Goal: Task Accomplishment & Management: Manage account settings

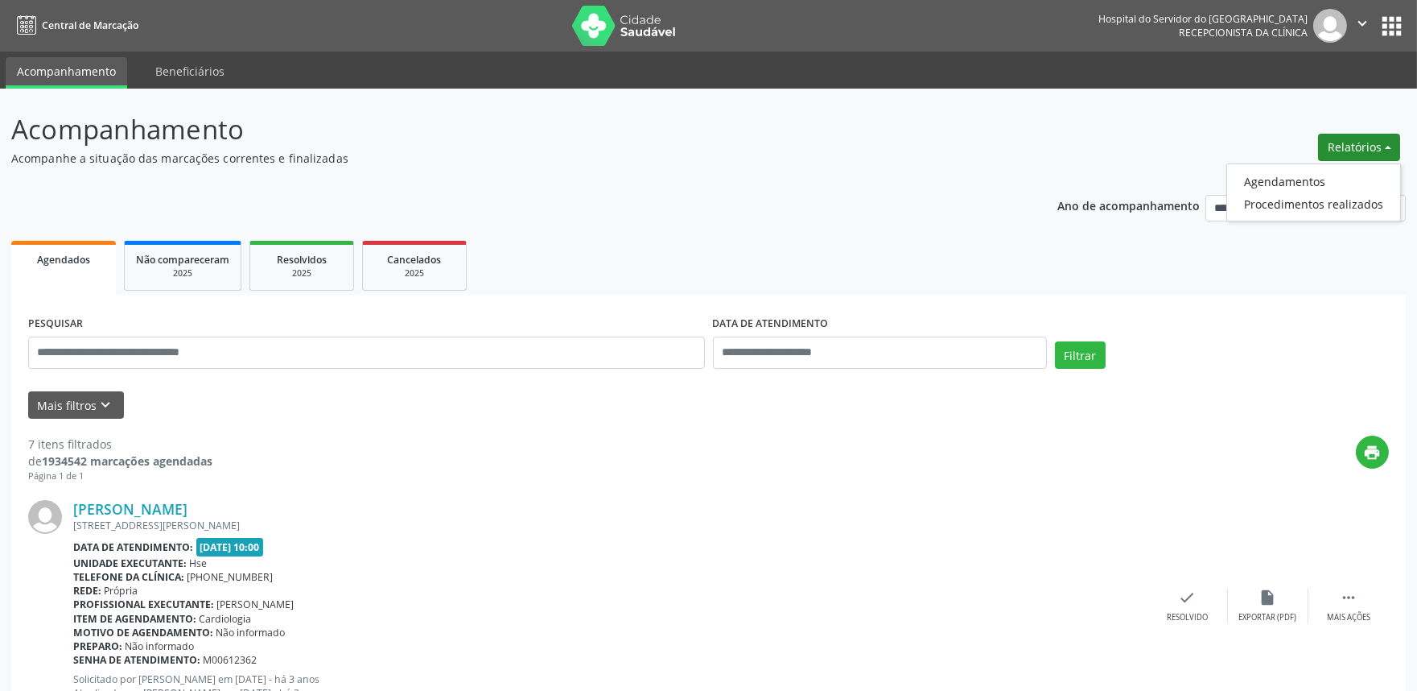
click at [1280, 174] on link "Agendamentos" at bounding box center [1313, 181] width 173 height 23
select select "*"
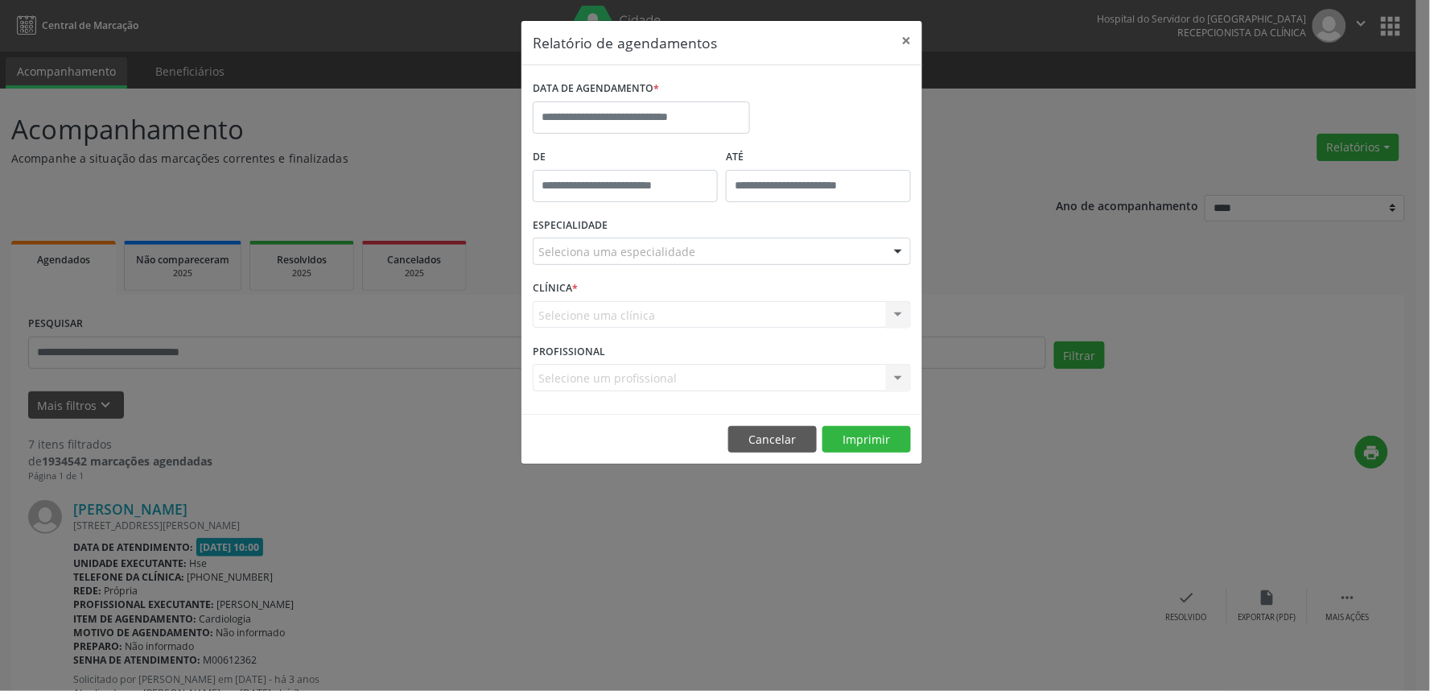
drag, startPoint x: 641, startPoint y: 100, endPoint x: 642, endPoint y: 159, distance: 58.8
click at [642, 106] on div "DATA DE AGENDAMENTO *" at bounding box center [641, 104] width 217 height 57
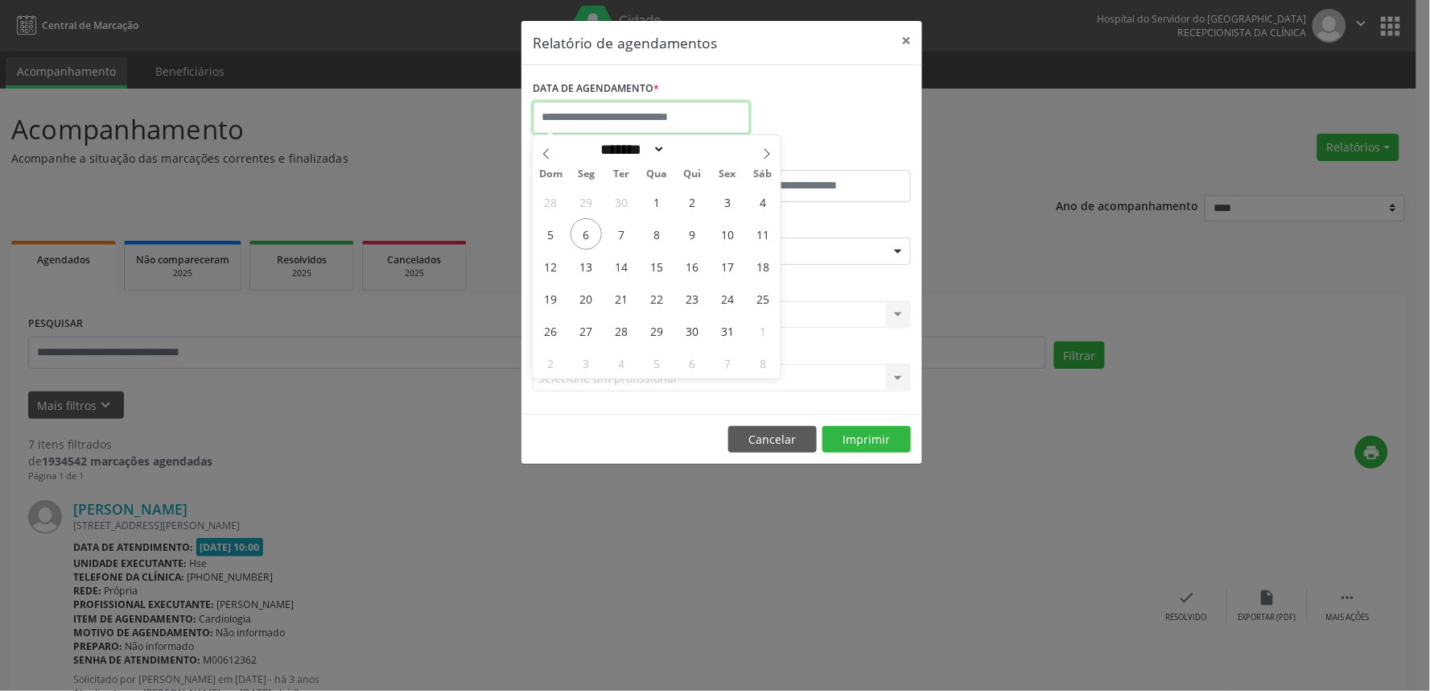
click at [626, 113] on input "text" at bounding box center [641, 117] width 217 height 32
click at [594, 237] on span "6" at bounding box center [586, 233] width 31 height 31
type input "**********"
click at [594, 237] on span "6" at bounding box center [586, 233] width 31 height 31
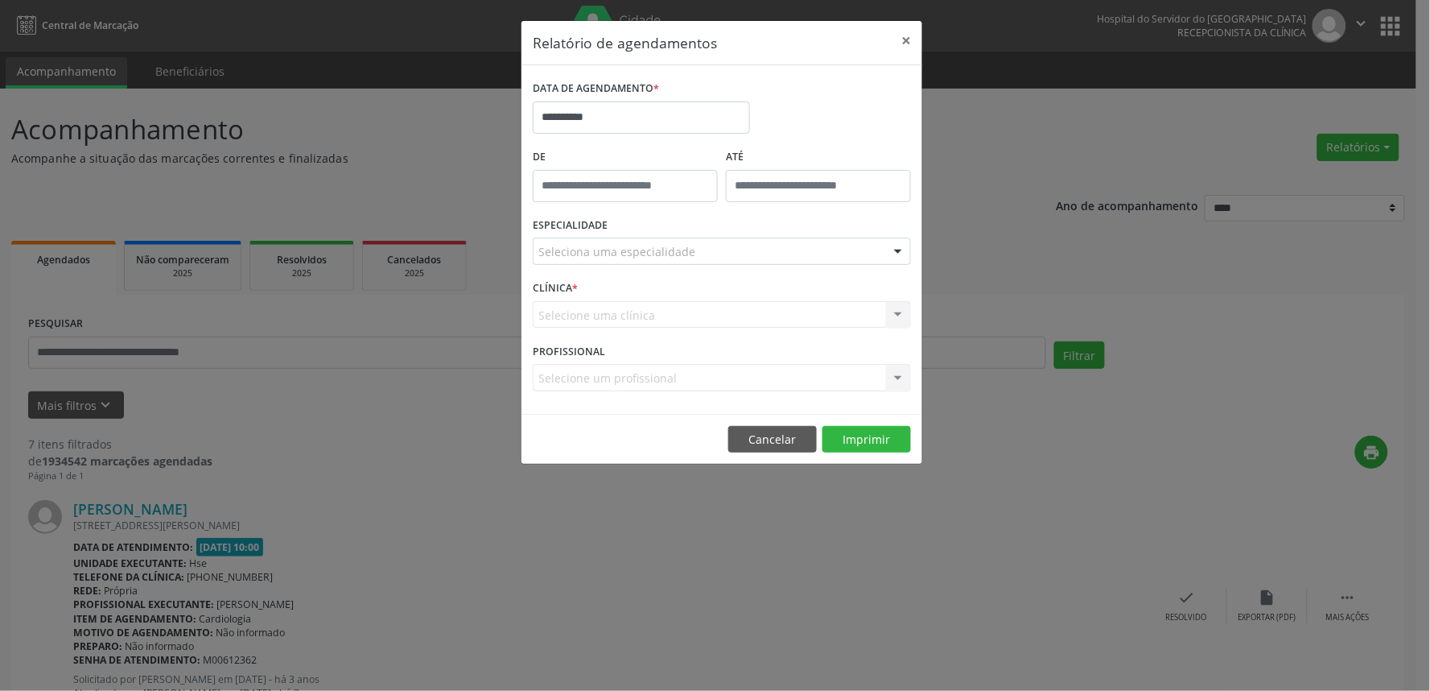
type input "*****"
click at [582, 199] on input "*****" at bounding box center [625, 186] width 185 height 32
click at [590, 218] on input "**" at bounding box center [594, 221] width 122 height 32
click at [1270, 296] on div "**********" at bounding box center [715, 345] width 1430 height 691
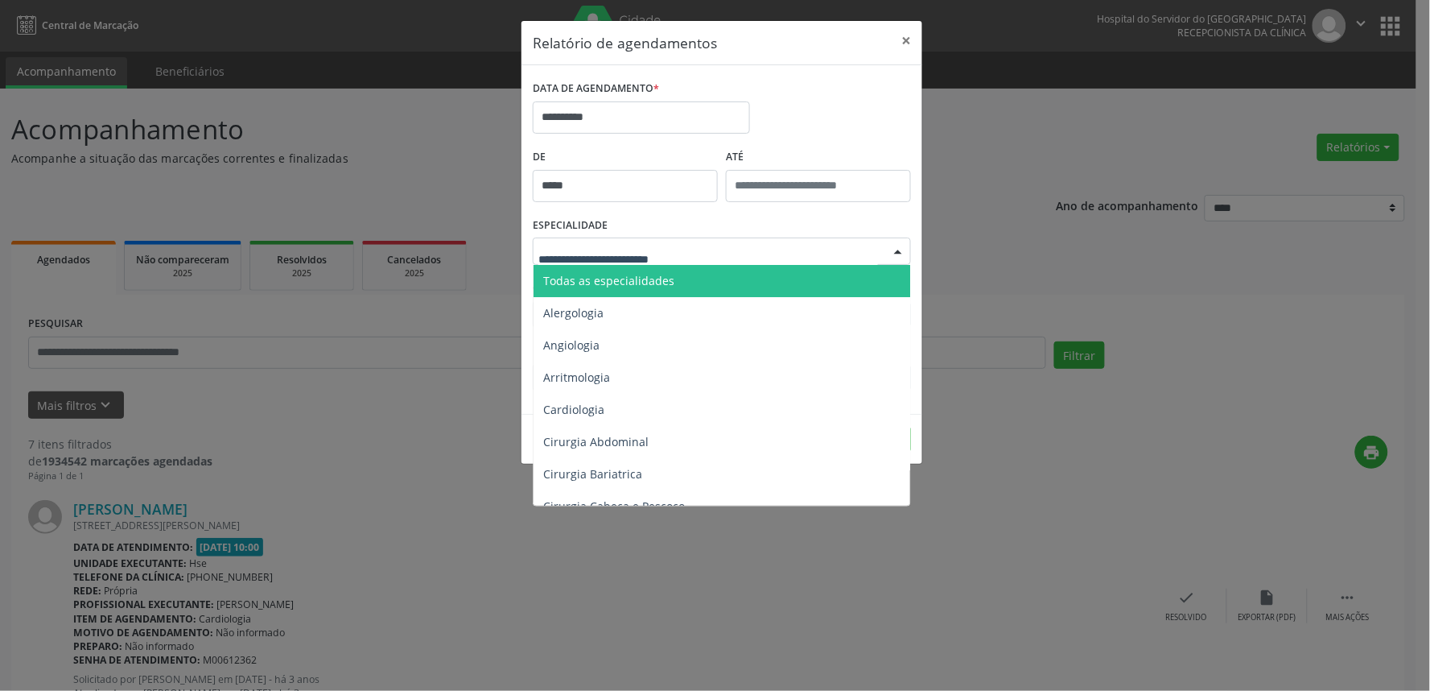
click at [1225, 300] on div "**********" at bounding box center [715, 345] width 1430 height 691
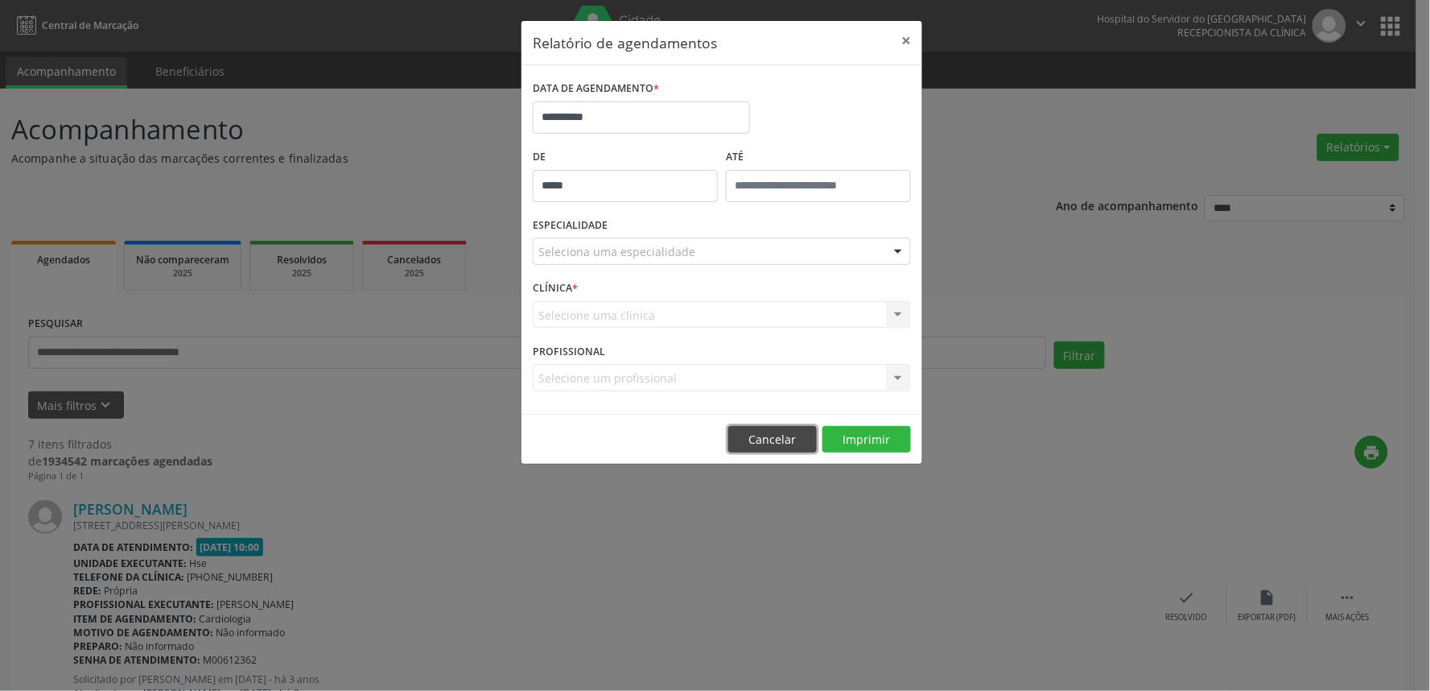
click at [794, 440] on button "Cancelar" at bounding box center [772, 439] width 89 height 27
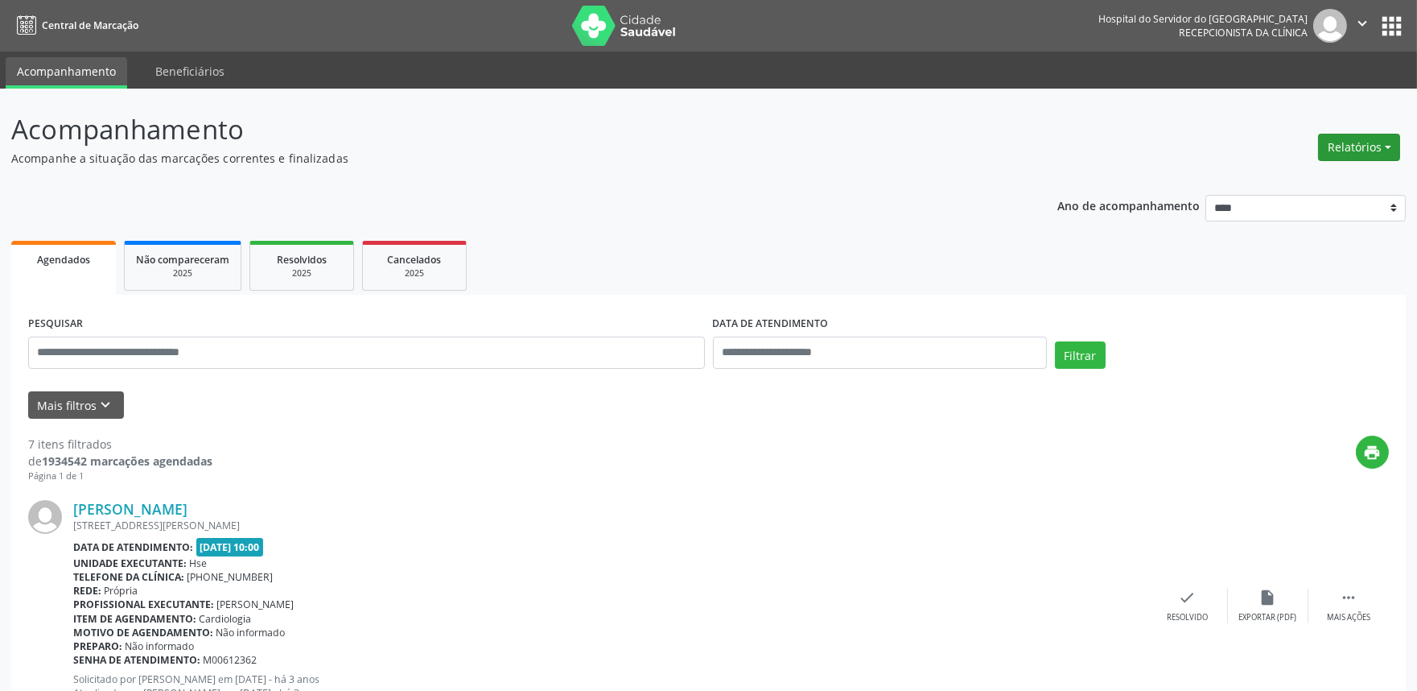
click at [1369, 146] on button "Relatórios" at bounding box center [1359, 147] width 82 height 27
drag, startPoint x: 720, startPoint y: 238, endPoint x: 563, endPoint y: 307, distance: 171.5
click at [719, 239] on ul "Agendados Não compareceram 2025 Resolvidos 2025 Cancelados 2025" at bounding box center [708, 266] width 1395 height 58
click at [101, 414] on button "Mais filtros keyboard_arrow_down" at bounding box center [76, 405] width 96 height 28
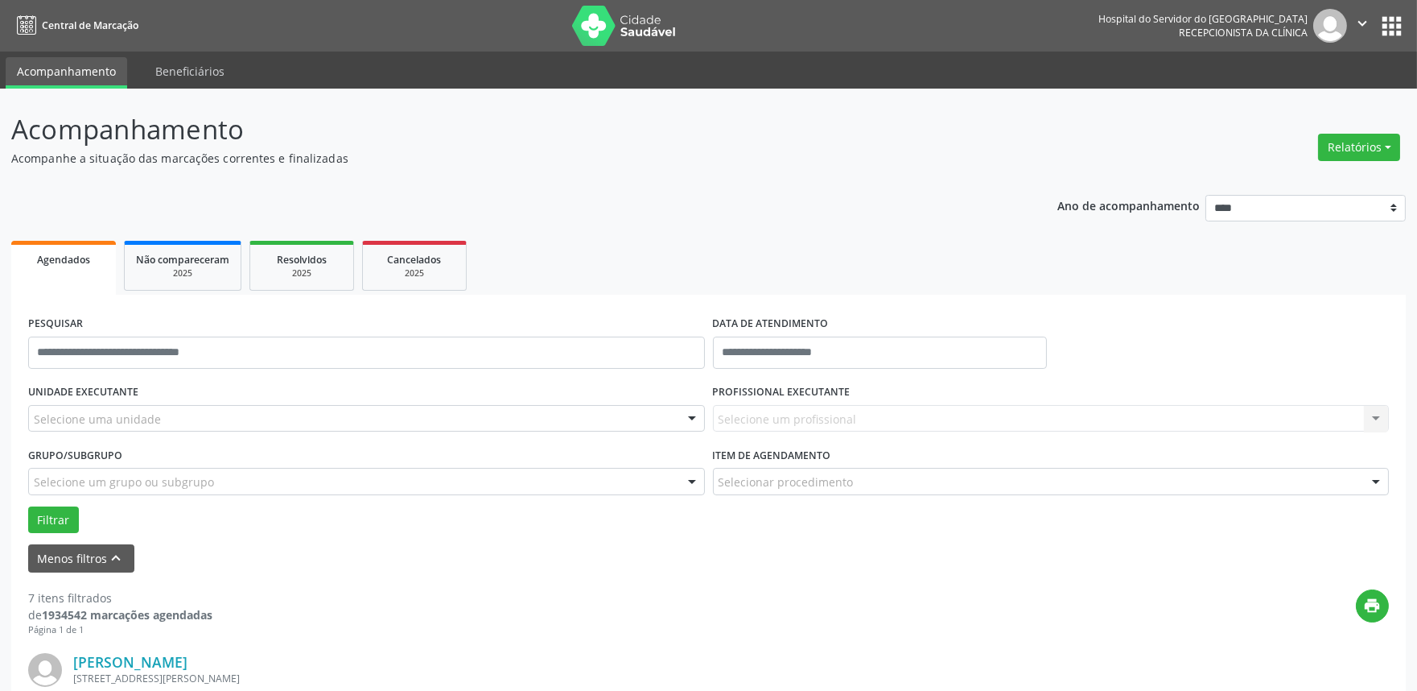
click at [228, 410] on div "Selecione uma unidade" at bounding box center [366, 418] width 677 height 27
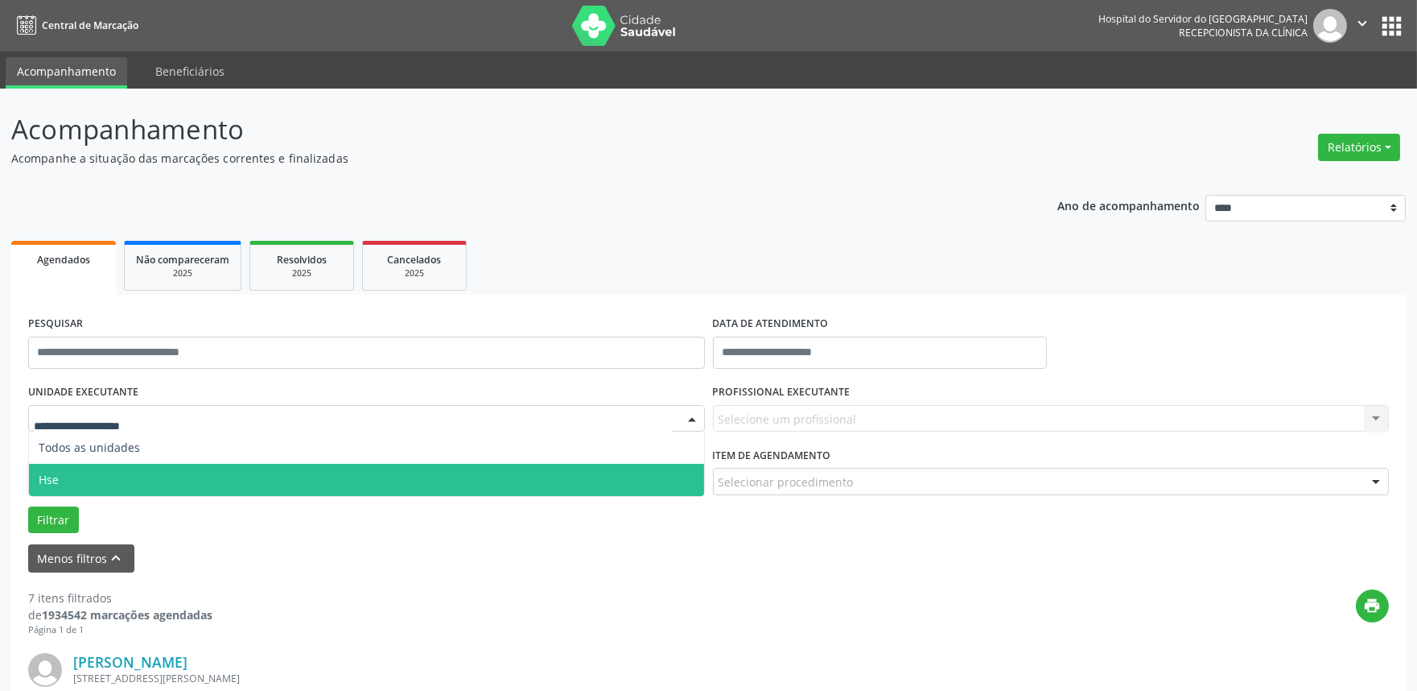
click at [193, 480] on span "Hse" at bounding box center [366, 480] width 675 height 32
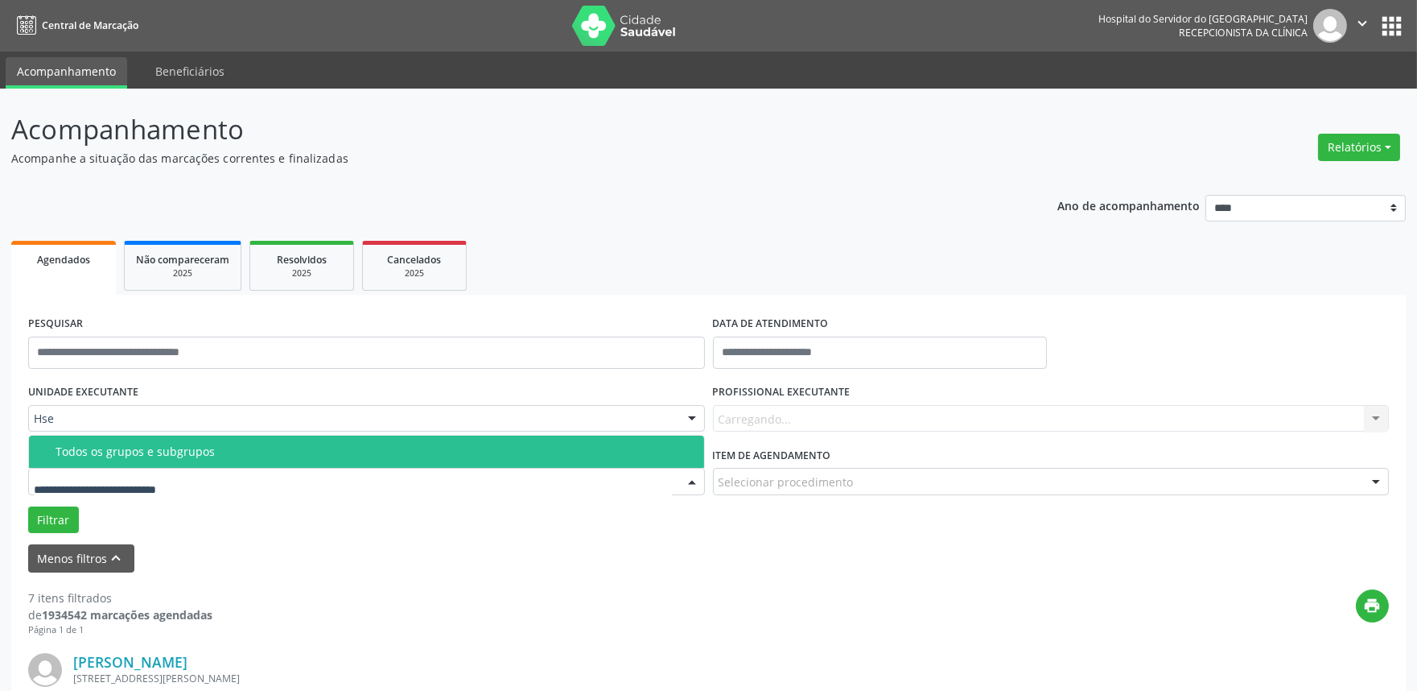
click at [211, 447] on div "Todos os grupos e subgrupos" at bounding box center [375, 451] width 639 height 13
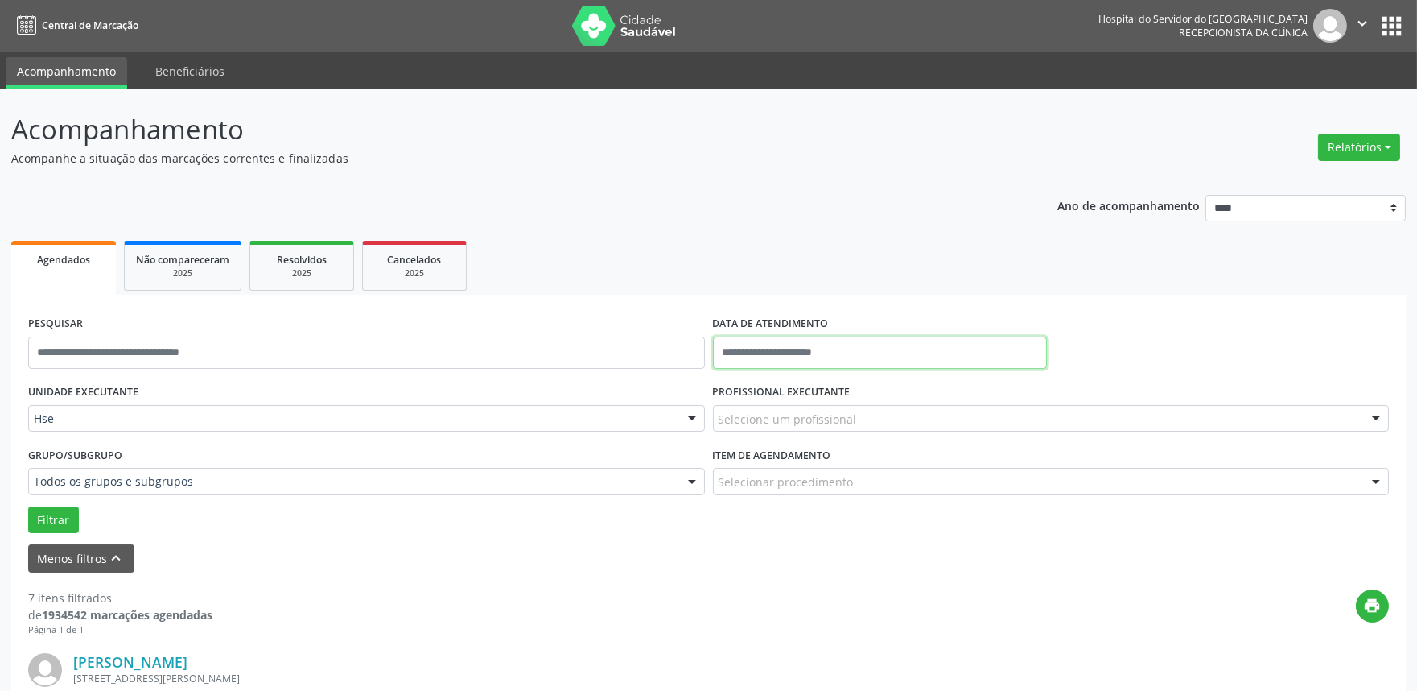
click at [811, 365] on input "text" at bounding box center [880, 352] width 334 height 32
click at [777, 476] on span "6" at bounding box center [765, 467] width 31 height 31
type input "**********"
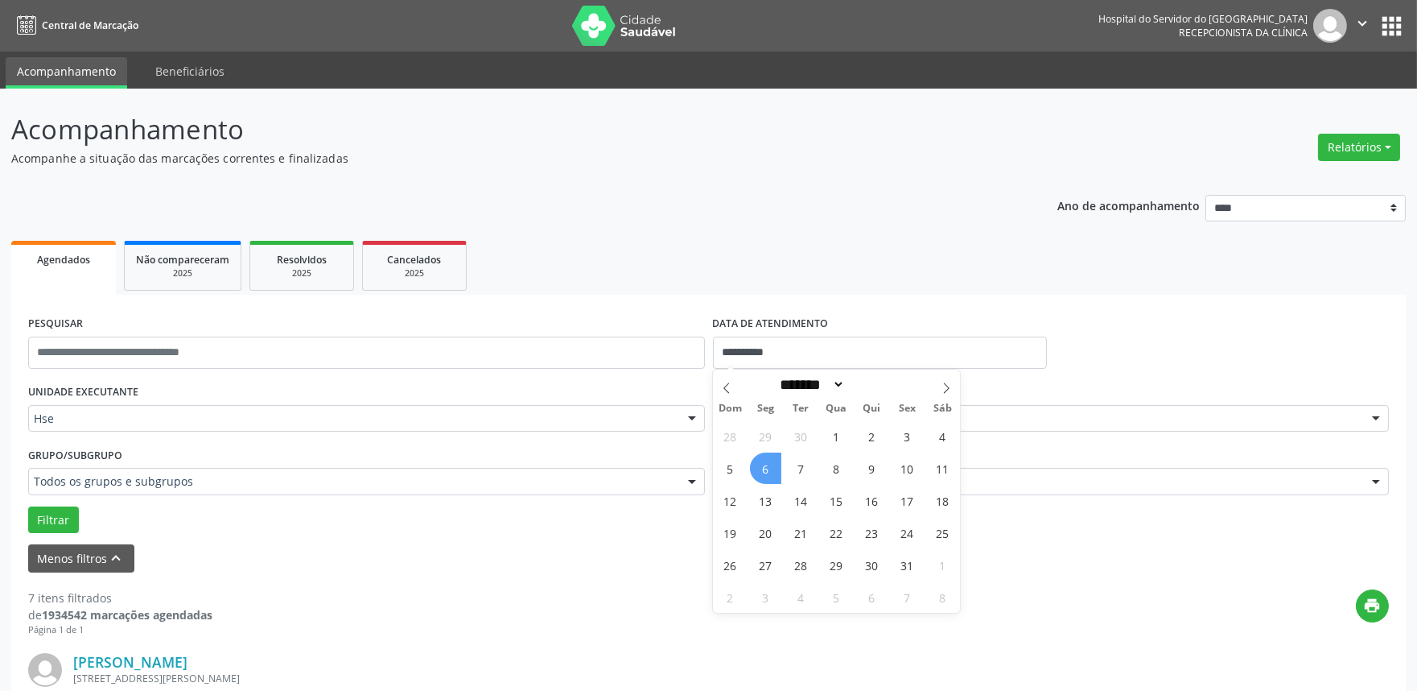
click at [777, 476] on span "6" at bounding box center [765, 467] width 31 height 31
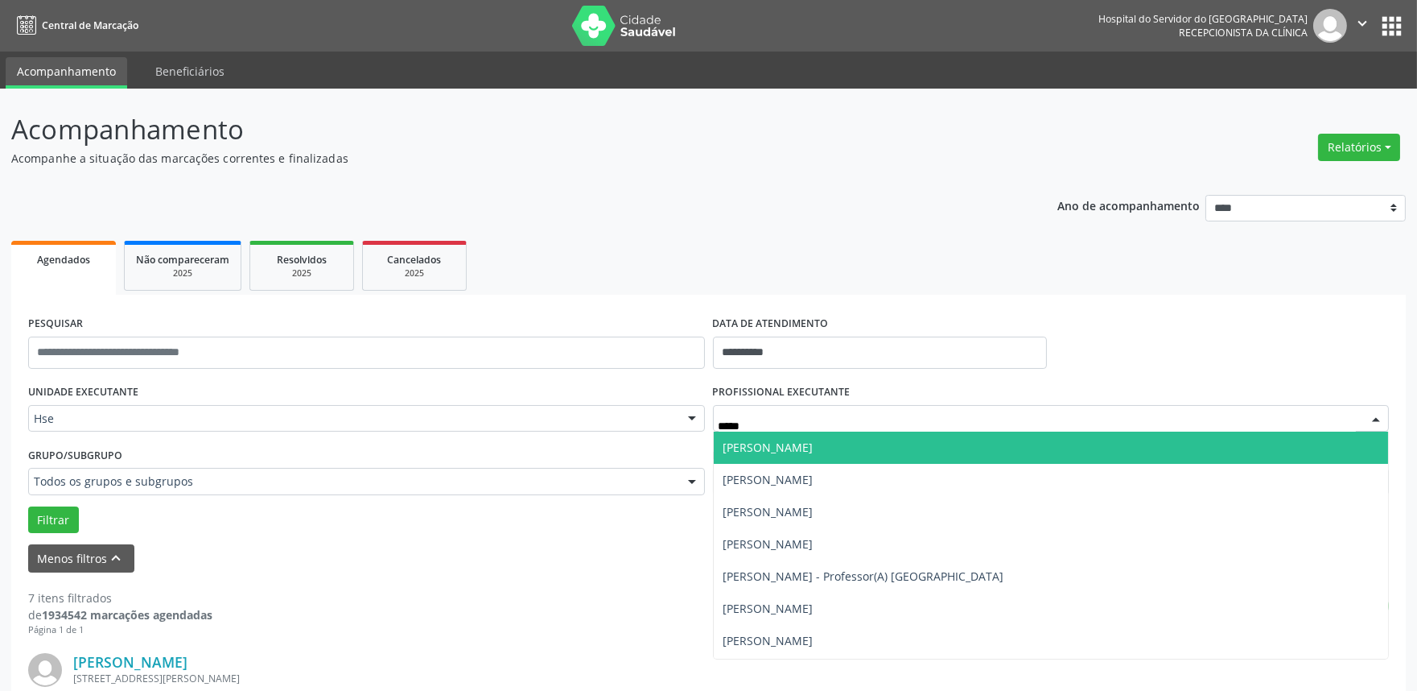
type input "******"
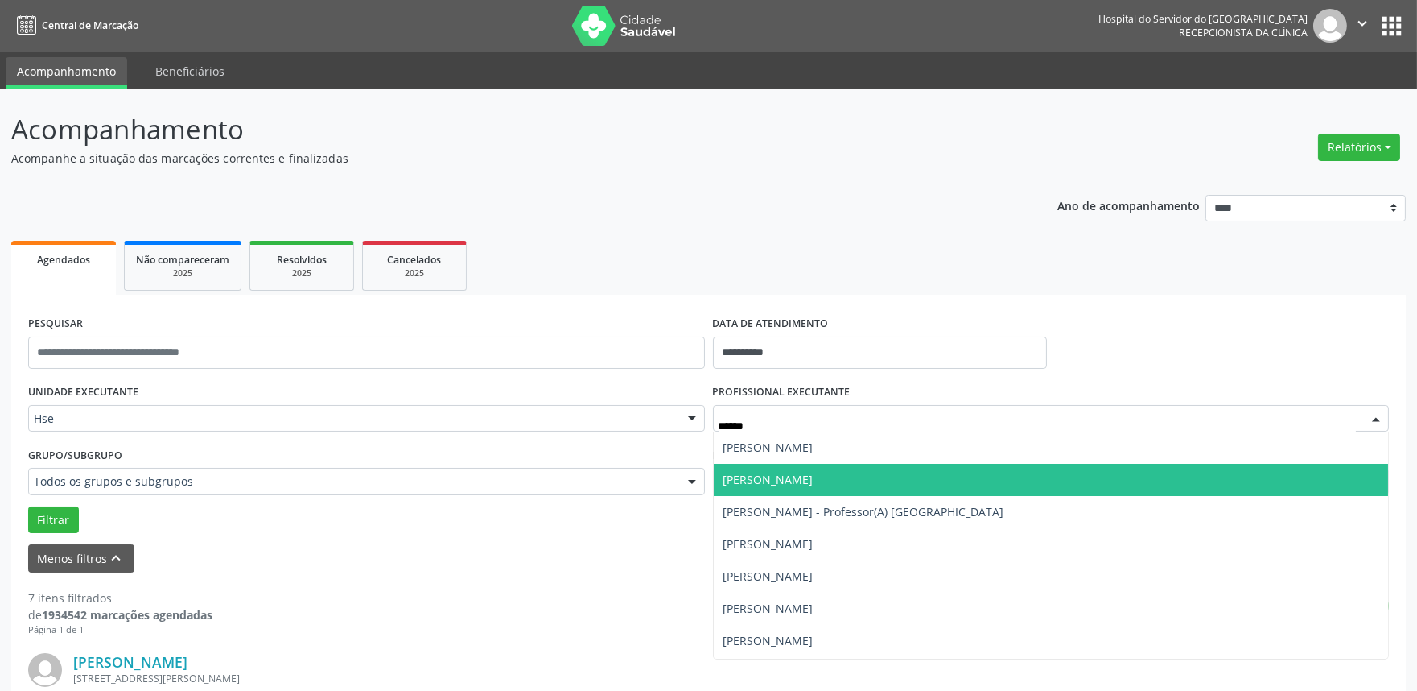
click at [792, 472] on span "[PERSON_NAME]" at bounding box center [769, 479] width 90 height 15
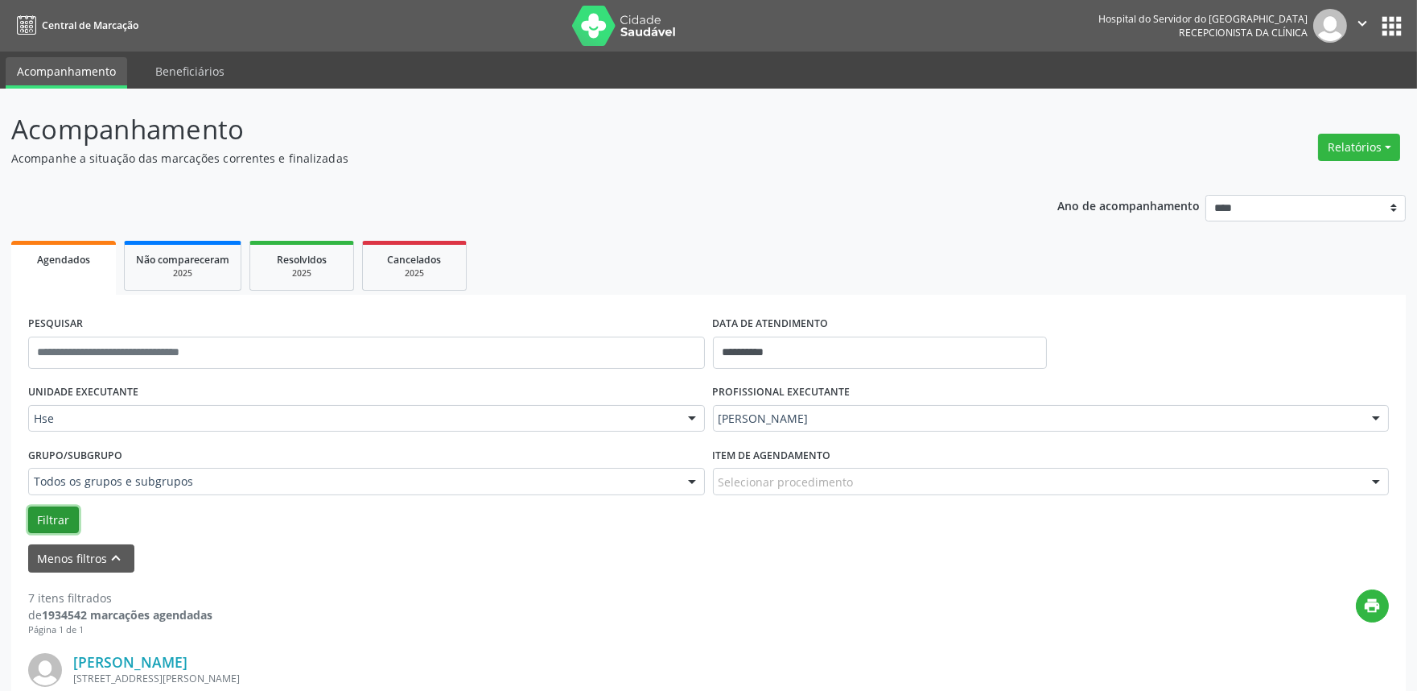
click at [55, 521] on button "Filtrar" at bounding box center [53, 519] width 51 height 27
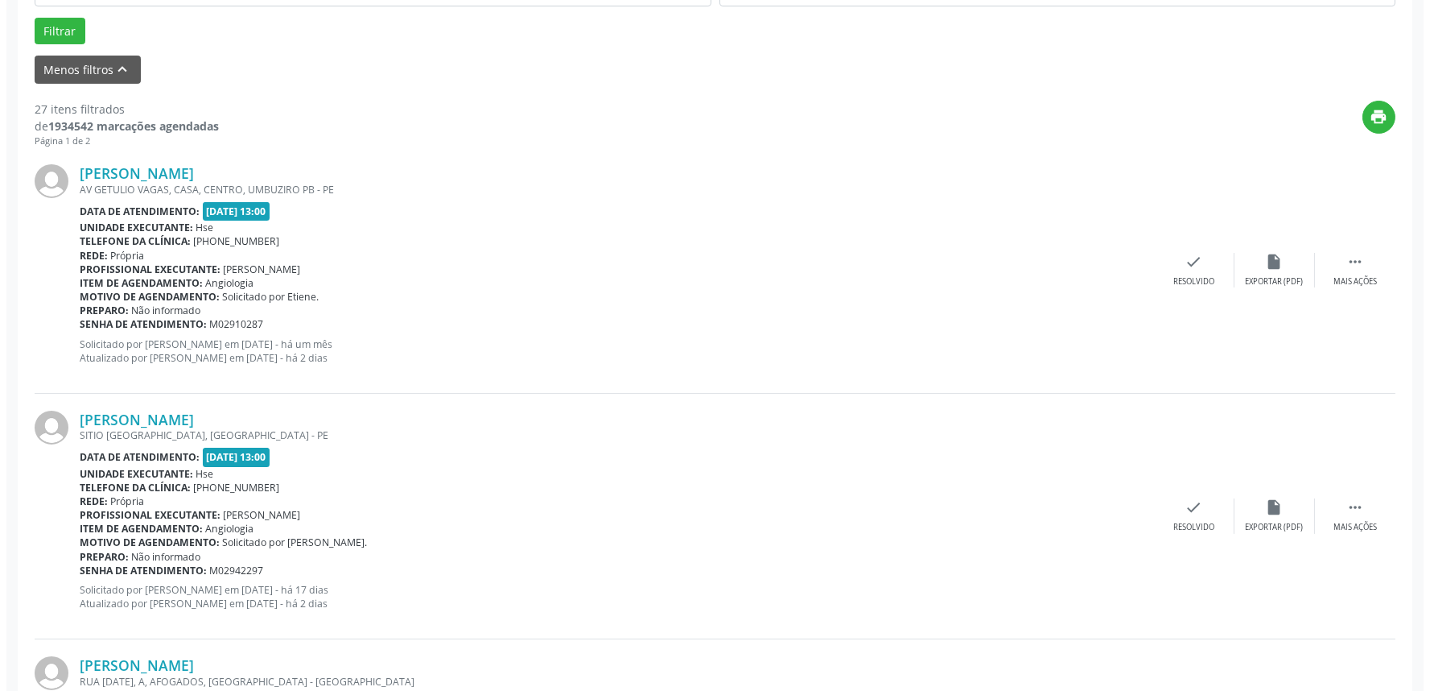
scroll to position [457, 0]
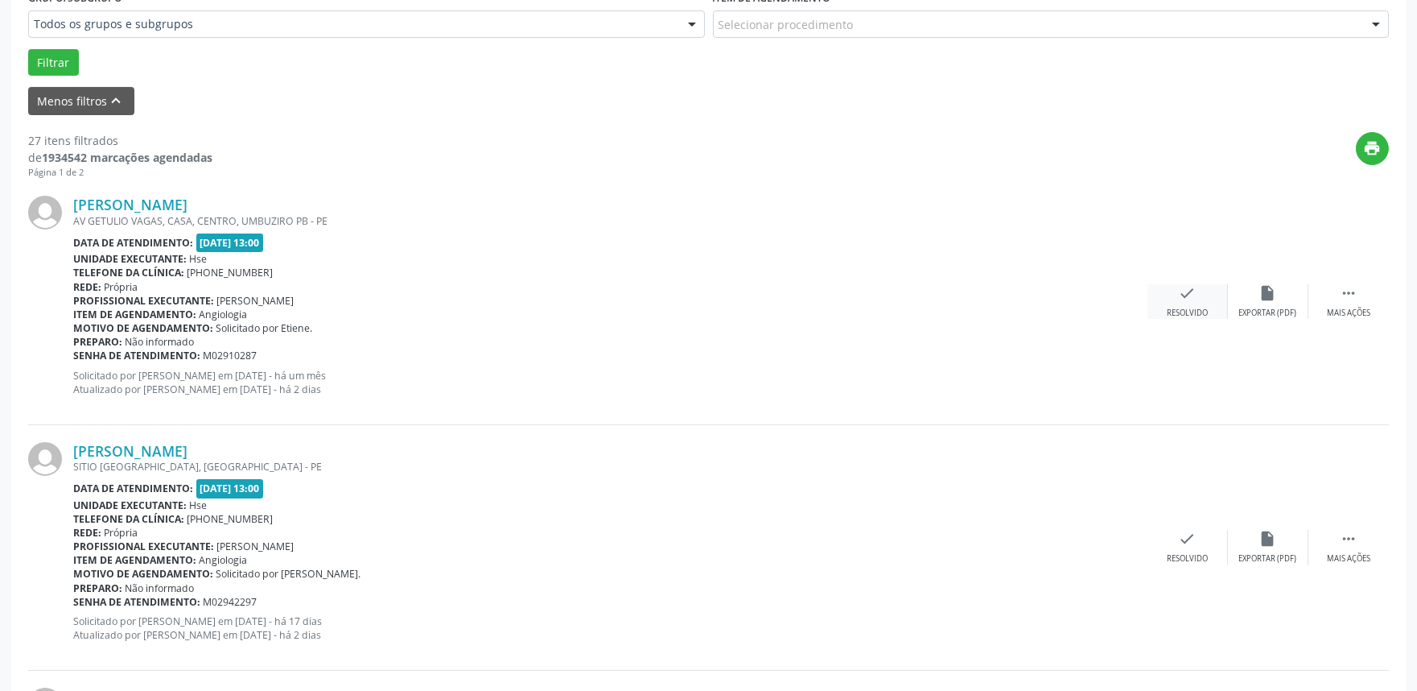
click at [1186, 287] on icon "check" at bounding box center [1188, 293] width 18 height 18
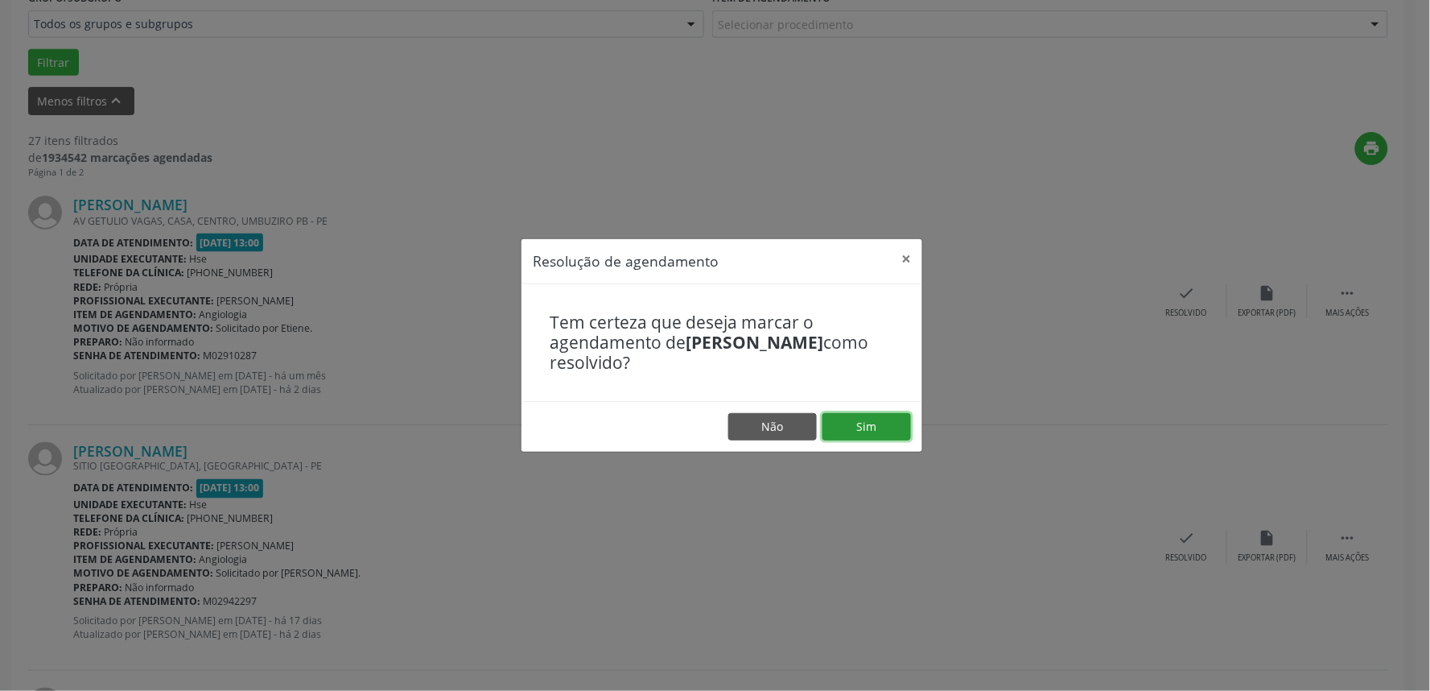
click at [856, 428] on button "Sim" at bounding box center [867, 426] width 89 height 27
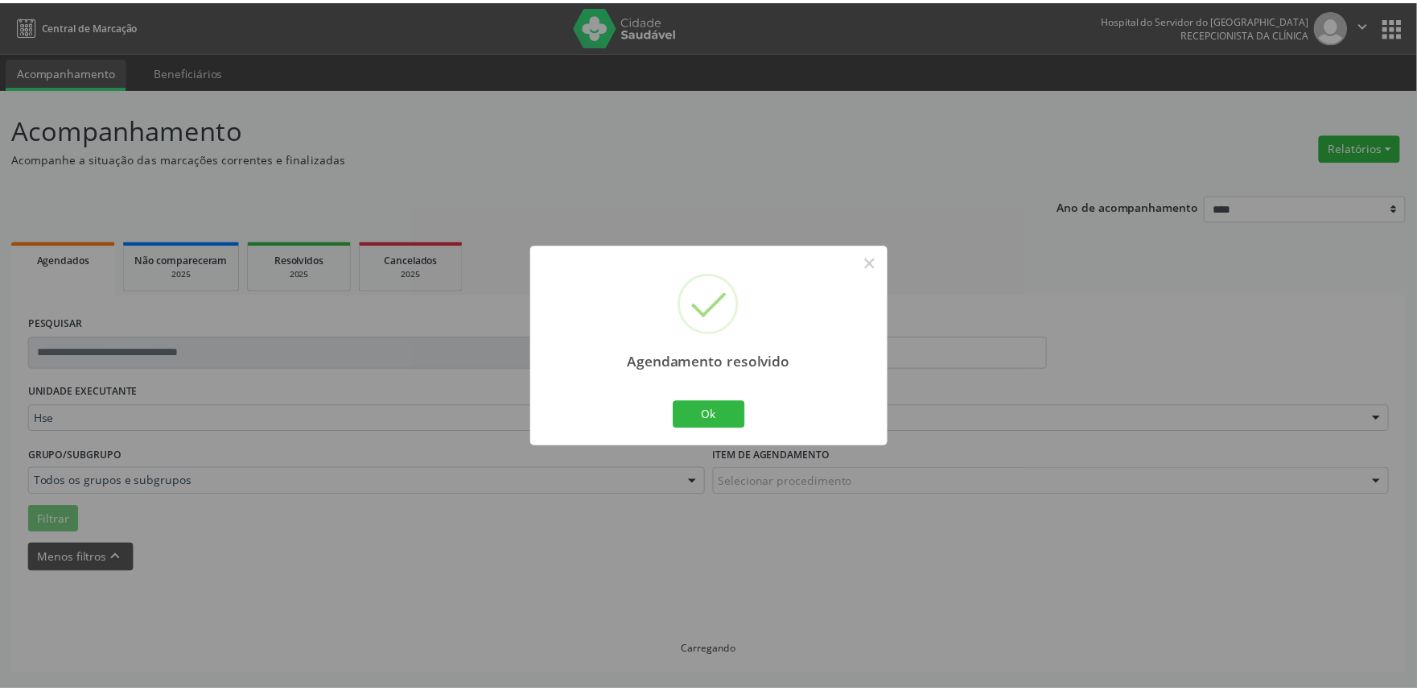
scroll to position [0, 0]
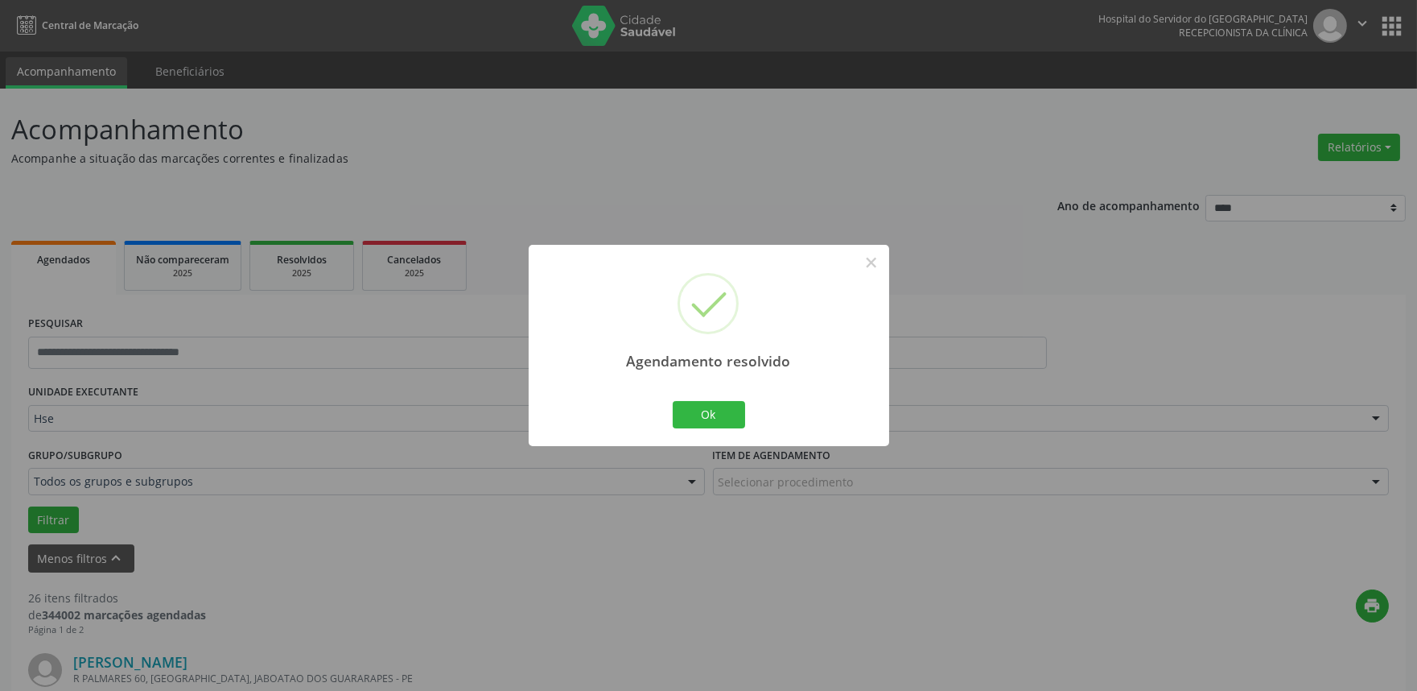
drag, startPoint x: 670, startPoint y: 396, endPoint x: 731, endPoint y: 428, distance: 69.1
click at [670, 398] on div "Agendamento resolvido × Ok Cancel" at bounding box center [709, 345] width 361 height 200
click at [723, 410] on button "Ok" at bounding box center [709, 414] width 72 height 27
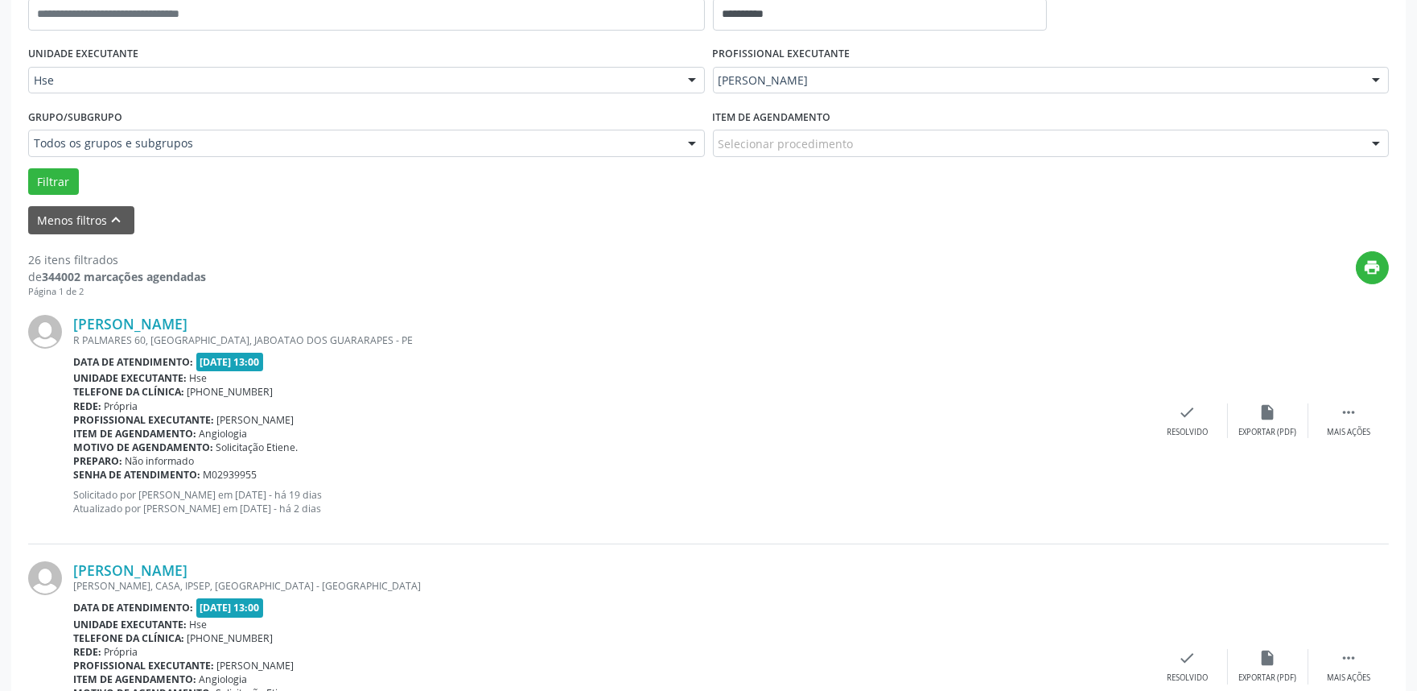
scroll to position [357, 0]
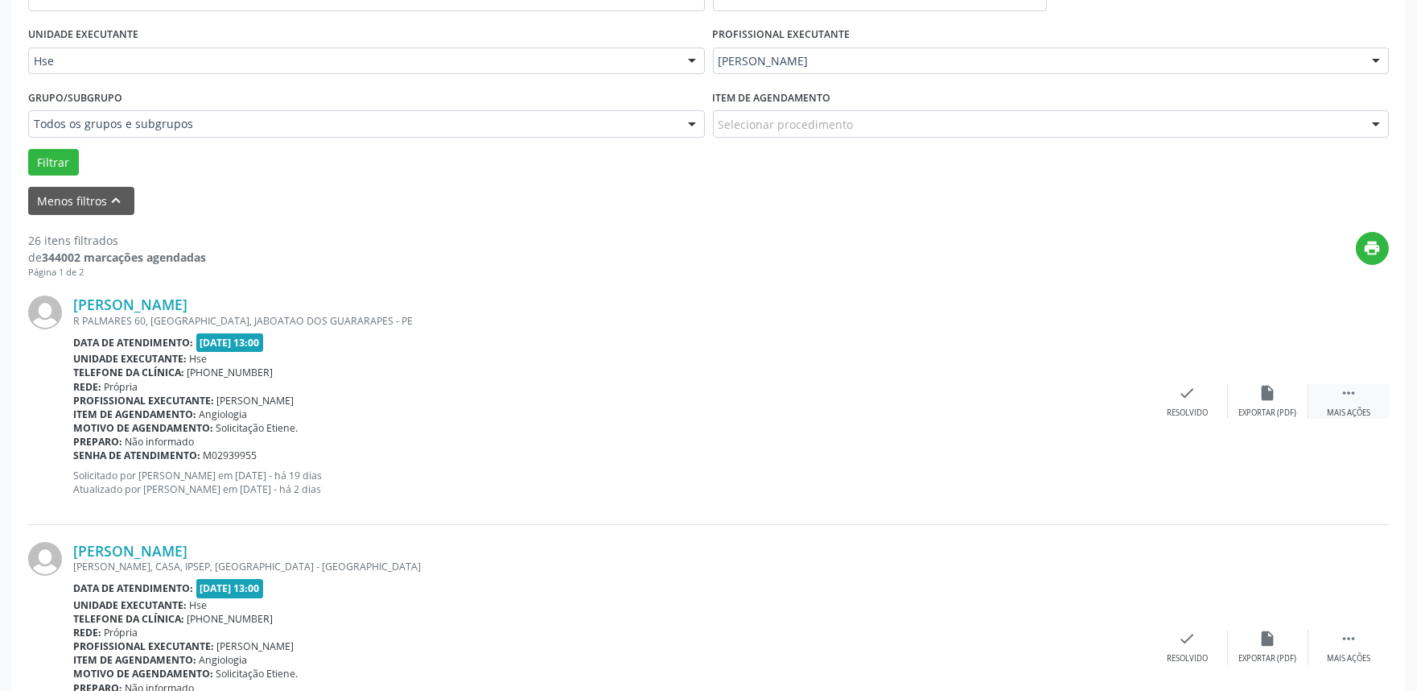
click at [1347, 404] on div " Mais ações" at bounding box center [1349, 401] width 80 height 35
click at [1268, 403] on div "alarm_off Não compareceu" at bounding box center [1268, 401] width 80 height 35
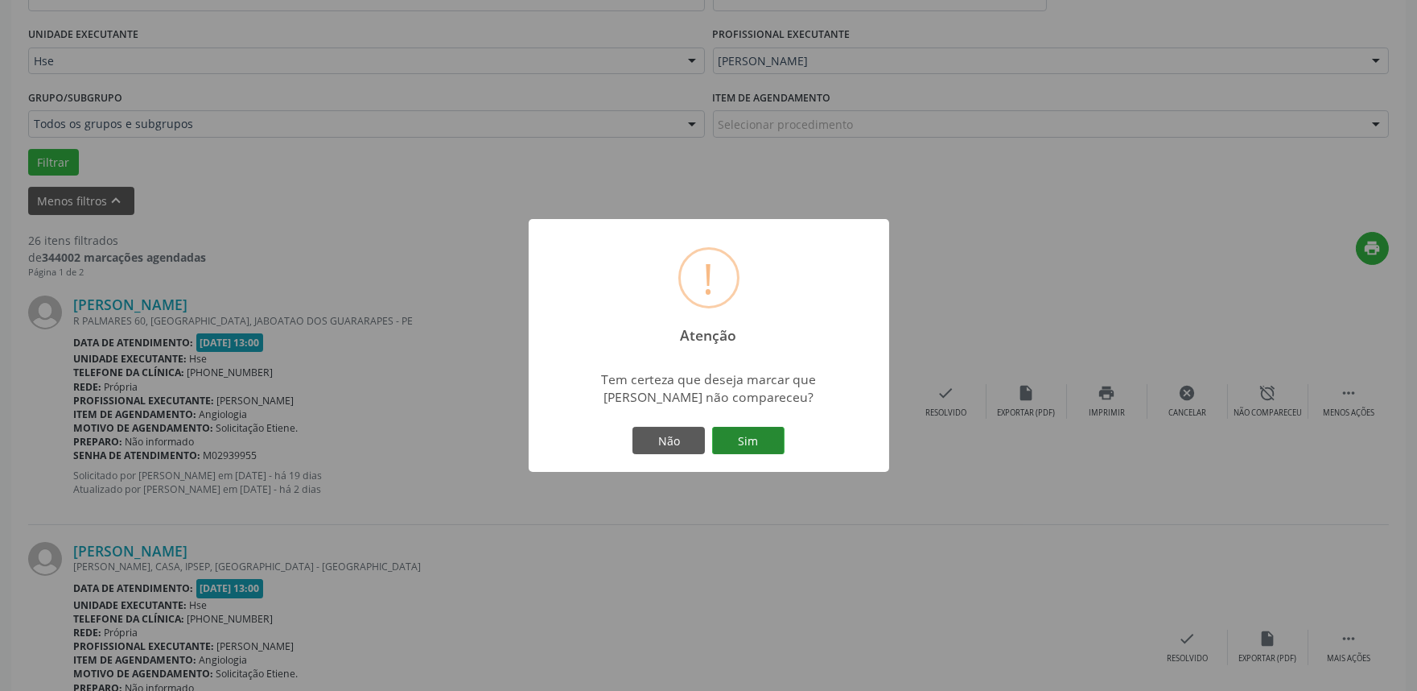
click at [733, 441] on button "Sim" at bounding box center [748, 440] width 72 height 27
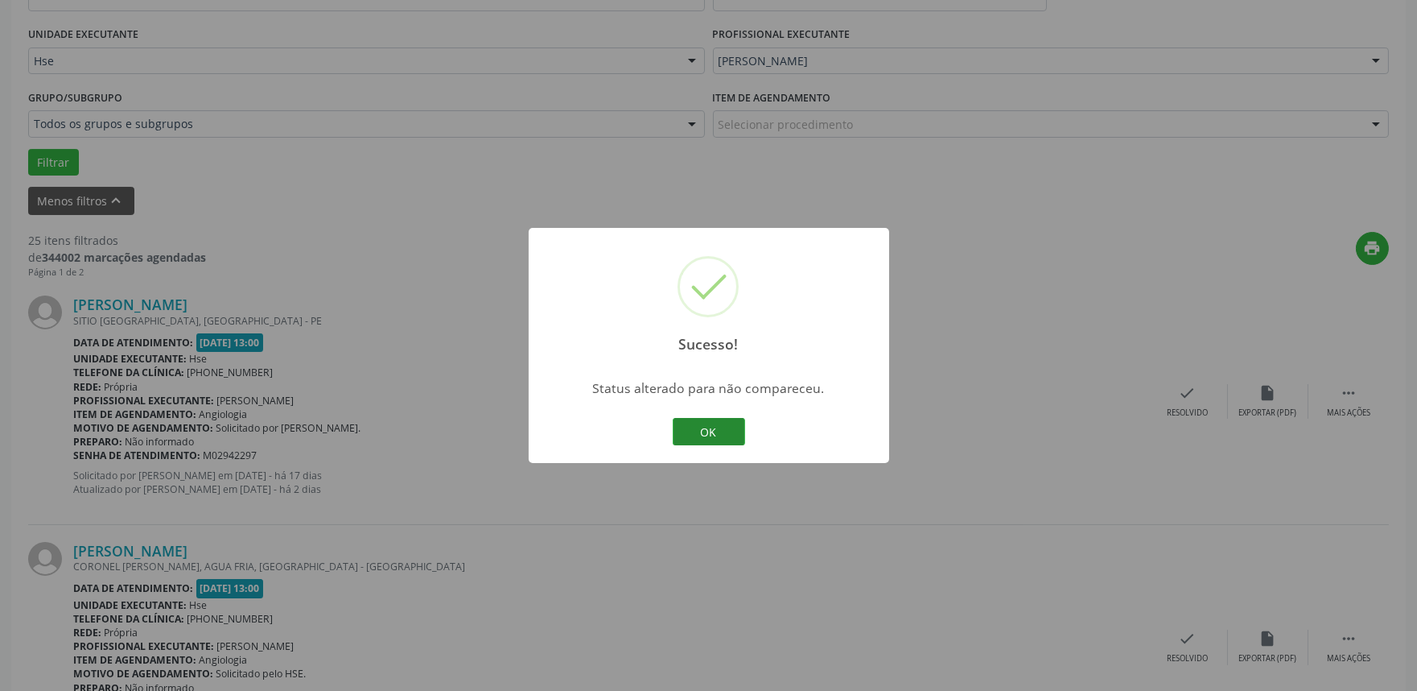
click at [688, 422] on button "OK" at bounding box center [709, 431] width 72 height 27
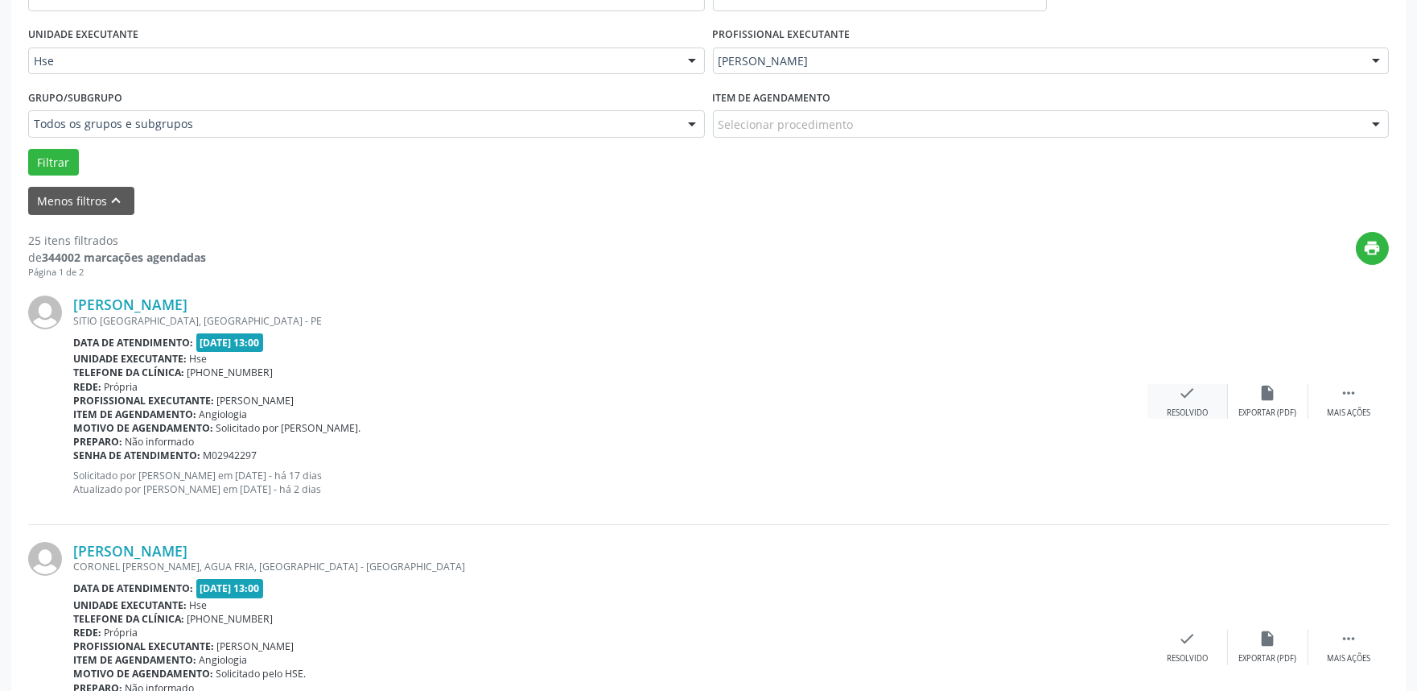
click at [1195, 400] on icon "check" at bounding box center [1188, 393] width 18 height 18
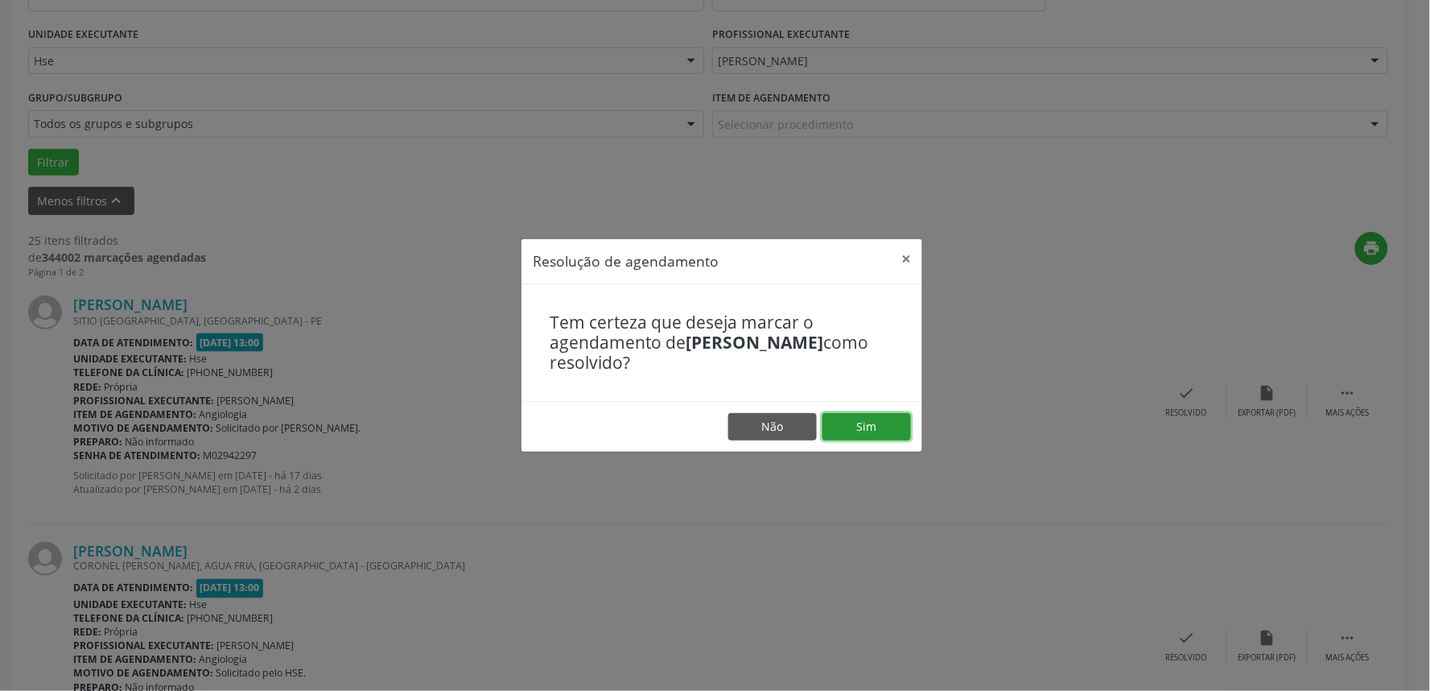
click at [856, 427] on button "Sim" at bounding box center [867, 426] width 89 height 27
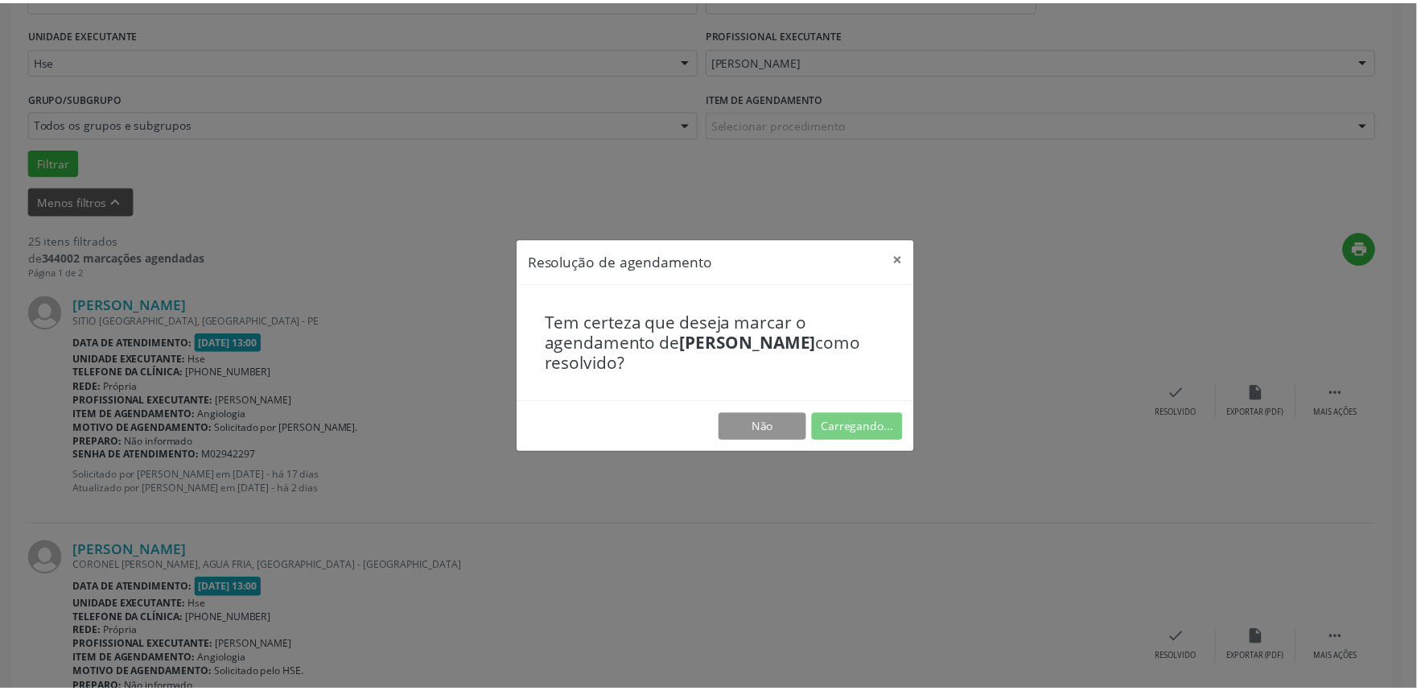
scroll to position [0, 0]
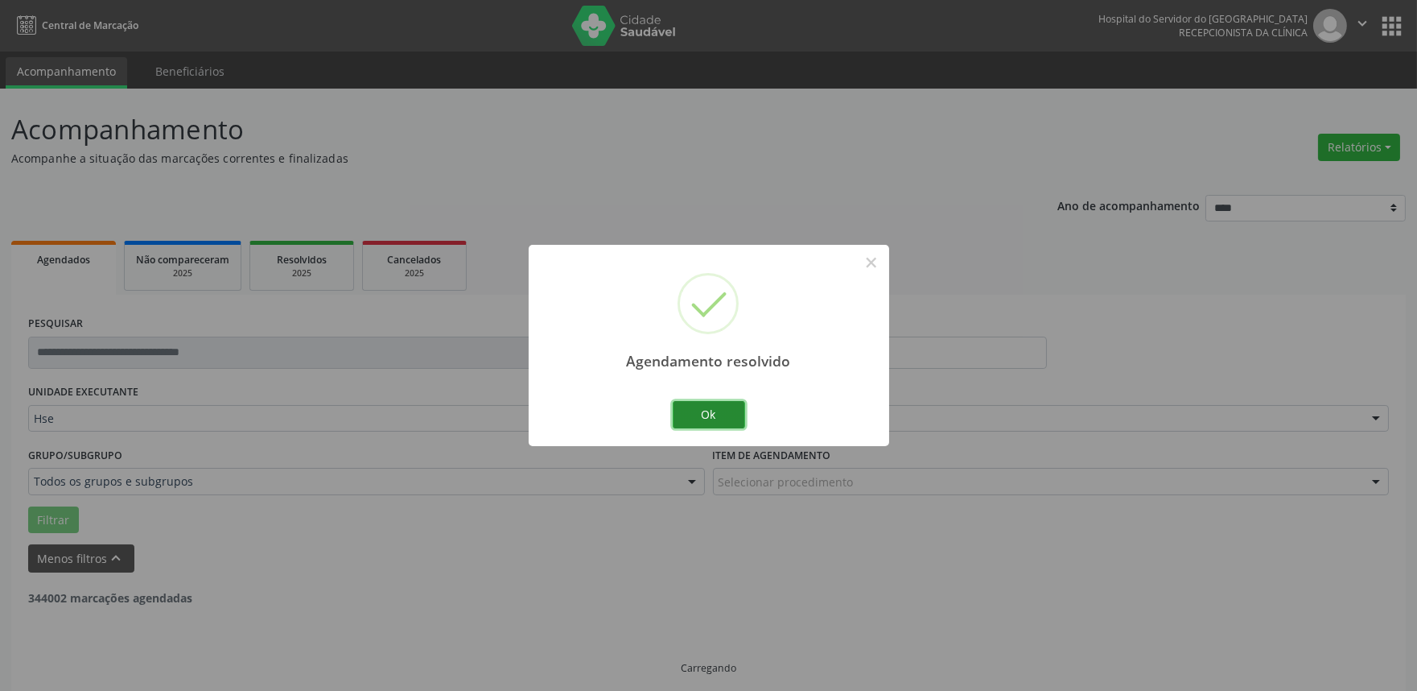
click at [714, 423] on button "Ok" at bounding box center [709, 414] width 72 height 27
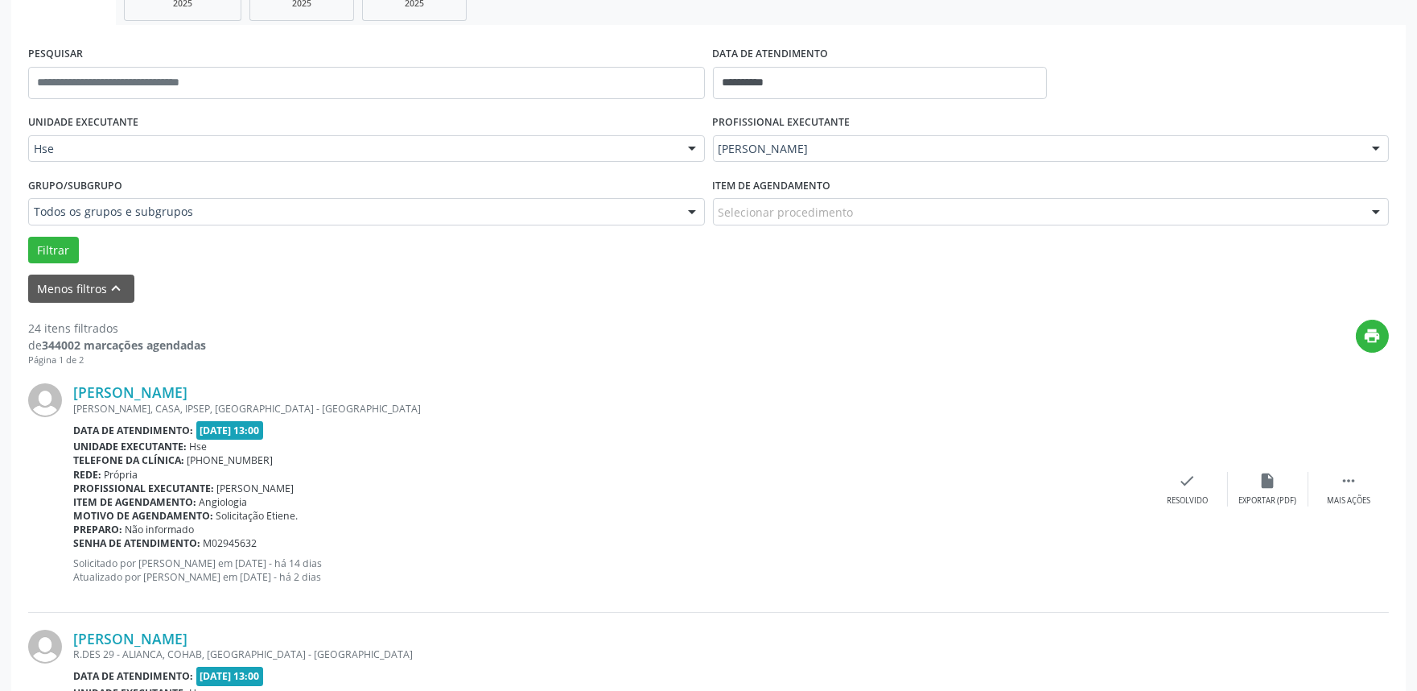
scroll to position [278, 0]
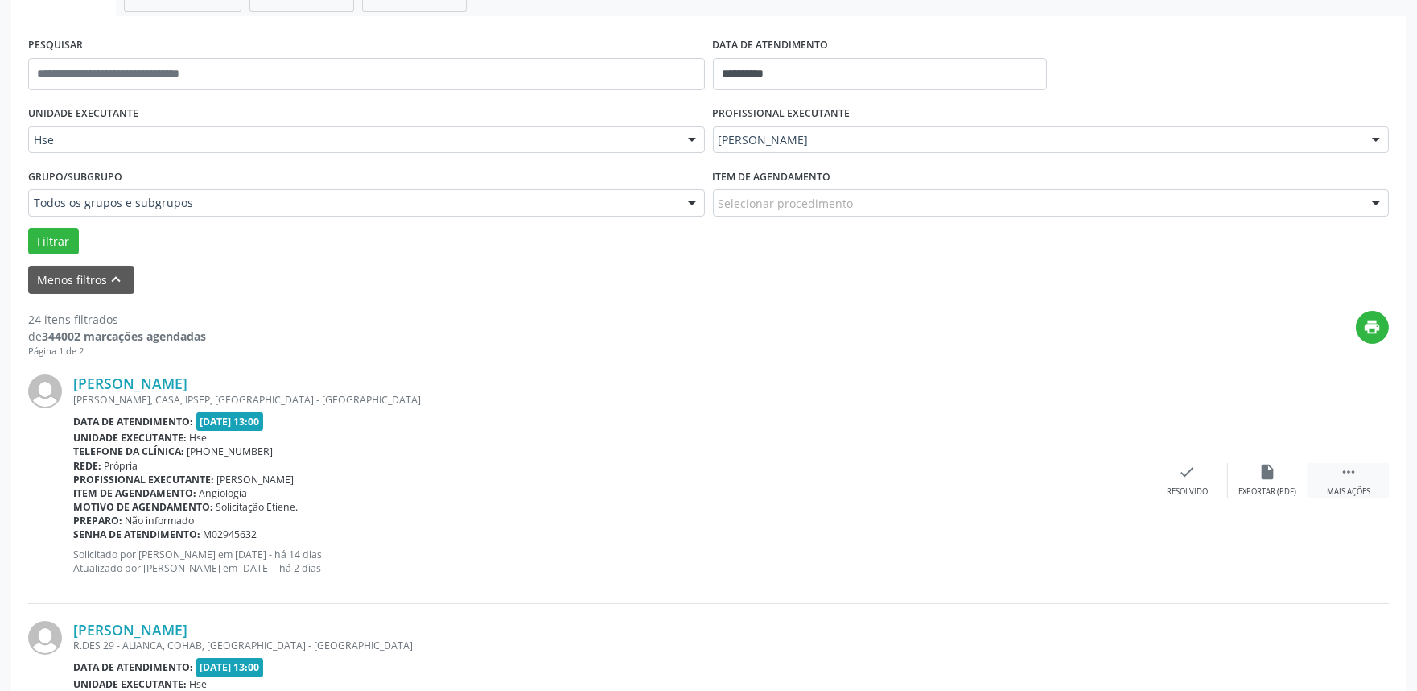
click at [1356, 468] on icon "" at bounding box center [1349, 472] width 18 height 18
click at [1264, 484] on div "alarm_off Não compareceu" at bounding box center [1268, 480] width 80 height 35
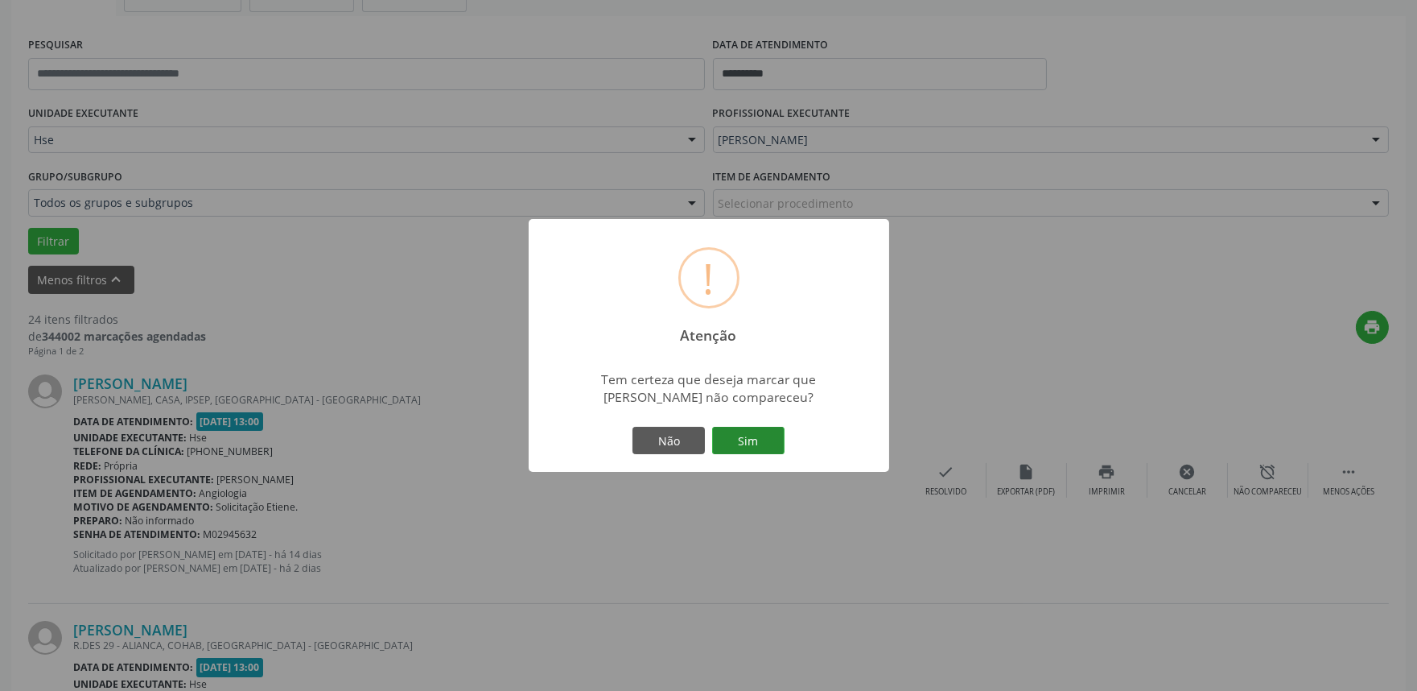
click at [749, 431] on button "Sim" at bounding box center [748, 440] width 72 height 27
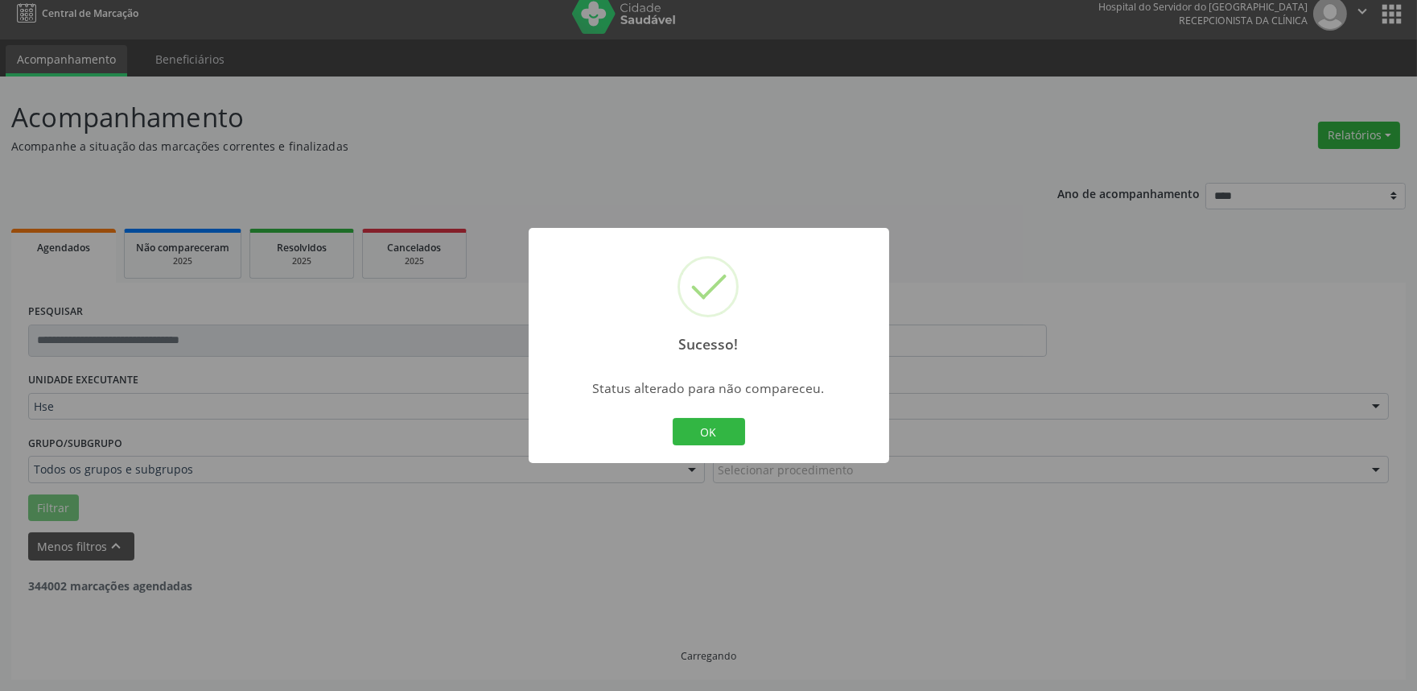
scroll to position [10, 0]
click at [726, 429] on button "OK" at bounding box center [709, 431] width 72 height 27
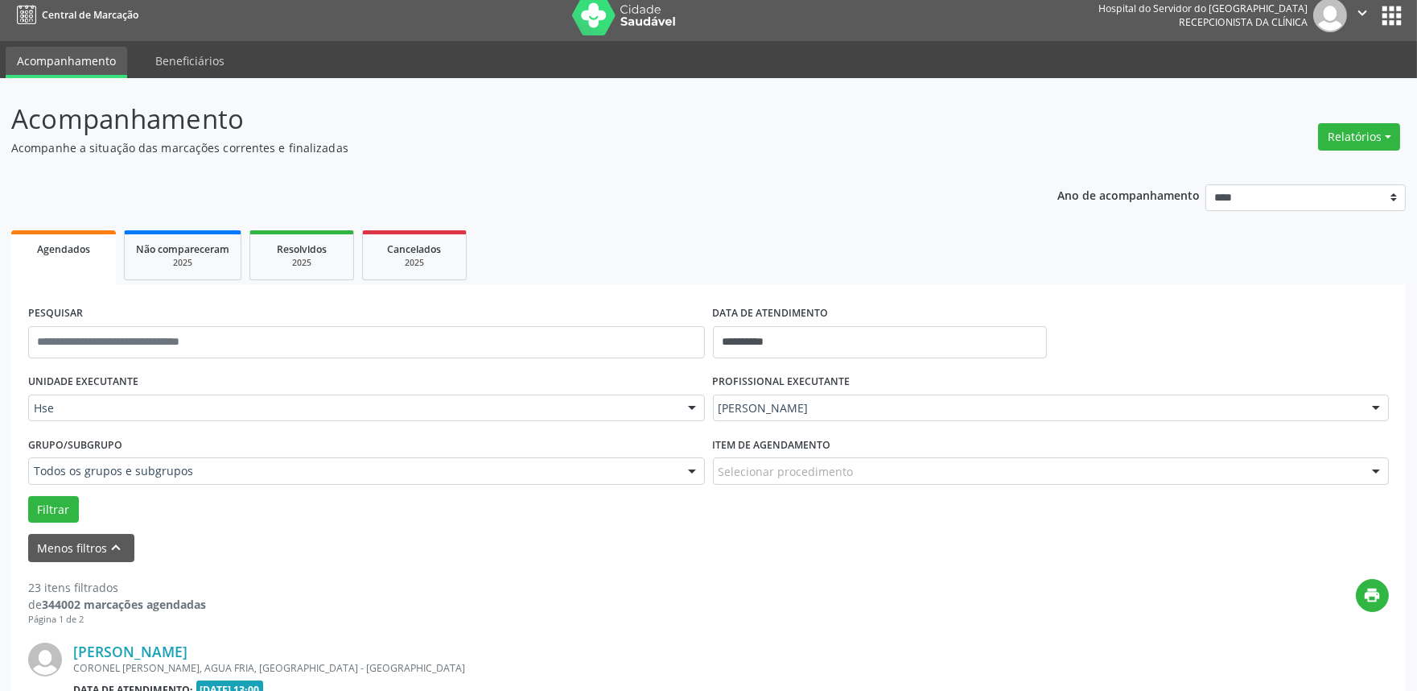
scroll to position [278, 0]
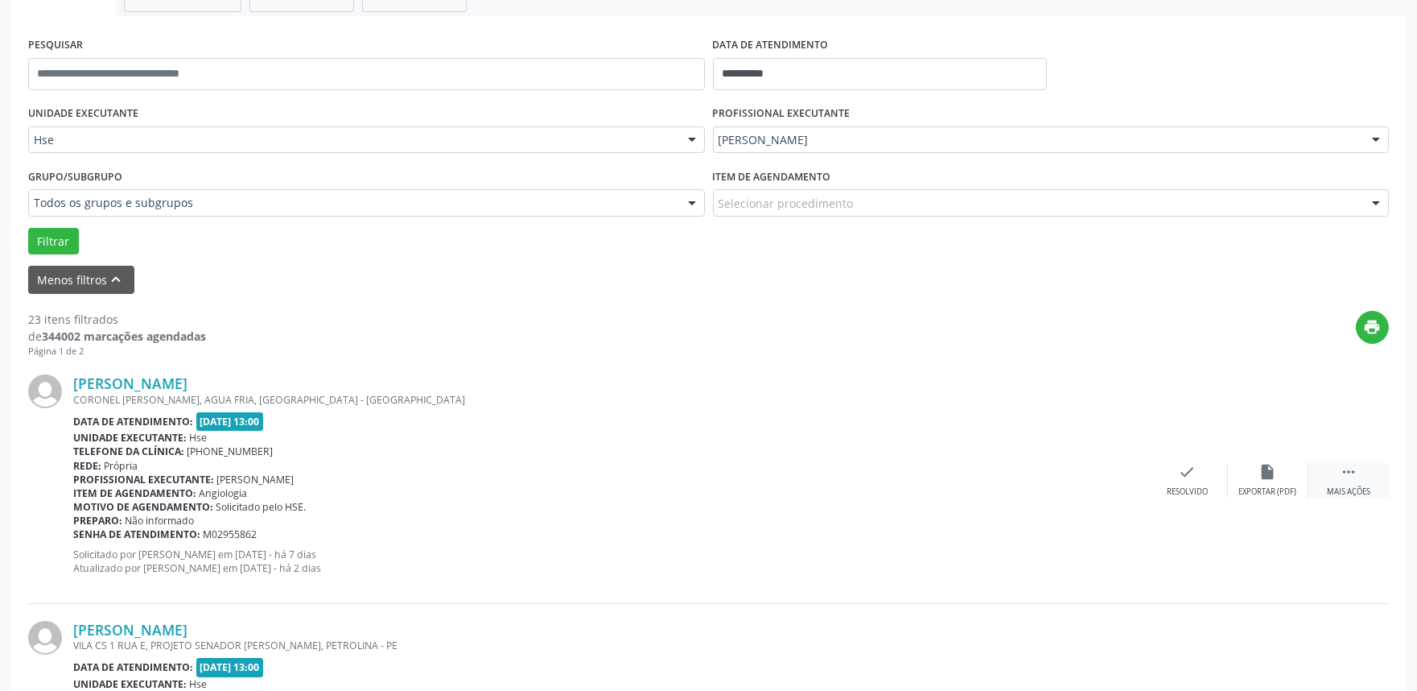
drag, startPoint x: 1354, startPoint y: 476, endPoint x: 1344, endPoint y: 479, distance: 10.0
click at [1350, 476] on icon "" at bounding box center [1349, 472] width 18 height 18
click at [1253, 487] on div "Não compareceu" at bounding box center [1268, 491] width 68 height 11
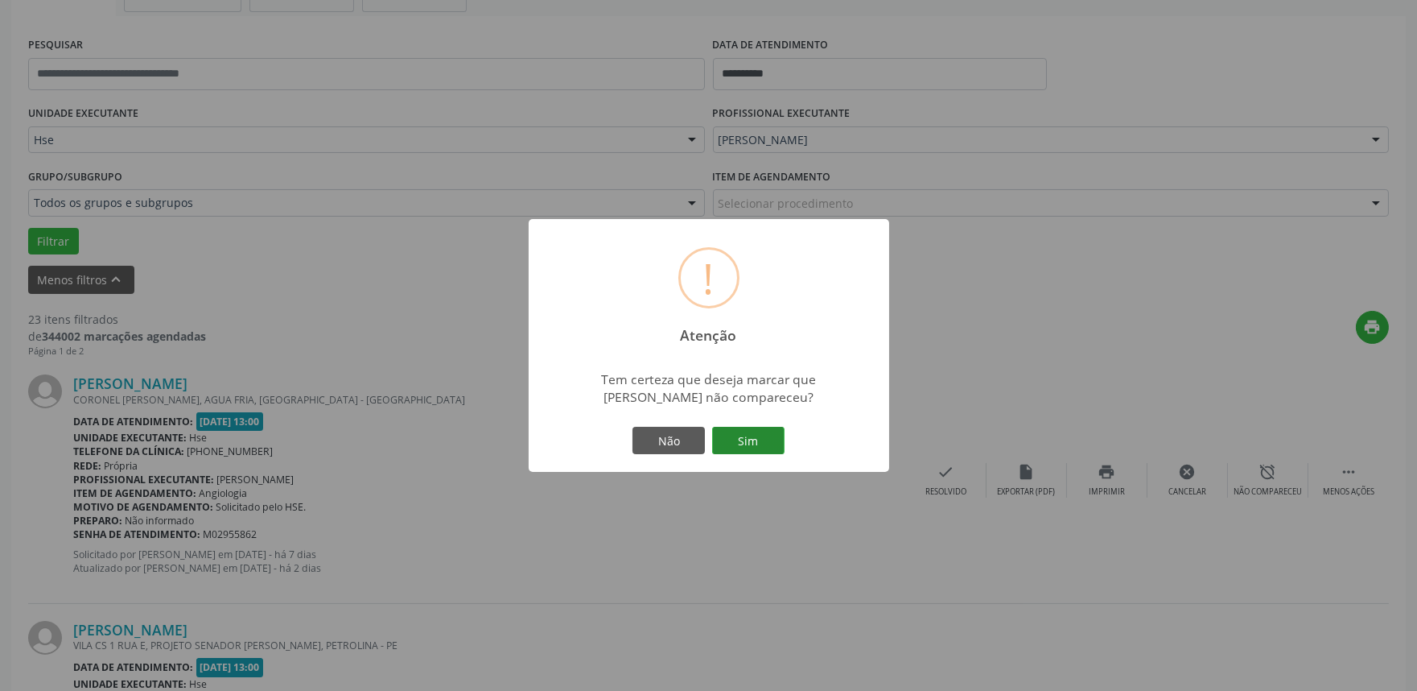
click at [731, 430] on button "Sim" at bounding box center [748, 440] width 72 height 27
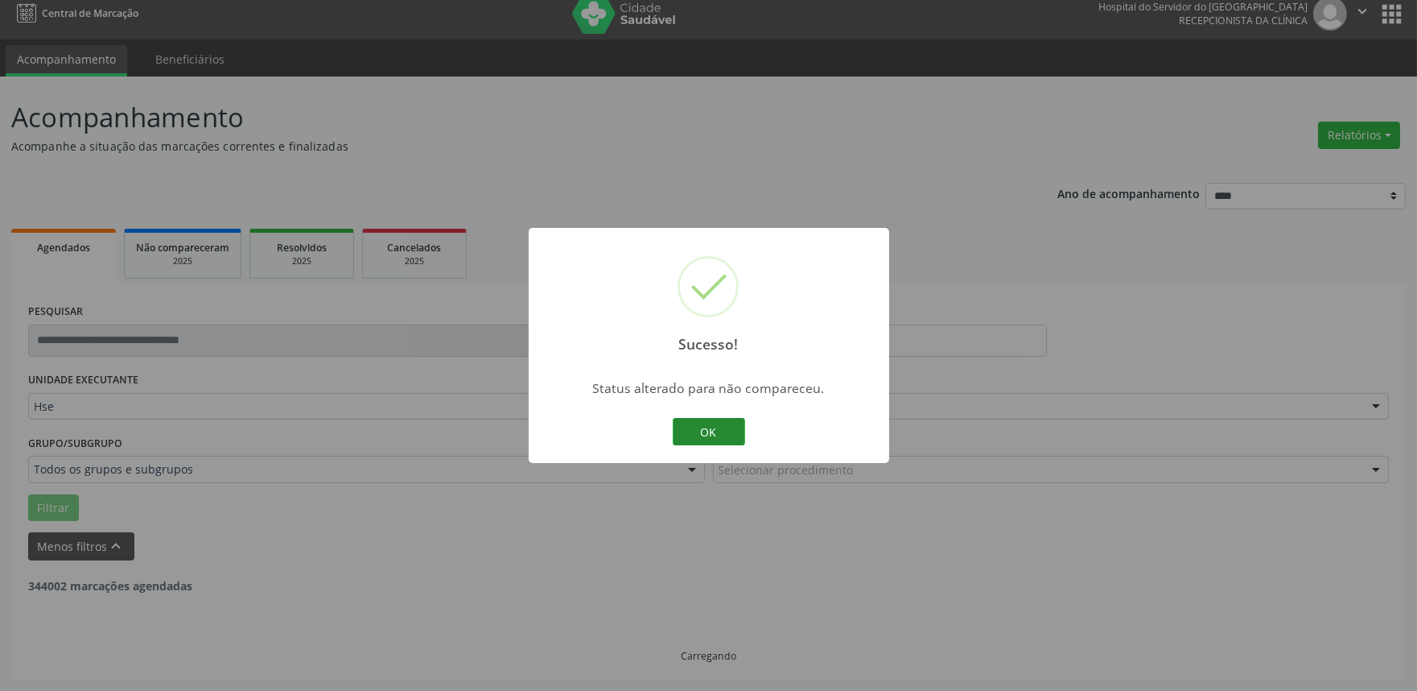
scroll to position [10, 0]
click at [726, 436] on button "OK" at bounding box center [709, 431] width 72 height 27
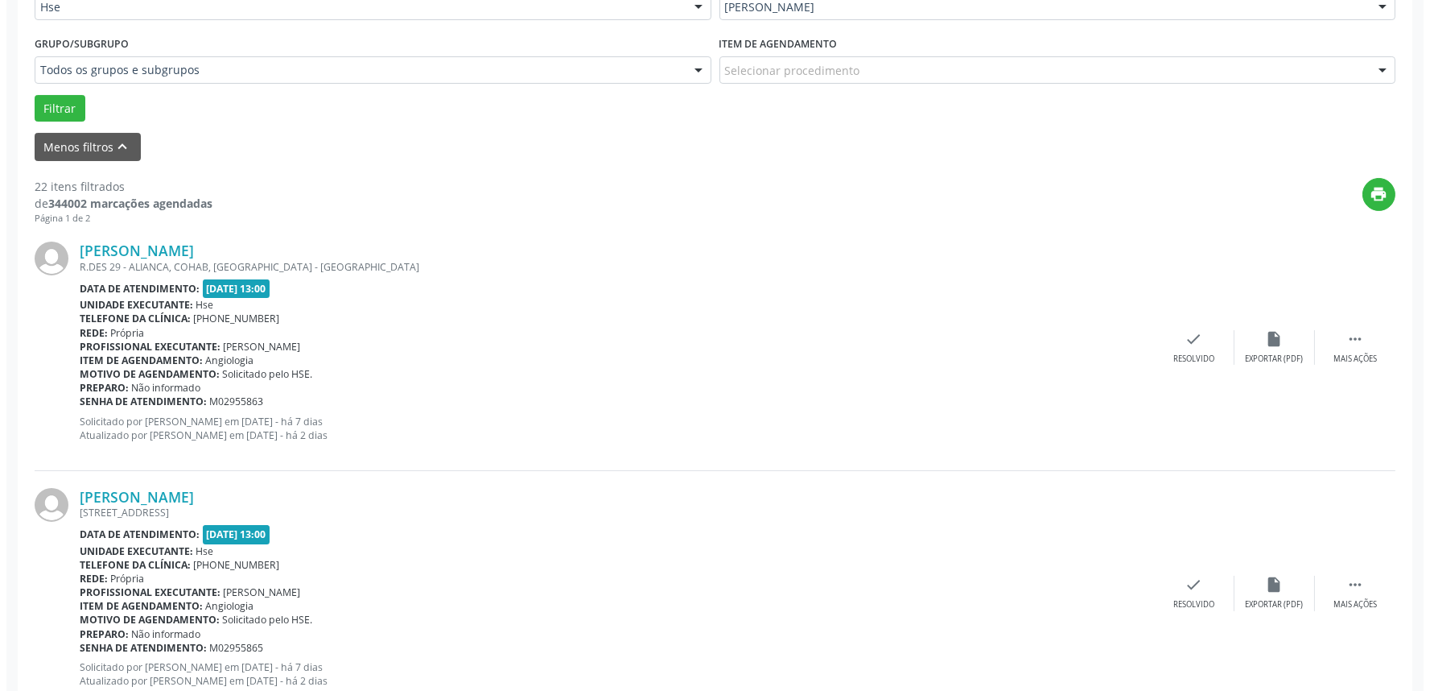
scroll to position [457, 0]
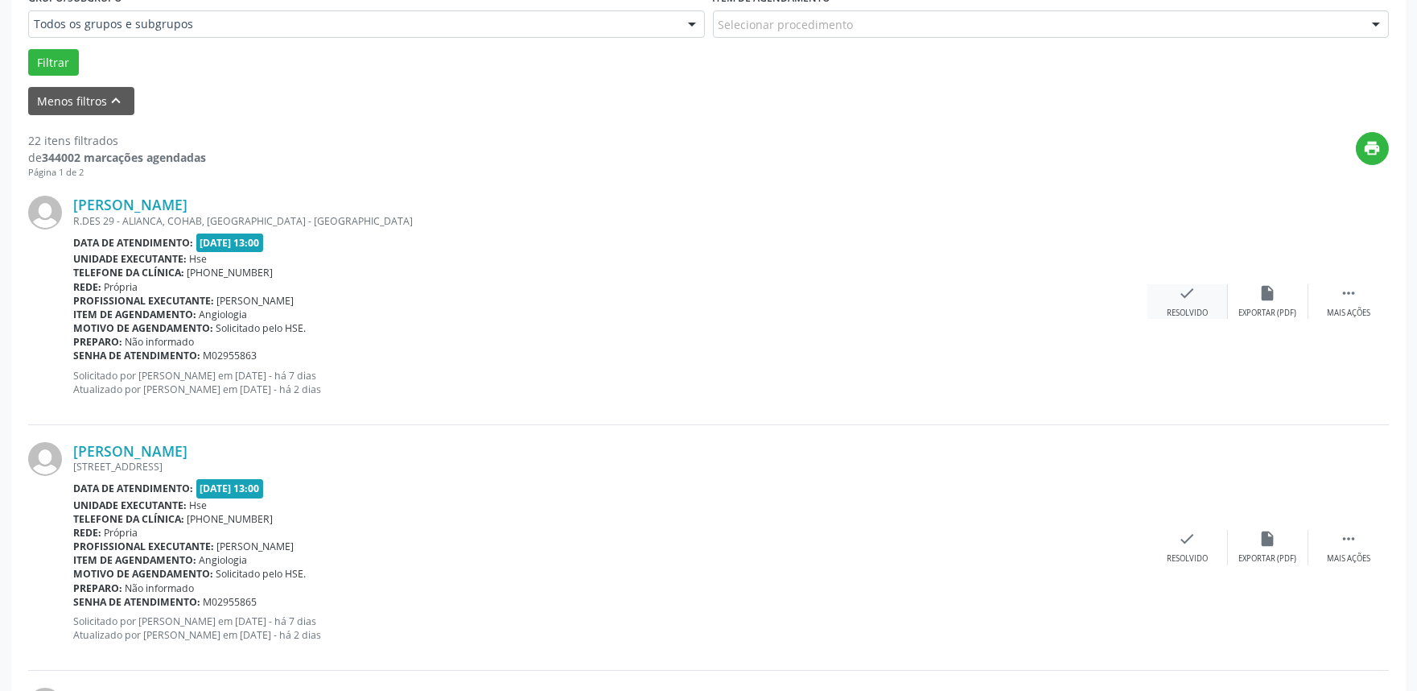
click at [1202, 307] on div "Resolvido" at bounding box center [1187, 312] width 41 height 11
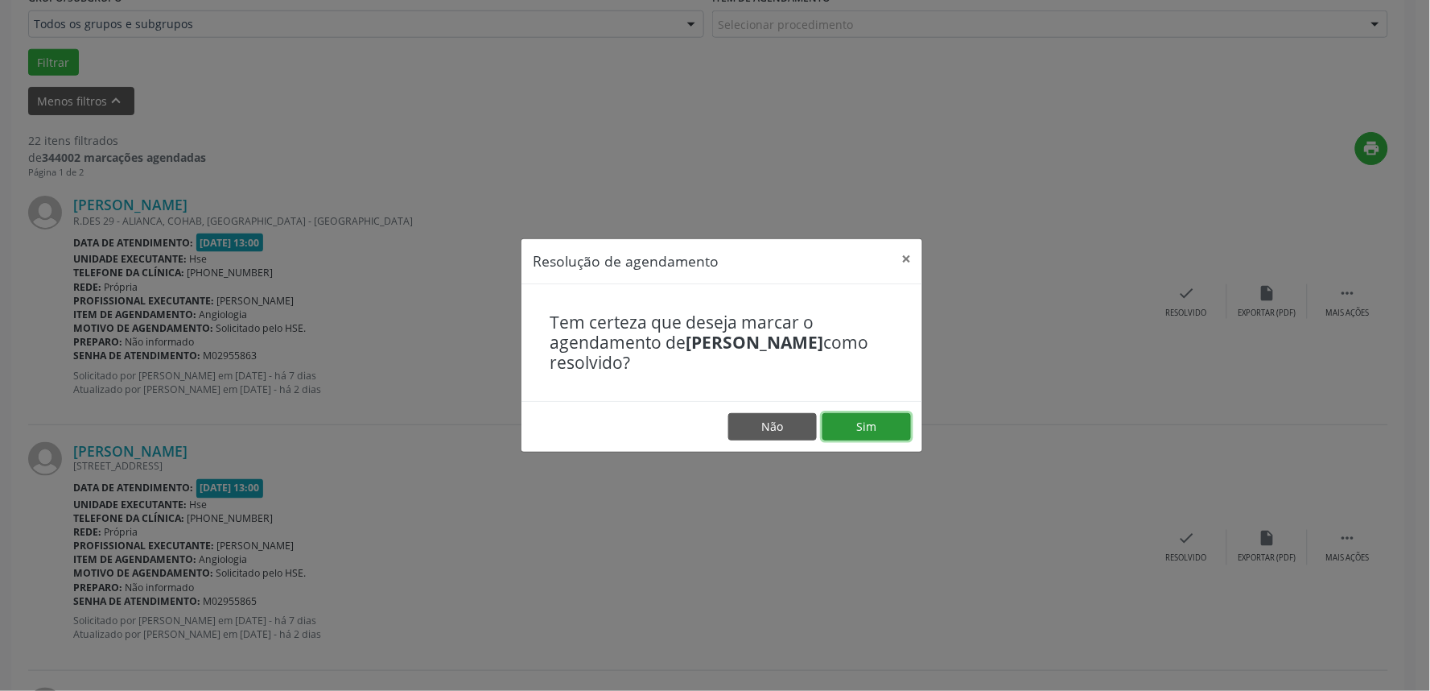
click at [865, 420] on button "Sim" at bounding box center [867, 426] width 89 height 27
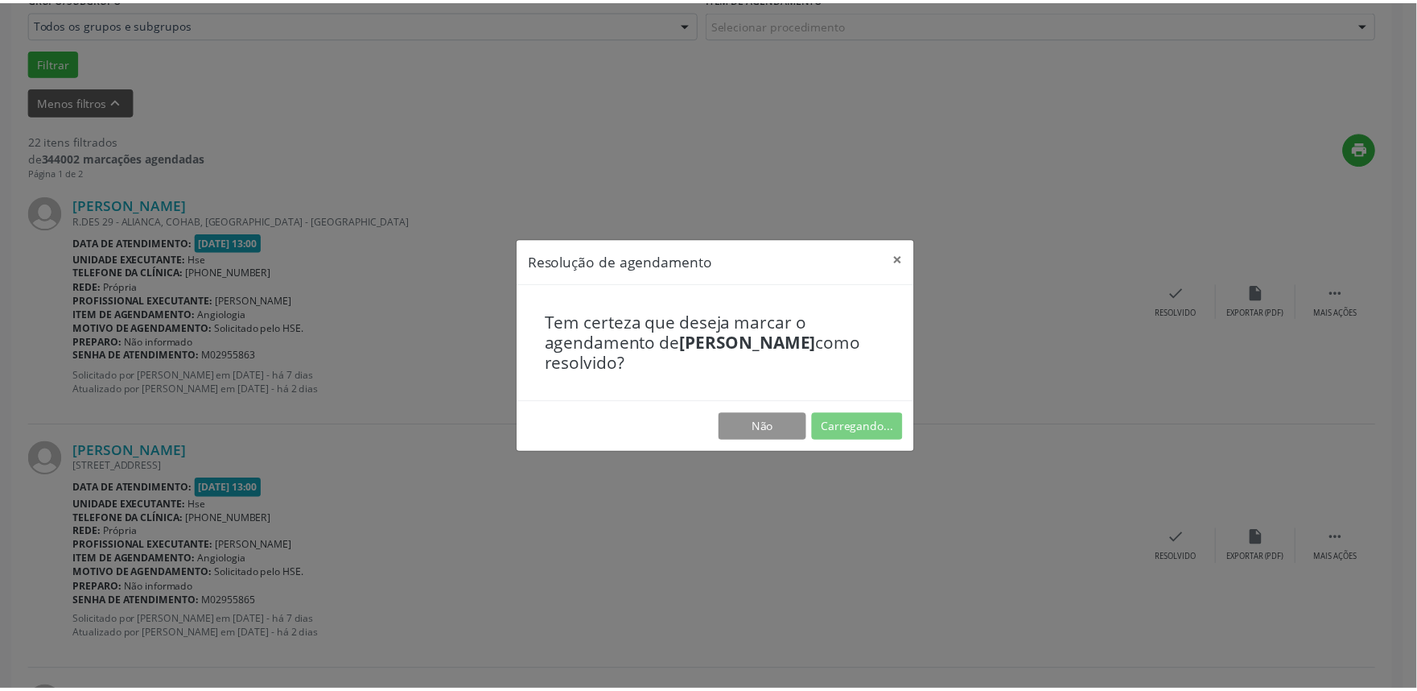
scroll to position [0, 0]
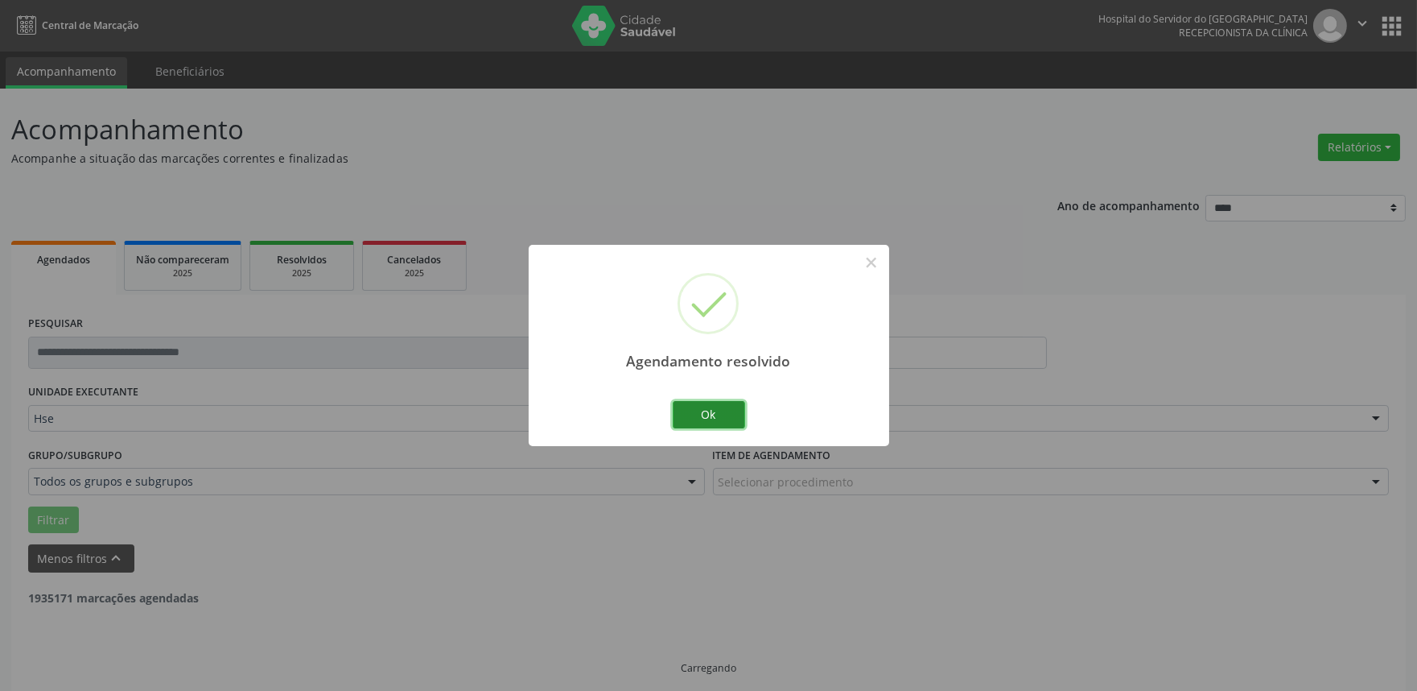
click at [714, 414] on button "Ok" at bounding box center [709, 414] width 72 height 27
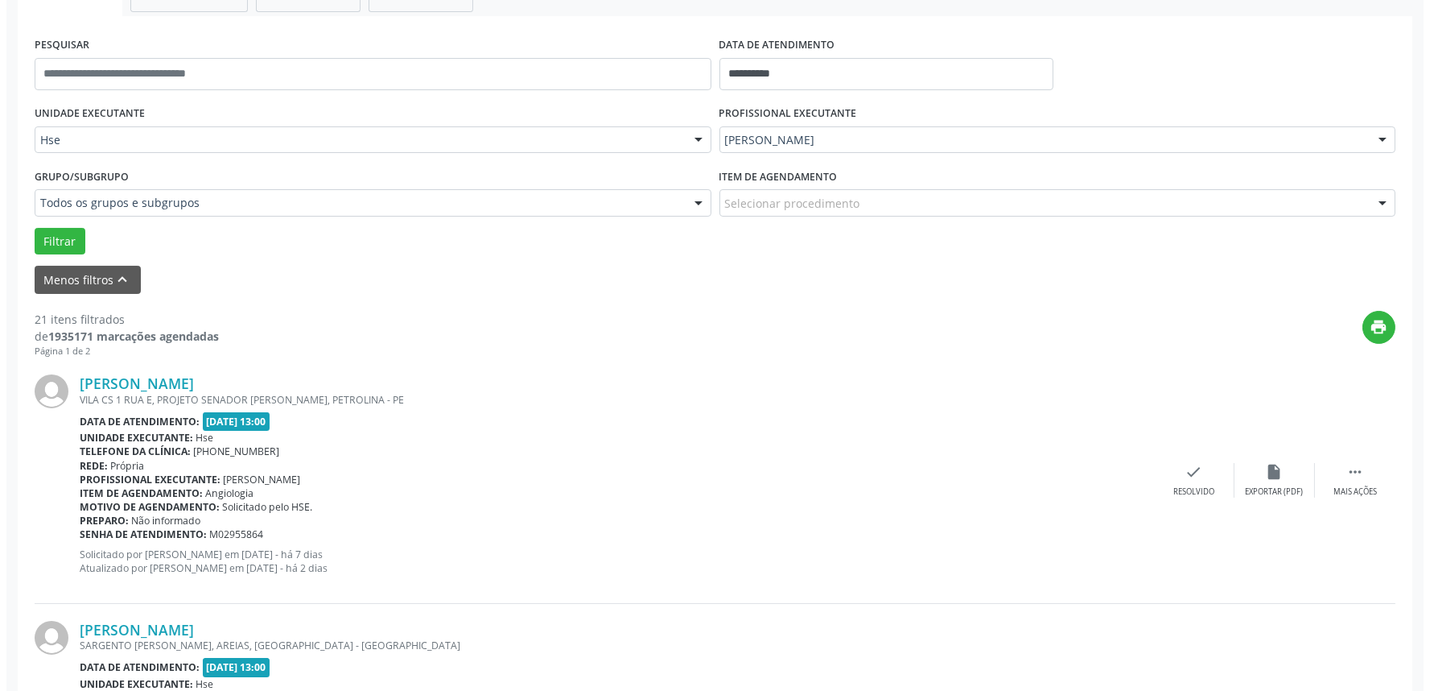
scroll to position [368, 0]
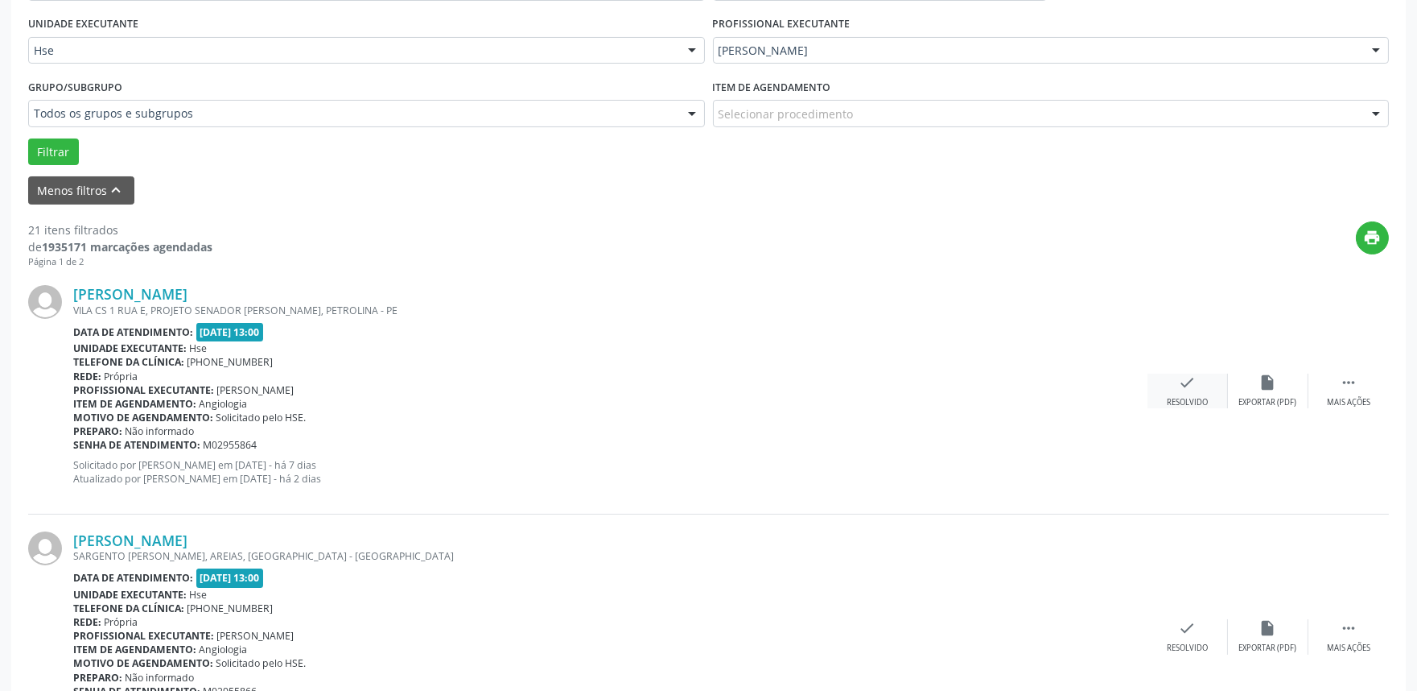
click at [1182, 378] on icon "check" at bounding box center [1188, 382] width 18 height 18
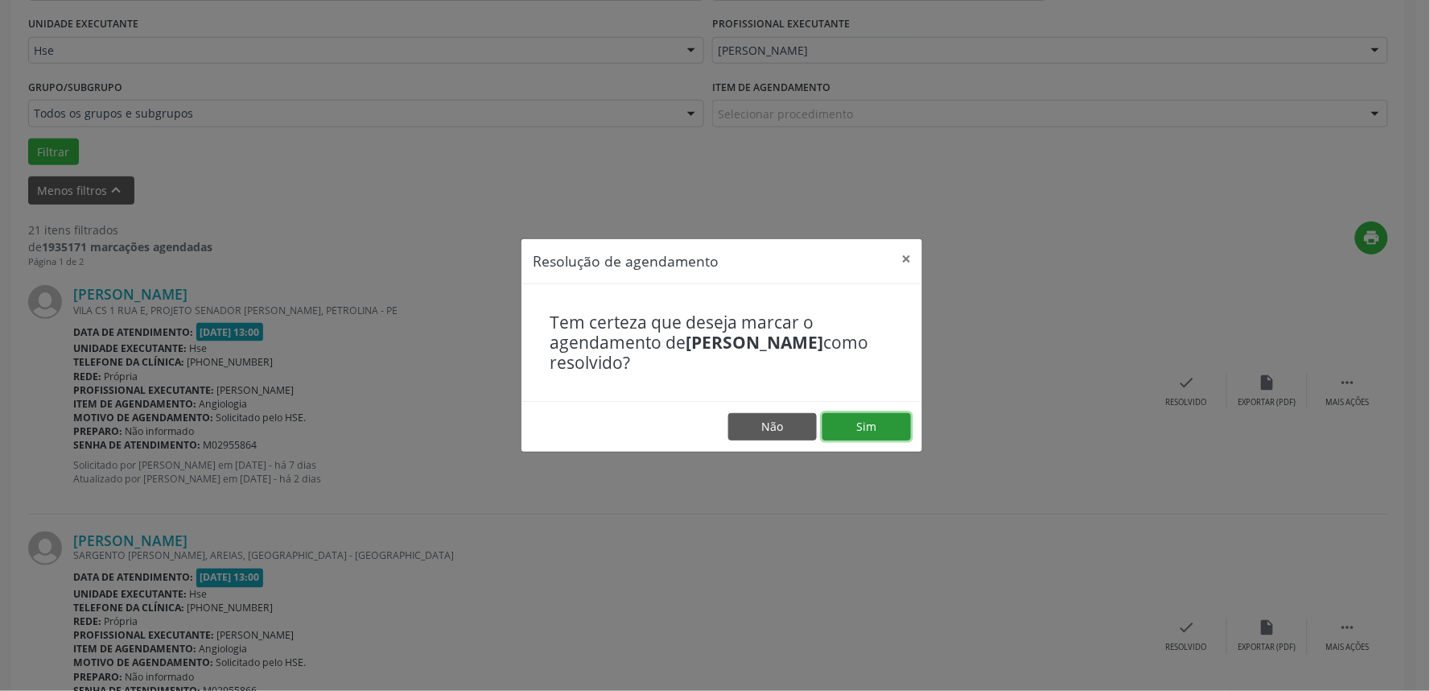
click at [876, 422] on button "Sim" at bounding box center [867, 426] width 89 height 27
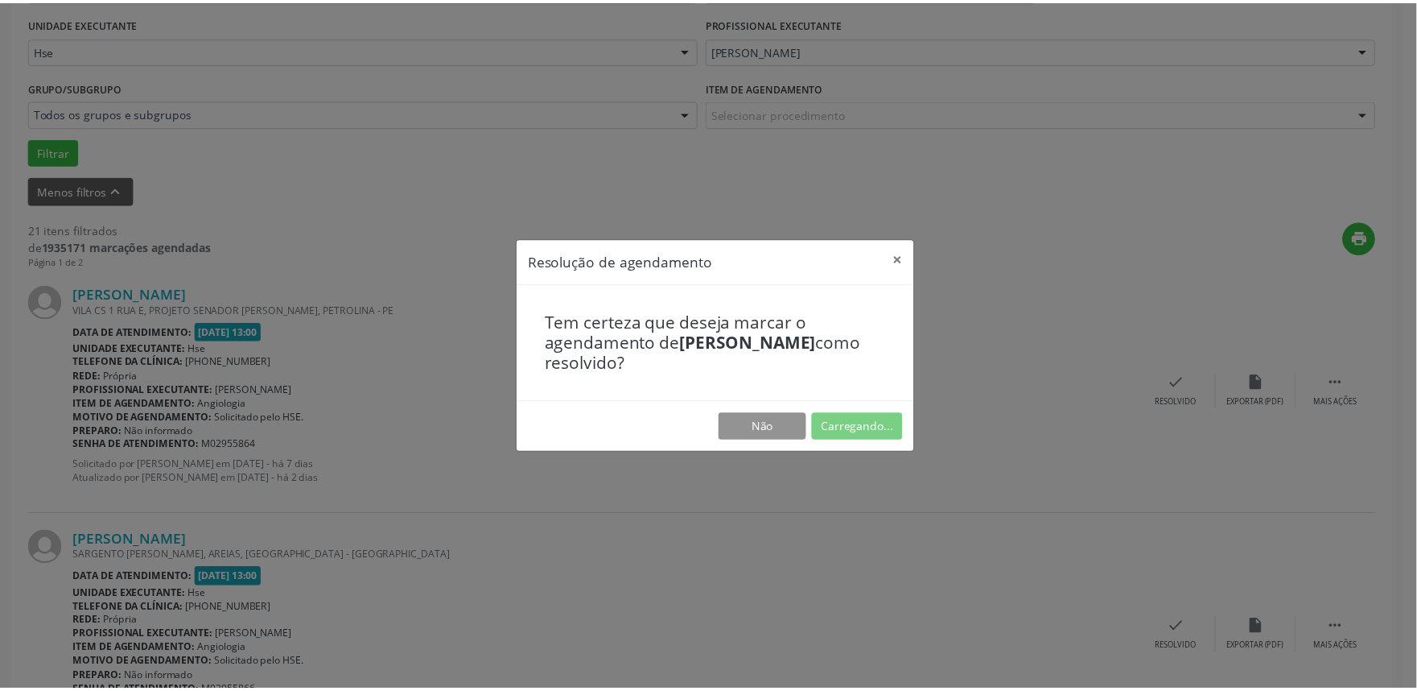
scroll to position [0, 0]
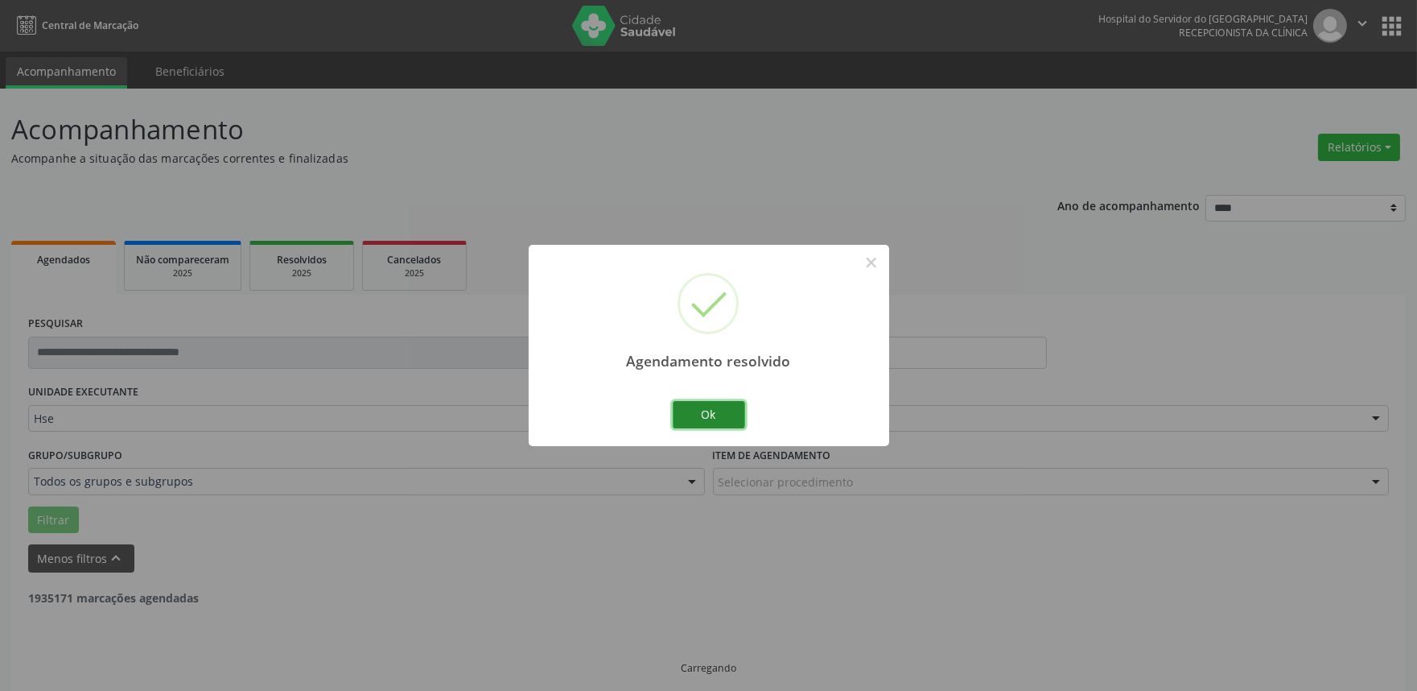
click at [706, 415] on button "Ok" at bounding box center [709, 414] width 72 height 27
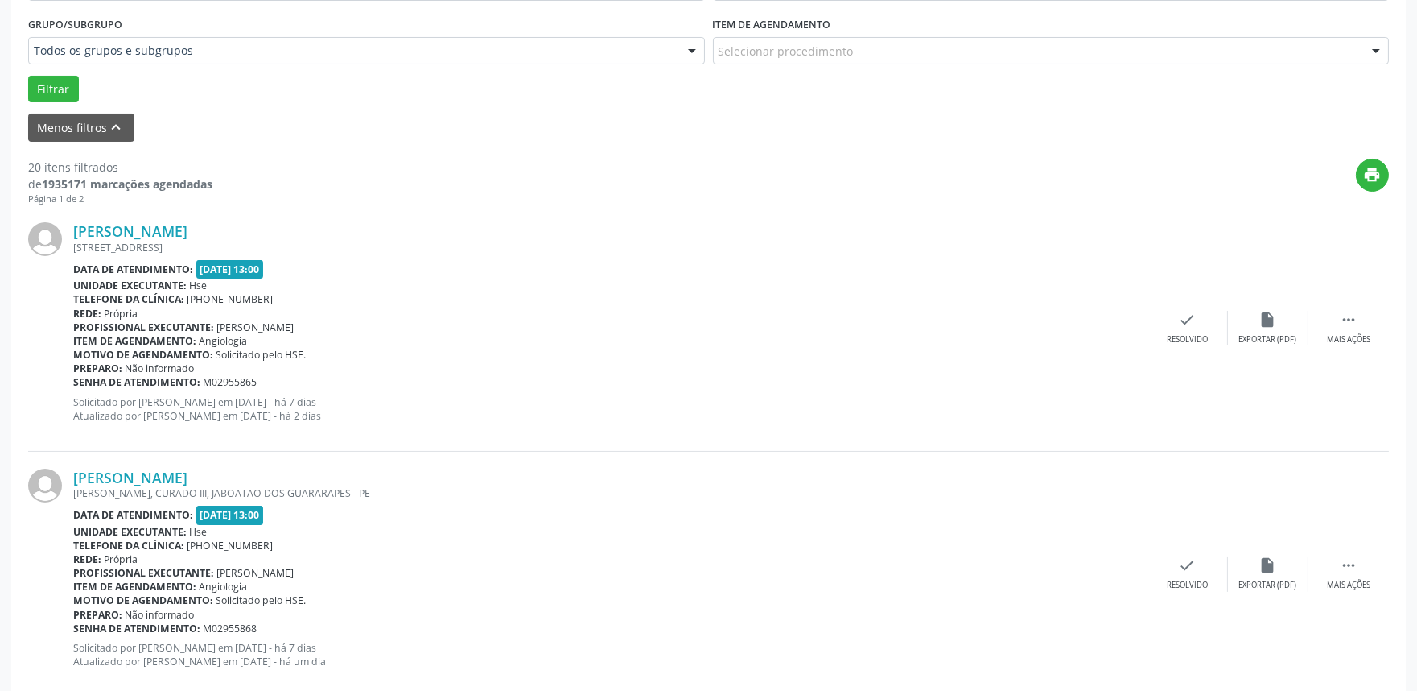
scroll to position [447, 0]
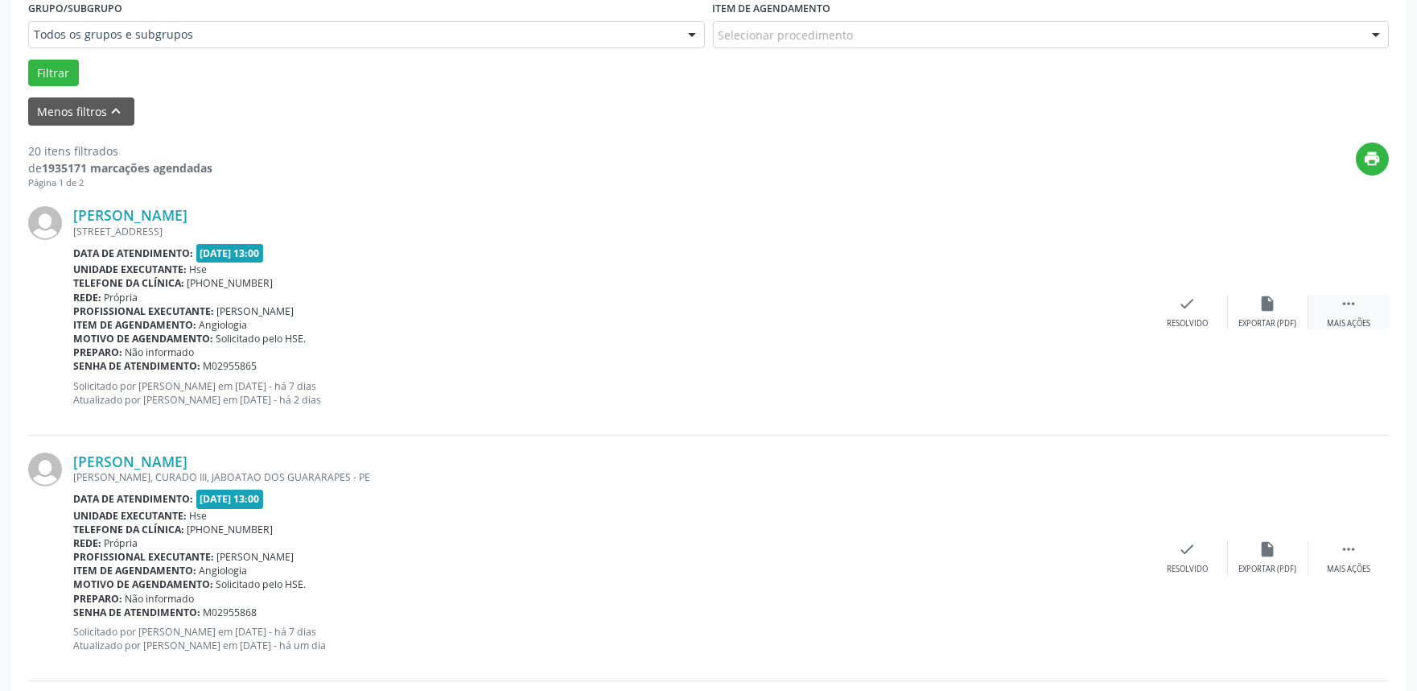
click at [1358, 318] on div "Mais ações" at bounding box center [1348, 323] width 43 height 11
click at [1237, 315] on div "alarm_off Não compareceu" at bounding box center [1268, 312] width 80 height 35
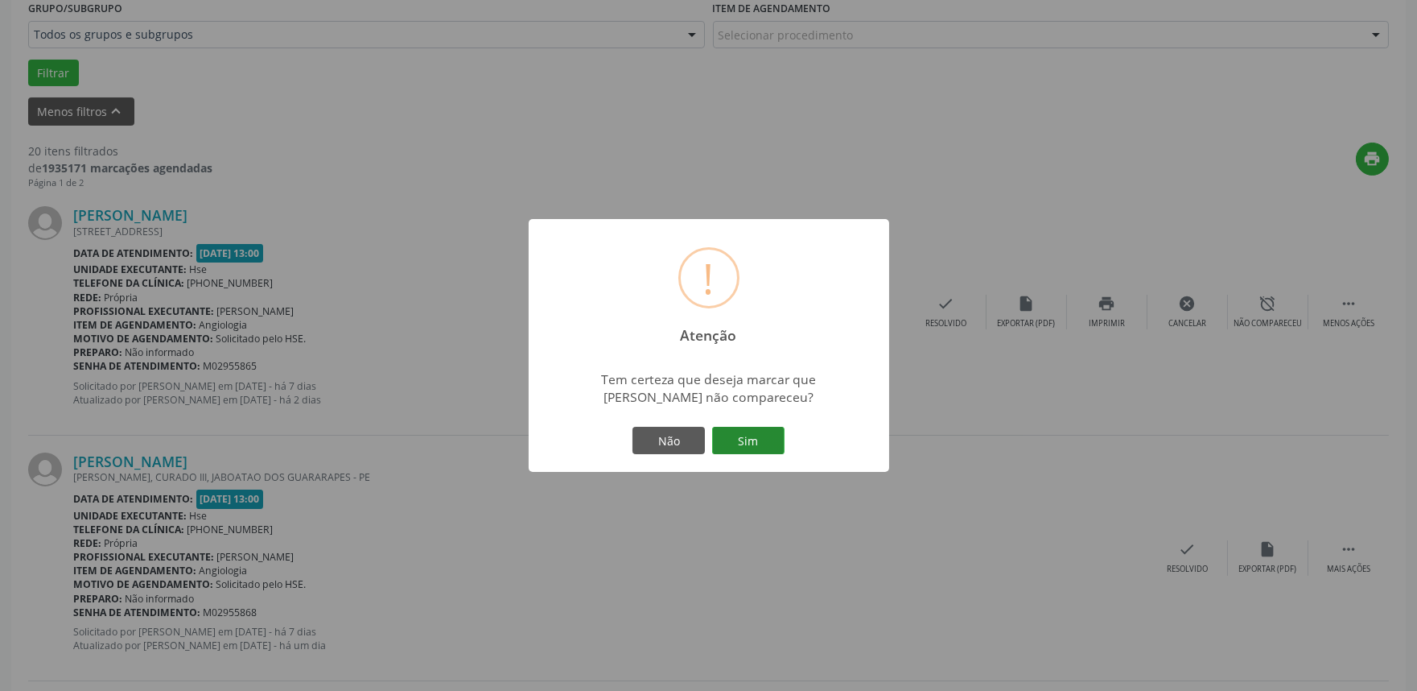
click at [731, 443] on button "Sim" at bounding box center [748, 440] width 72 height 27
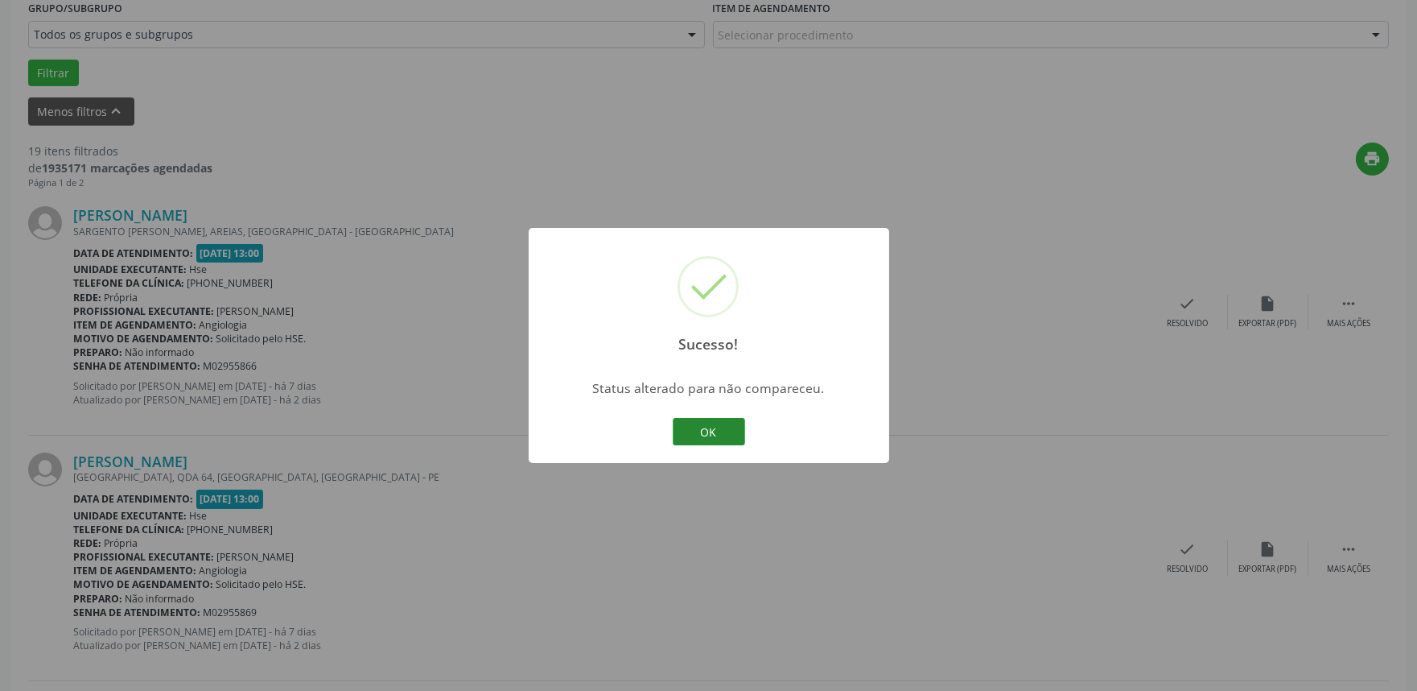
click at [731, 443] on button "OK" at bounding box center [709, 431] width 72 height 27
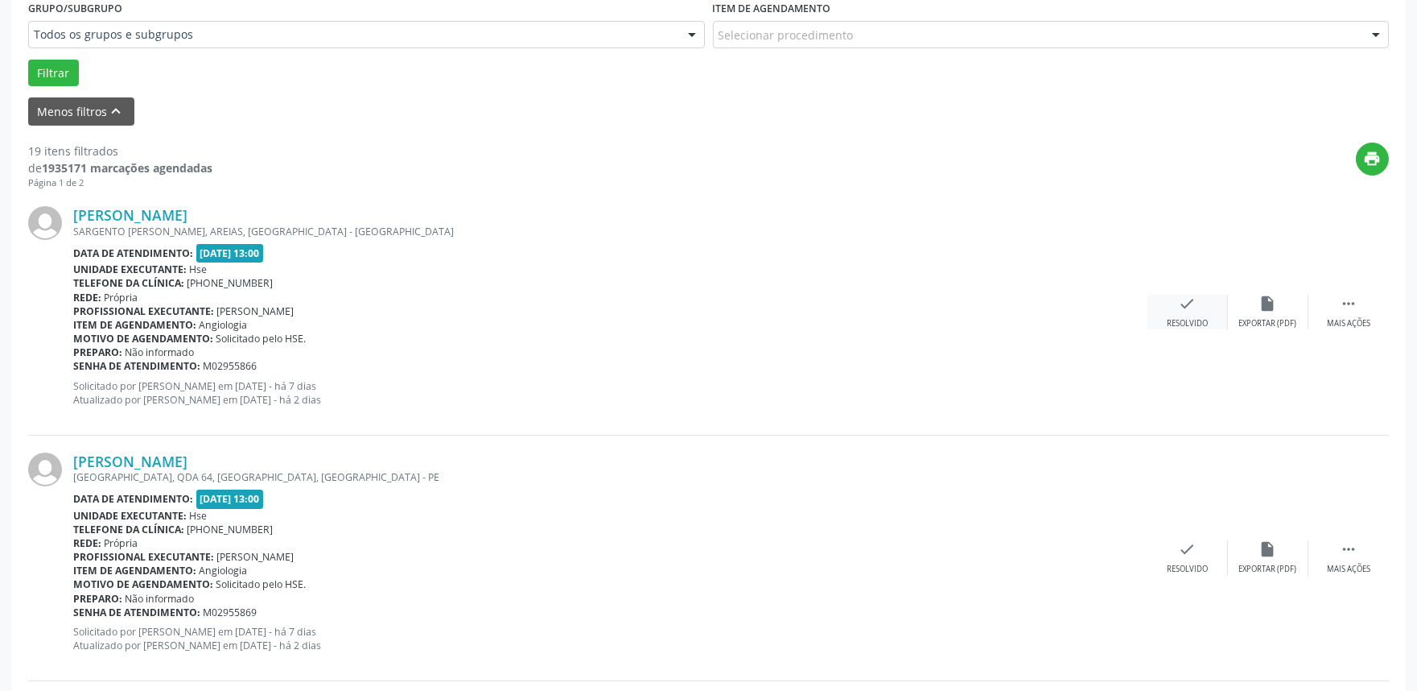
click at [1188, 298] on icon "check" at bounding box center [1188, 304] width 18 height 18
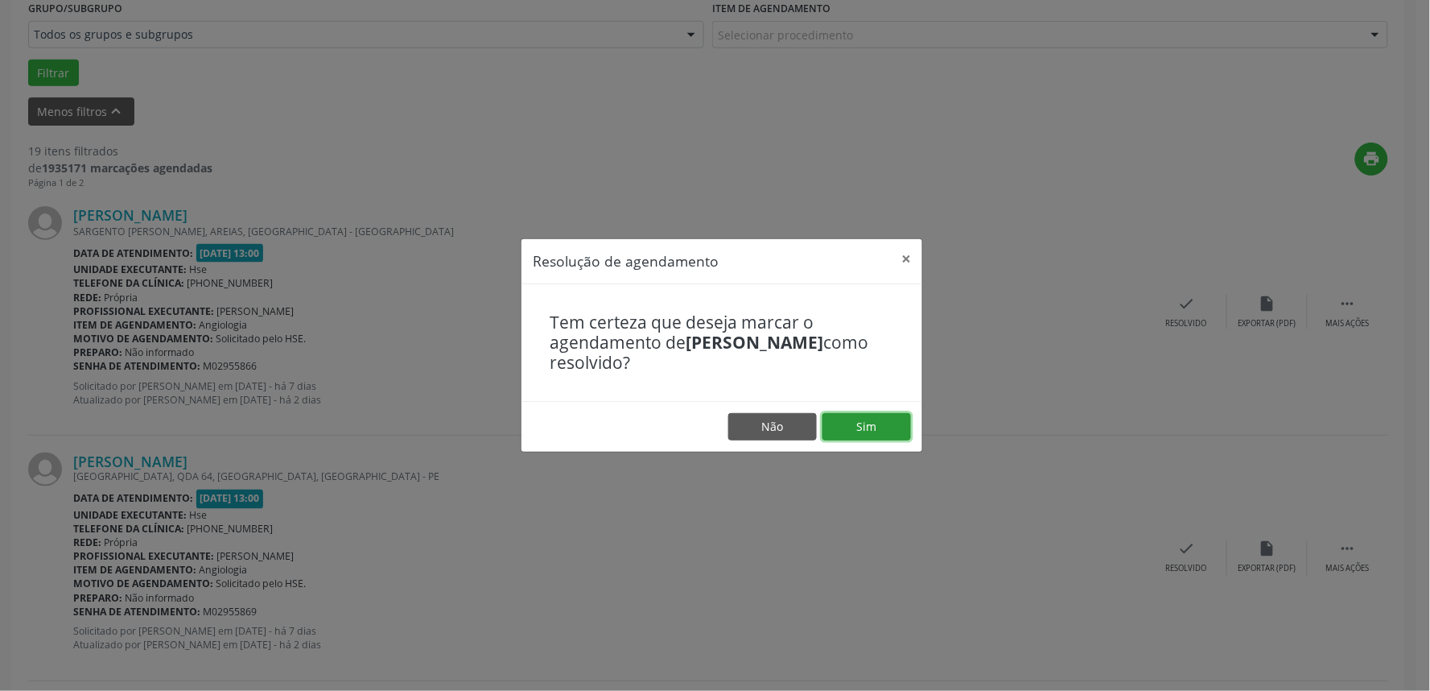
click at [886, 419] on button "Sim" at bounding box center [867, 426] width 89 height 27
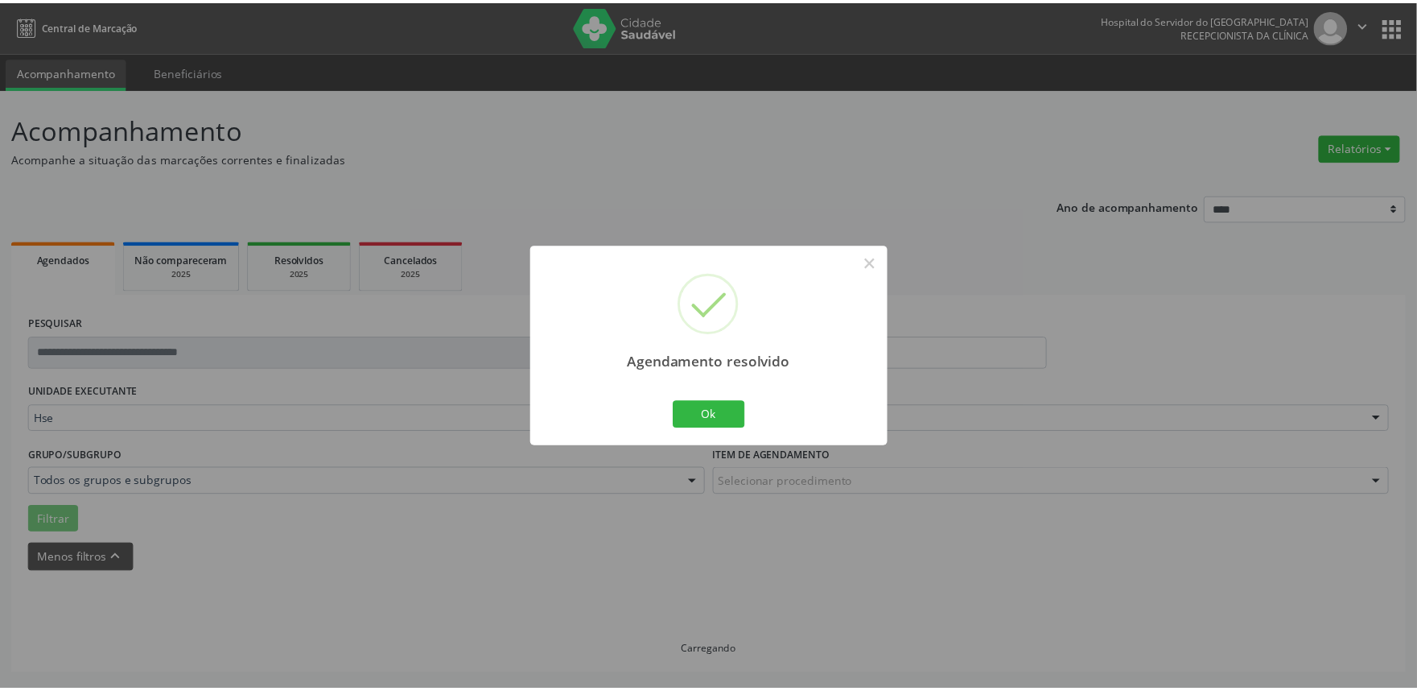
scroll to position [0, 0]
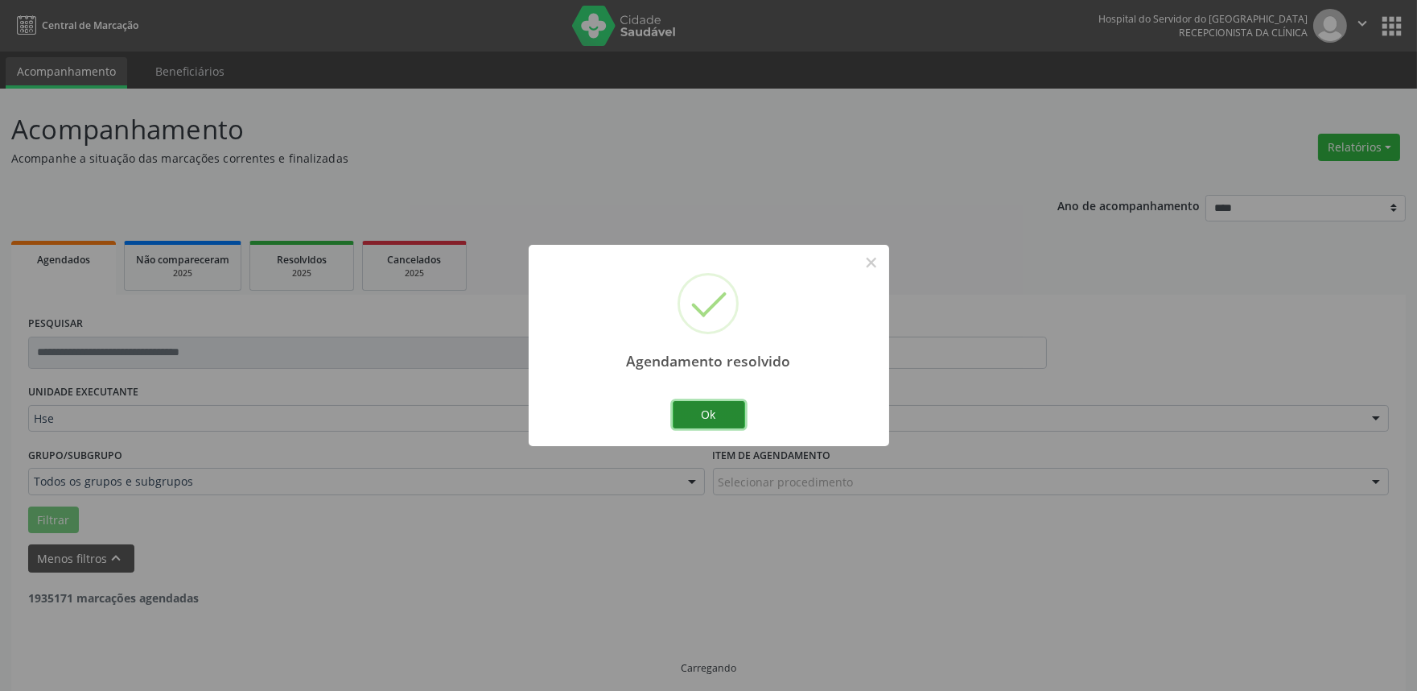
click at [728, 423] on button "Ok" at bounding box center [709, 414] width 72 height 27
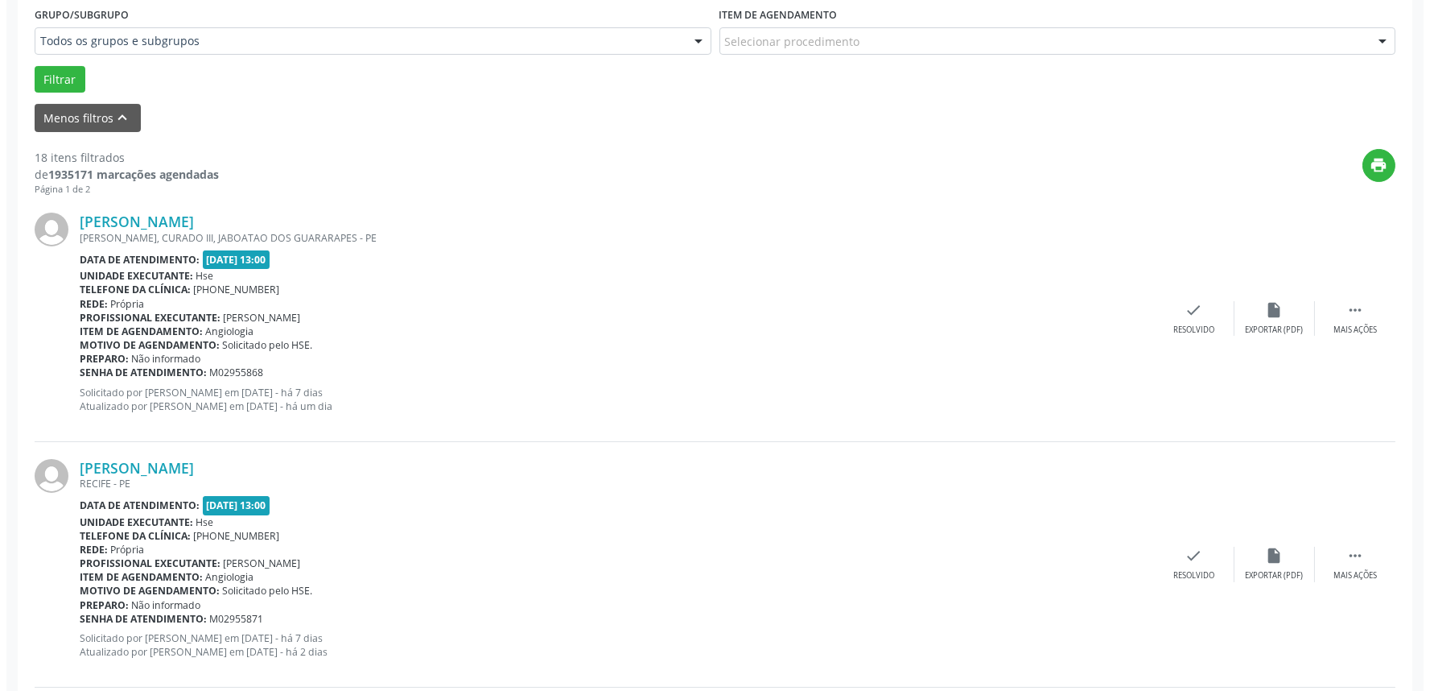
scroll to position [447, 0]
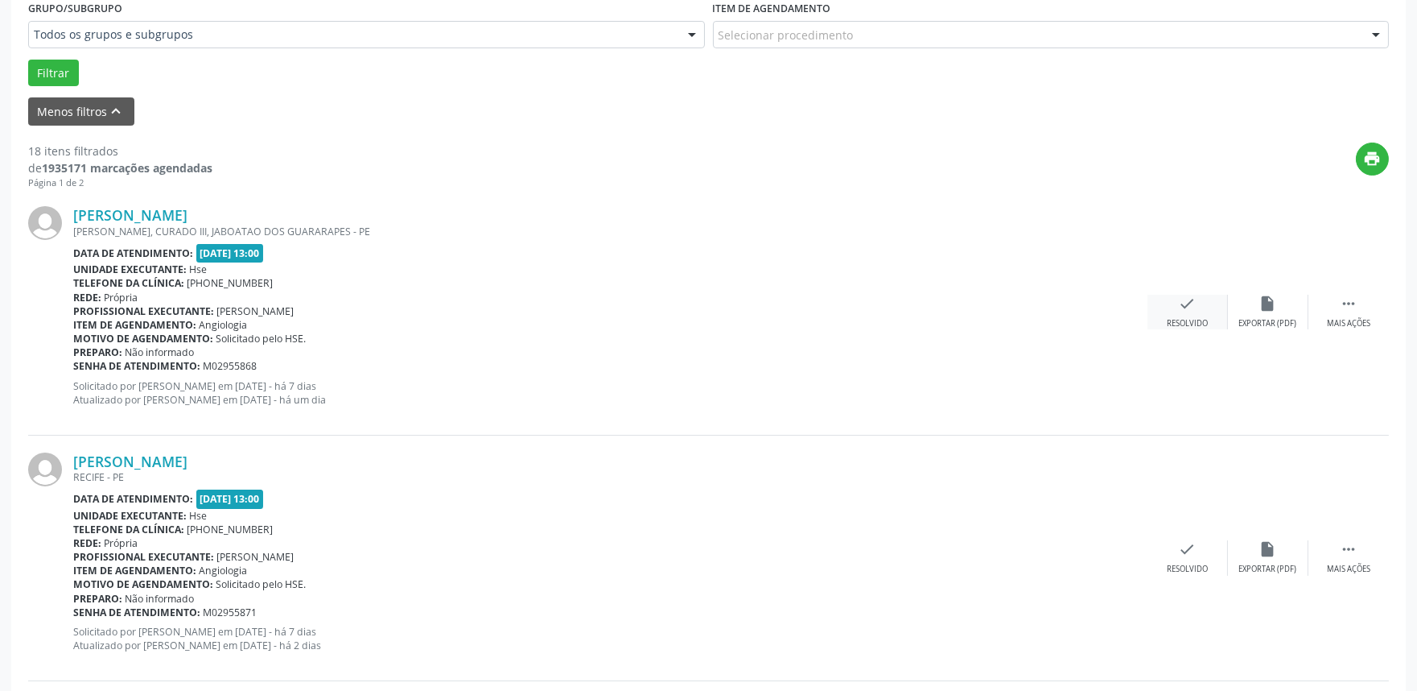
click at [1186, 309] on icon "check" at bounding box center [1188, 304] width 18 height 18
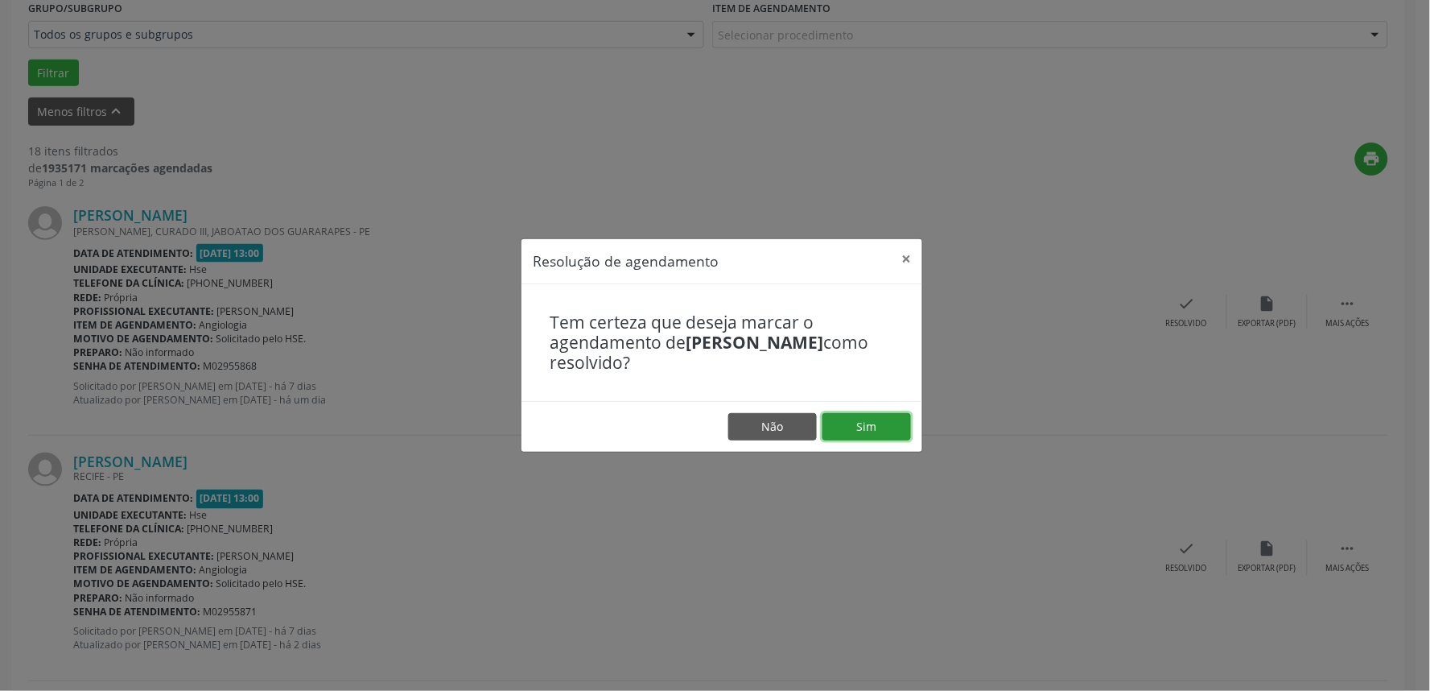
click at [885, 422] on button "Sim" at bounding box center [867, 426] width 89 height 27
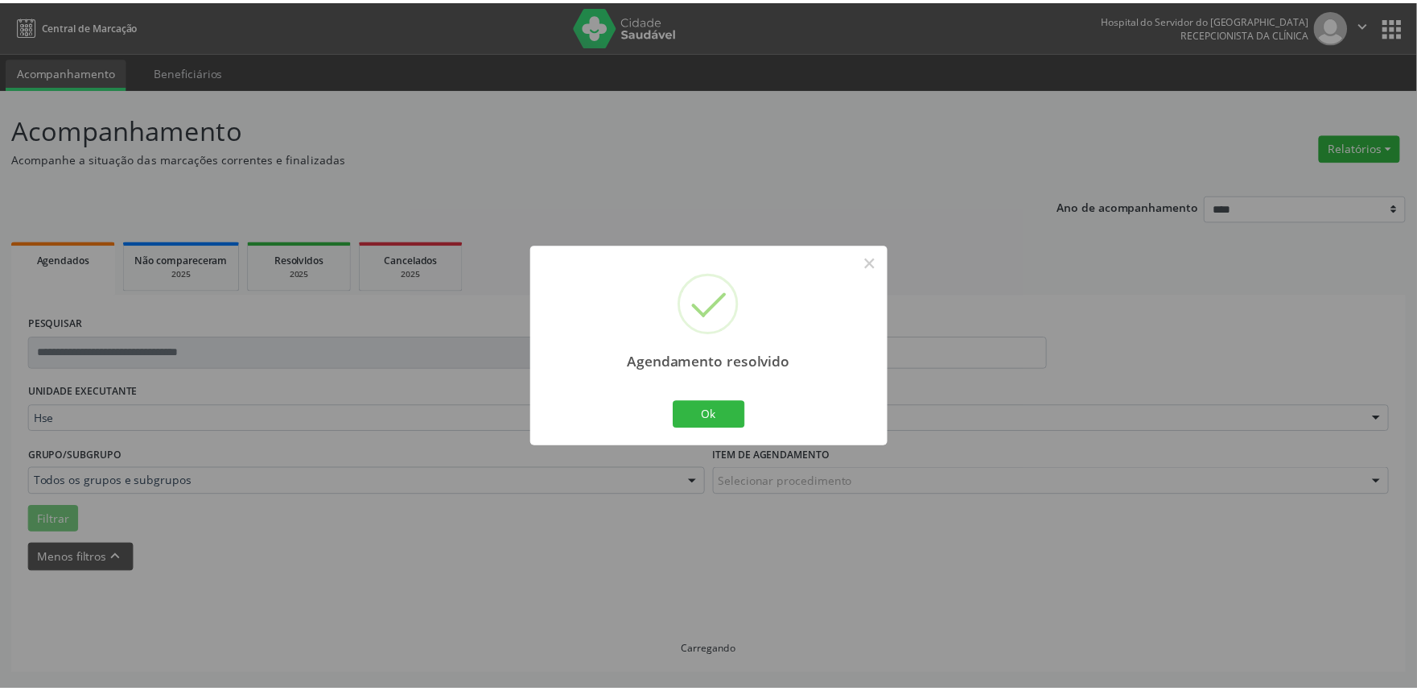
scroll to position [0, 0]
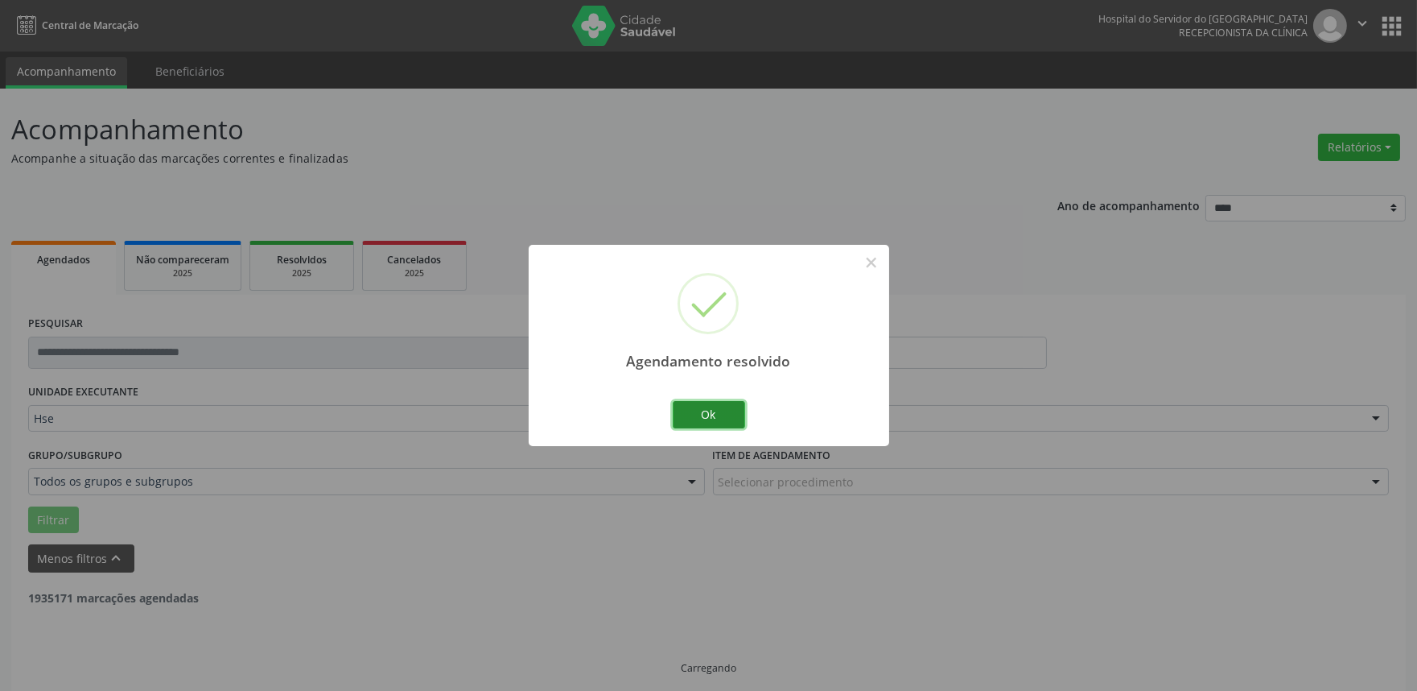
click at [709, 410] on button "Ok" at bounding box center [709, 414] width 72 height 27
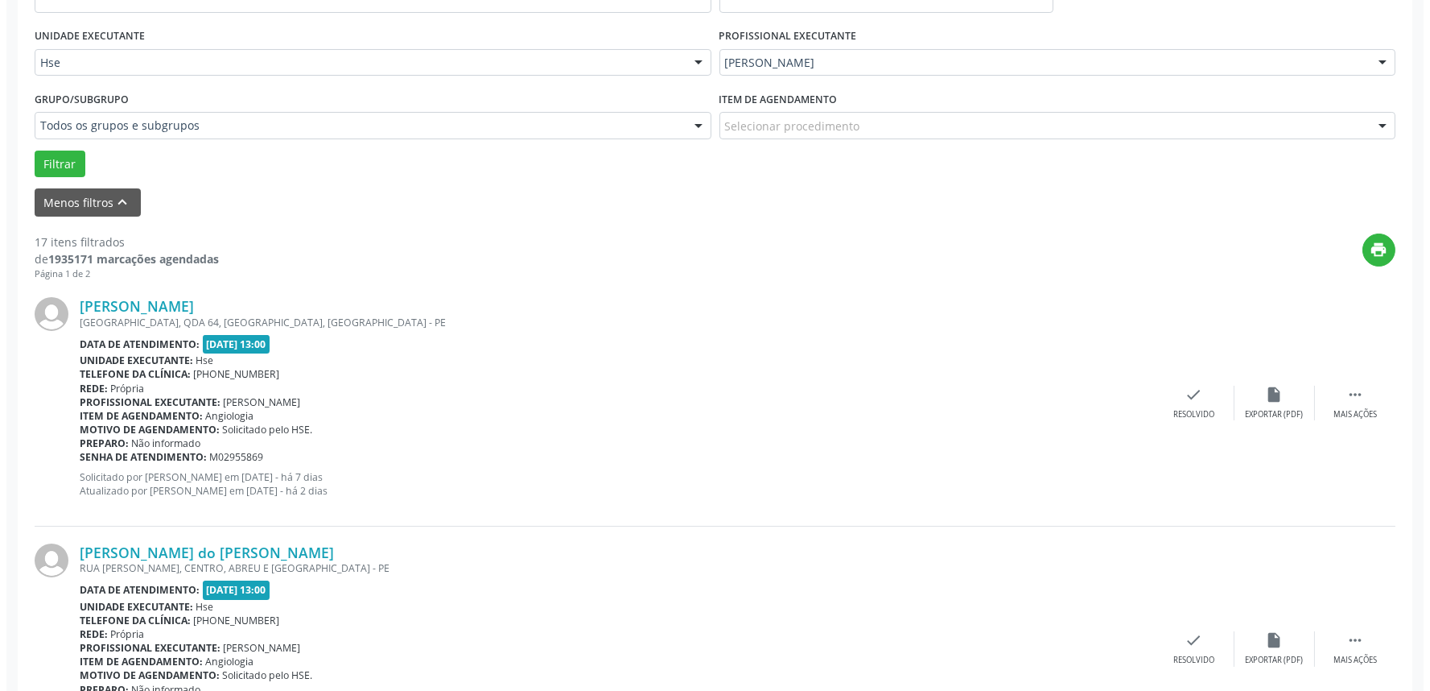
scroll to position [357, 0]
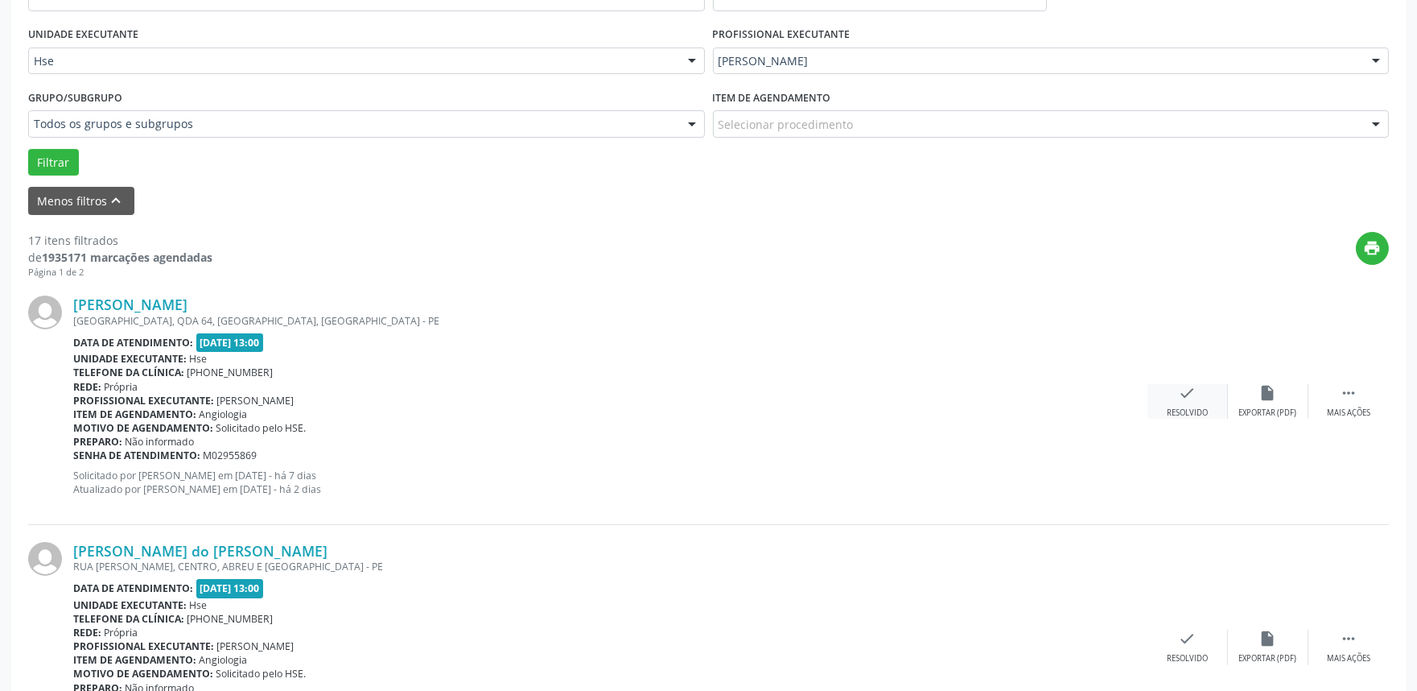
click at [1186, 399] on icon "check" at bounding box center [1188, 393] width 18 height 18
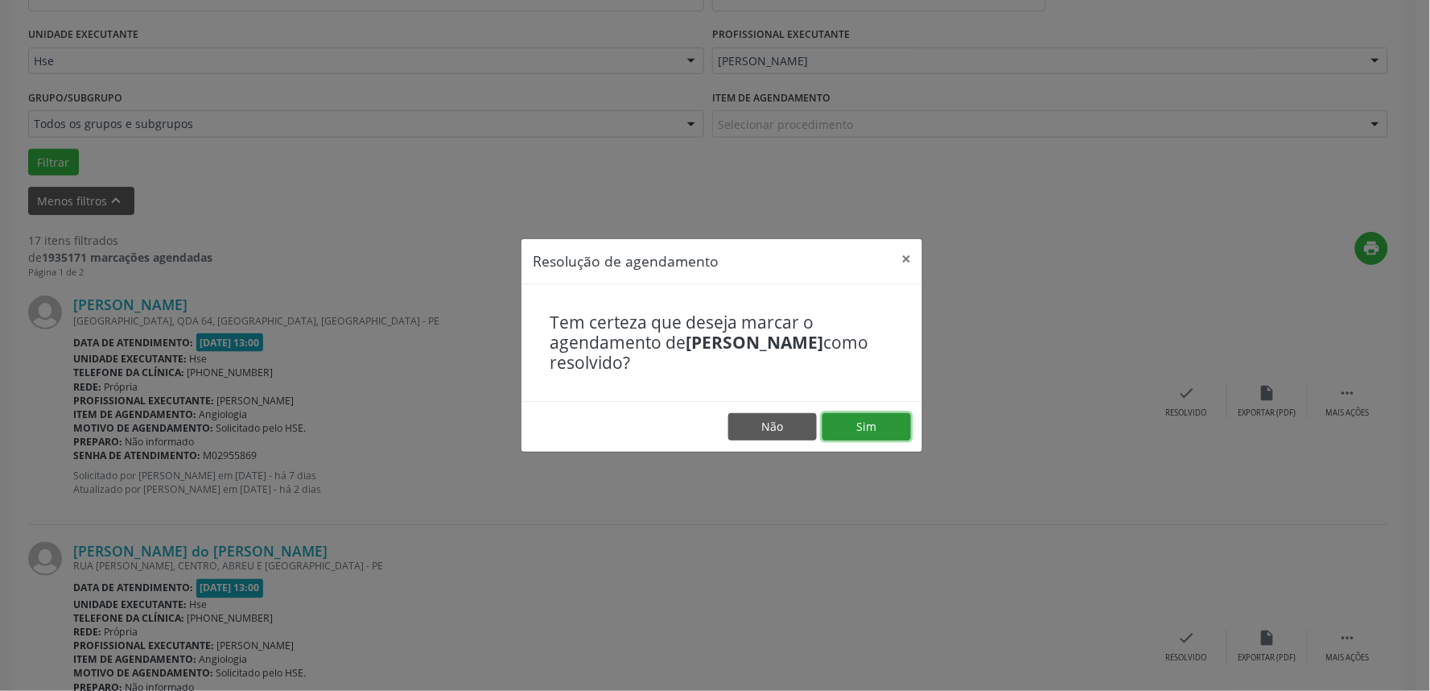
click at [882, 425] on button "Sim" at bounding box center [867, 426] width 89 height 27
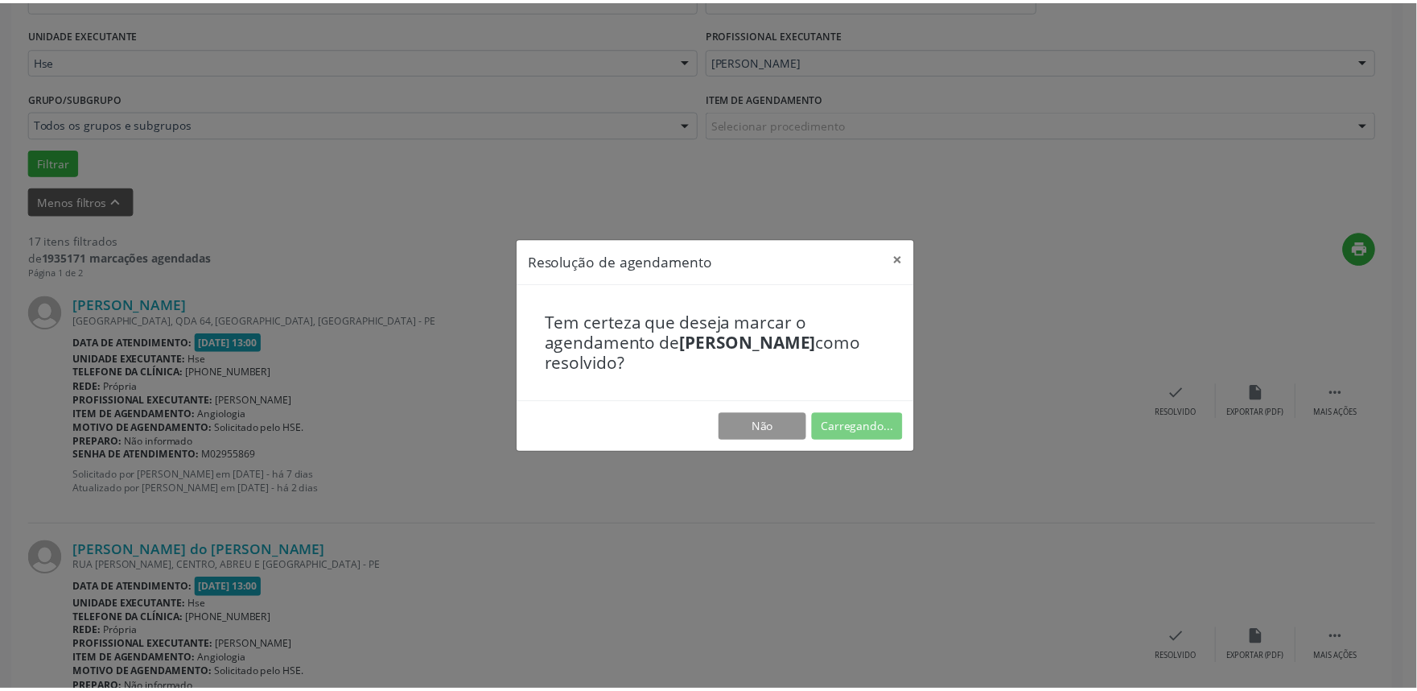
scroll to position [0, 0]
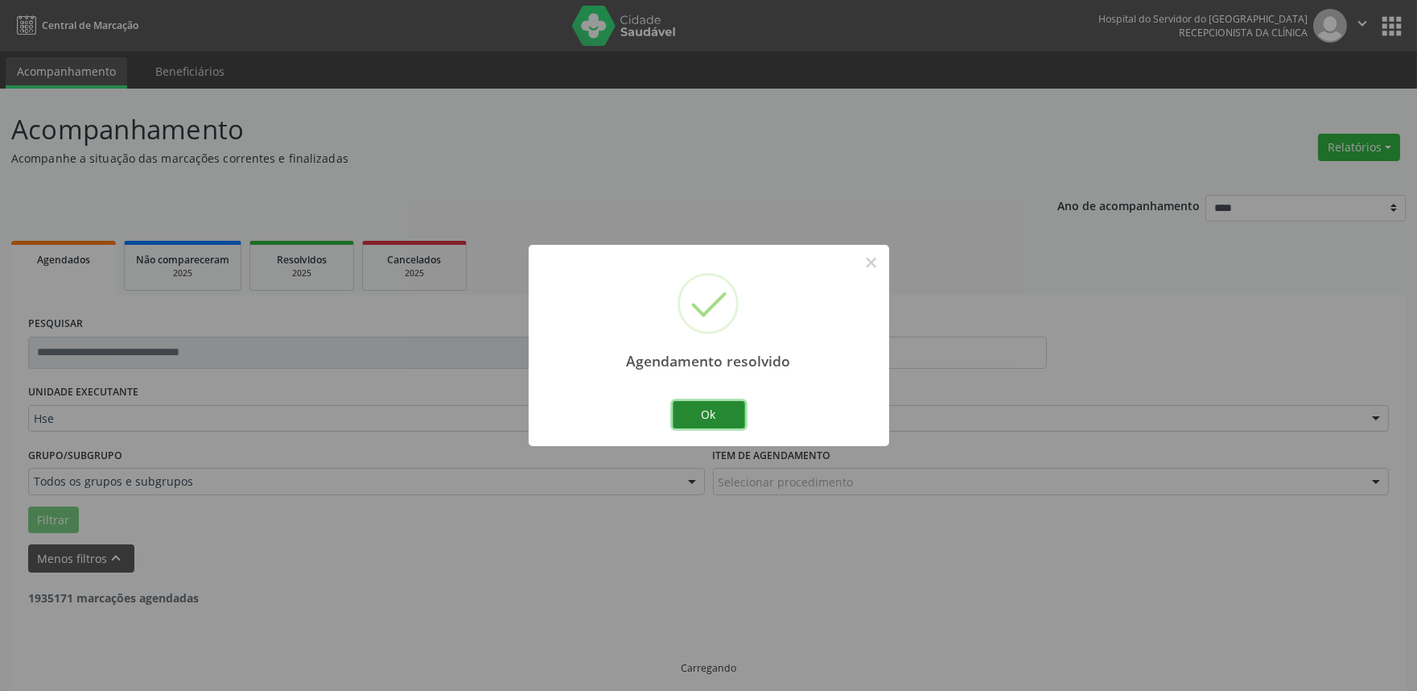
click at [724, 414] on button "Ok" at bounding box center [709, 414] width 72 height 27
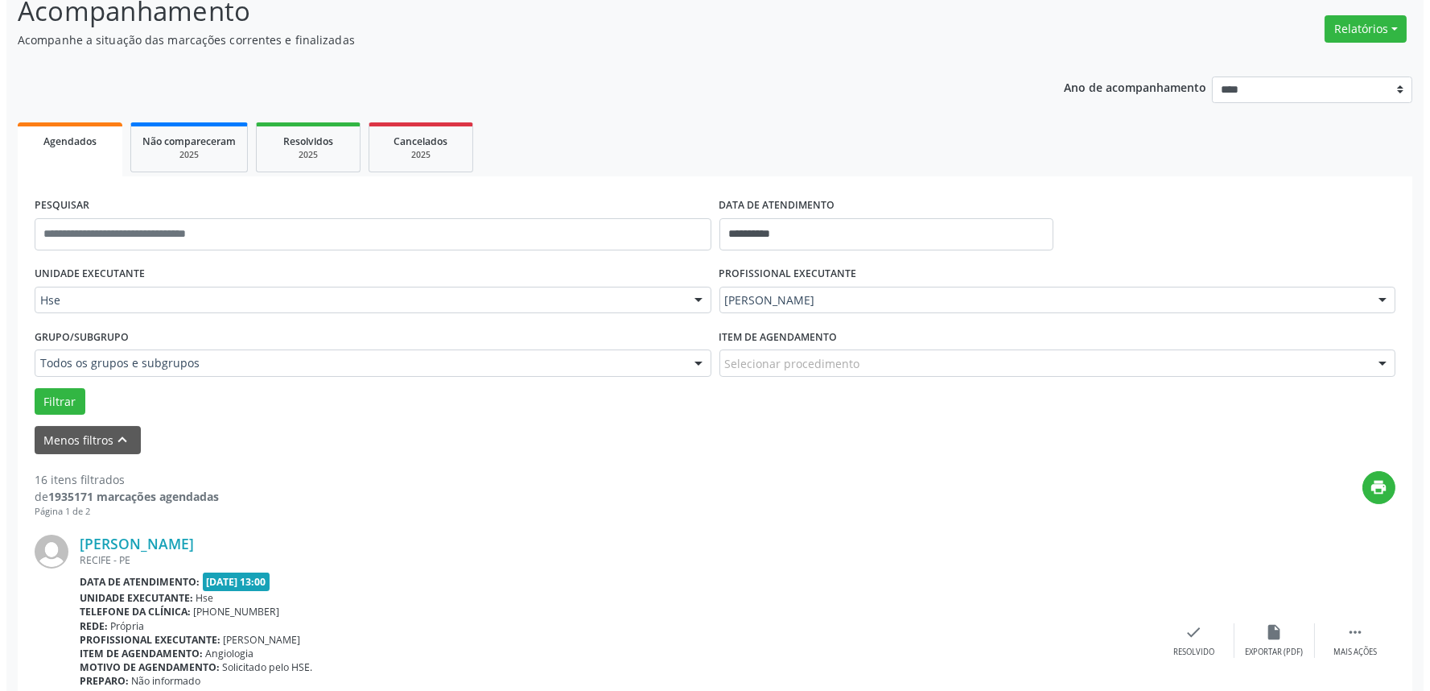
scroll to position [278, 0]
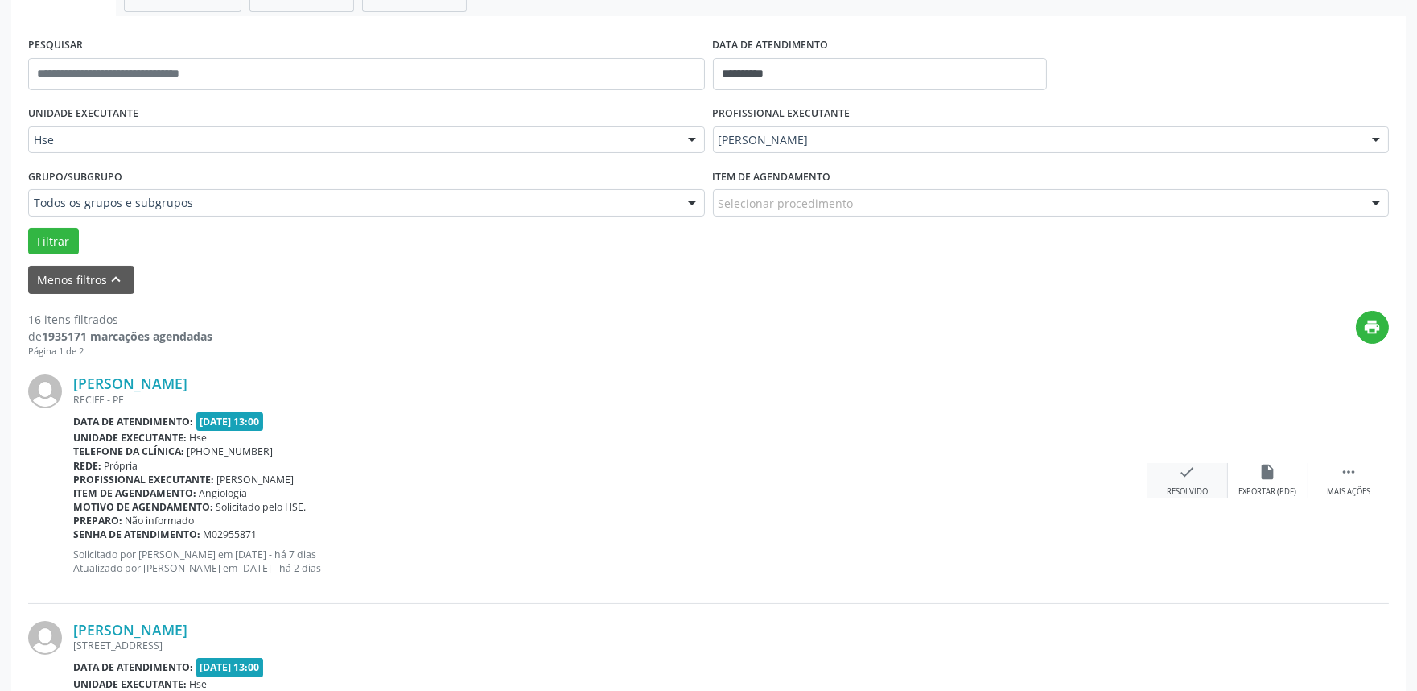
click at [1182, 476] on icon "check" at bounding box center [1188, 472] width 18 height 18
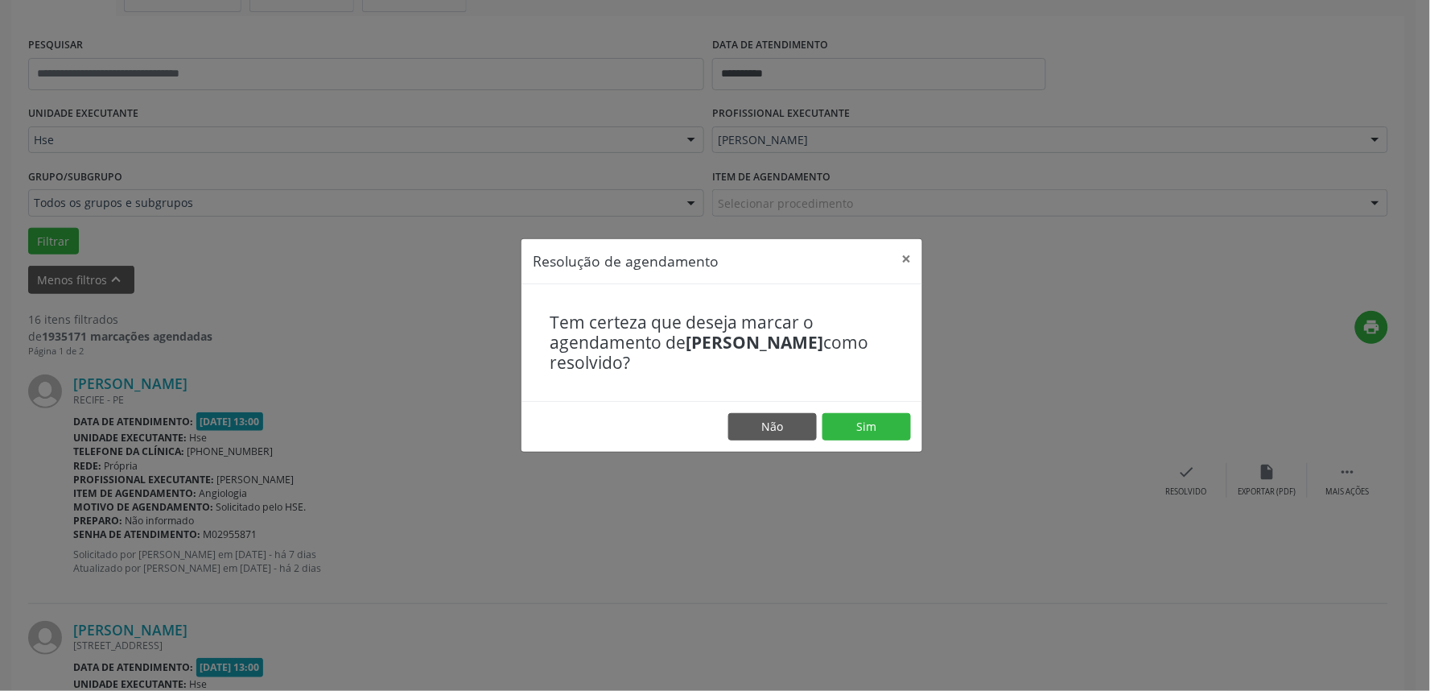
click at [845, 409] on footer "Não Sim" at bounding box center [722, 426] width 401 height 51
click at [843, 431] on button "Sim" at bounding box center [867, 426] width 89 height 27
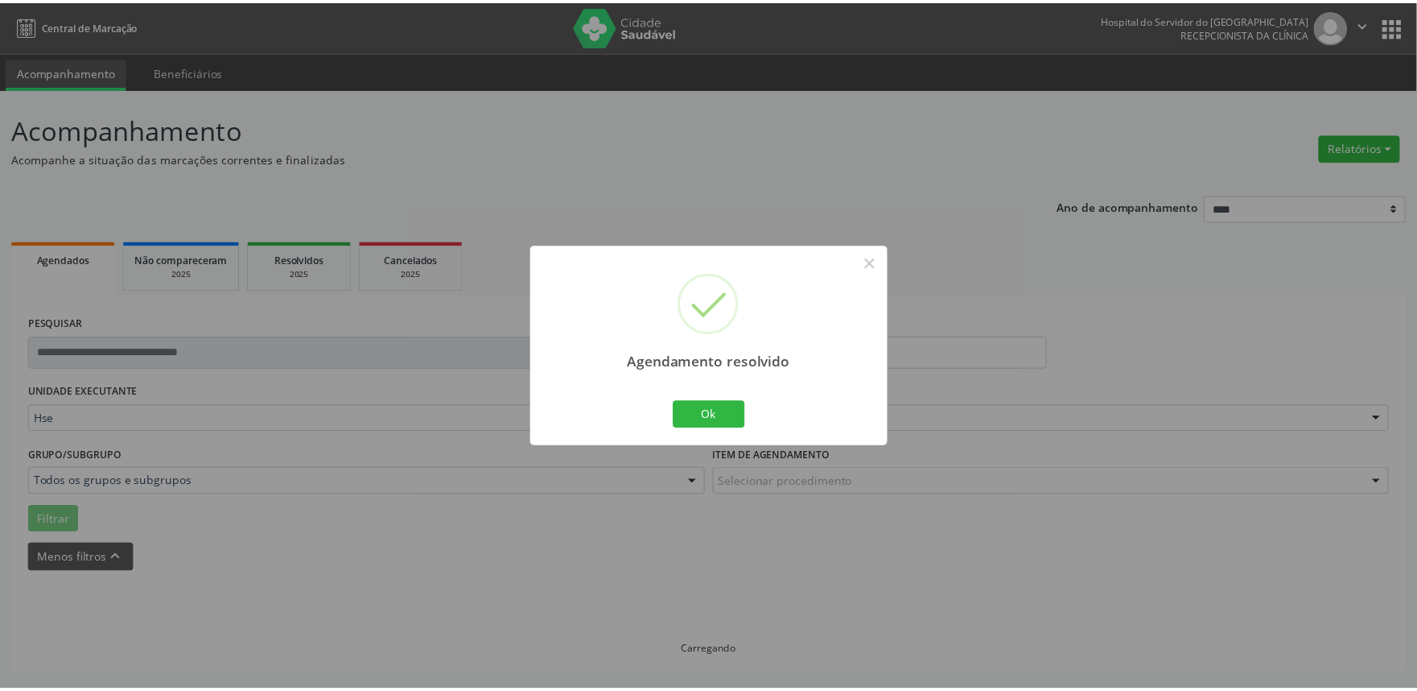
scroll to position [0, 0]
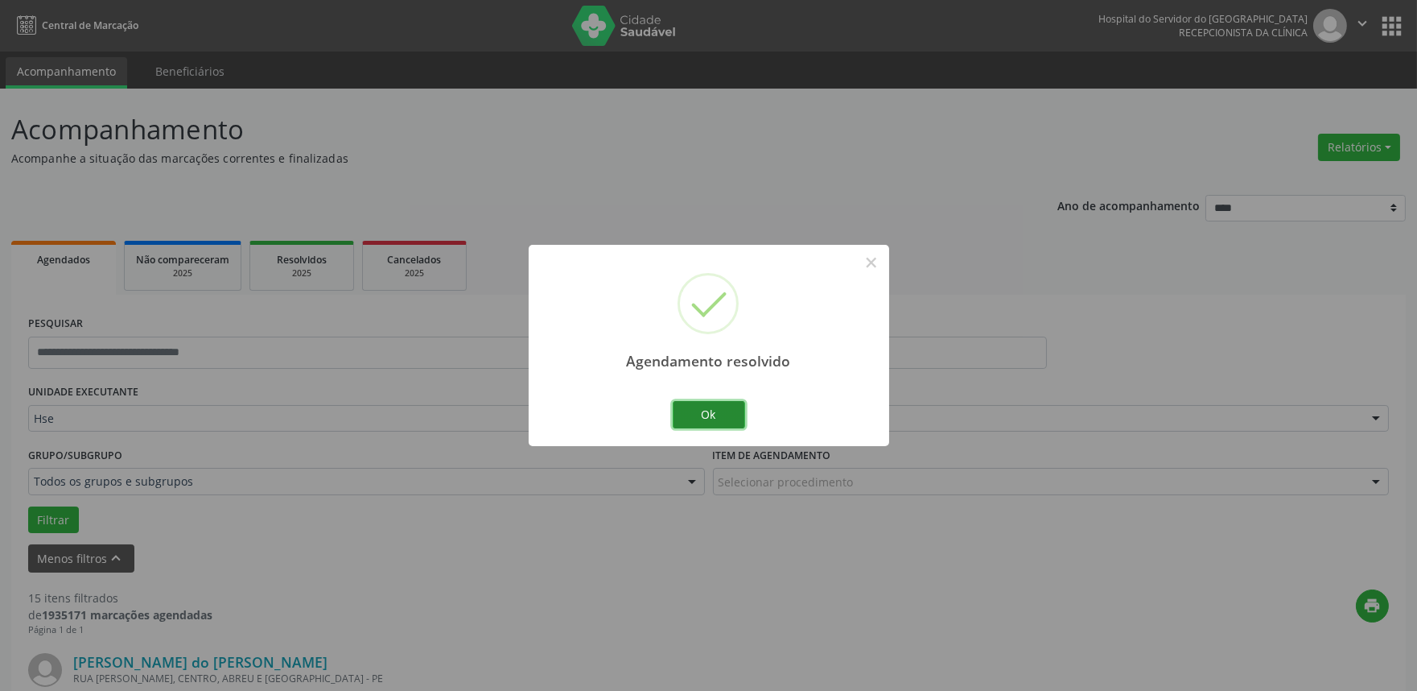
click at [732, 411] on button "Ok" at bounding box center [709, 414] width 72 height 27
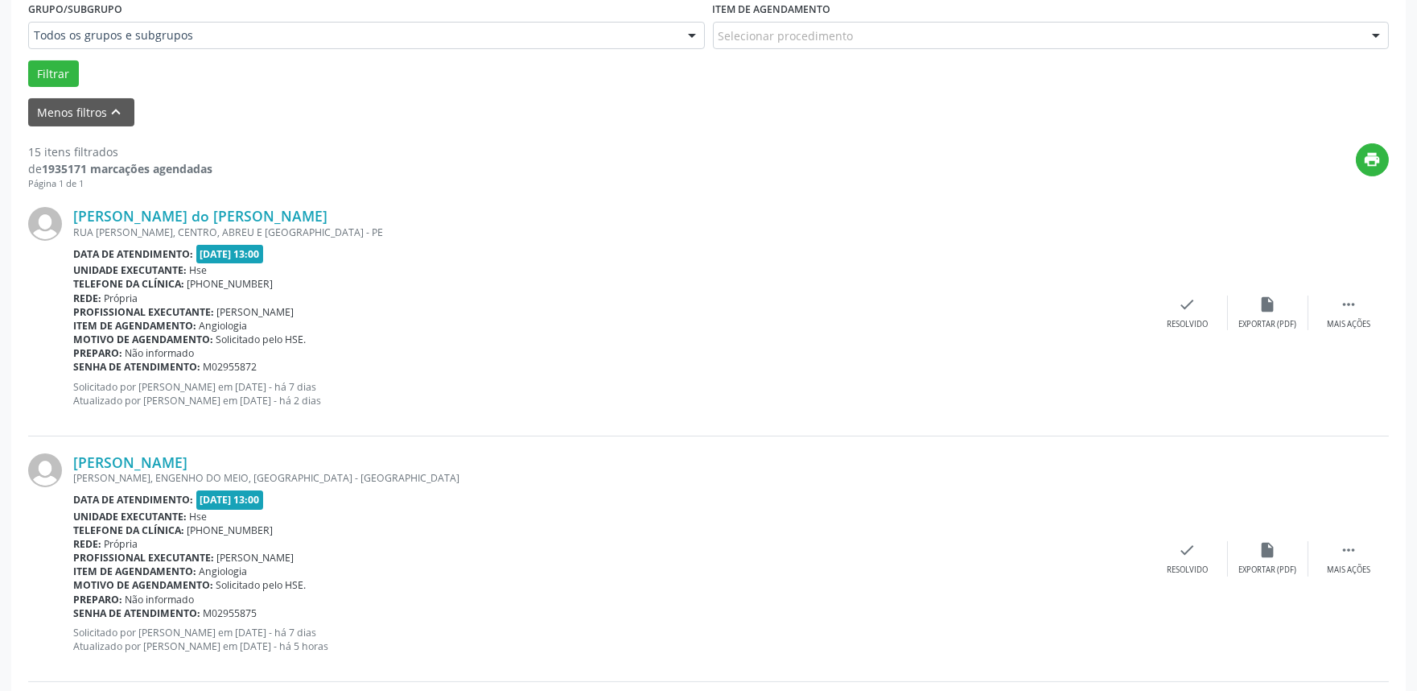
scroll to position [447, 0]
click at [1337, 307] on div " Mais ações" at bounding box center [1349, 312] width 80 height 35
click at [1251, 319] on div "Não compareceu" at bounding box center [1268, 323] width 68 height 11
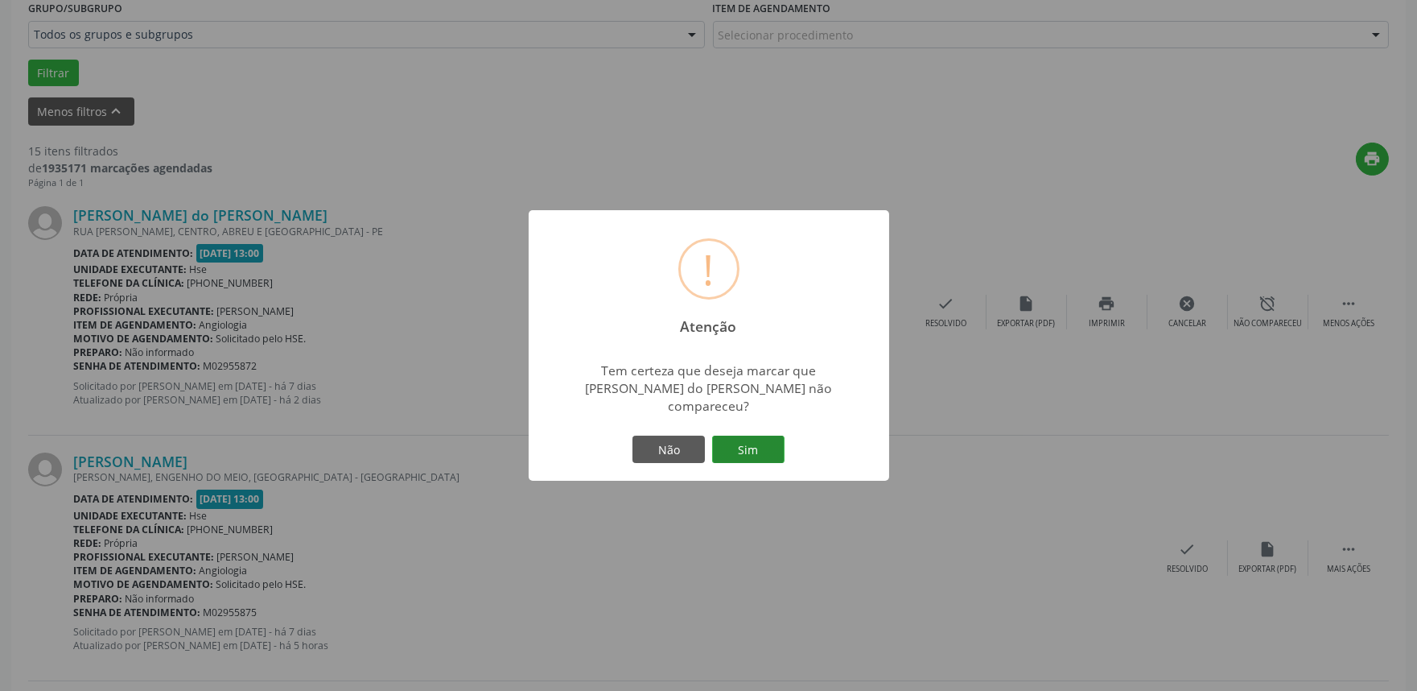
click at [730, 443] on button "Sim" at bounding box center [748, 448] width 72 height 27
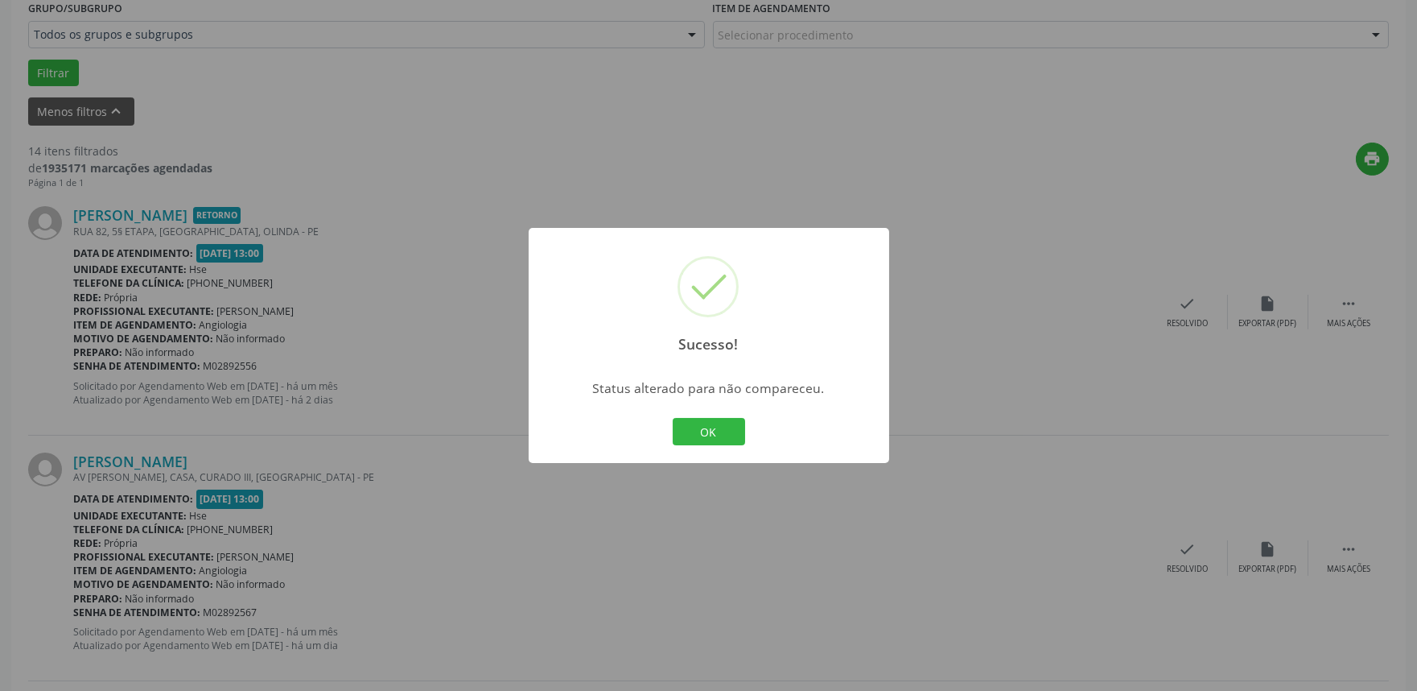
click at [726, 436] on button "OK" at bounding box center [709, 431] width 72 height 27
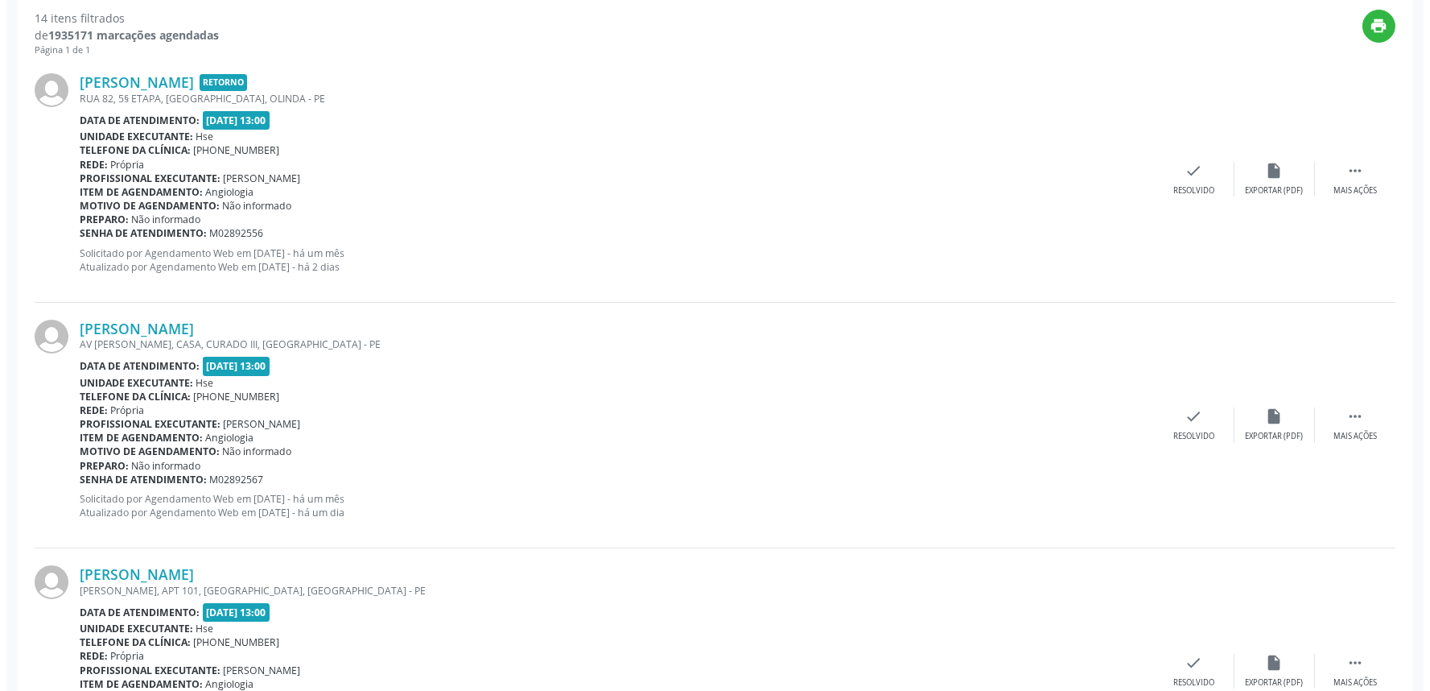
scroll to position [536, 0]
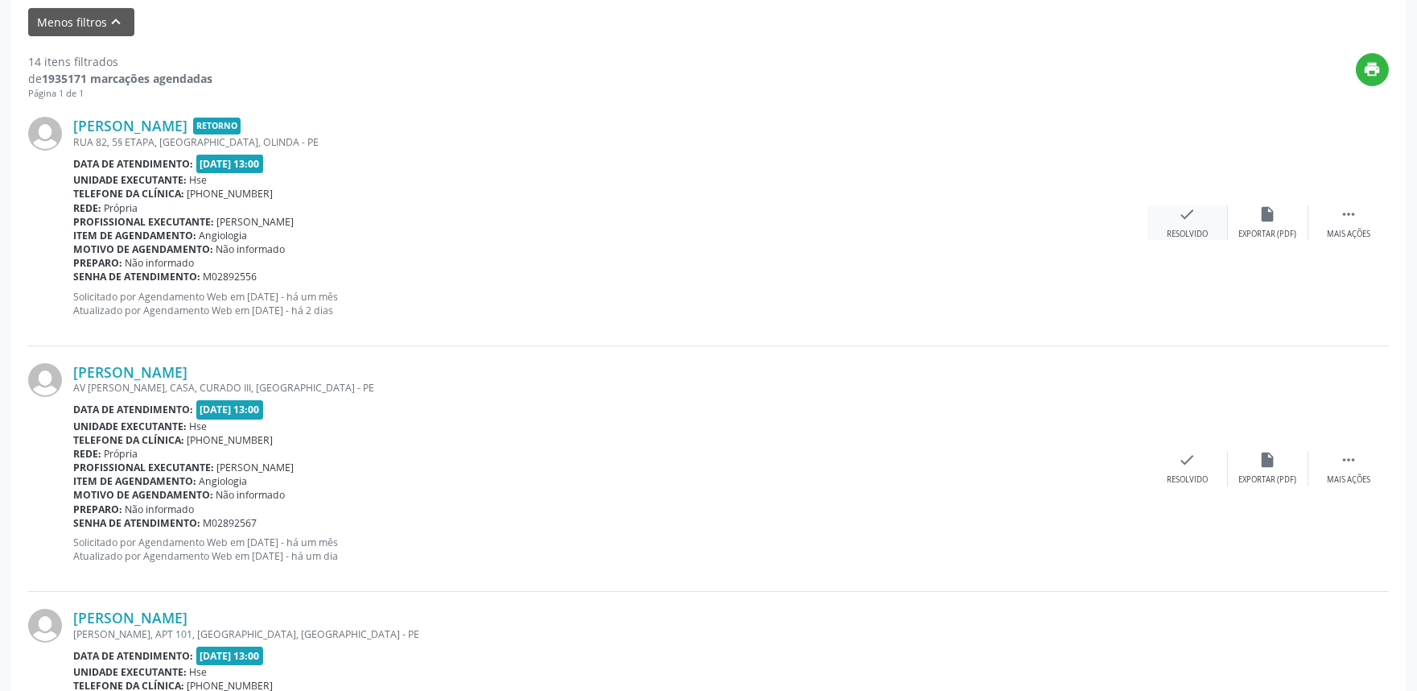
click at [1206, 223] on div "check Resolvido" at bounding box center [1188, 222] width 80 height 35
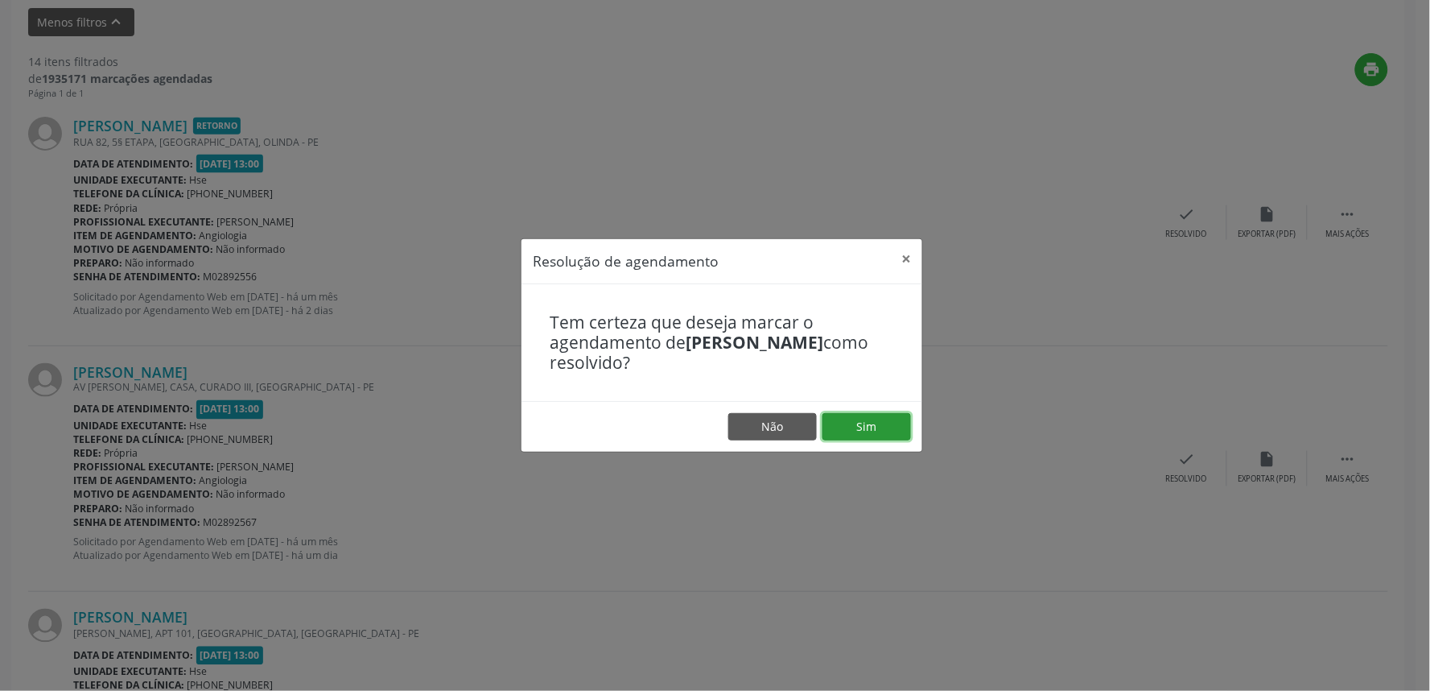
click at [856, 427] on button "Sim" at bounding box center [867, 426] width 89 height 27
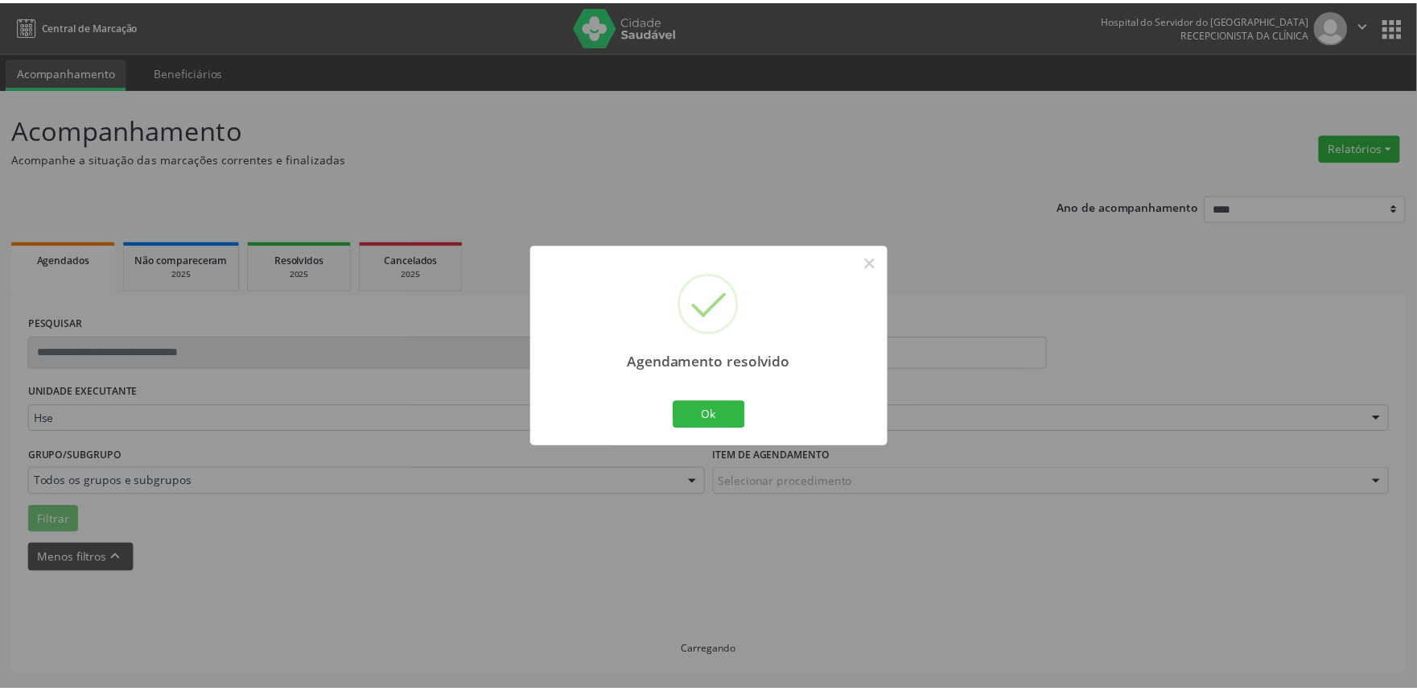
scroll to position [0, 0]
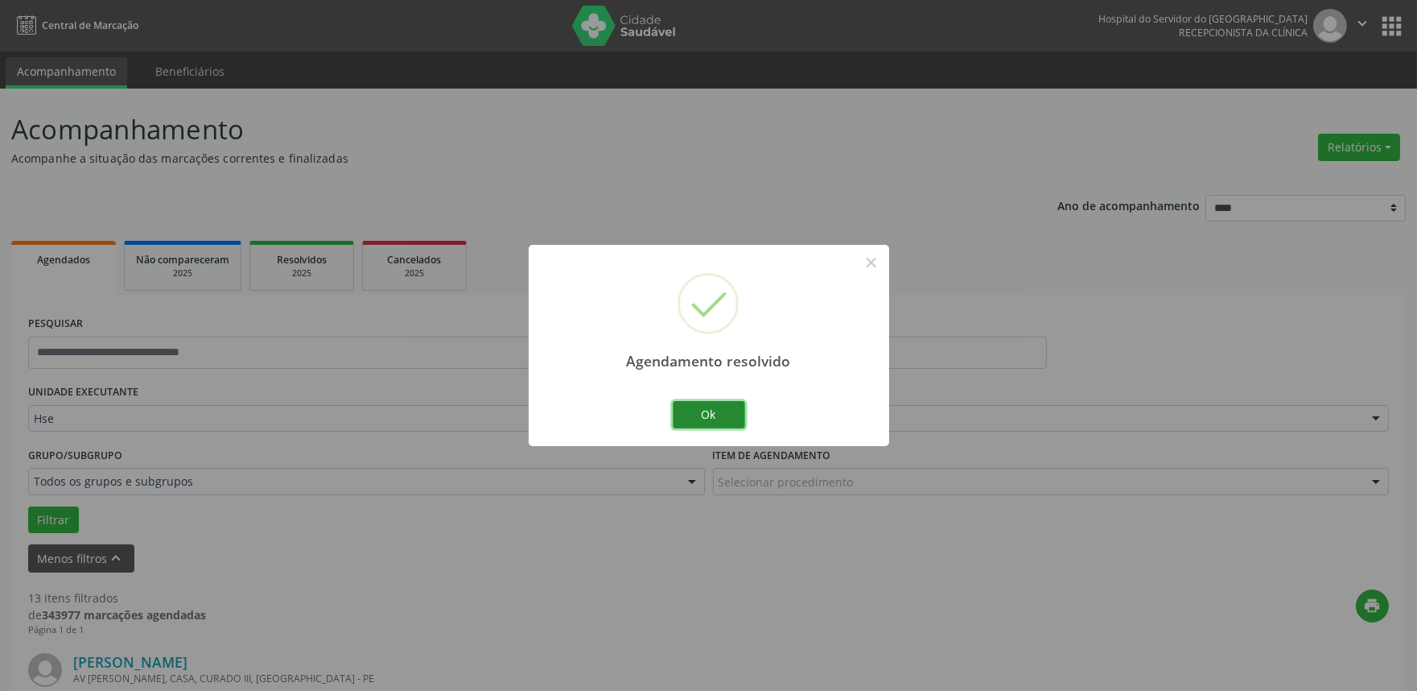
click at [722, 415] on button "Ok" at bounding box center [709, 414] width 72 height 27
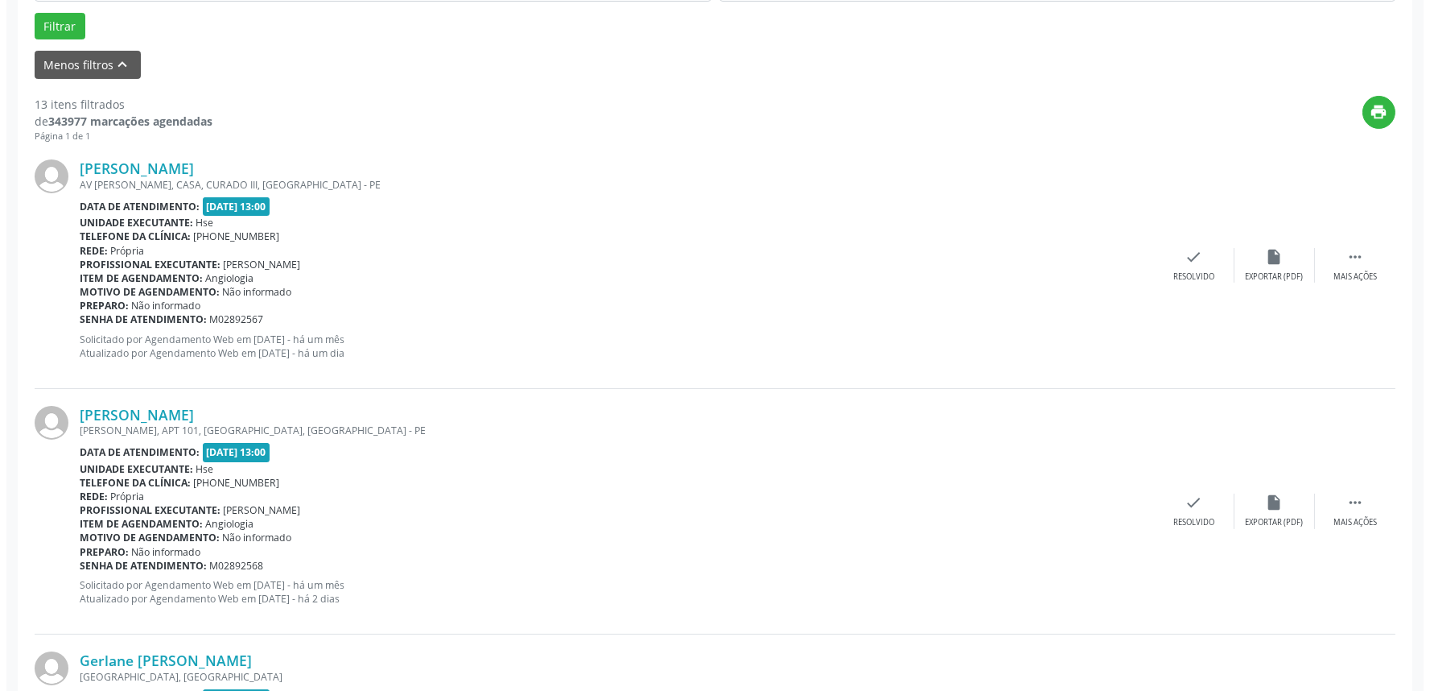
scroll to position [536, 0]
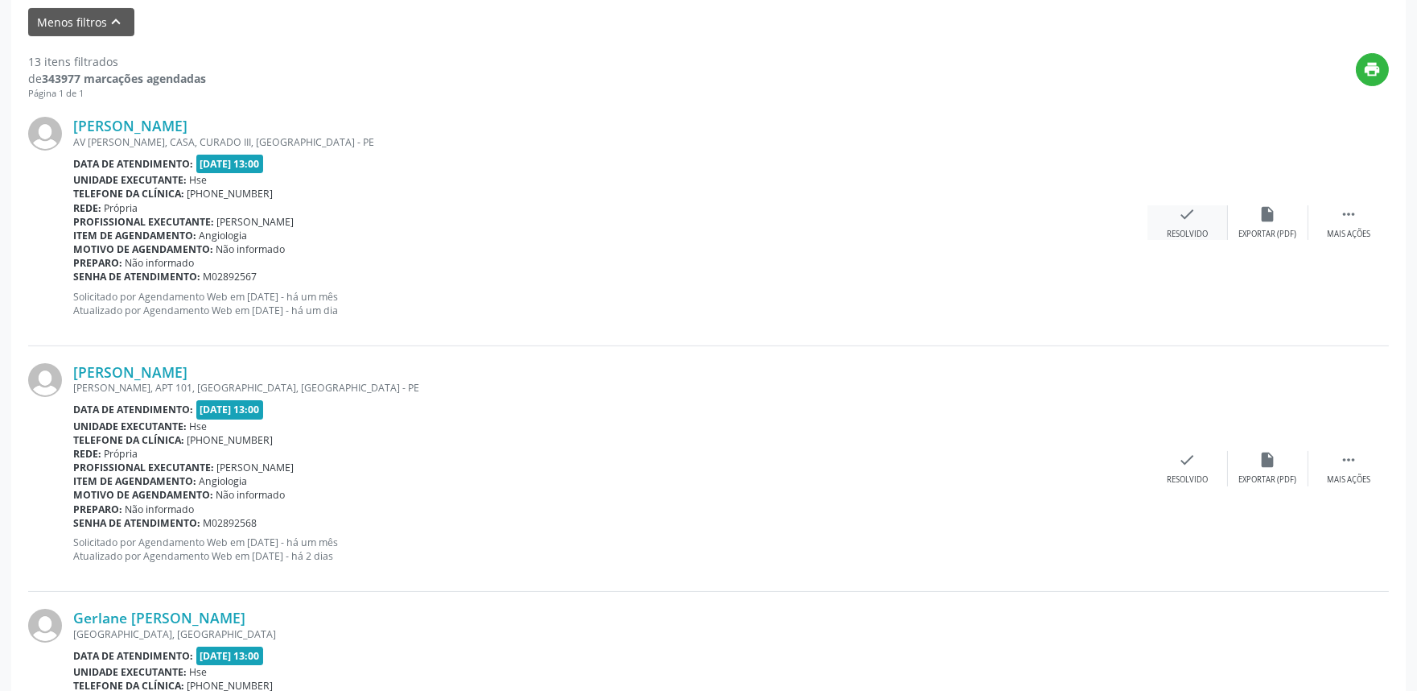
click at [1200, 220] on div "check Resolvido" at bounding box center [1188, 222] width 80 height 35
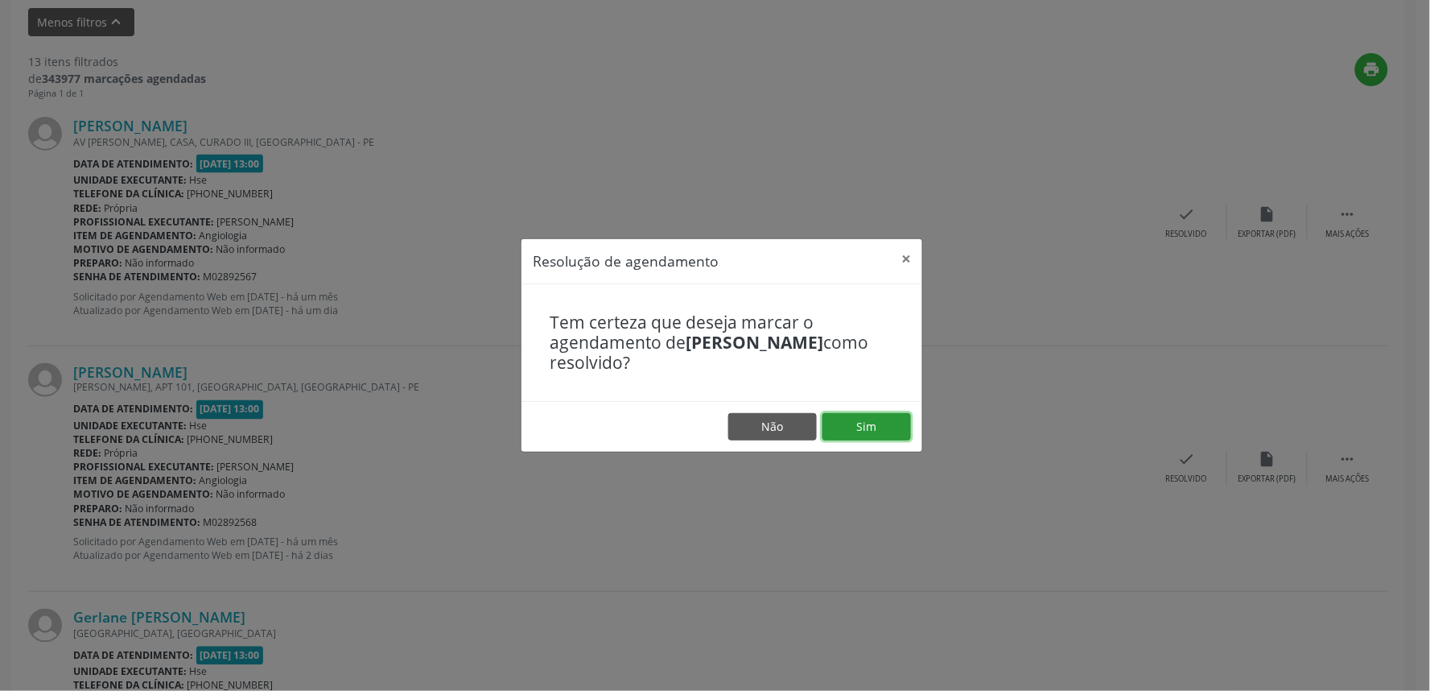
click at [864, 428] on button "Sim" at bounding box center [867, 426] width 89 height 27
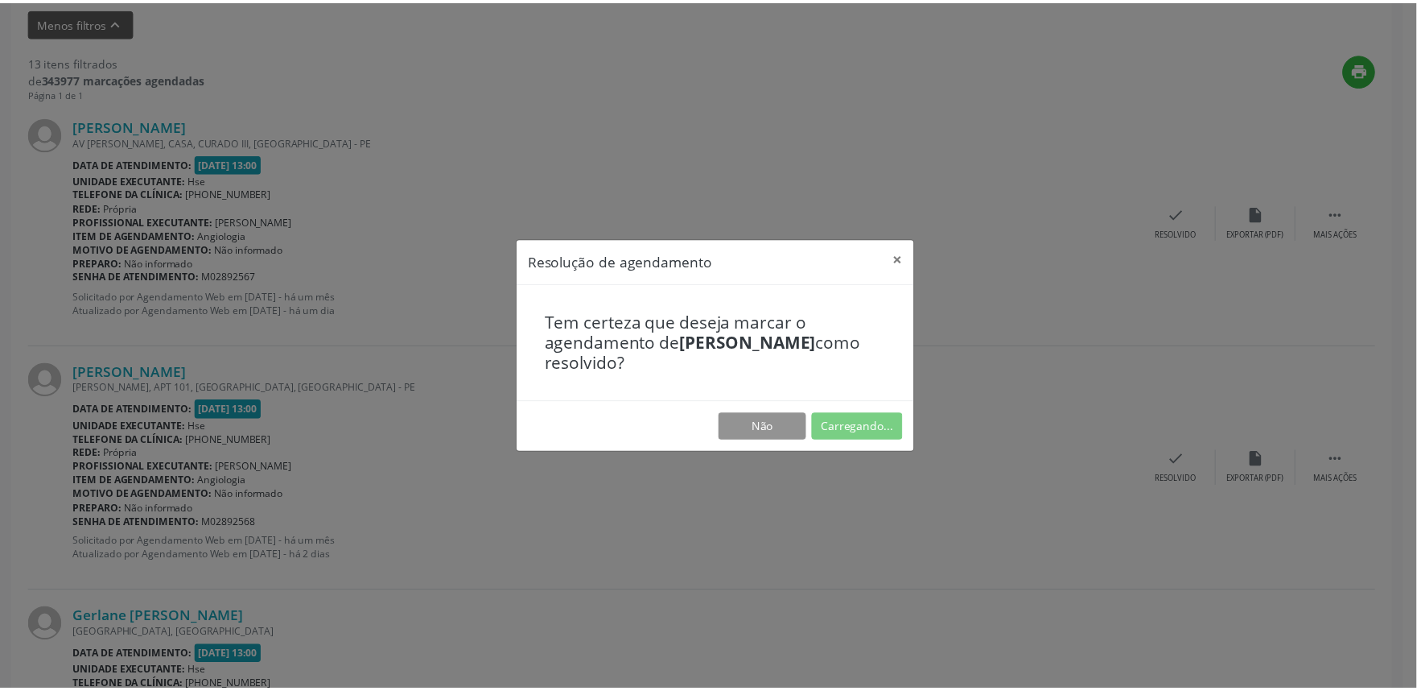
scroll to position [0, 0]
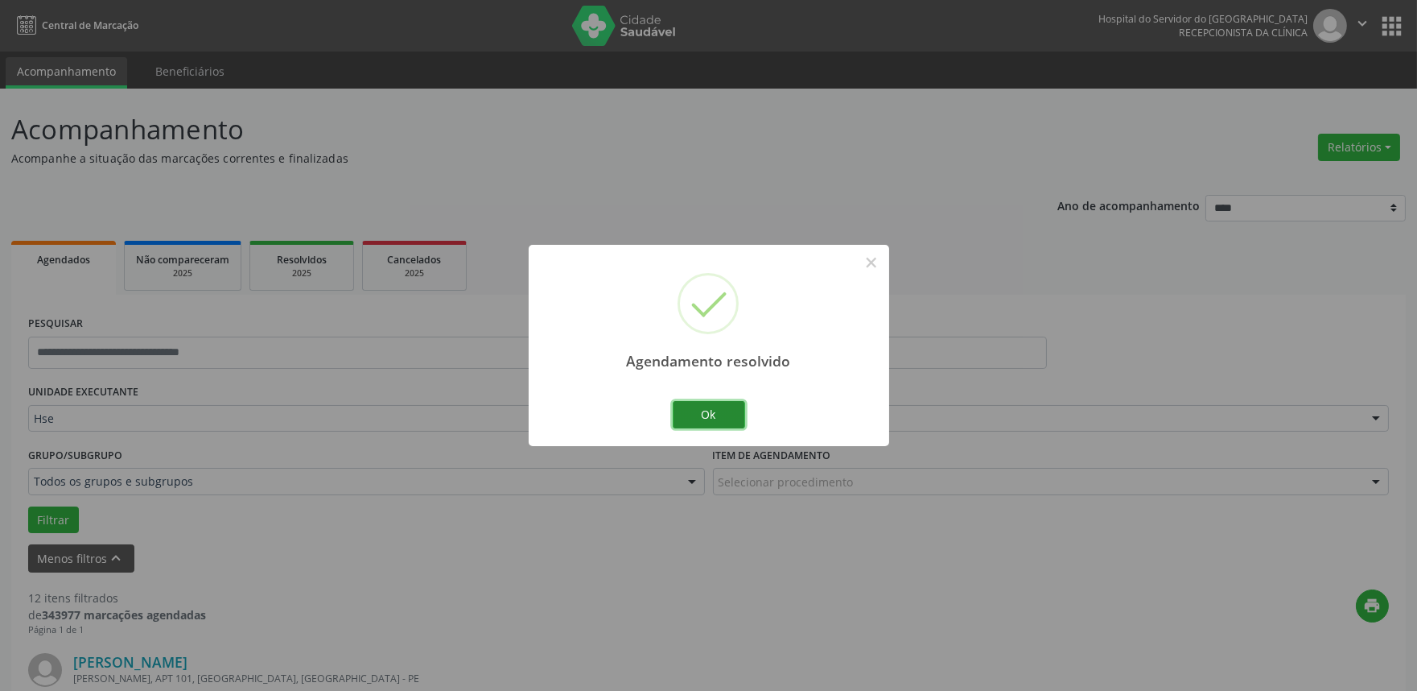
click at [730, 417] on button "Ok" at bounding box center [709, 414] width 72 height 27
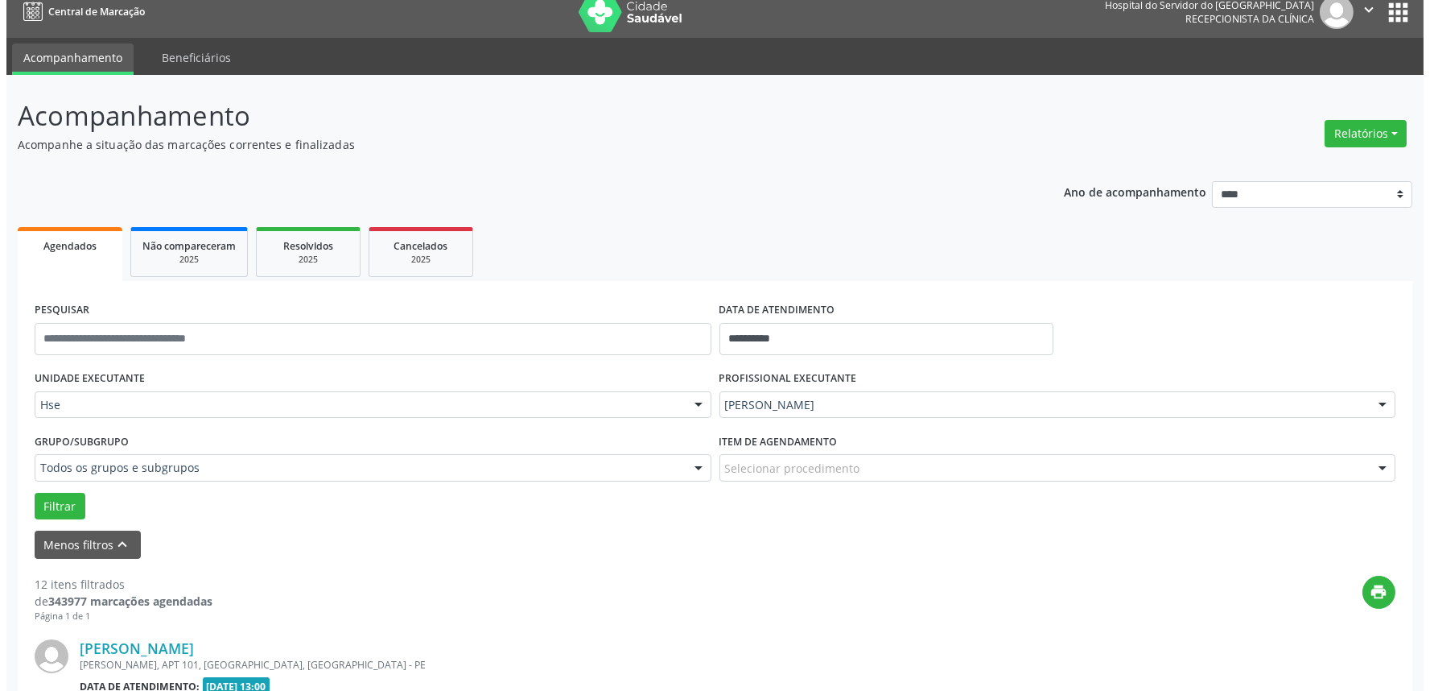
scroll to position [357, 0]
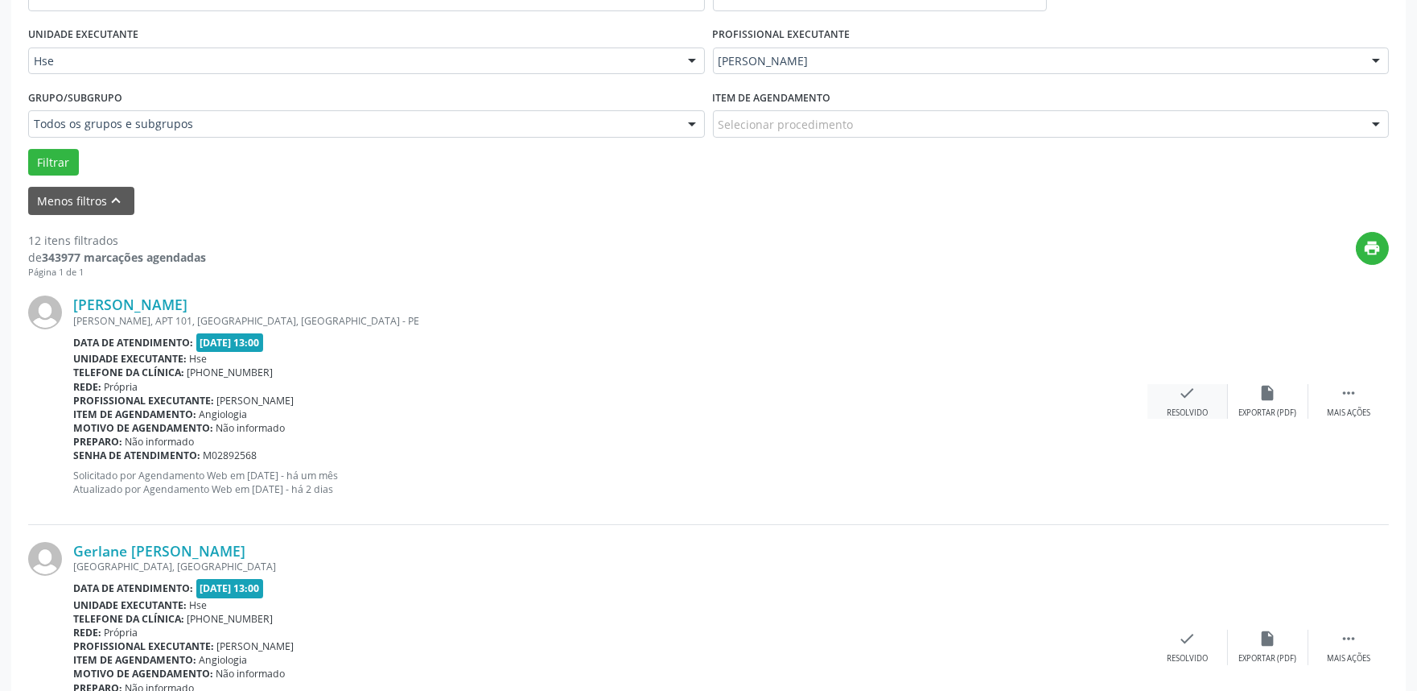
click at [1180, 405] on div "check Resolvido" at bounding box center [1188, 401] width 80 height 35
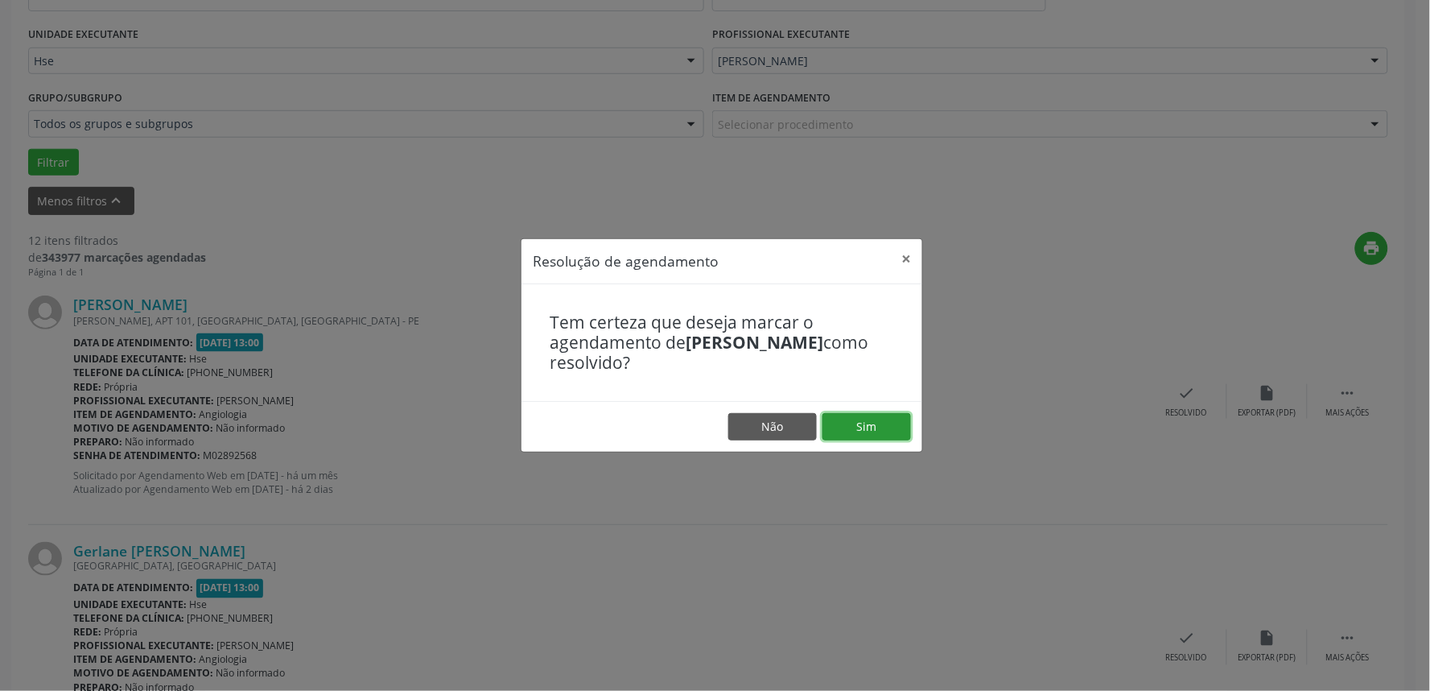
click at [858, 423] on button "Sim" at bounding box center [867, 426] width 89 height 27
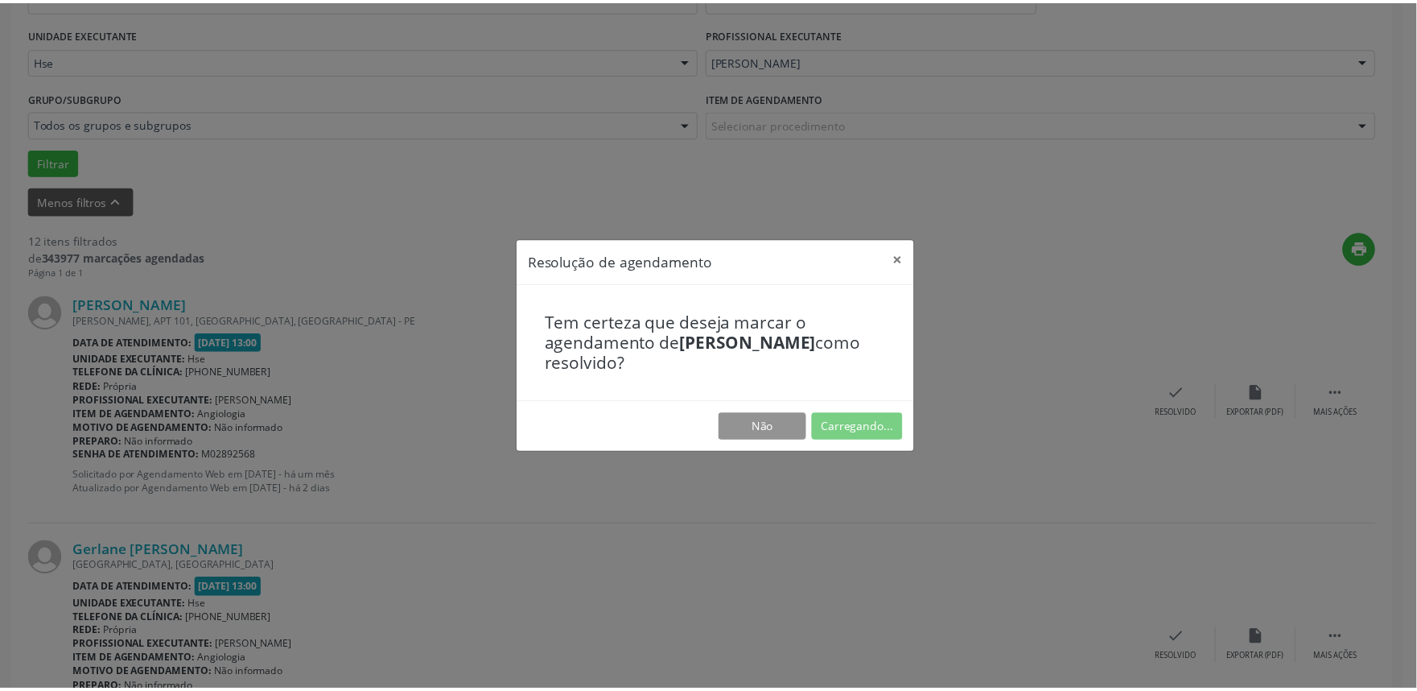
scroll to position [0, 0]
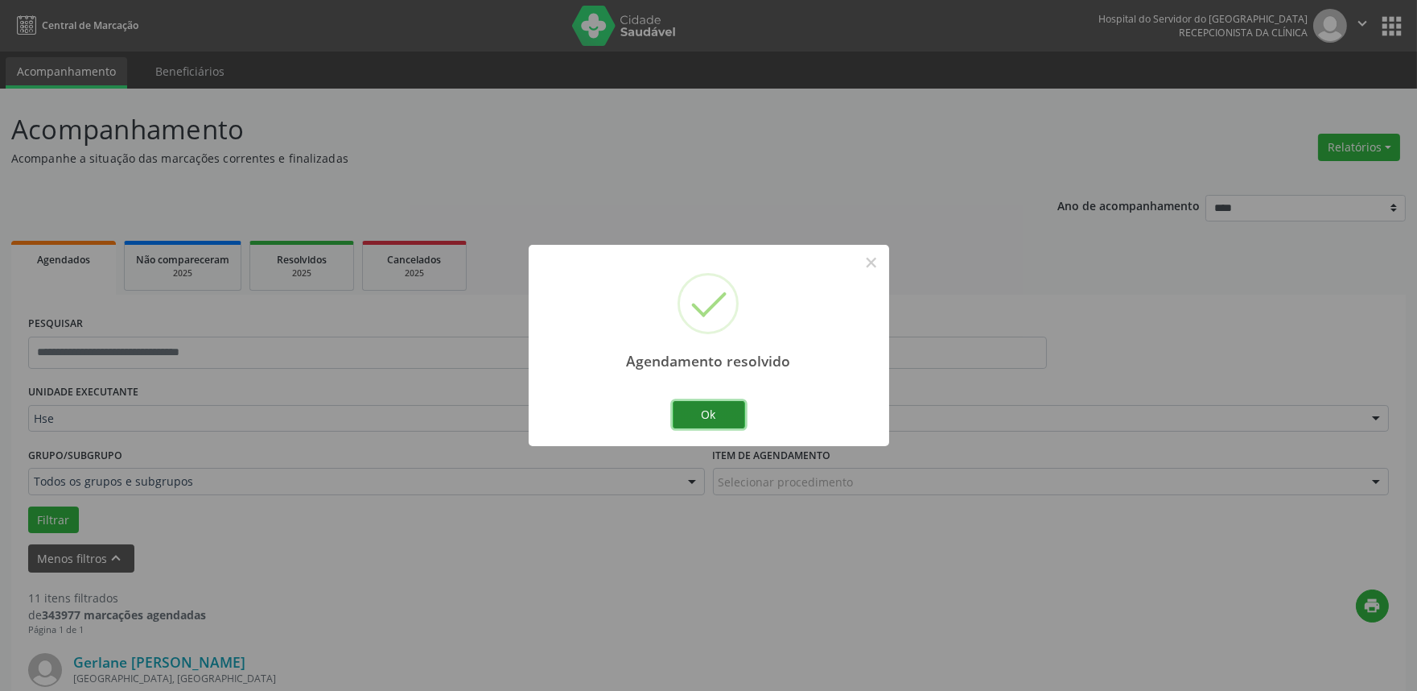
click at [733, 423] on button "Ok" at bounding box center [709, 414] width 72 height 27
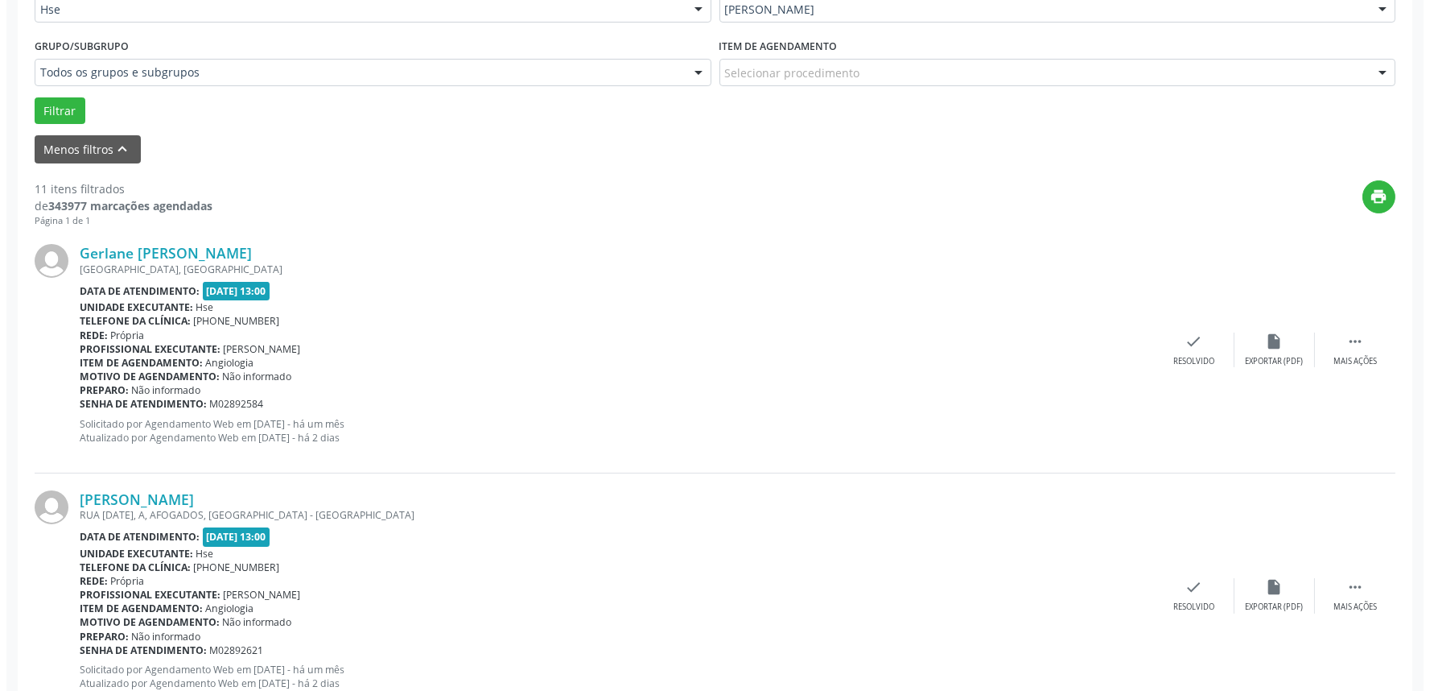
scroll to position [447, 0]
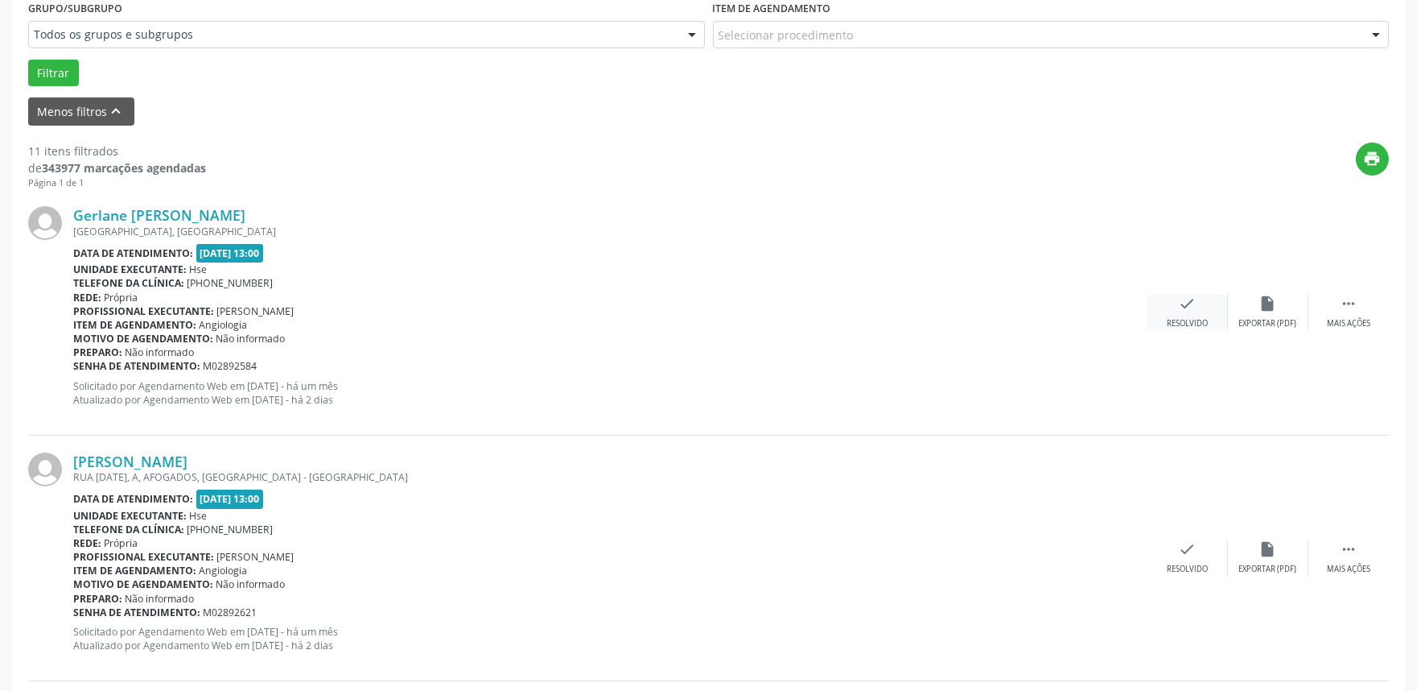
click at [1186, 309] on icon "check" at bounding box center [1188, 304] width 18 height 18
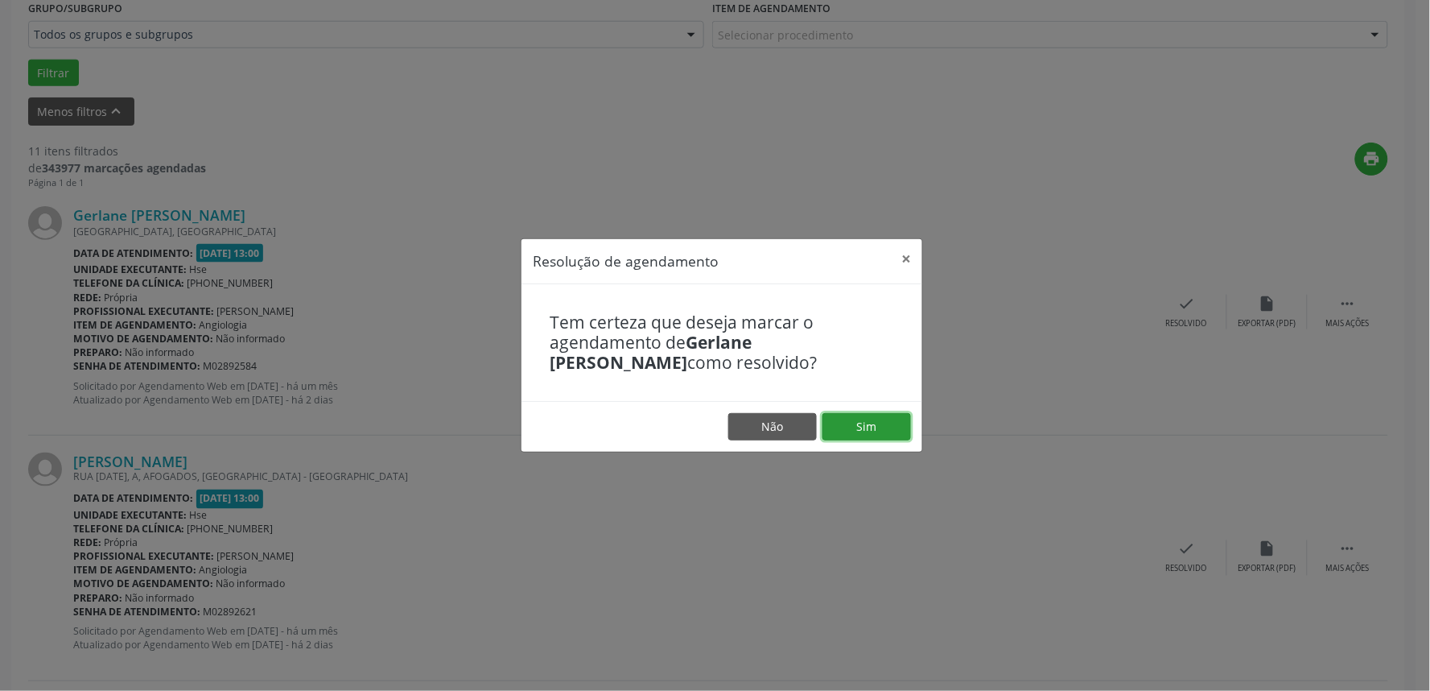
click at [872, 427] on button "Sim" at bounding box center [867, 426] width 89 height 27
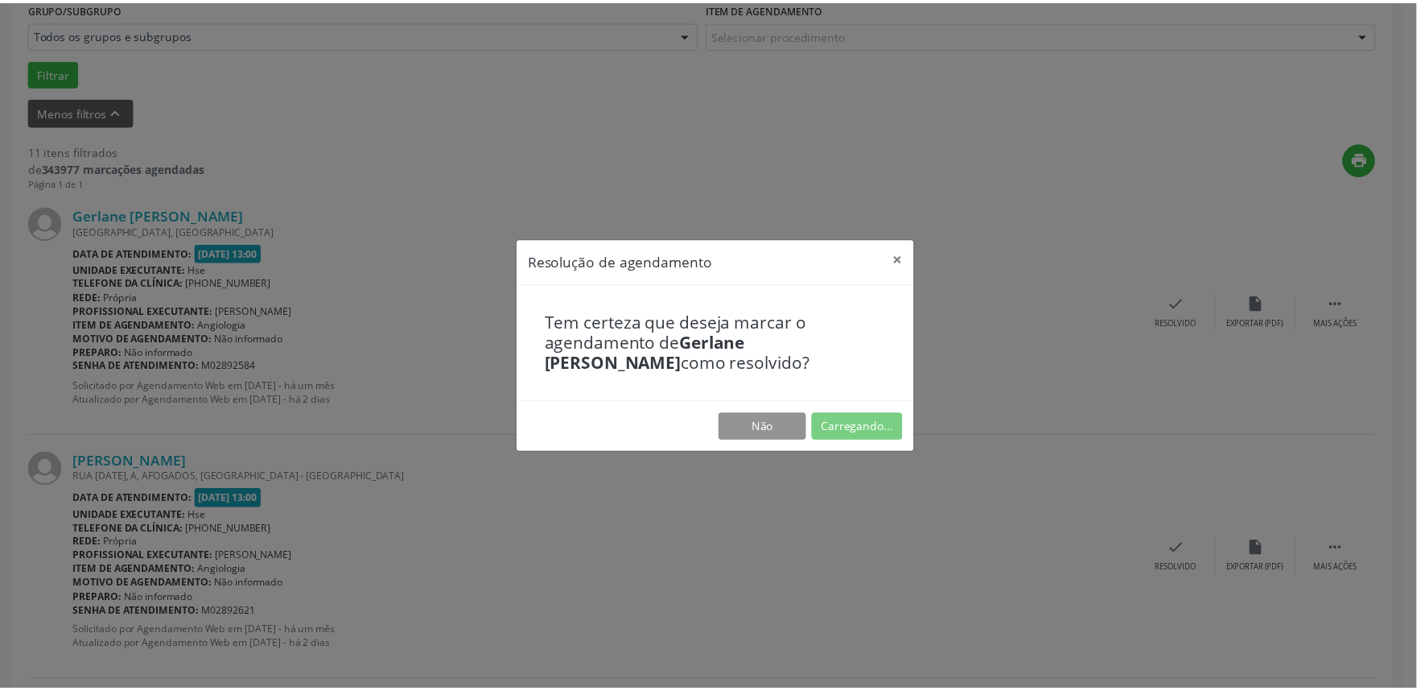
scroll to position [0, 0]
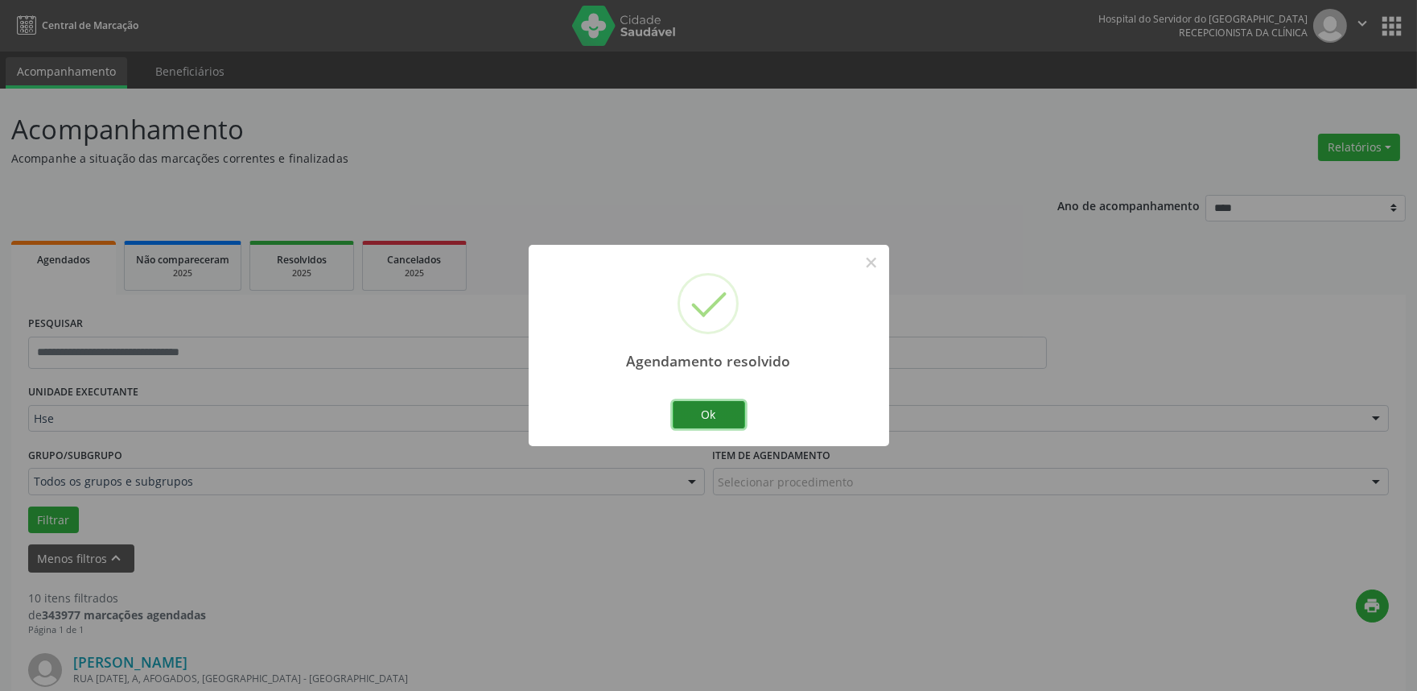
click at [697, 410] on button "Ok" at bounding box center [709, 414] width 72 height 27
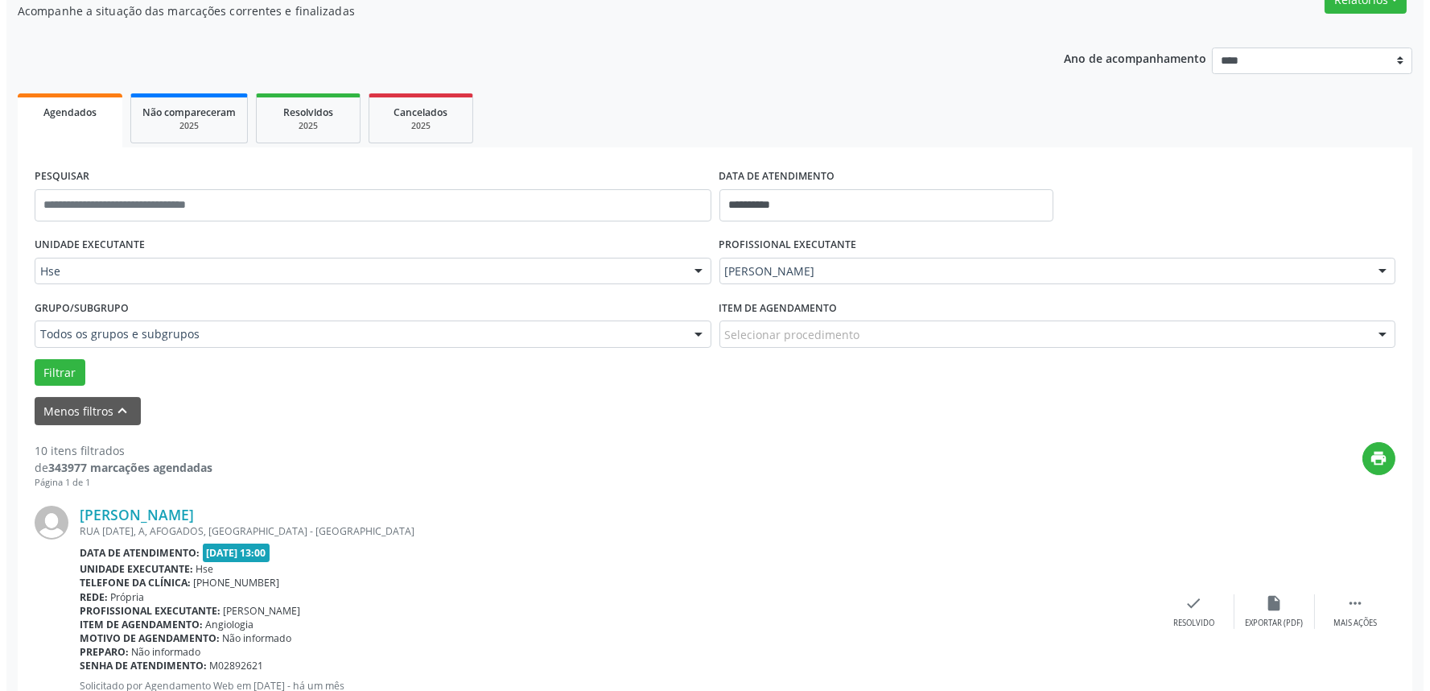
scroll to position [268, 0]
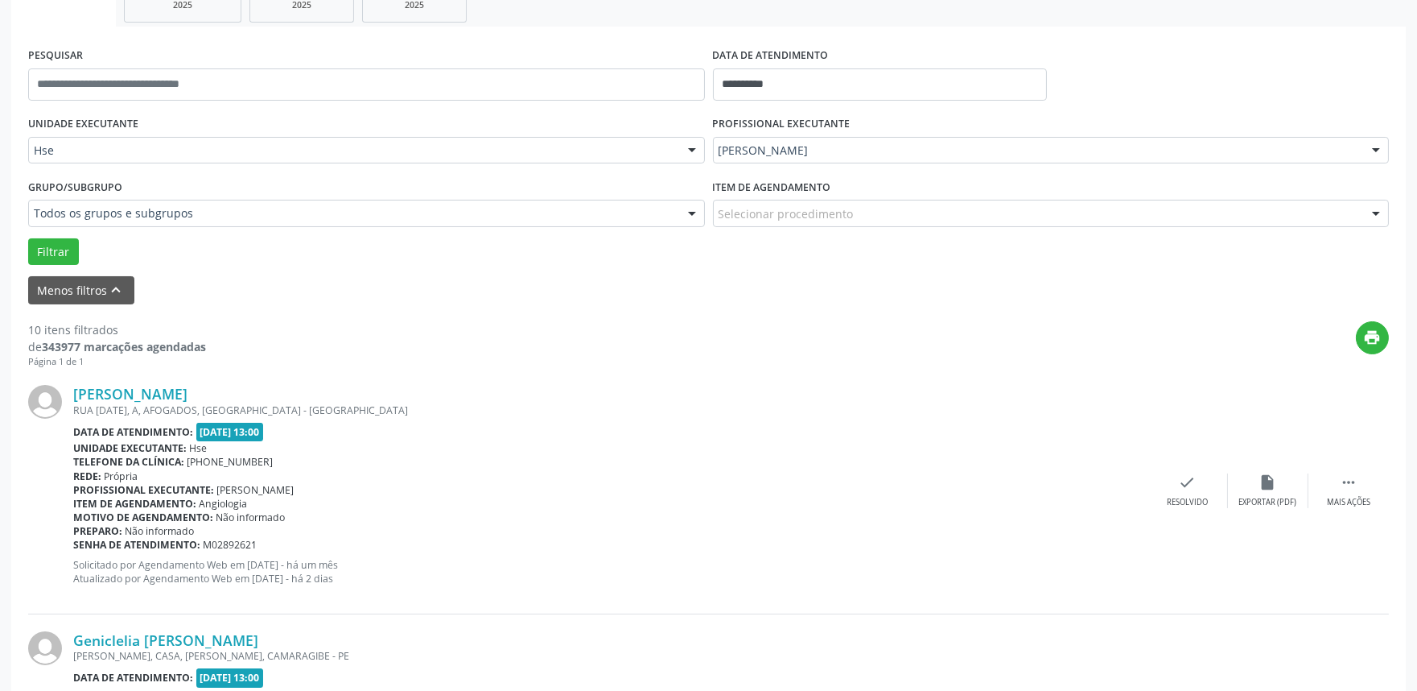
click at [1209, 508] on div "[PERSON_NAME] [GEOGRAPHIC_DATA][DATE], A, AFOGADOS, [GEOGRAPHIC_DATA] - [GEOGRA…" at bounding box center [708, 490] width 1361 height 245
click at [1195, 478] on div "check Resolvido" at bounding box center [1188, 490] width 80 height 35
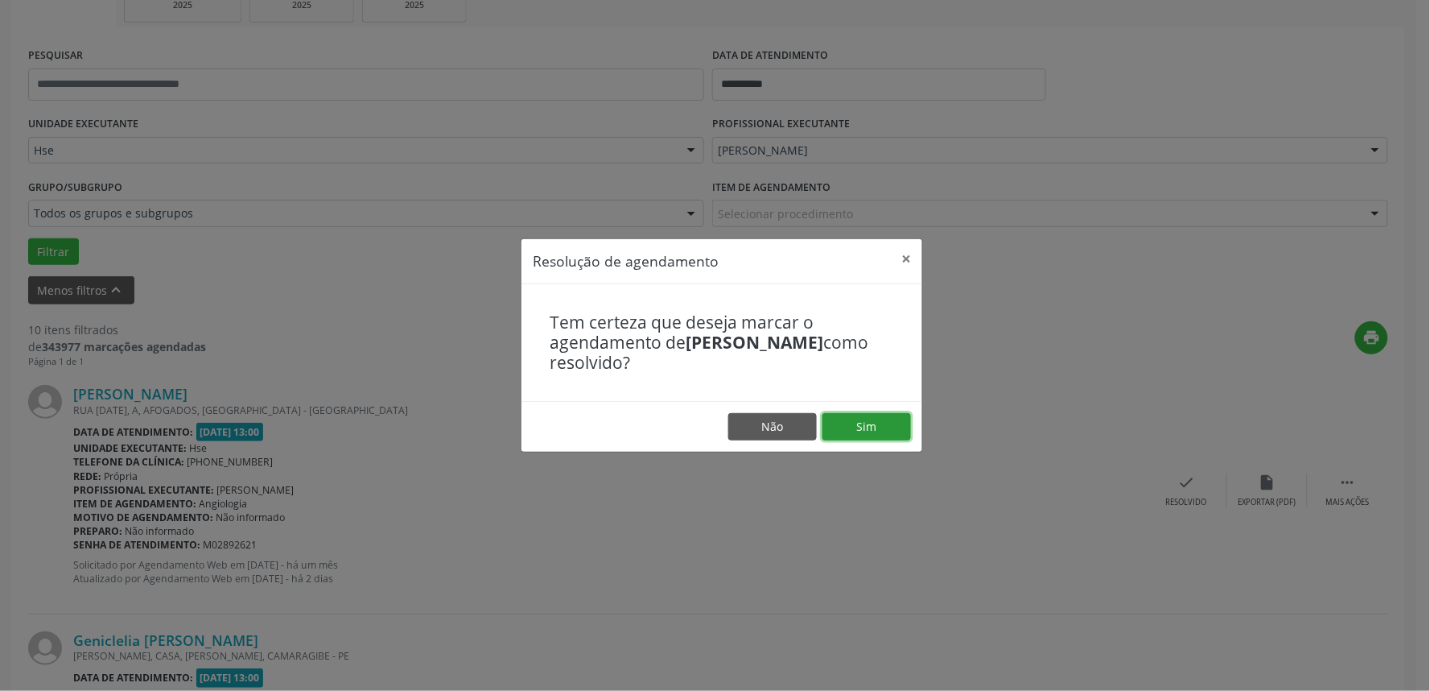
click at [897, 422] on button "Sim" at bounding box center [867, 426] width 89 height 27
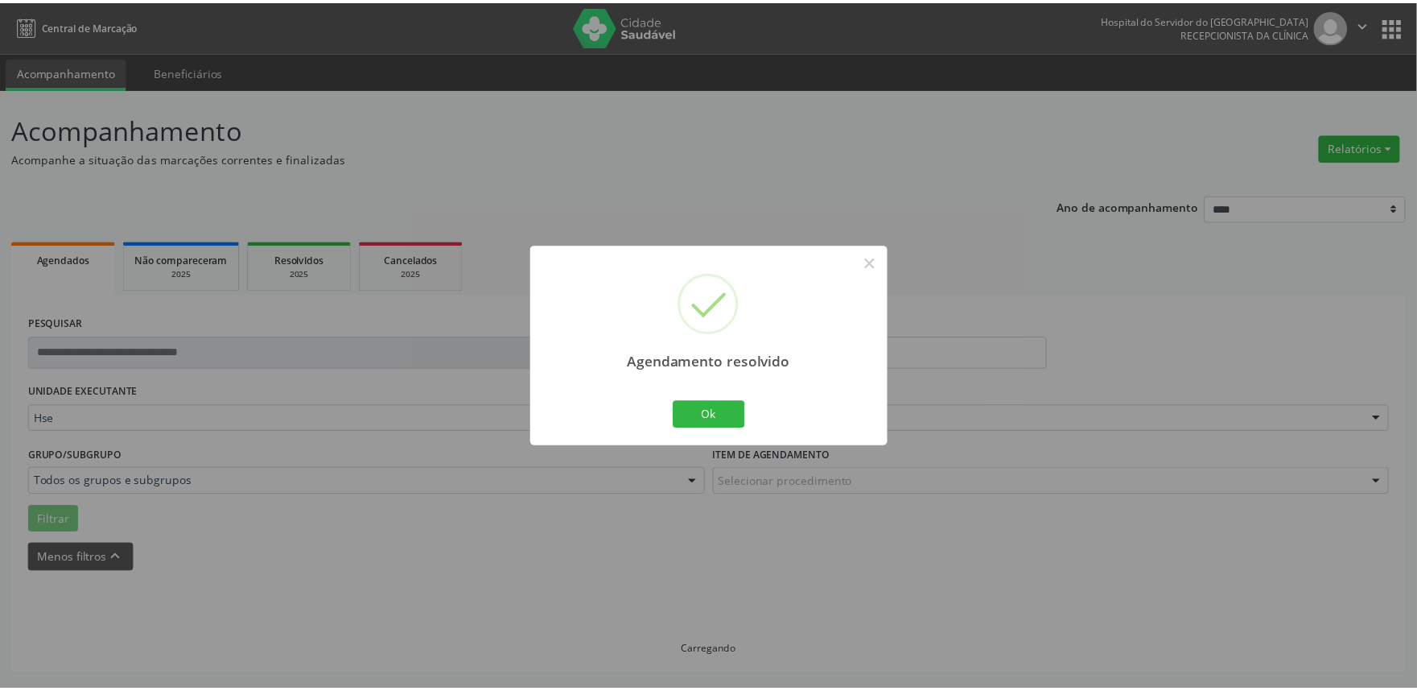
scroll to position [0, 0]
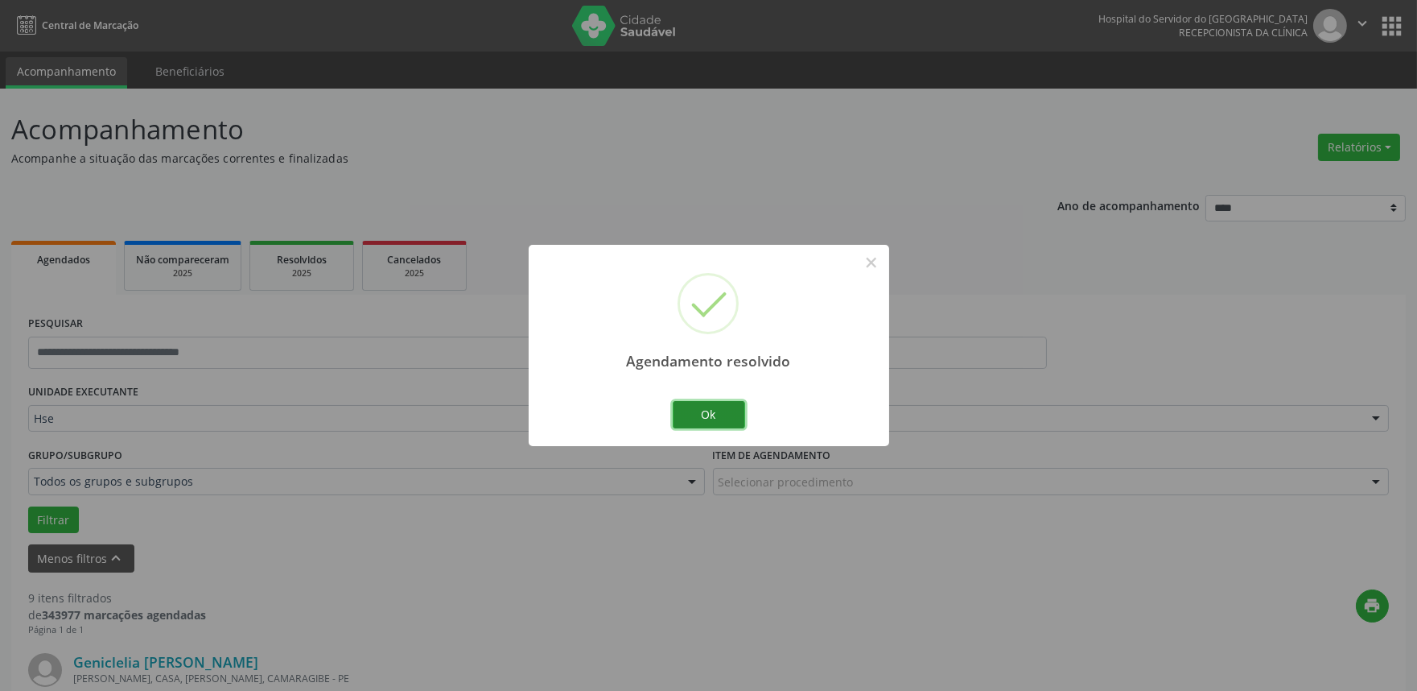
click at [715, 407] on button "Ok" at bounding box center [709, 414] width 72 height 27
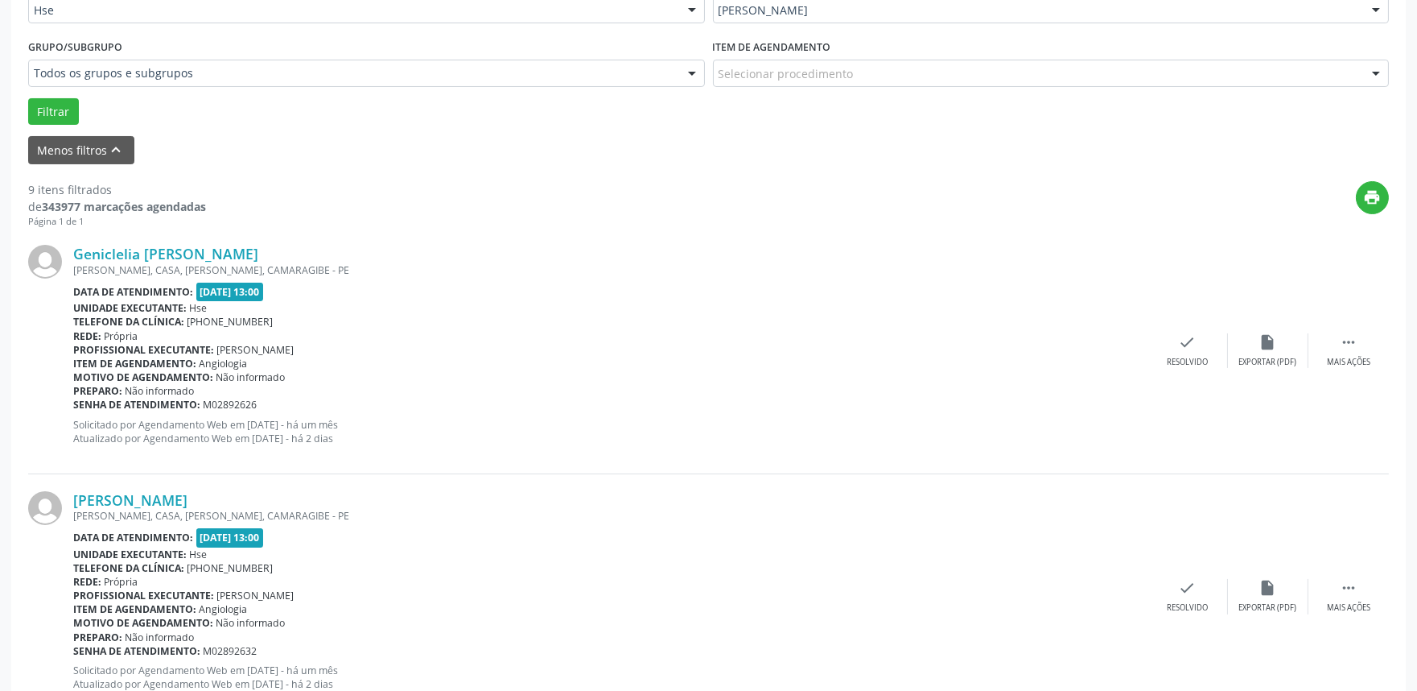
scroll to position [447, 0]
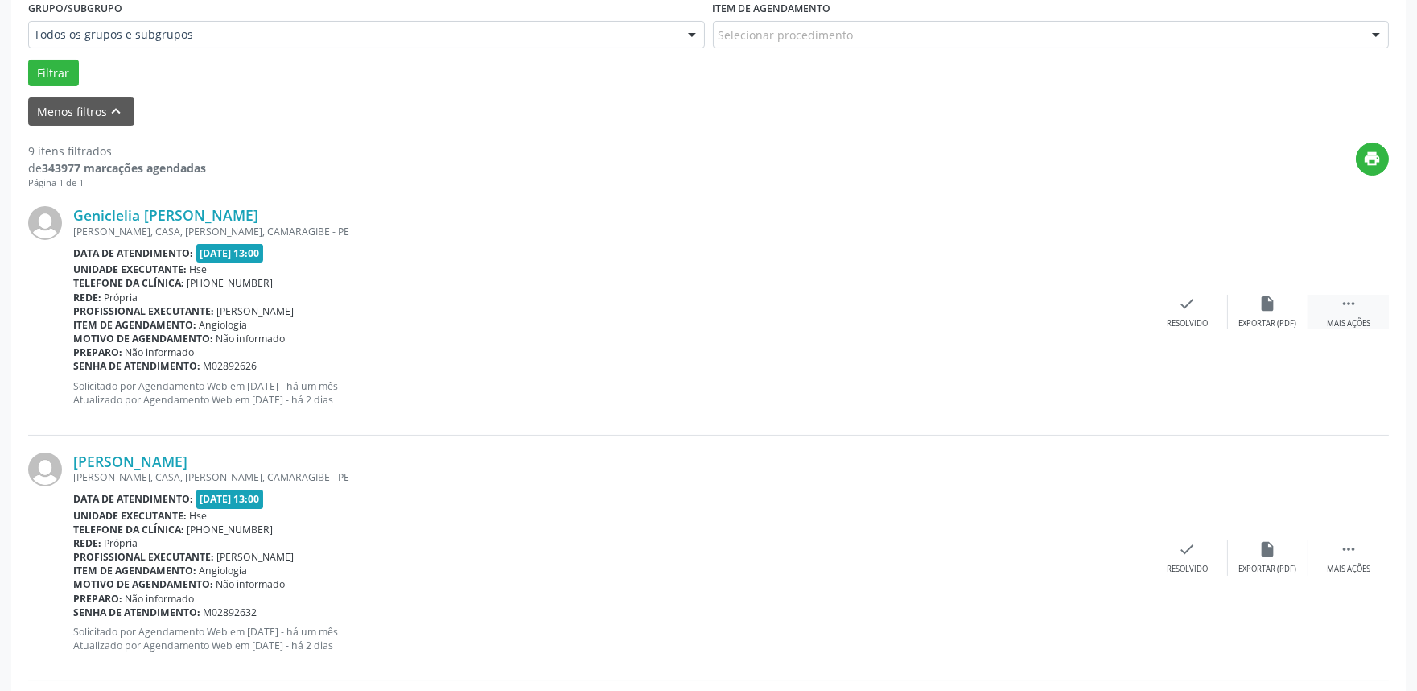
drag, startPoint x: 1356, startPoint y: 299, endPoint x: 1322, endPoint y: 316, distance: 38.9
click at [1353, 299] on icon "" at bounding box center [1349, 304] width 18 height 18
click at [1260, 335] on div "Geniclelia [PERSON_NAME] [PERSON_NAME], CASA, [PERSON_NAME], CAMARAGIBE - PE Da…" at bounding box center [708, 311] width 1361 height 245
click at [1260, 322] on div "Não compareceu" at bounding box center [1268, 323] width 68 height 11
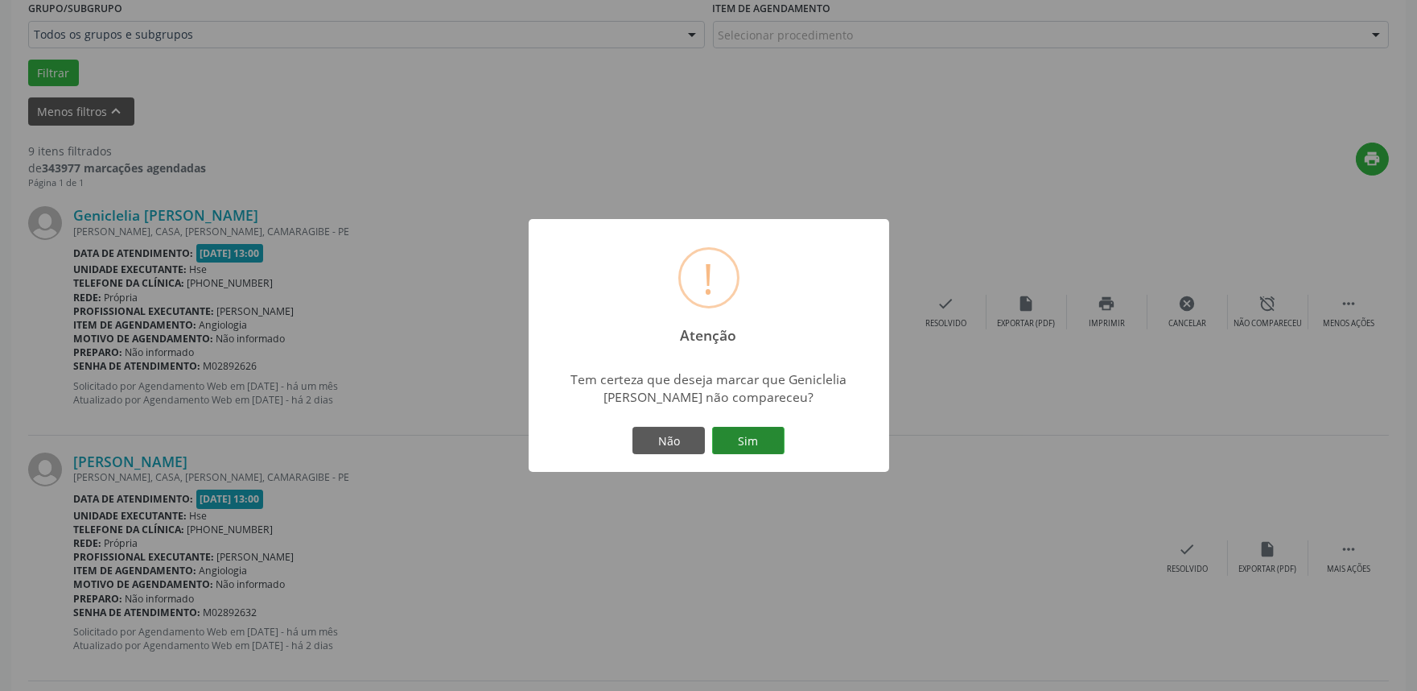
click at [737, 448] on button "Sim" at bounding box center [748, 440] width 72 height 27
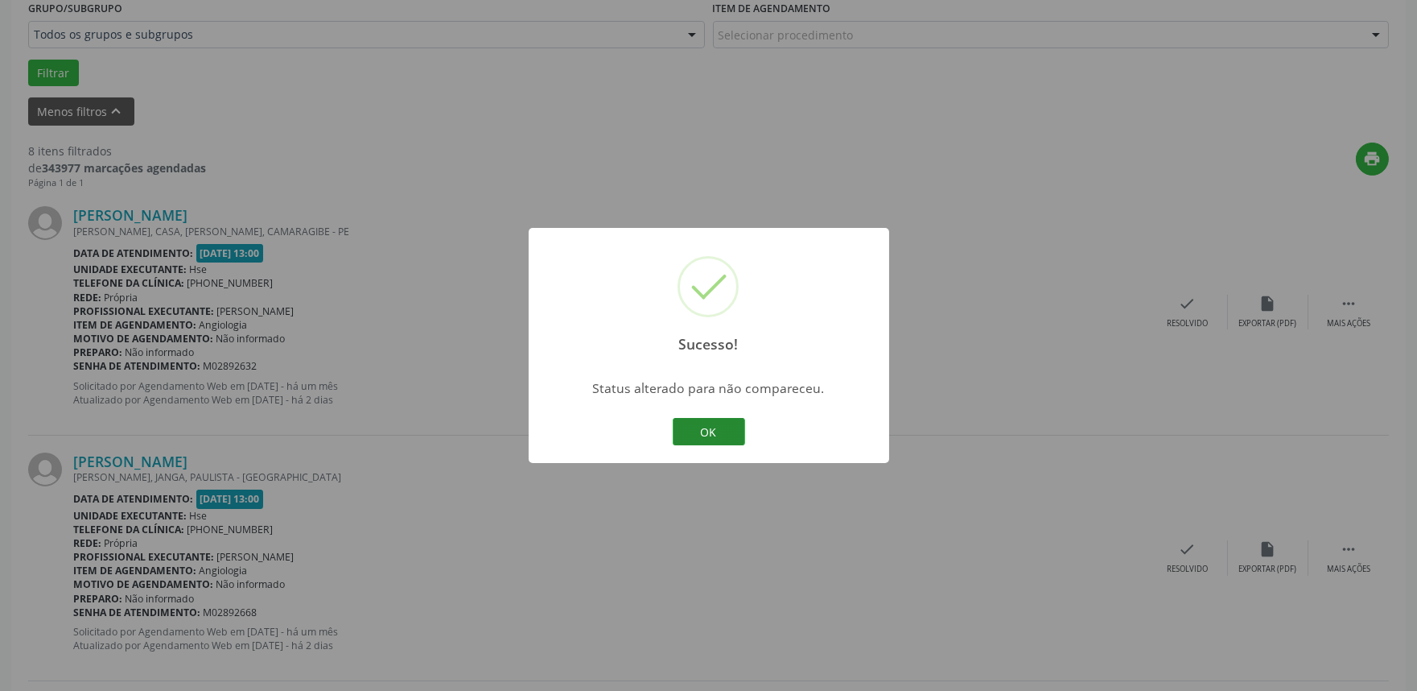
click at [725, 428] on button "OK" at bounding box center [709, 431] width 72 height 27
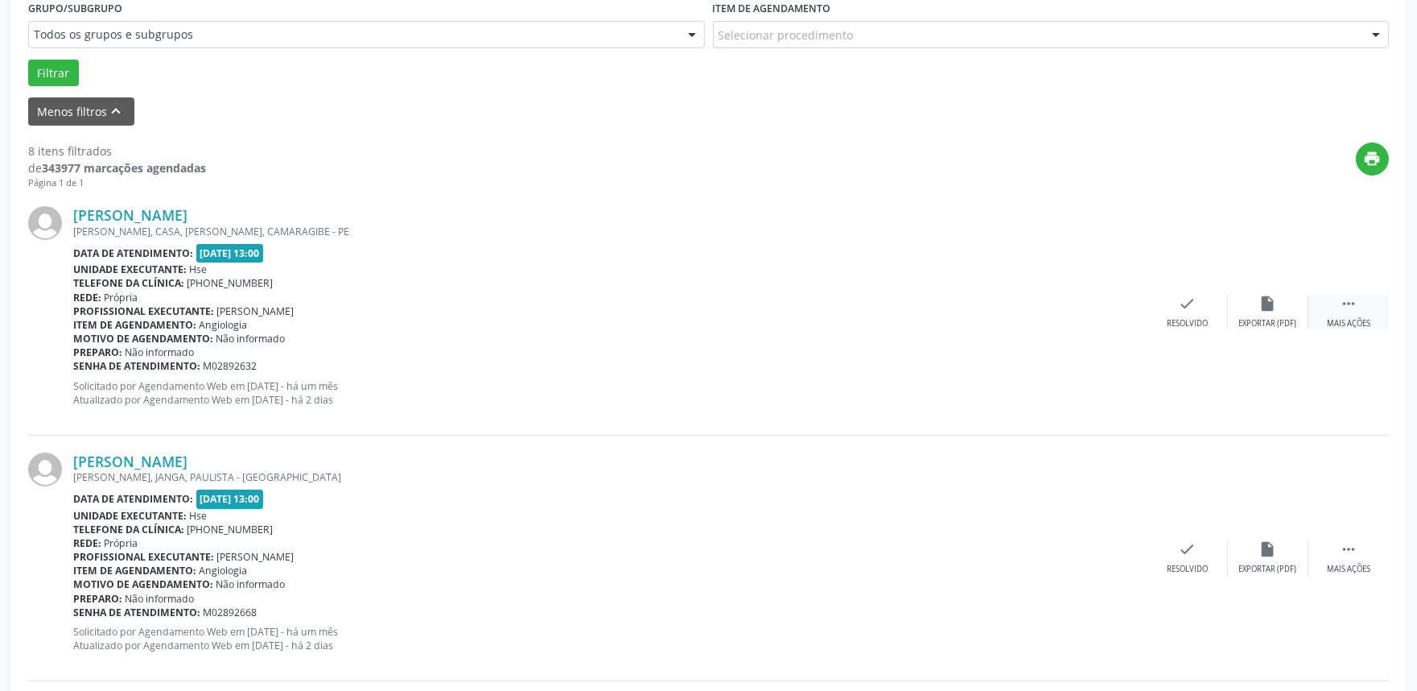
click at [1356, 310] on icon "" at bounding box center [1349, 304] width 18 height 18
click at [1288, 314] on div "alarm_off Não compareceu" at bounding box center [1268, 312] width 80 height 35
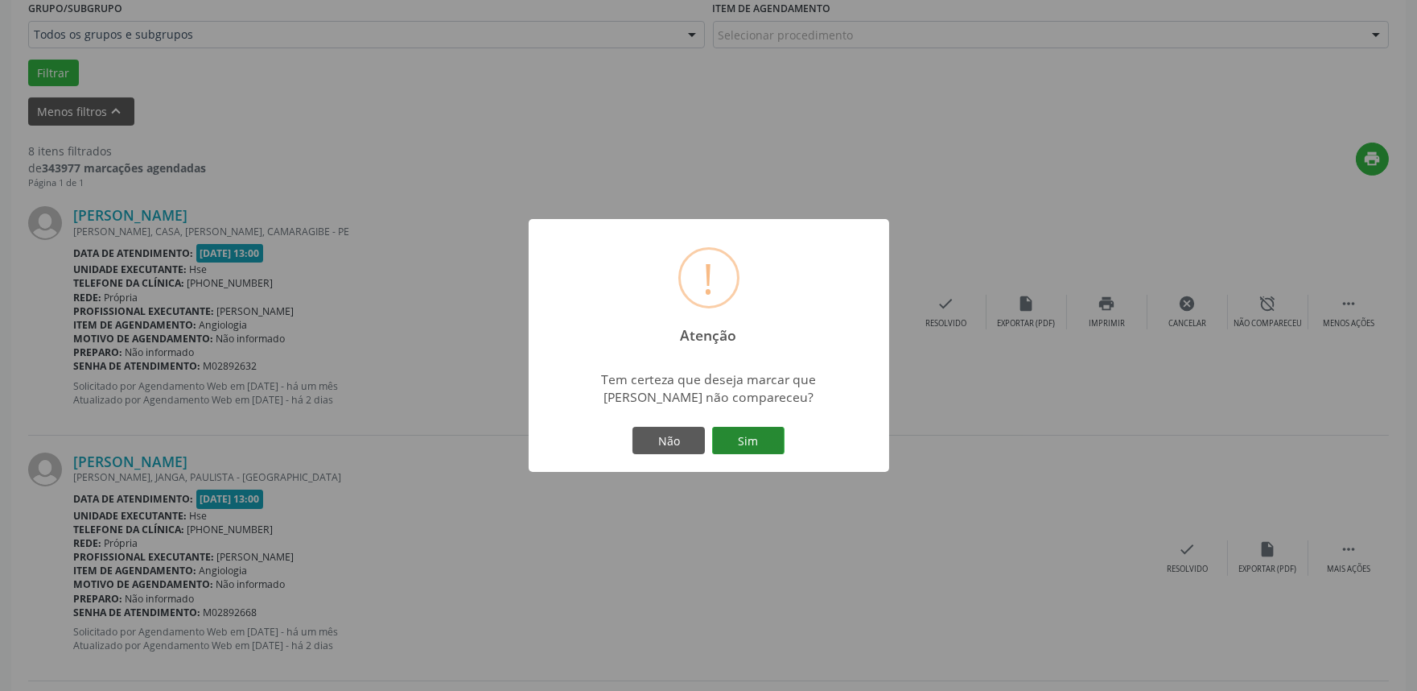
click at [755, 443] on button "Sim" at bounding box center [748, 440] width 72 height 27
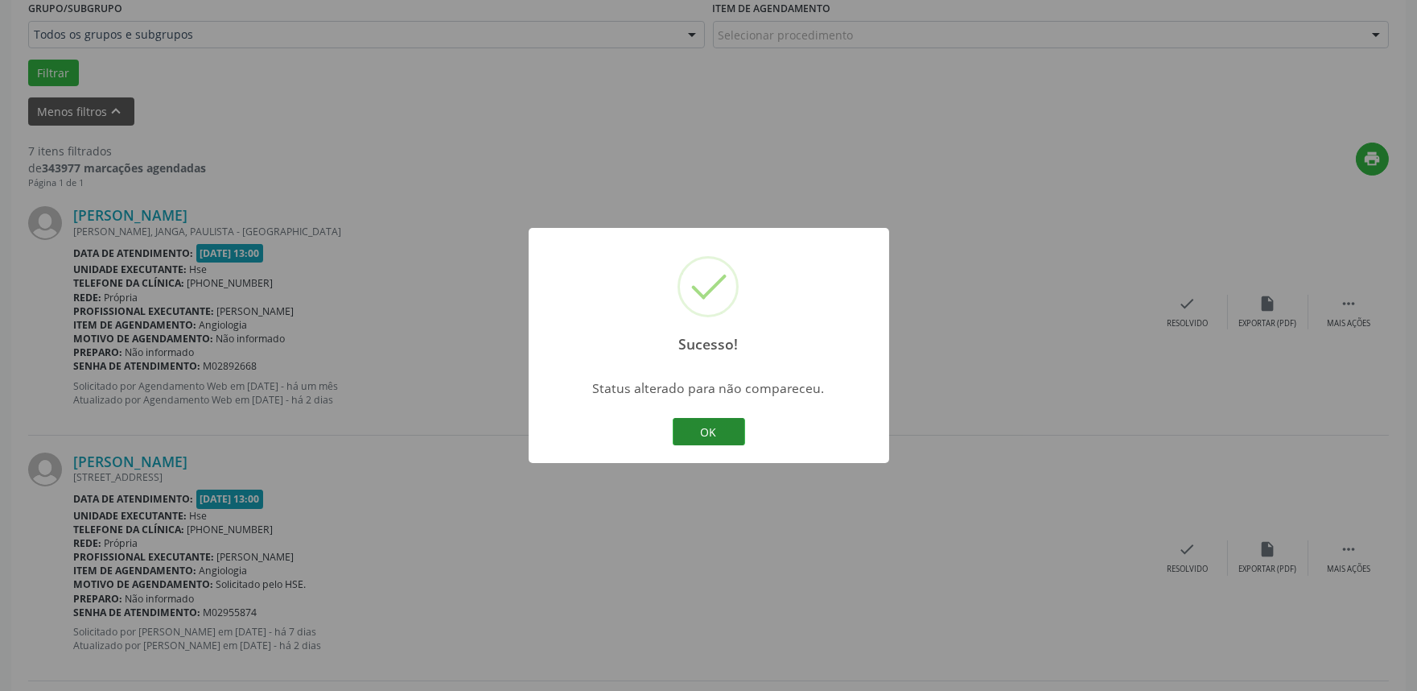
click at [728, 438] on button "OK" at bounding box center [709, 431] width 72 height 27
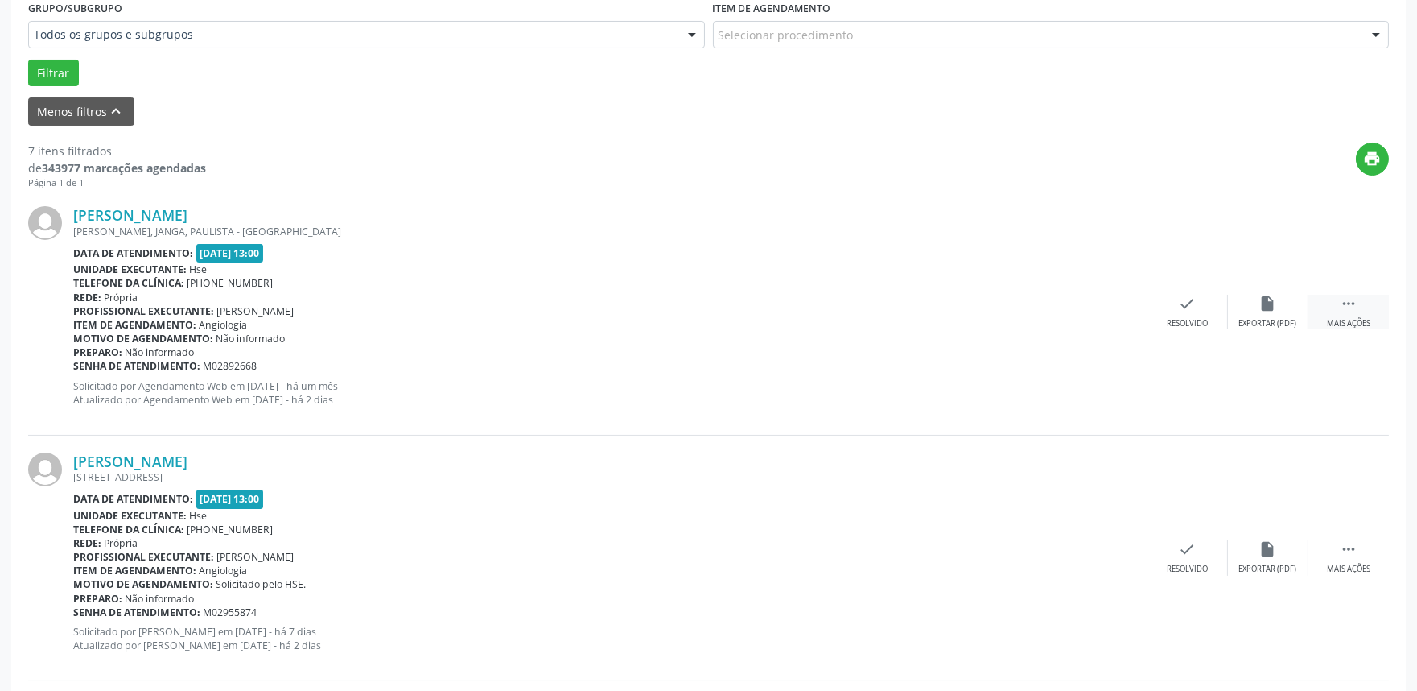
click at [1360, 296] on div " Mais ações" at bounding box center [1349, 312] width 80 height 35
click at [1235, 318] on div "Não compareceu" at bounding box center [1268, 323] width 68 height 11
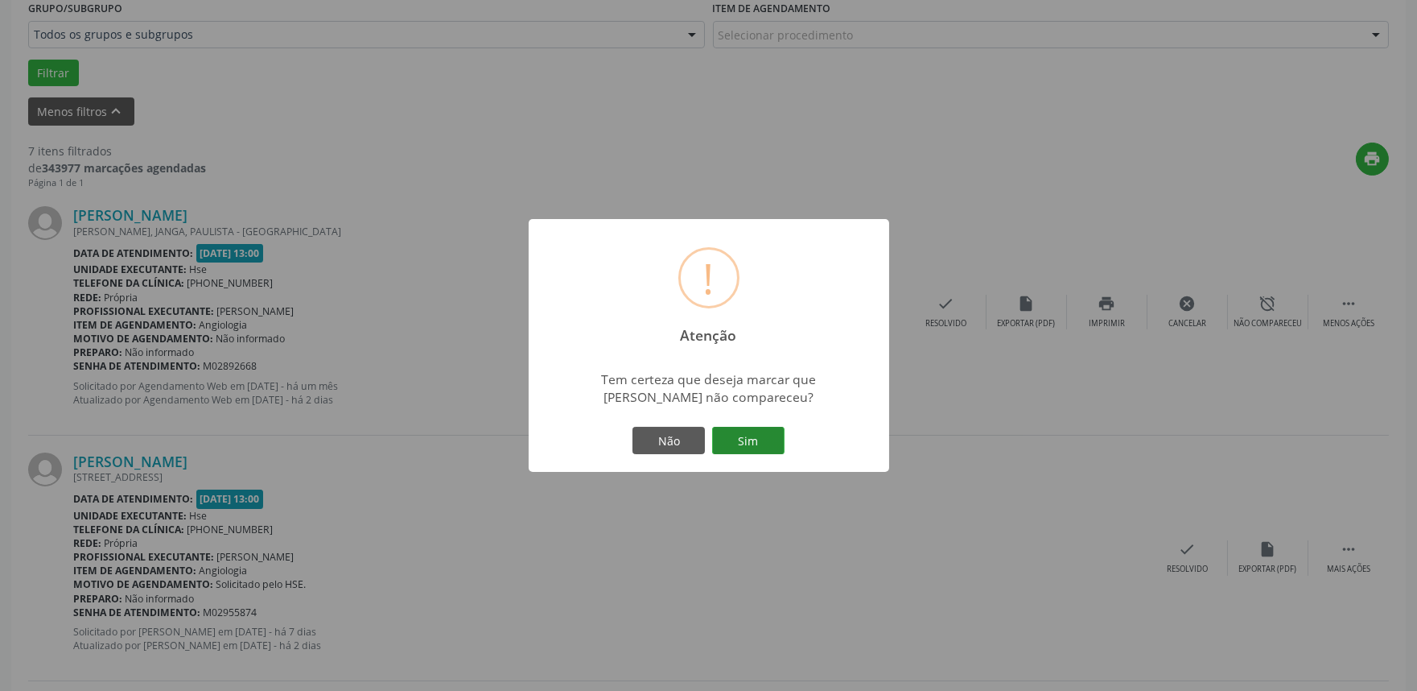
click at [769, 447] on button "Sim" at bounding box center [748, 440] width 72 height 27
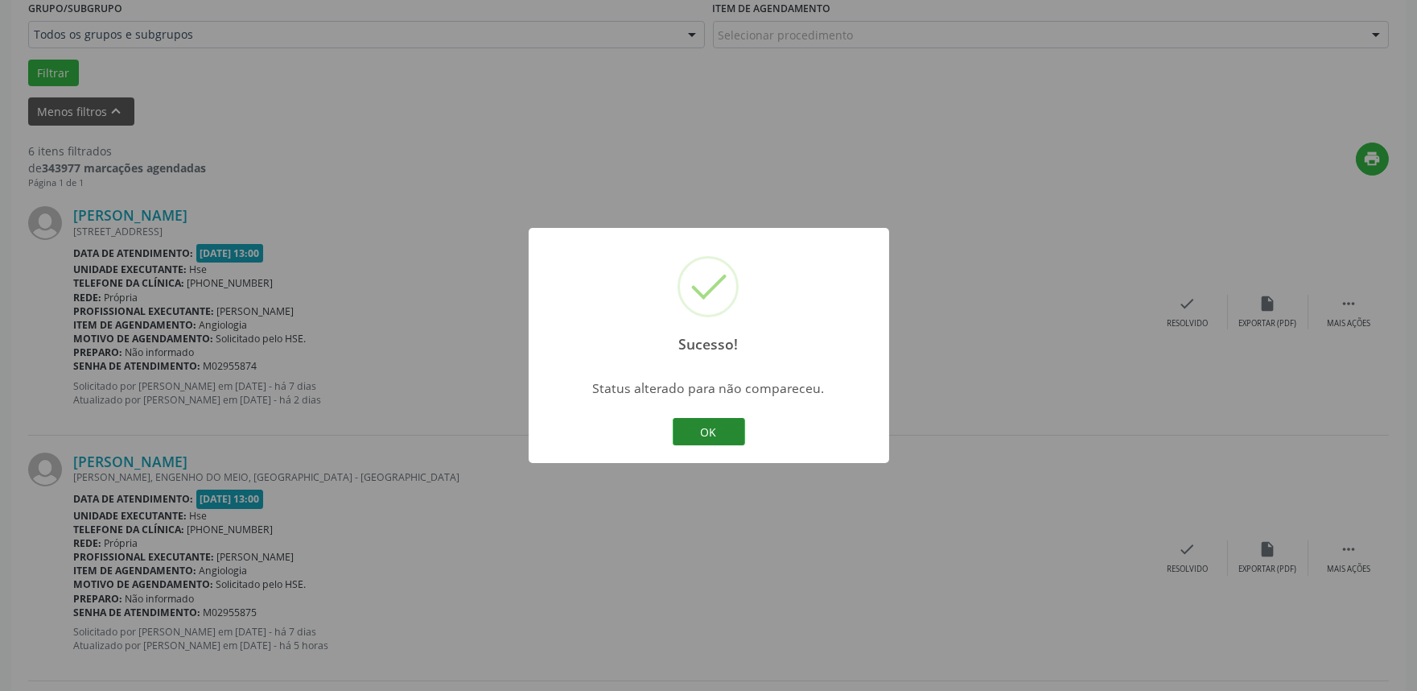
click at [707, 427] on button "OK" at bounding box center [709, 431] width 72 height 27
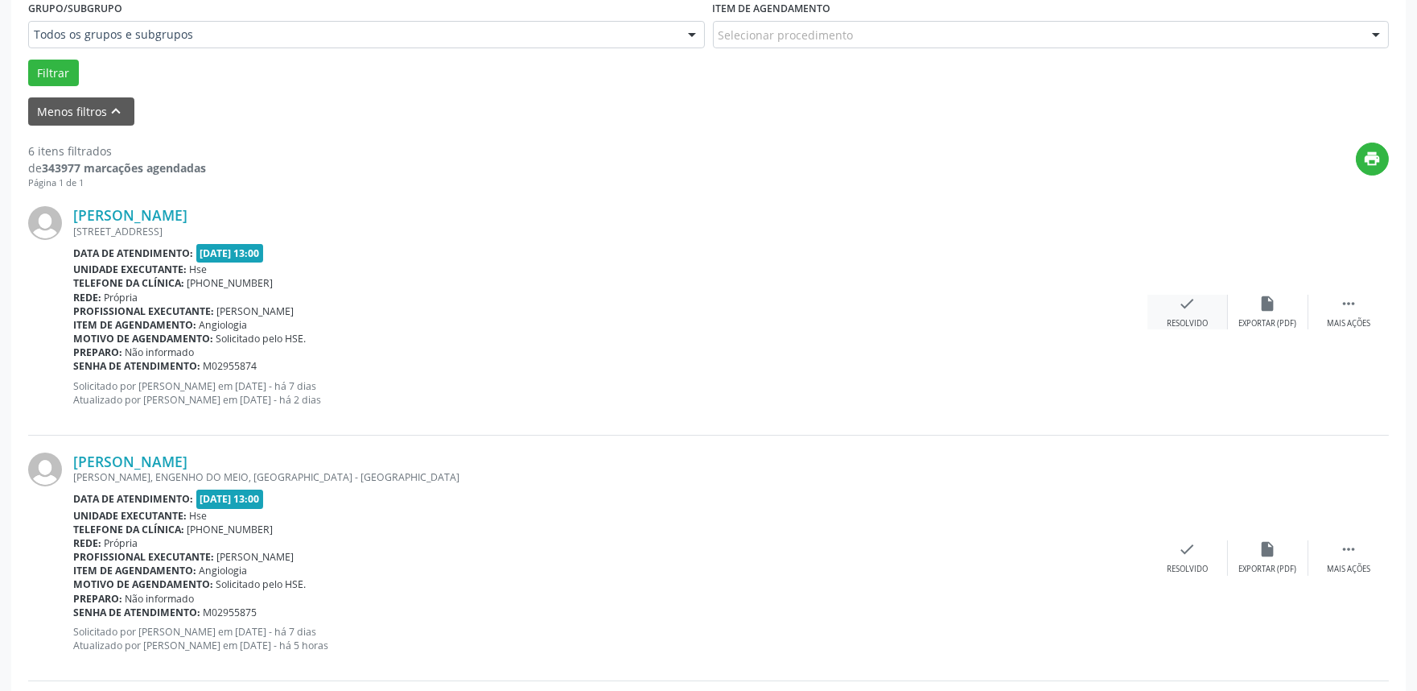
click at [1180, 319] on div "Resolvido" at bounding box center [1187, 323] width 41 height 11
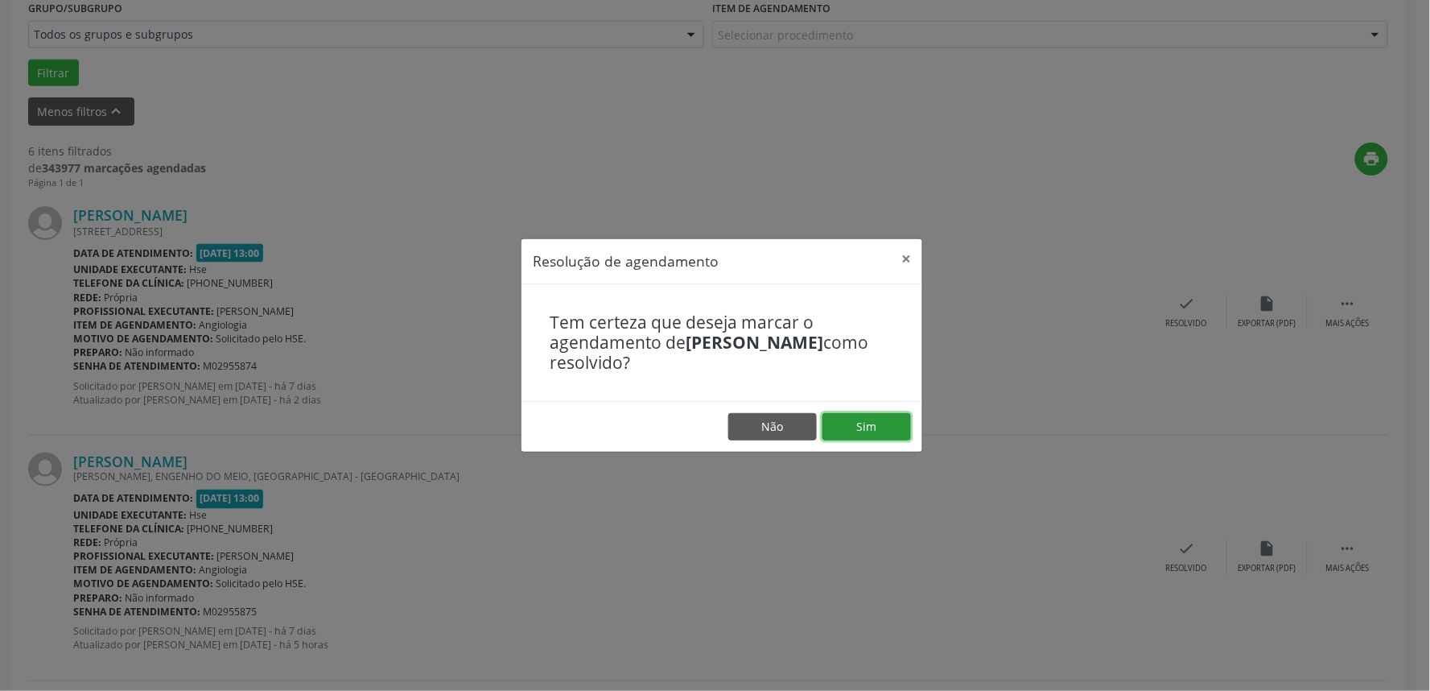
drag, startPoint x: 890, startPoint y: 436, endPoint x: 881, endPoint y: 441, distance: 10.1
click at [886, 438] on button "Sim" at bounding box center [867, 426] width 89 height 27
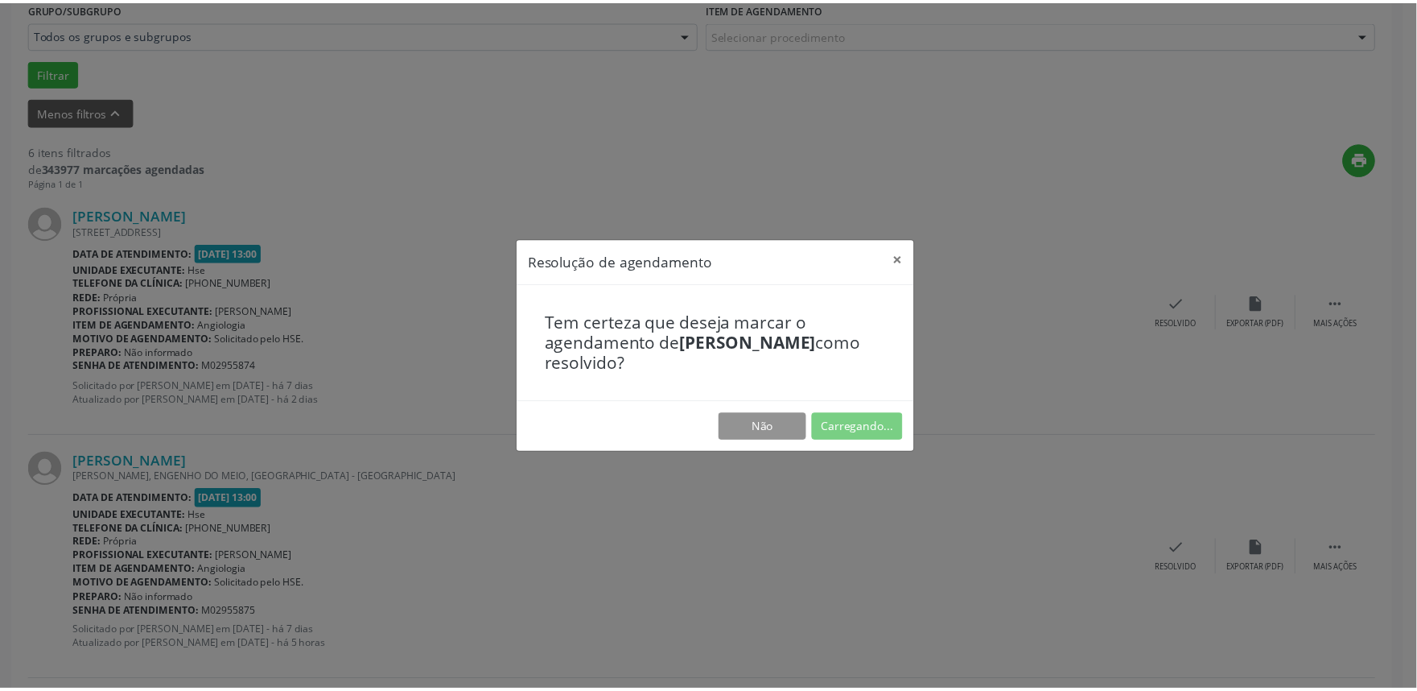
scroll to position [0, 0]
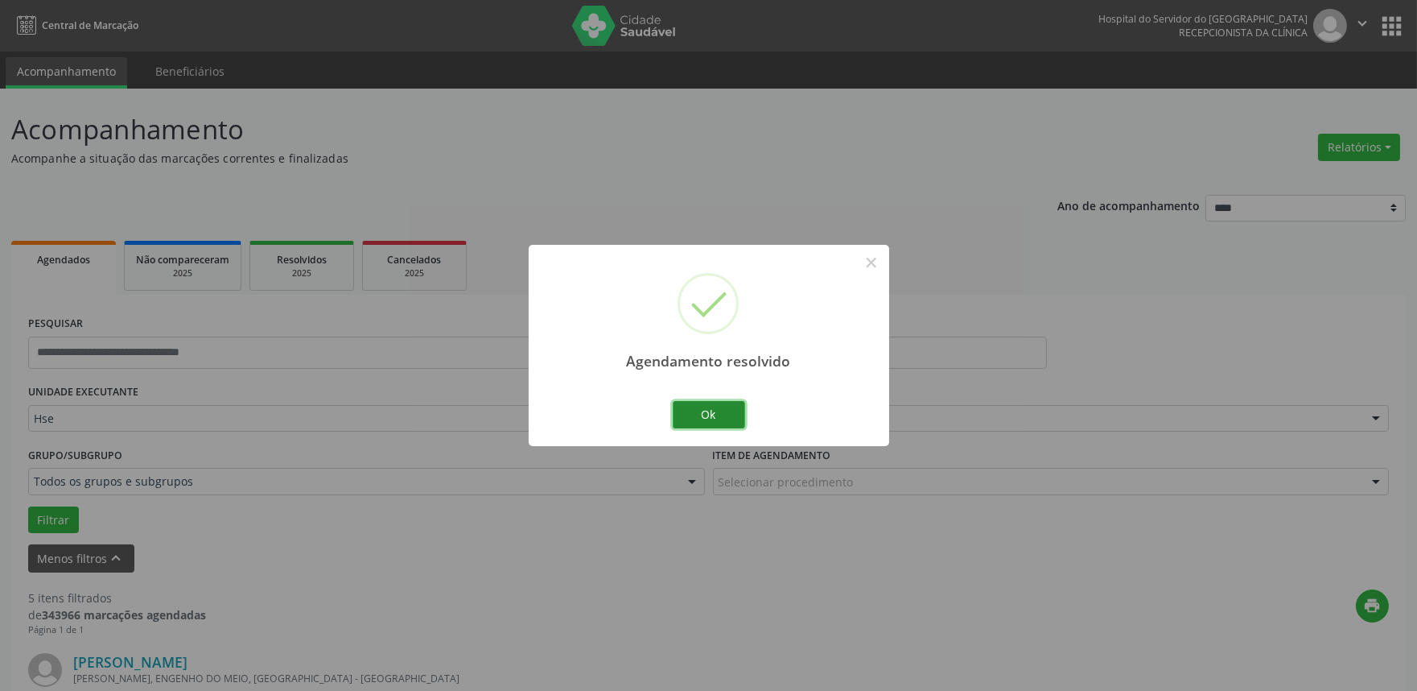
click at [729, 413] on button "Ok" at bounding box center [709, 414] width 72 height 27
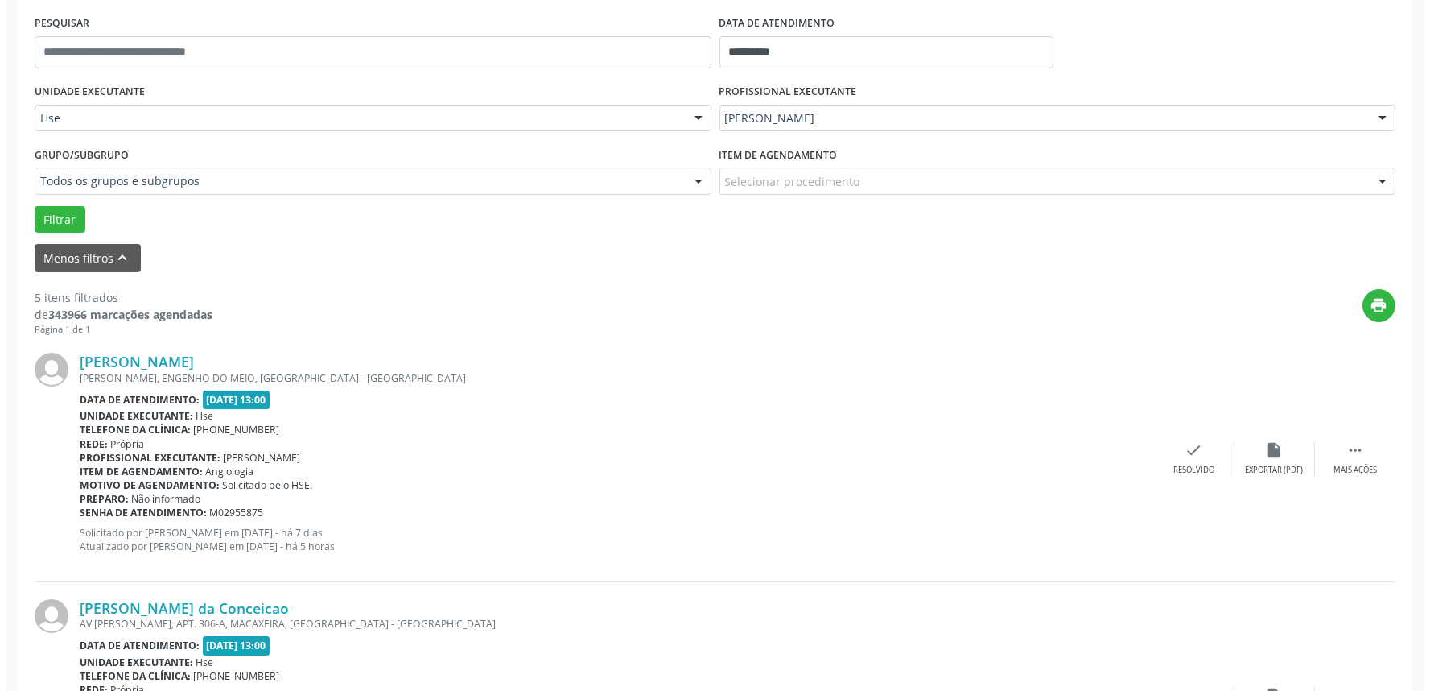
scroll to position [357, 0]
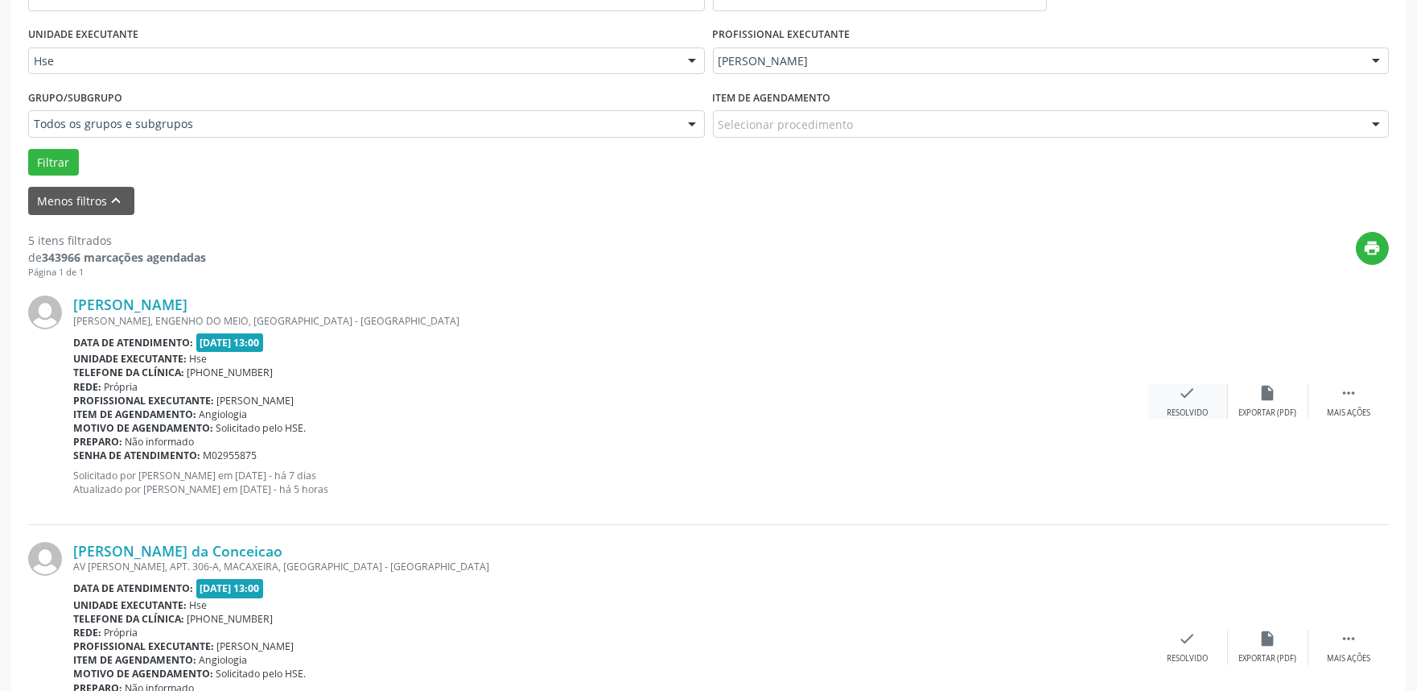
click at [1177, 407] on div "Resolvido" at bounding box center [1187, 412] width 41 height 11
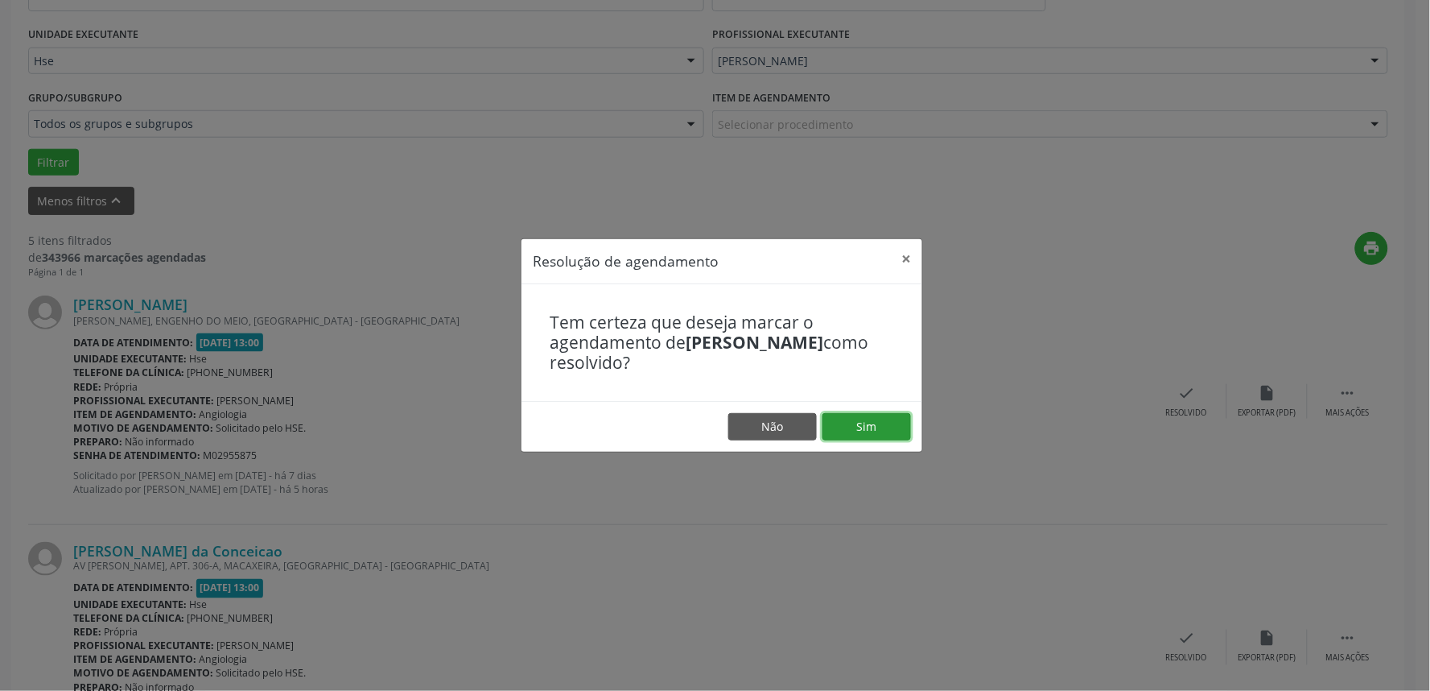
click at [885, 417] on button "Sim" at bounding box center [867, 426] width 89 height 27
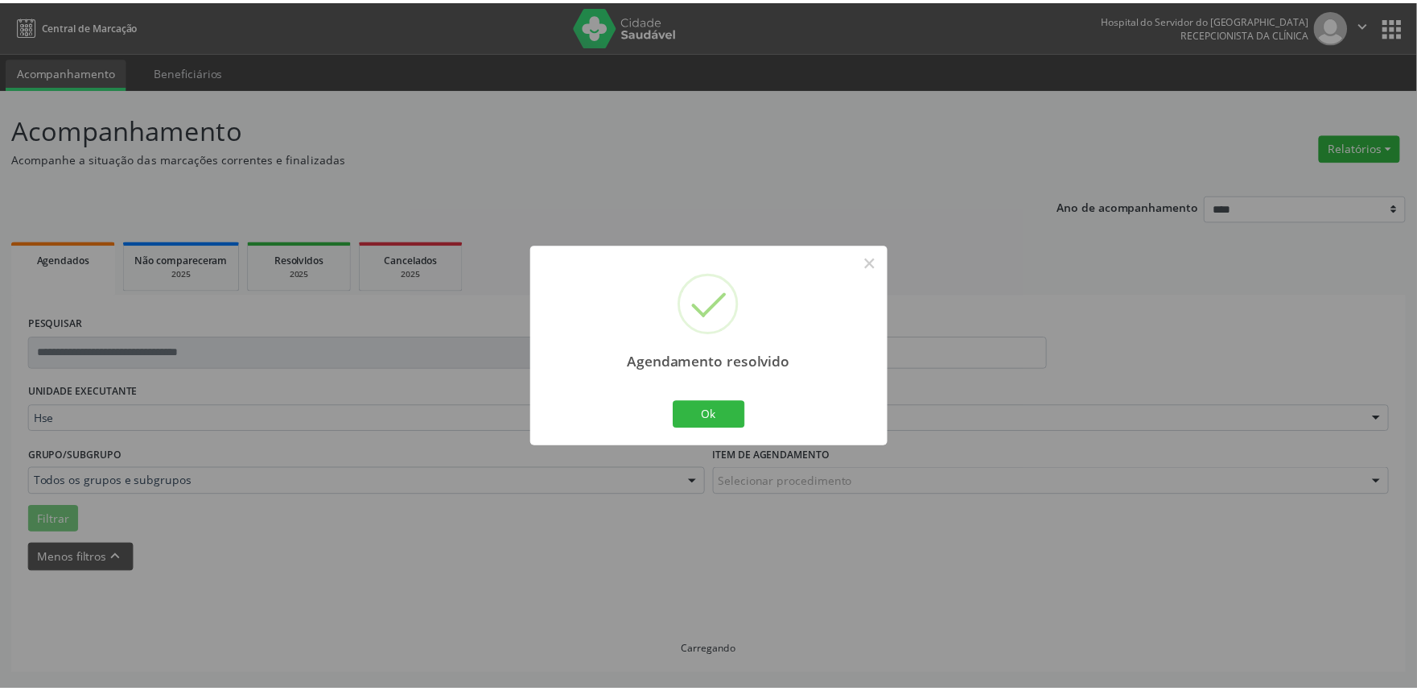
scroll to position [0, 0]
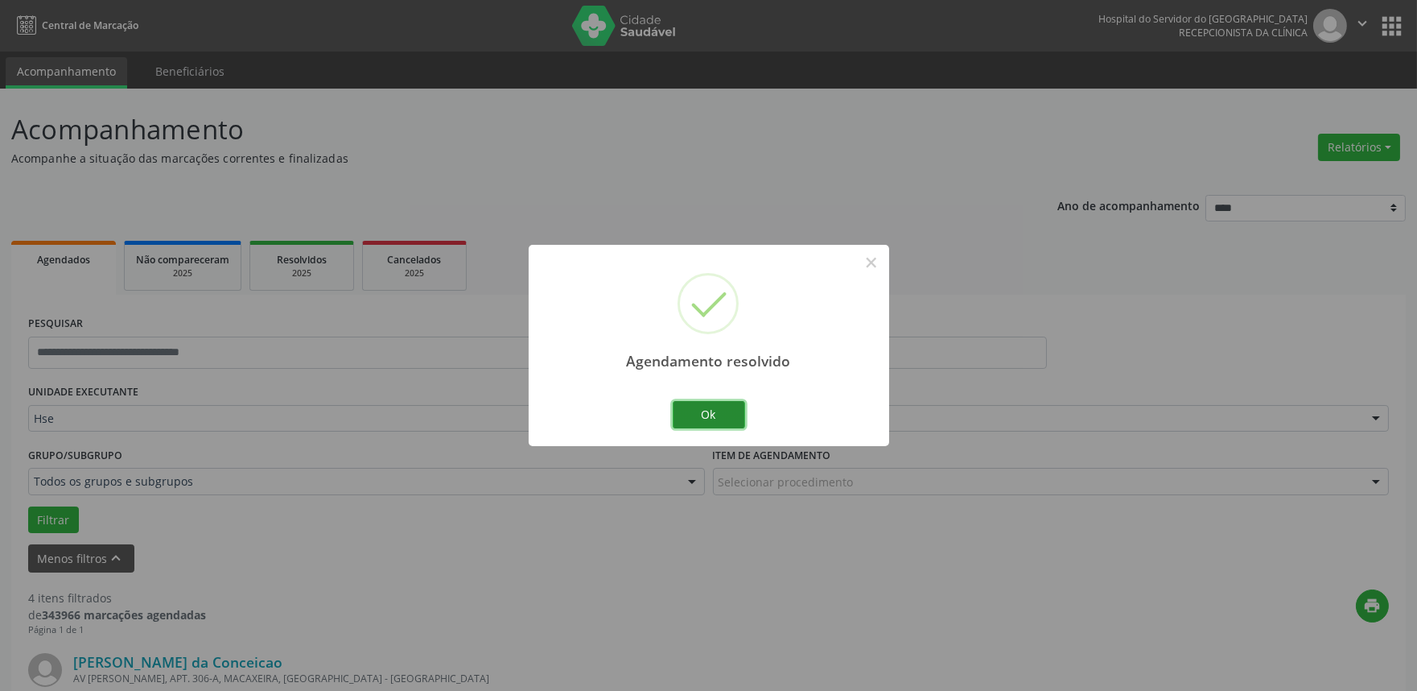
click at [710, 407] on button "Ok" at bounding box center [709, 414] width 72 height 27
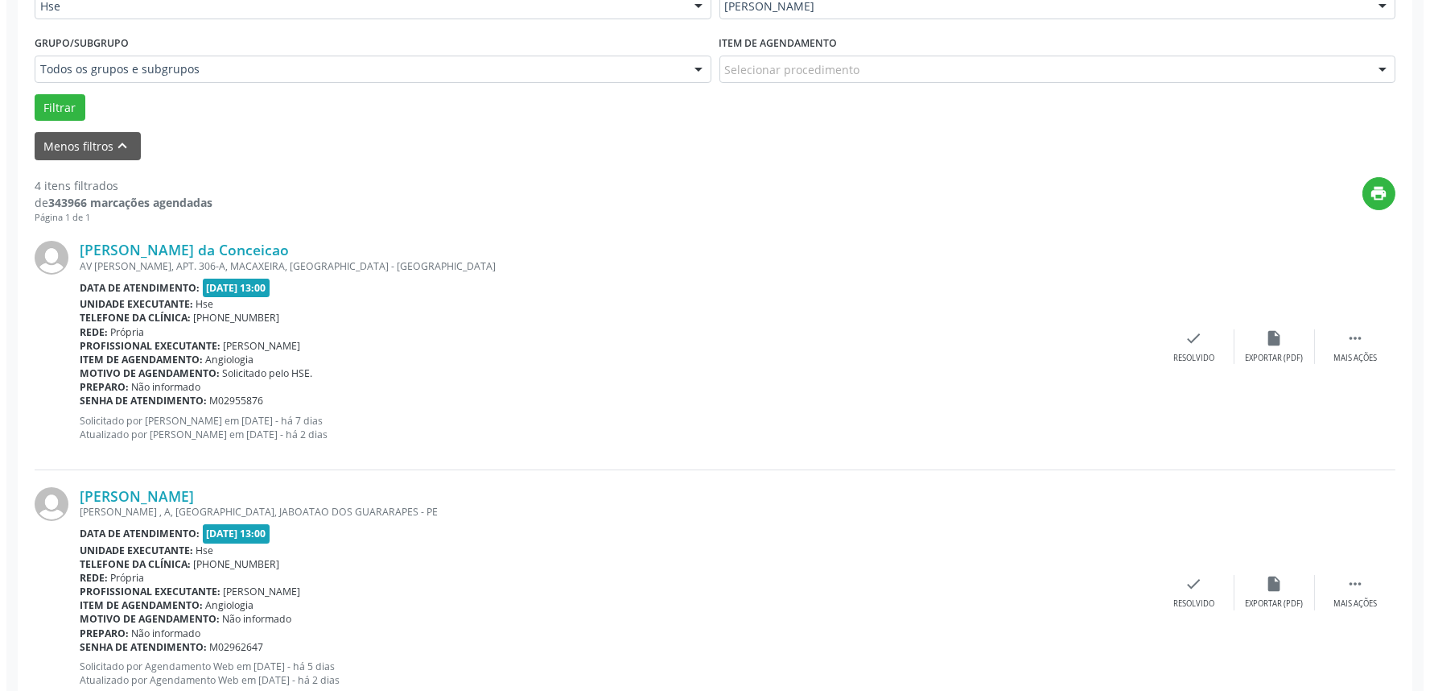
scroll to position [447, 0]
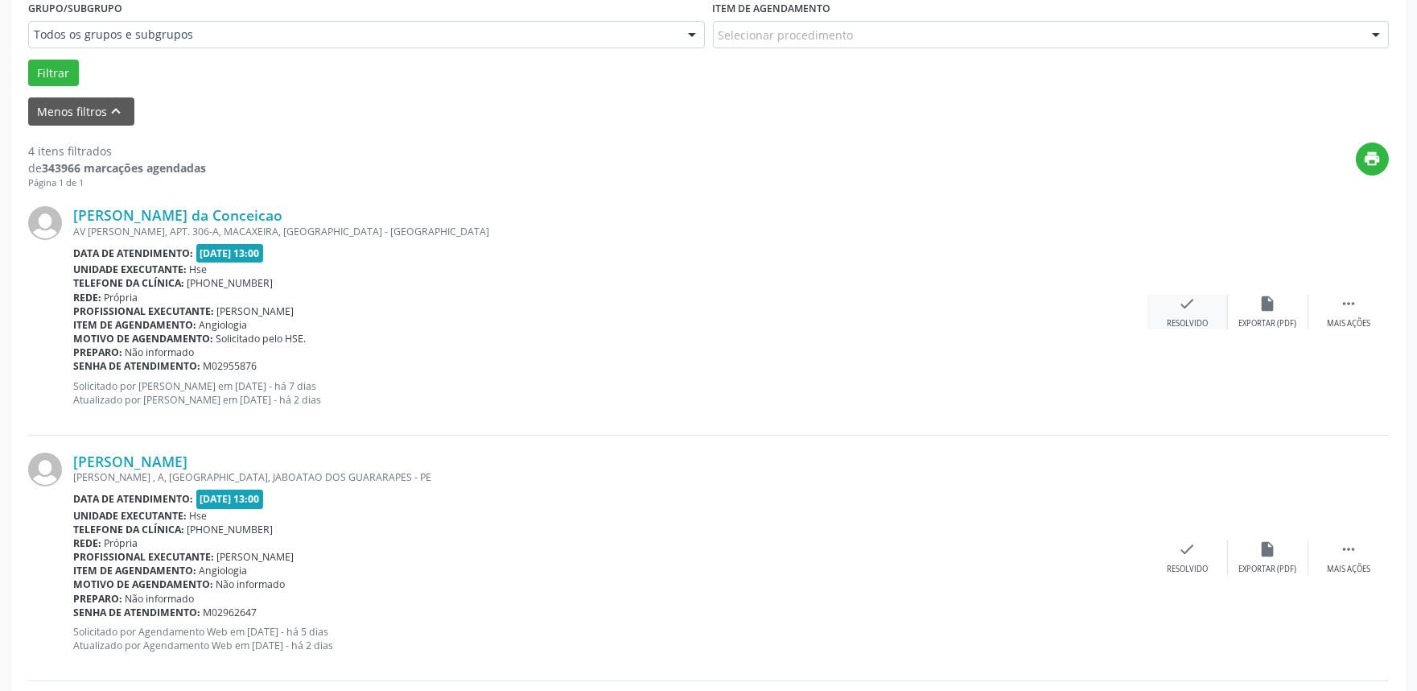
click at [1184, 309] on icon "check" at bounding box center [1188, 304] width 18 height 18
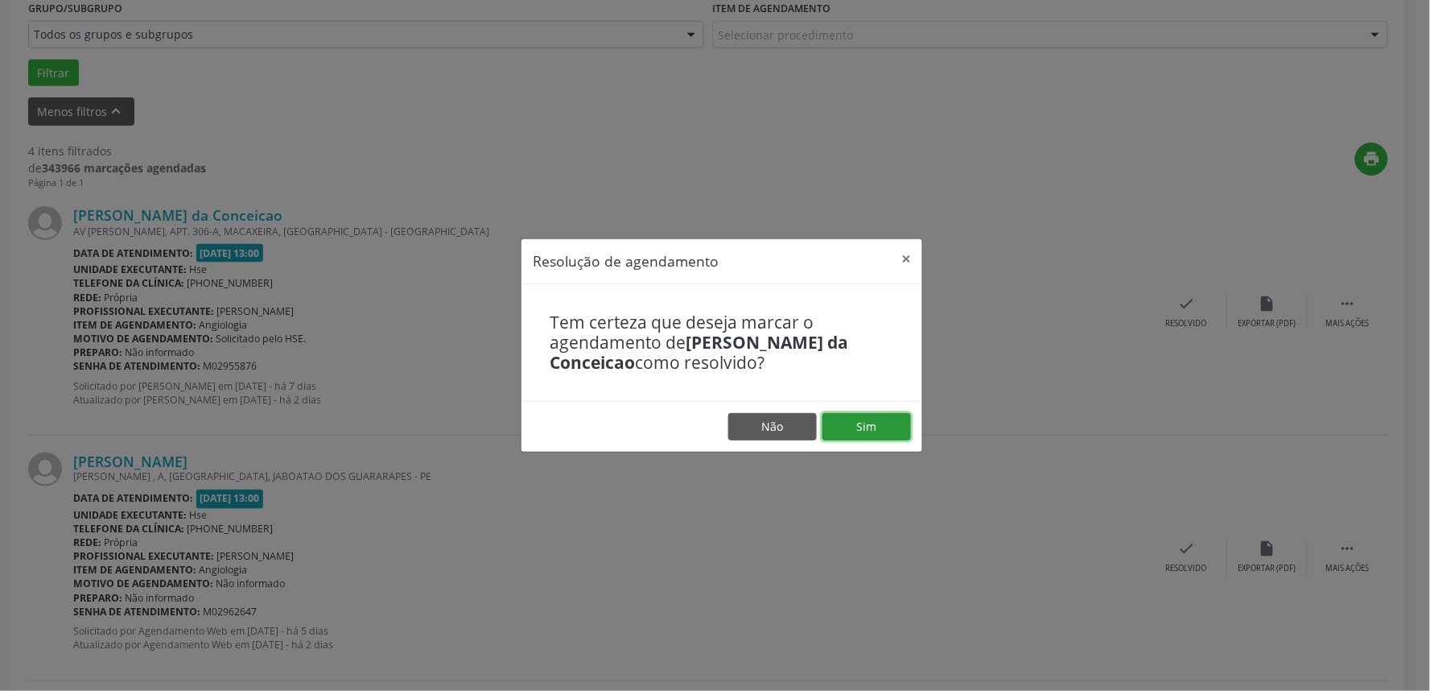
click at [864, 431] on button "Sim" at bounding box center [867, 426] width 89 height 27
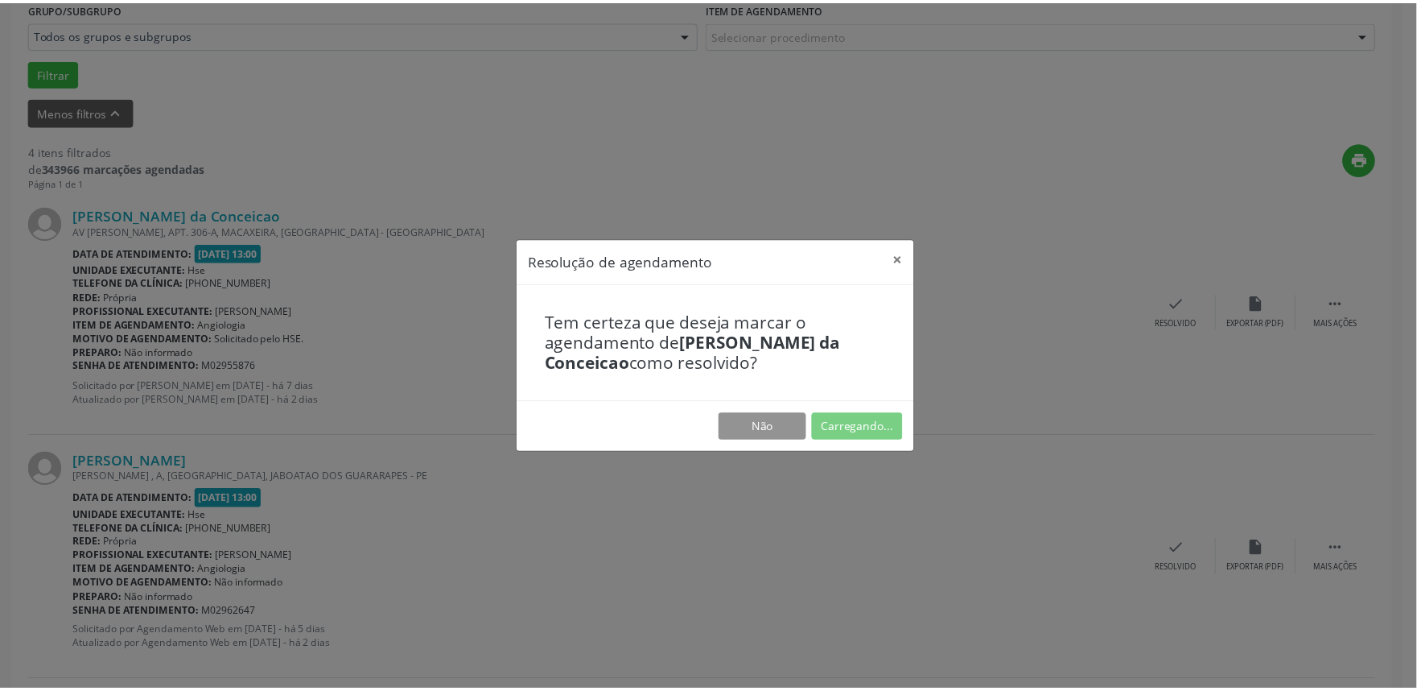
scroll to position [0, 0]
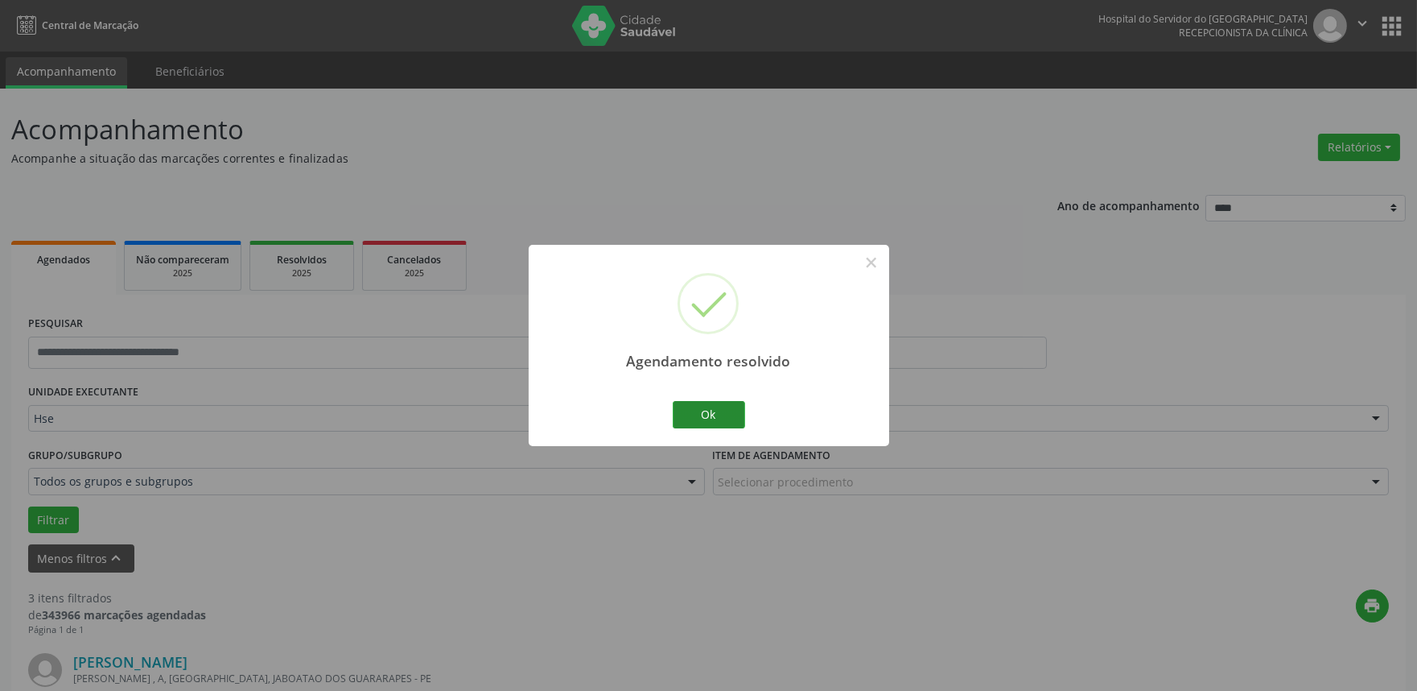
drag, startPoint x: 716, startPoint y: 431, endPoint x: 722, endPoint y: 417, distance: 15.5
click at [717, 427] on div "Agendamento resolvido × Ok Cancel" at bounding box center [709, 345] width 361 height 200
click at [722, 417] on button "Ok" at bounding box center [709, 414] width 72 height 27
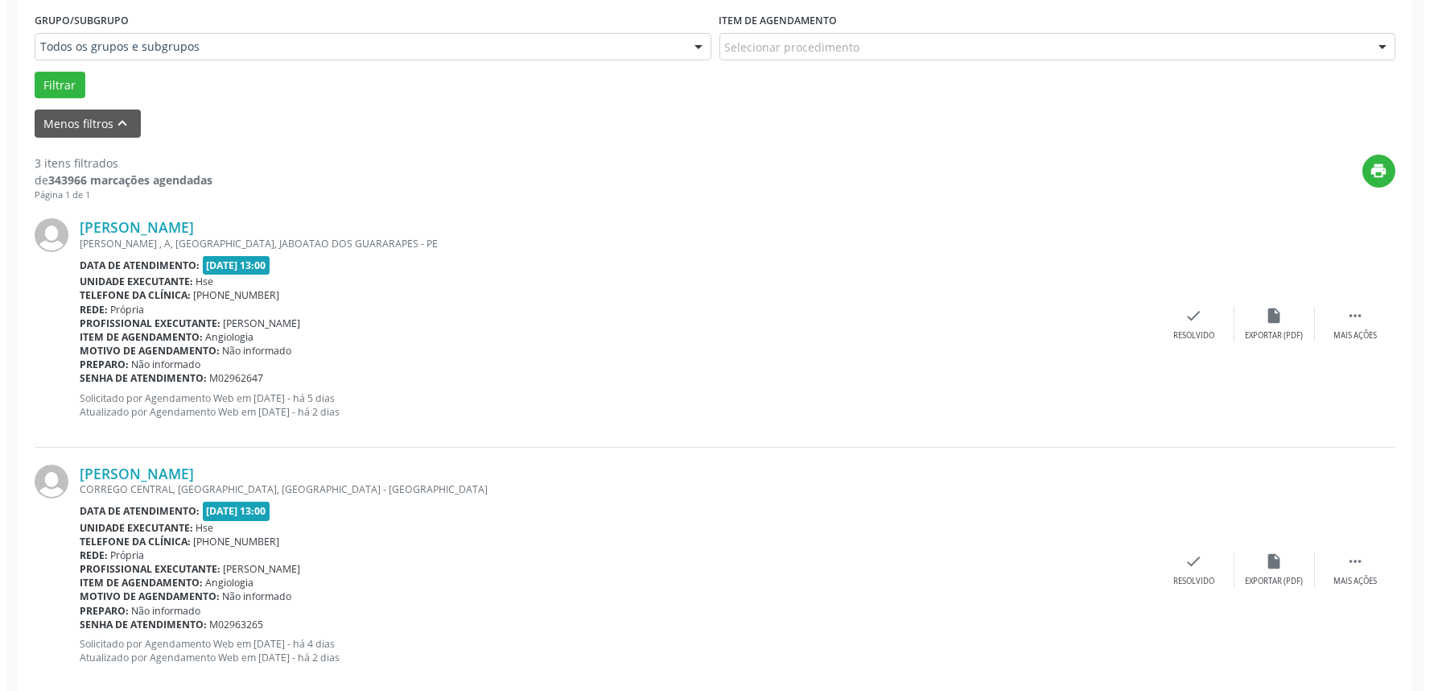
scroll to position [447, 0]
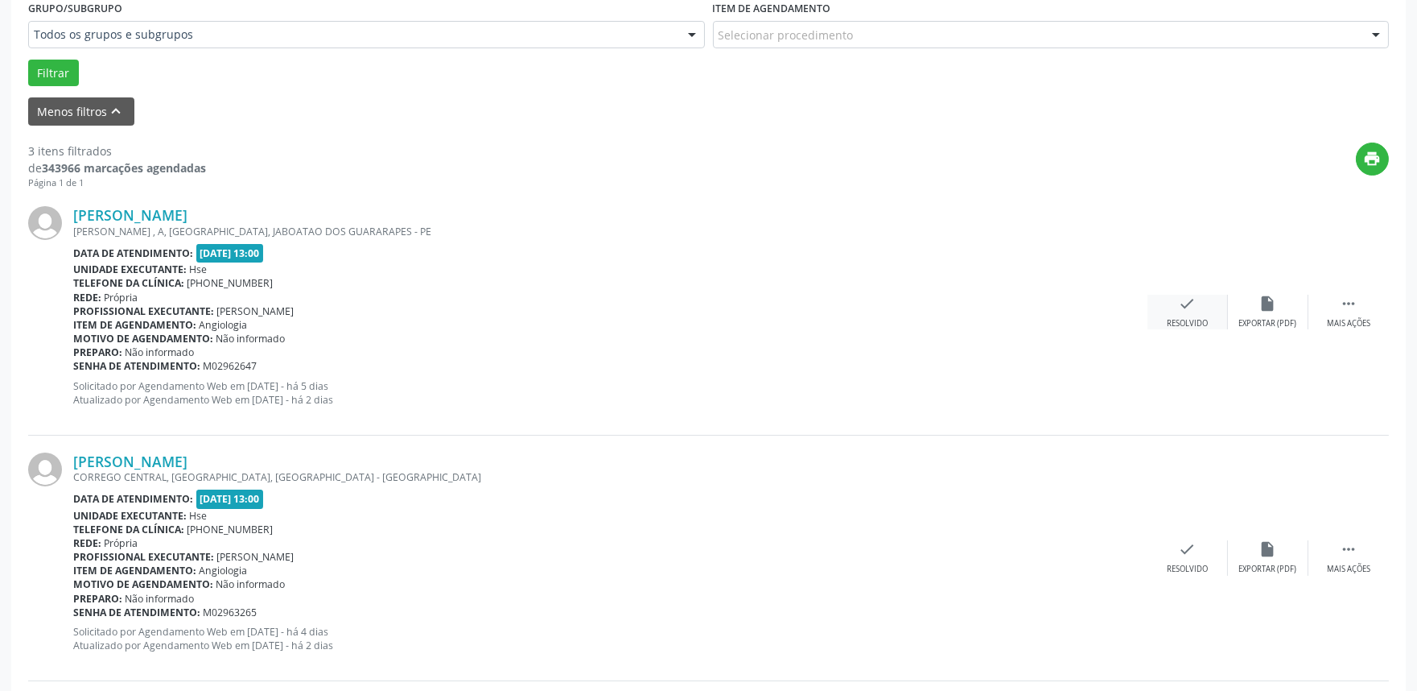
click at [1177, 308] on div "check Resolvido" at bounding box center [1188, 312] width 80 height 35
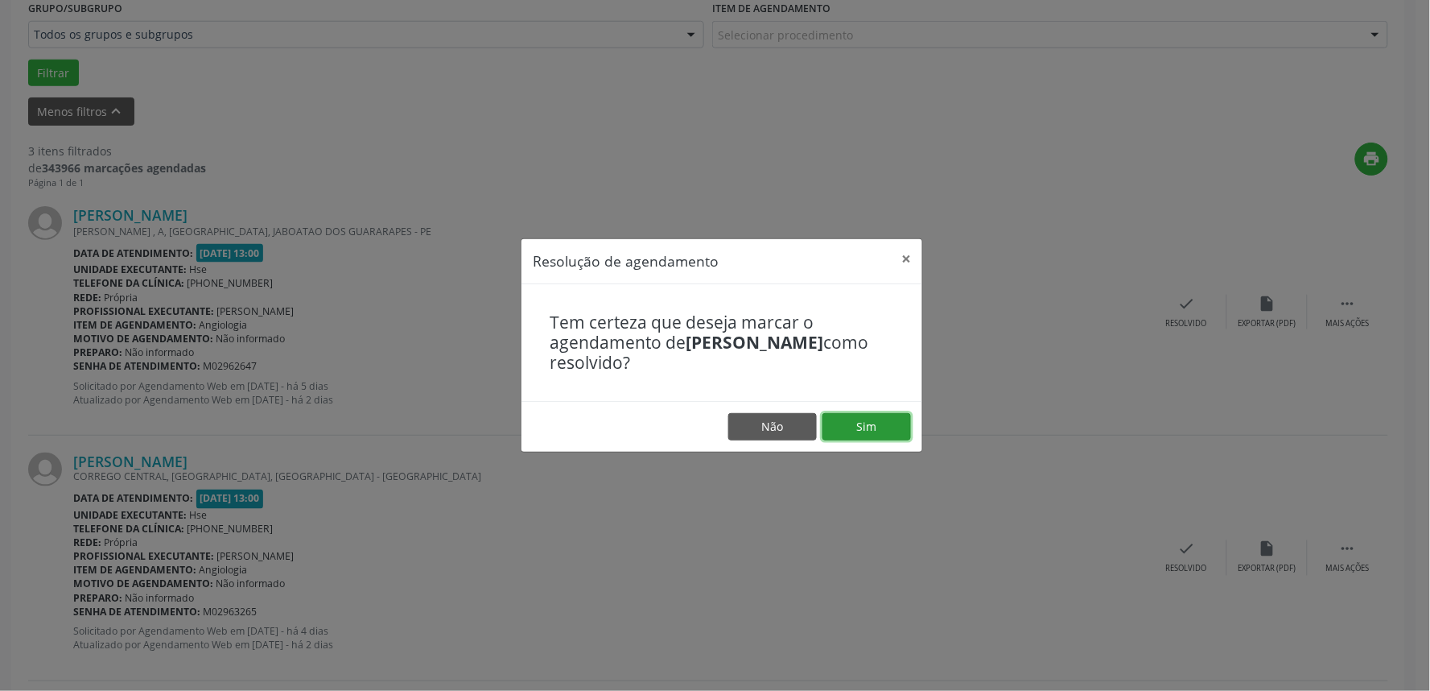
click at [845, 427] on button "Sim" at bounding box center [867, 426] width 89 height 27
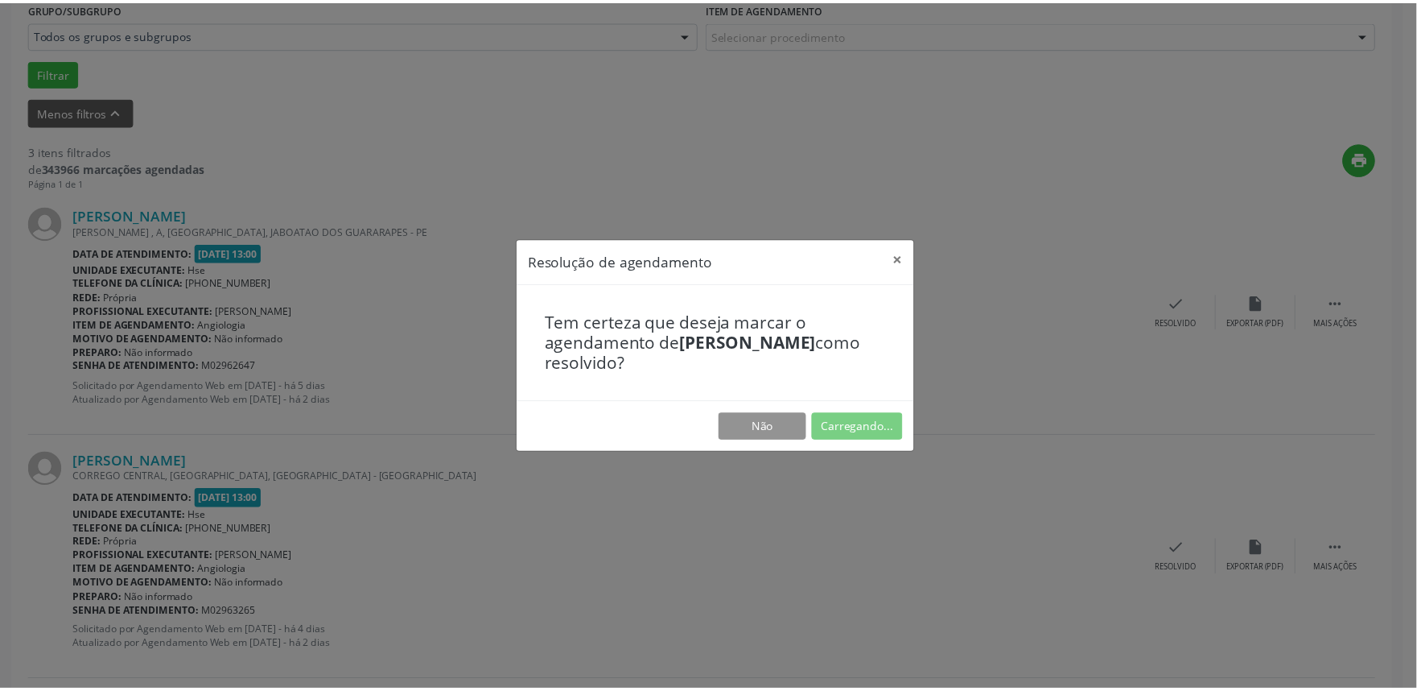
scroll to position [0, 0]
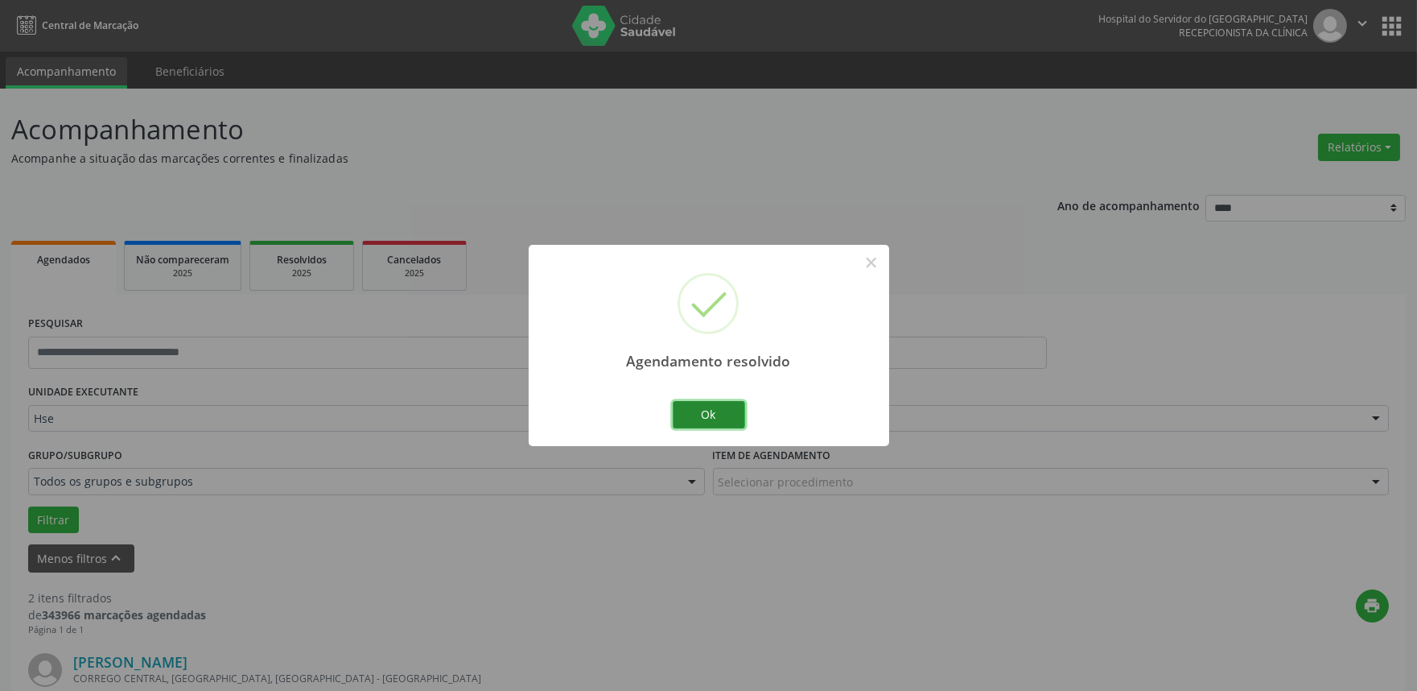
click at [712, 412] on button "Ok" at bounding box center [709, 414] width 72 height 27
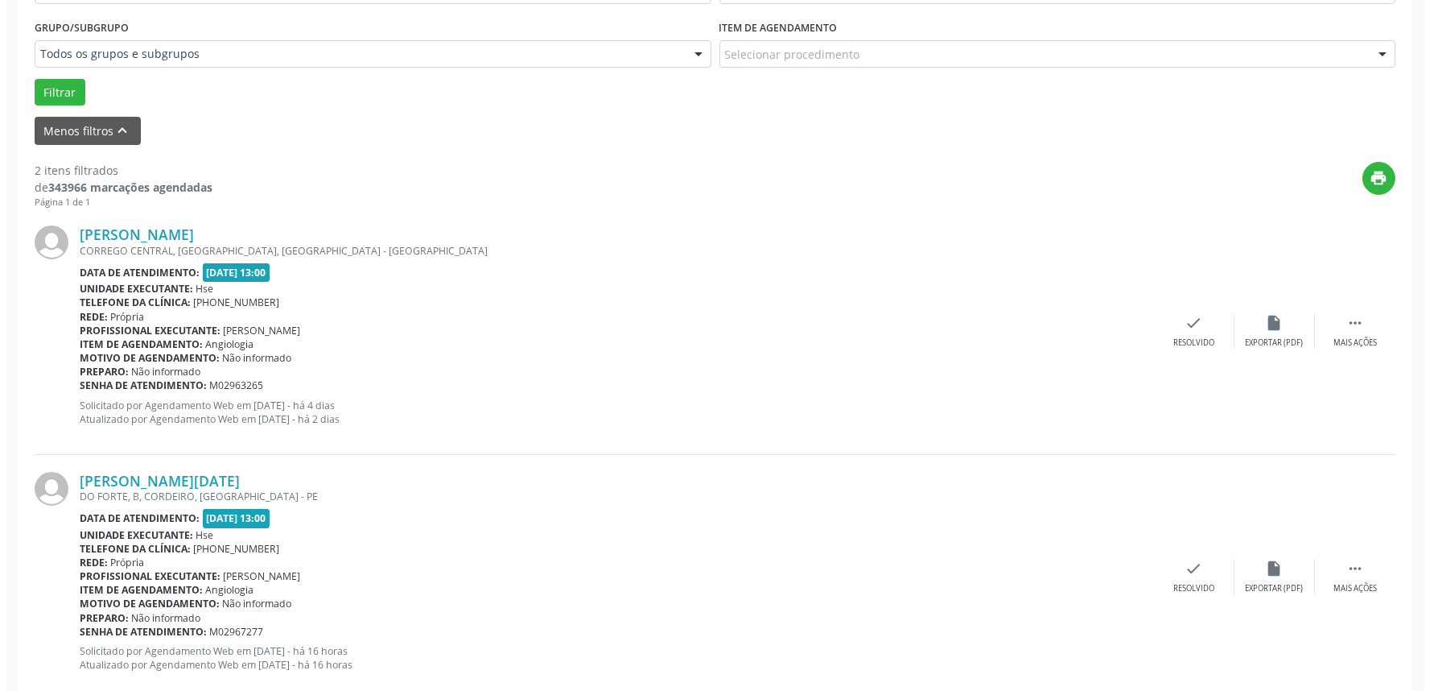
scroll to position [447, 0]
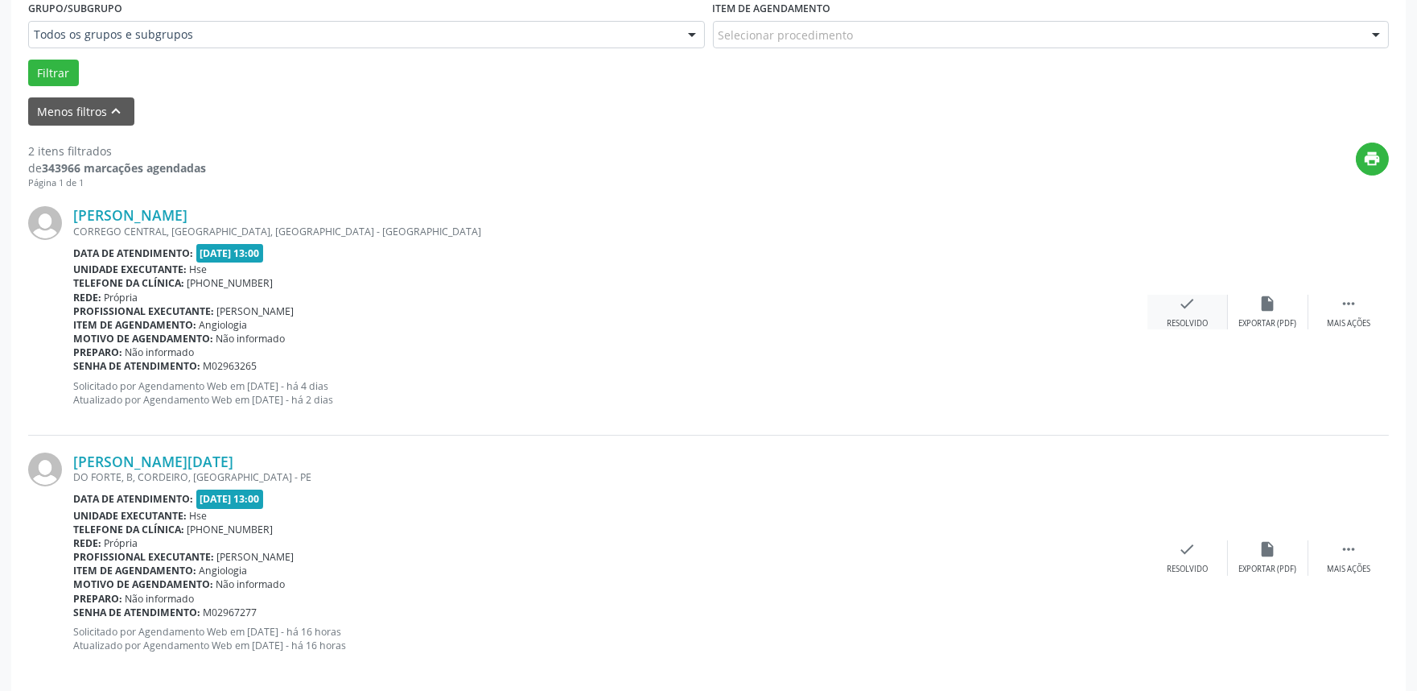
click at [1194, 295] on icon "check" at bounding box center [1188, 304] width 18 height 18
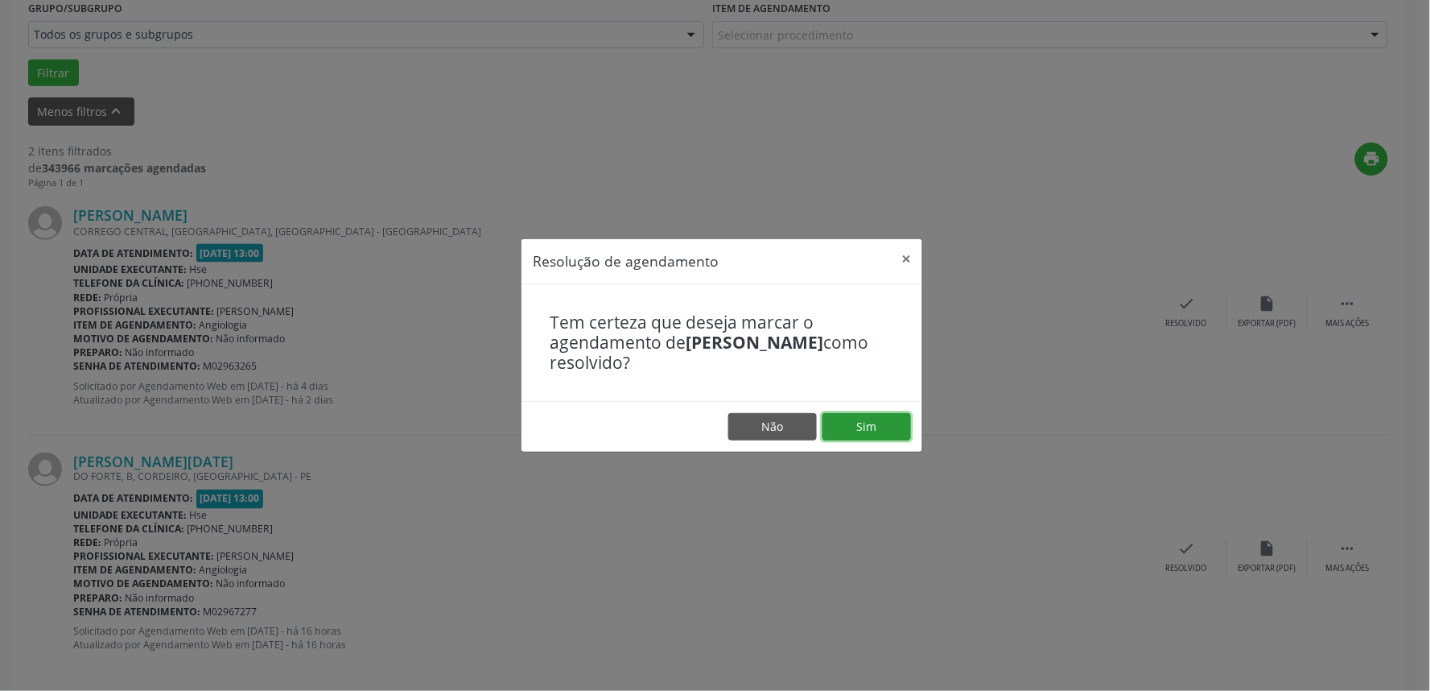
click at [859, 422] on button "Sim" at bounding box center [867, 426] width 89 height 27
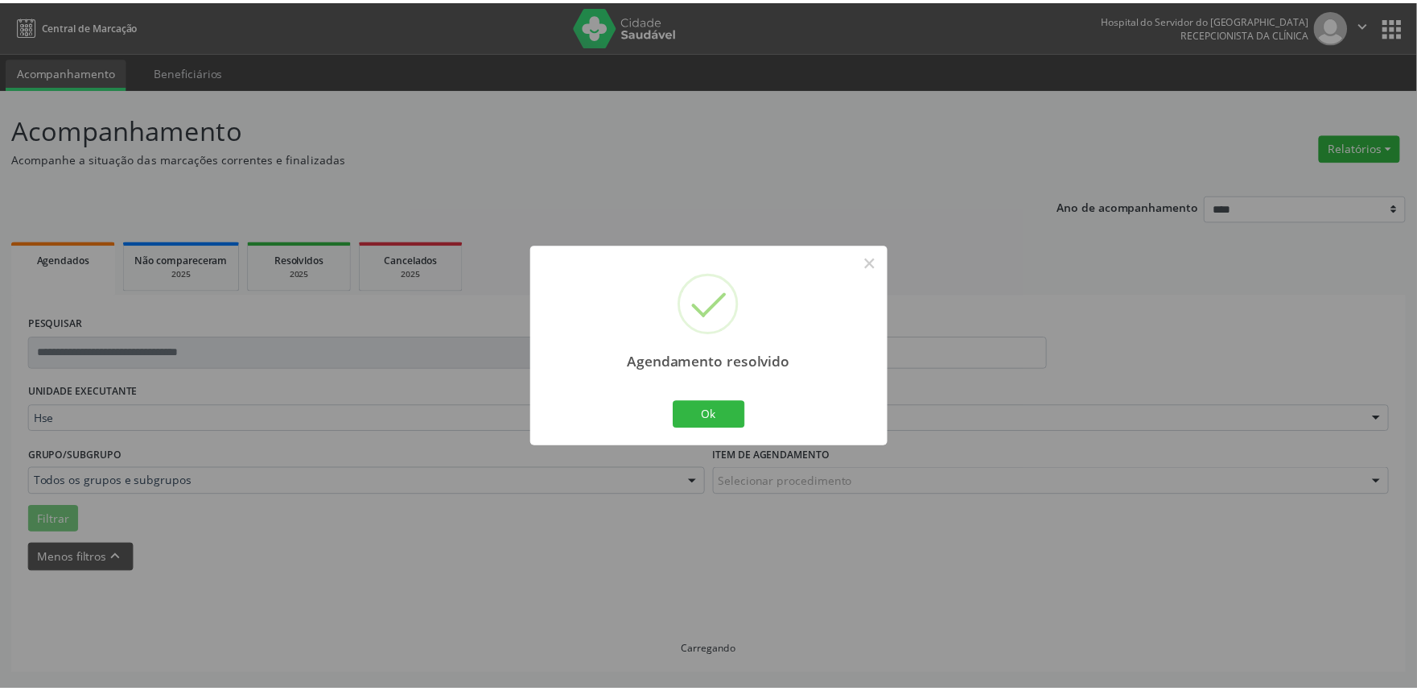
scroll to position [0, 0]
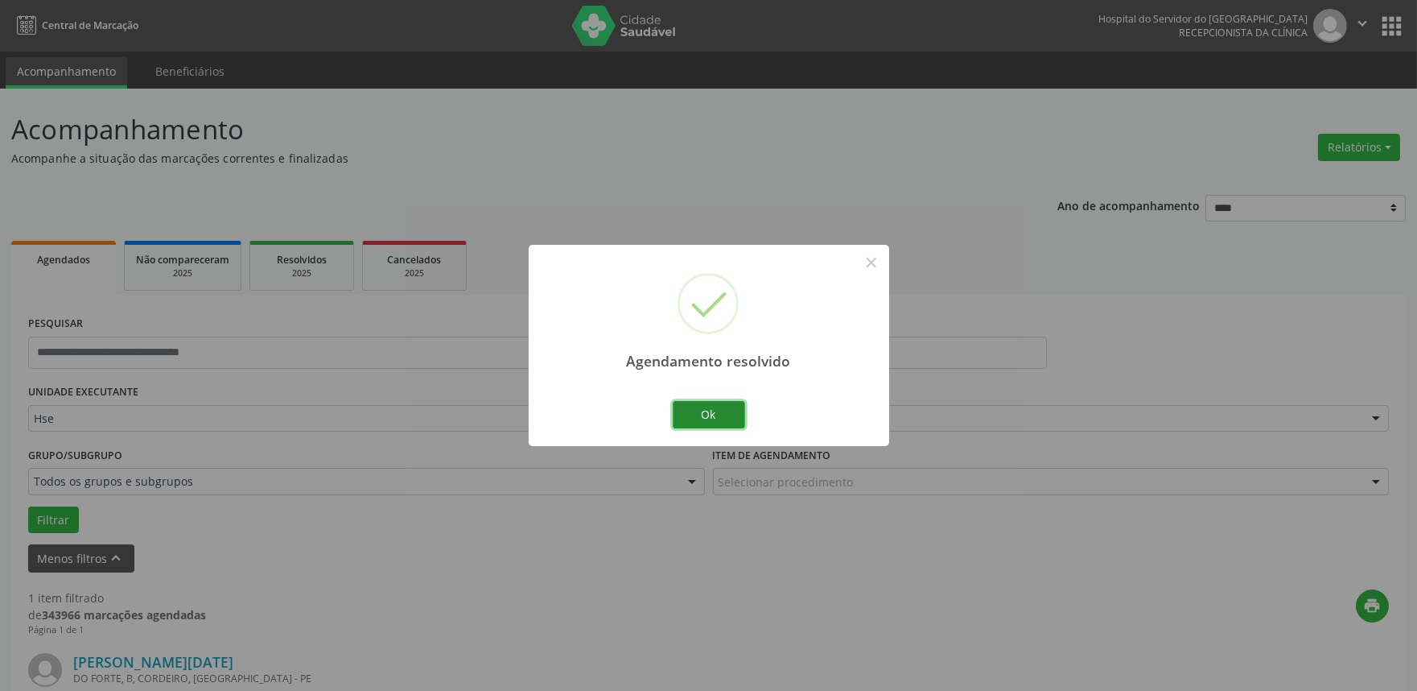
click at [736, 417] on button "Ok" at bounding box center [709, 414] width 72 height 27
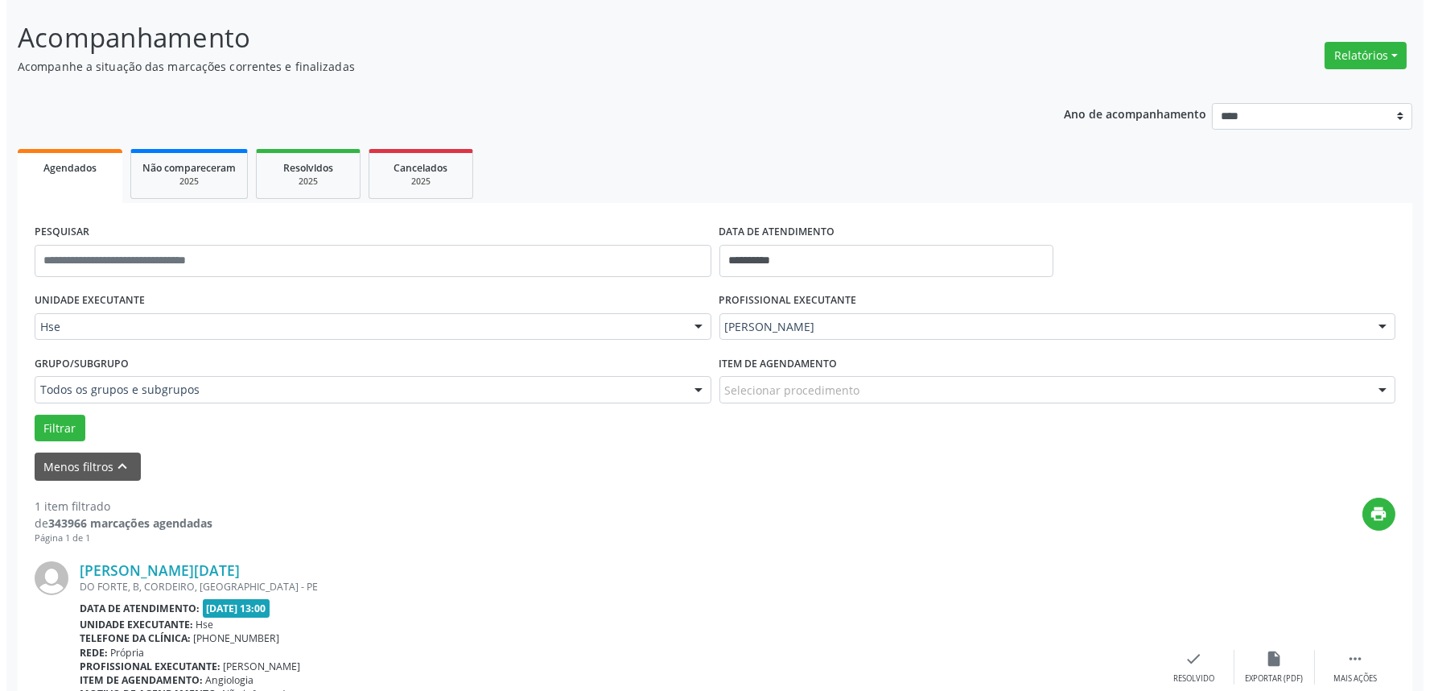
scroll to position [217, 0]
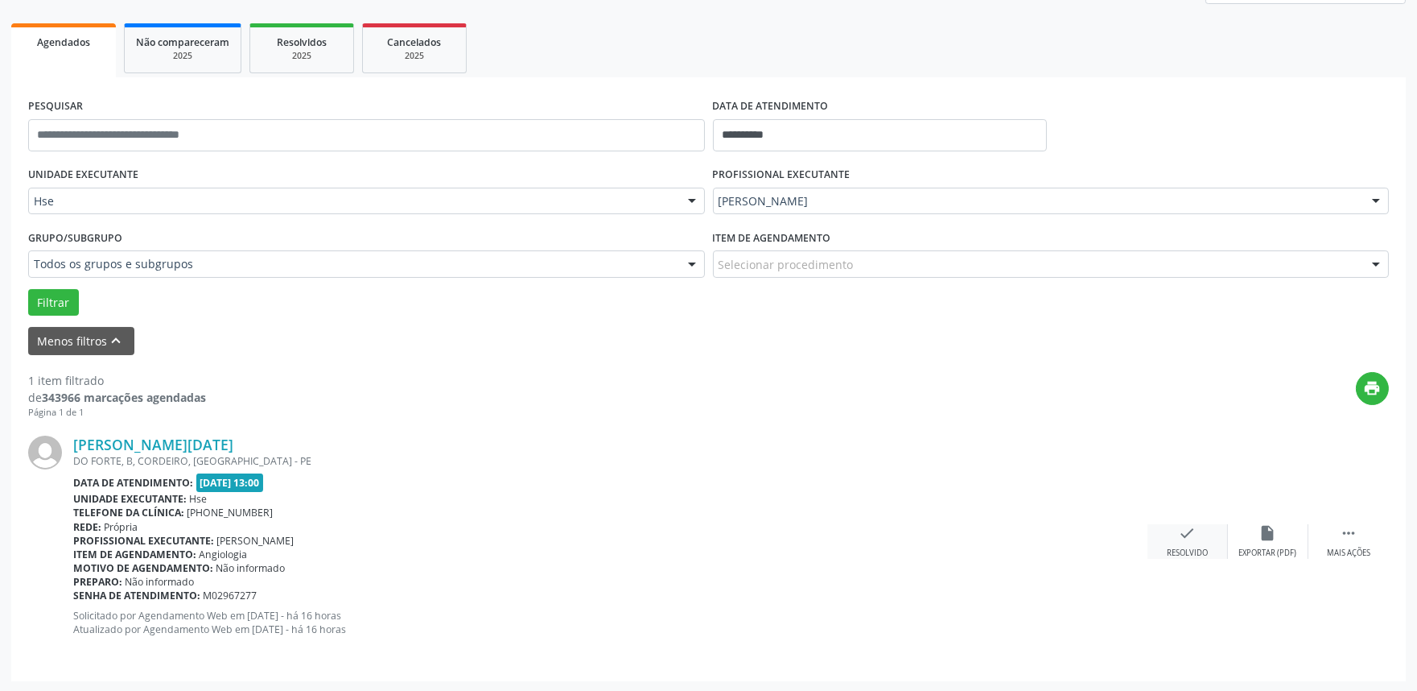
click at [1187, 529] on icon "check" at bounding box center [1188, 533] width 18 height 18
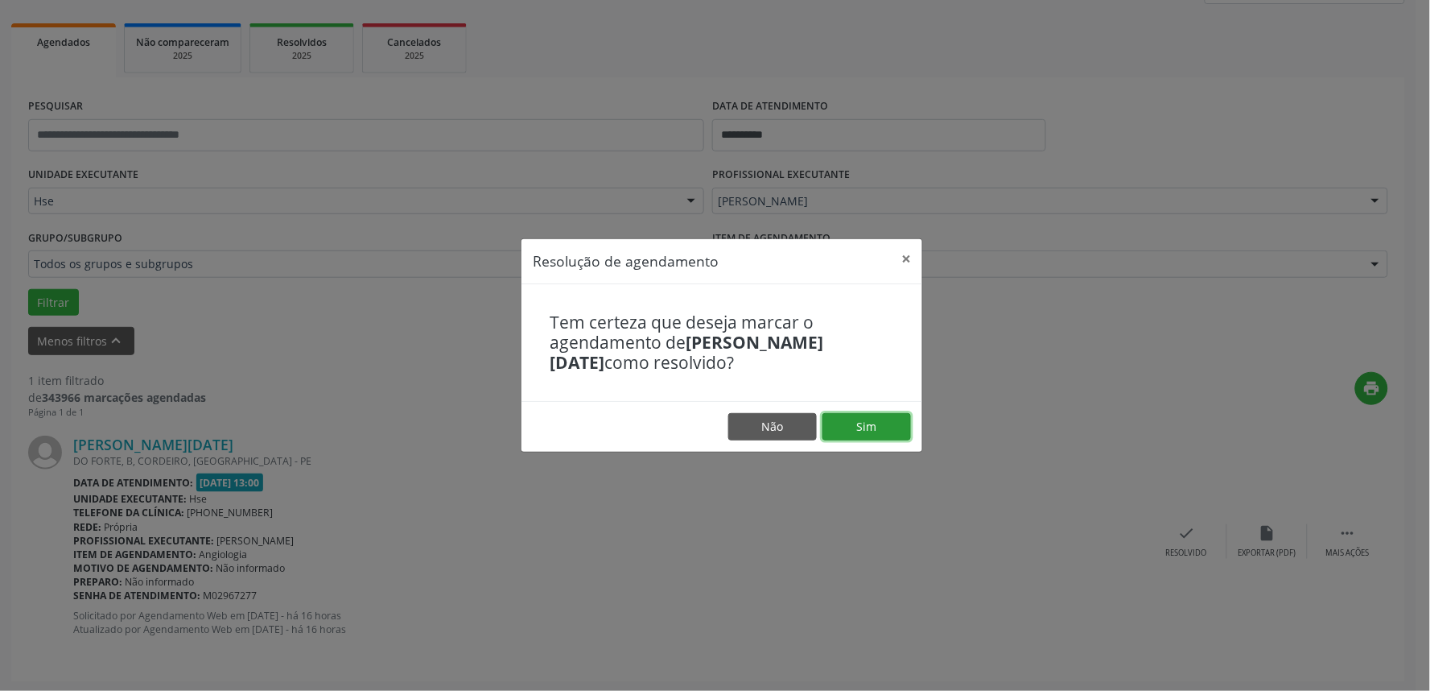
click at [875, 429] on button "Sim" at bounding box center [867, 426] width 89 height 27
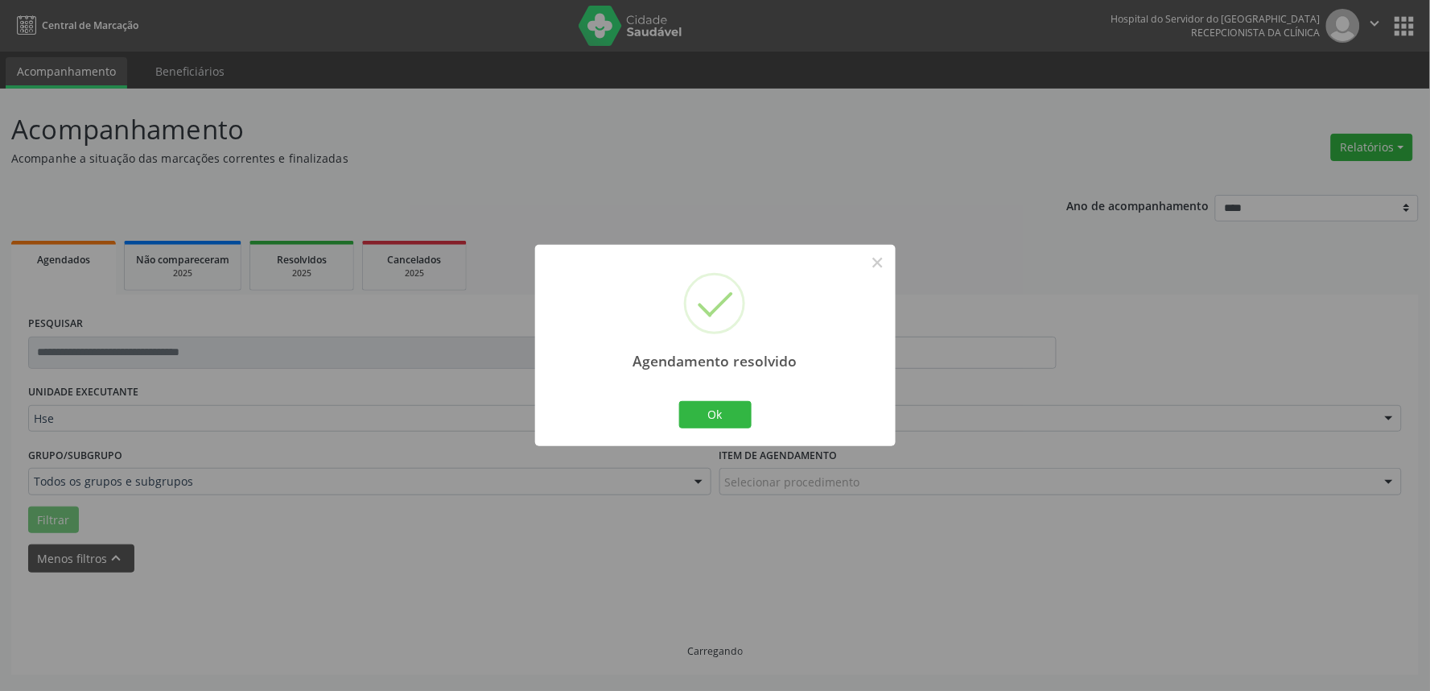
scroll to position [0, 0]
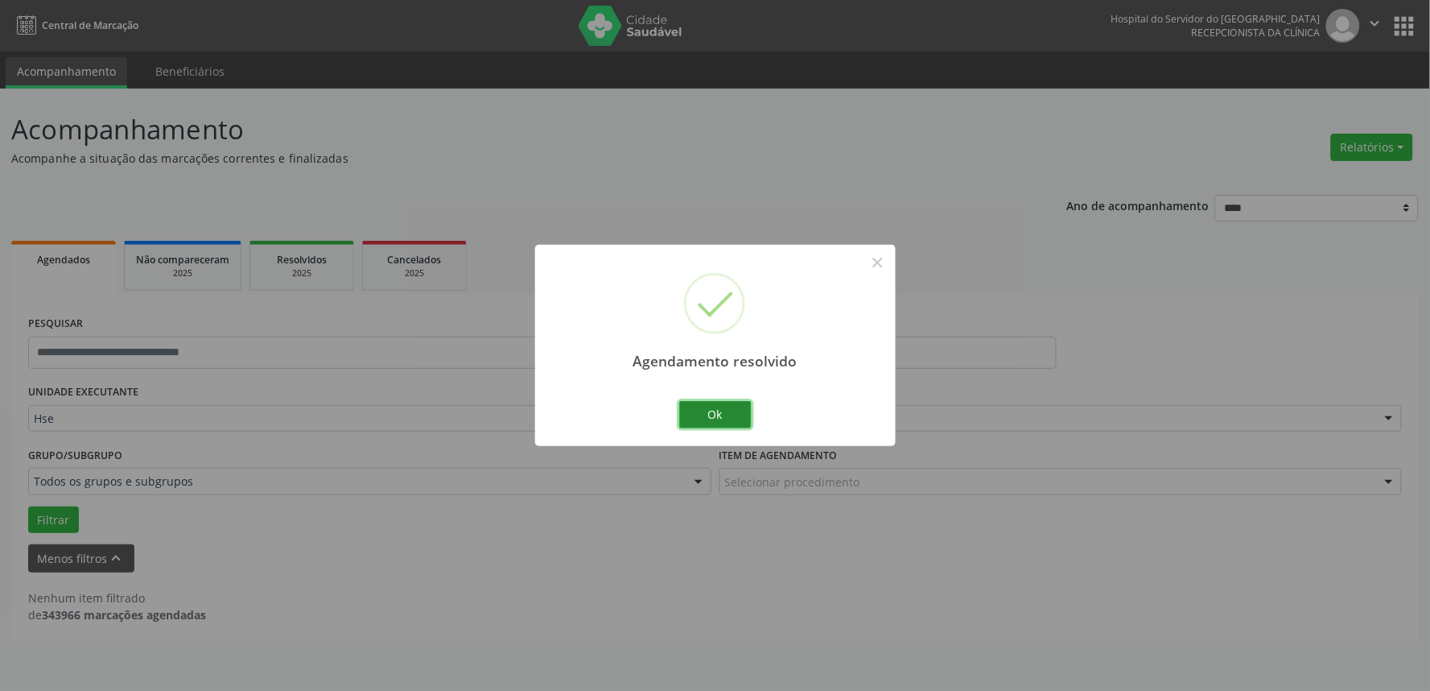
click at [719, 408] on button "Ok" at bounding box center [715, 414] width 72 height 27
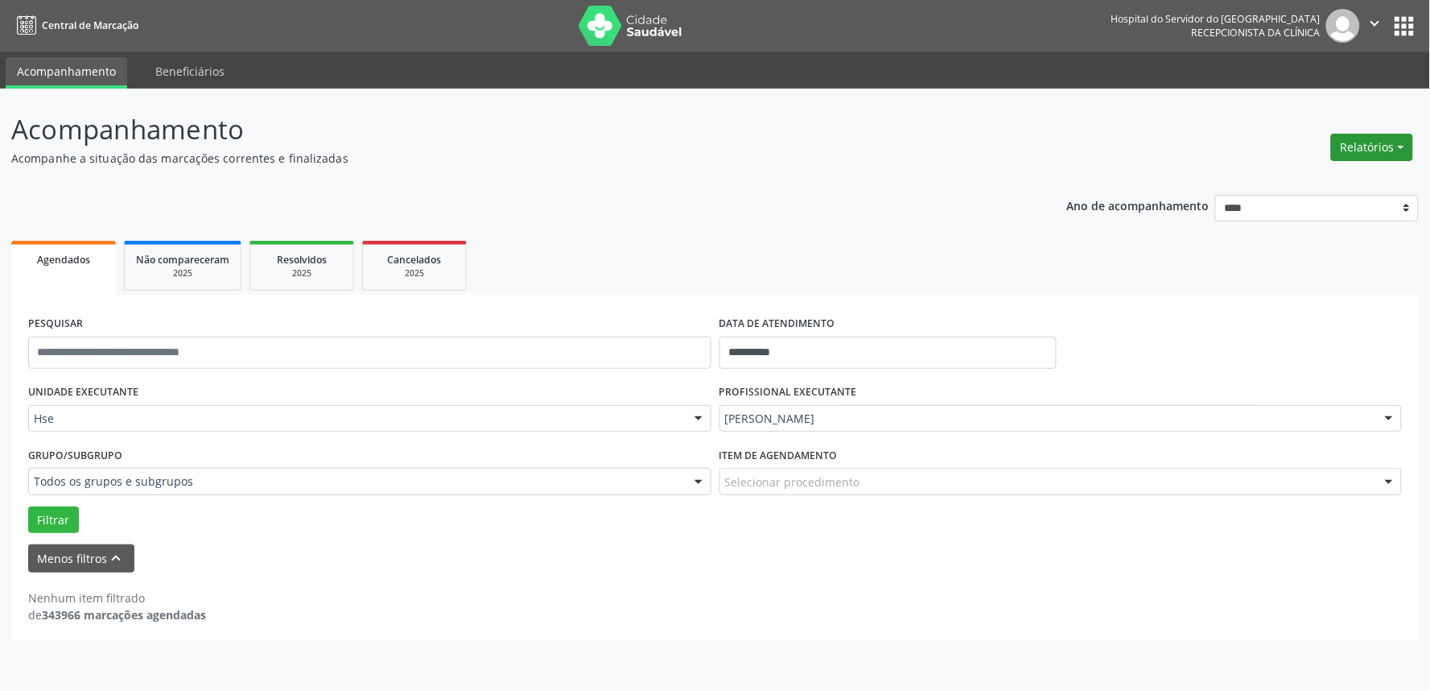
click at [1352, 158] on button "Relatórios" at bounding box center [1372, 147] width 82 height 27
click at [1320, 174] on link "Agendamentos" at bounding box center [1326, 181] width 173 height 23
select select "*"
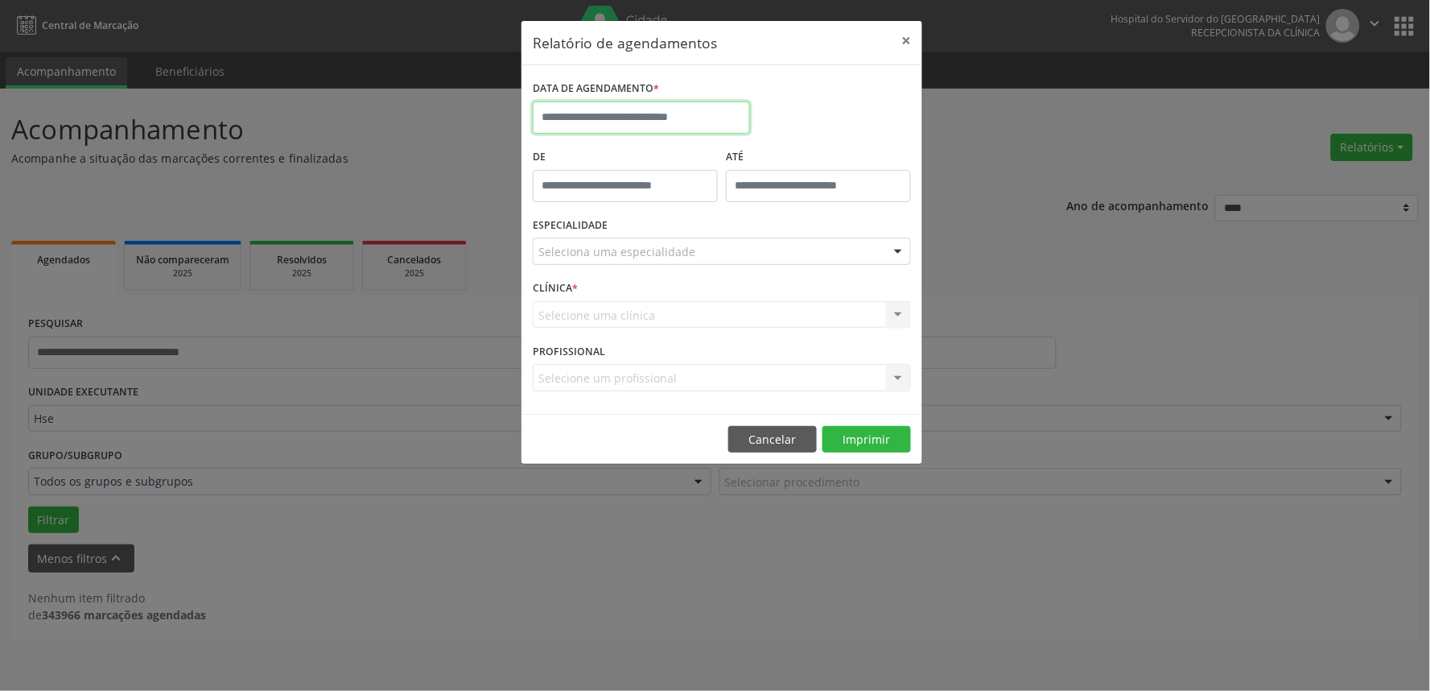
click at [653, 111] on input "text" at bounding box center [641, 117] width 217 height 32
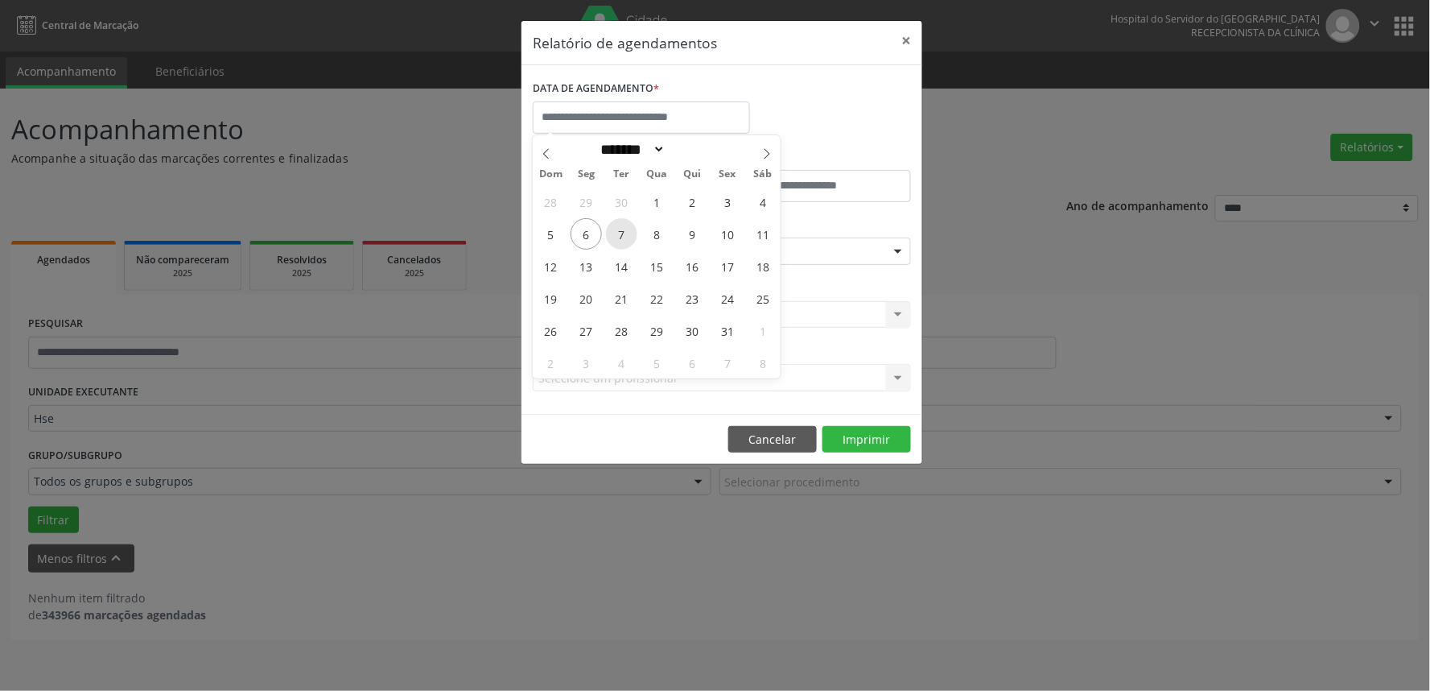
click at [623, 230] on span "7" at bounding box center [621, 233] width 31 height 31
type input "**********"
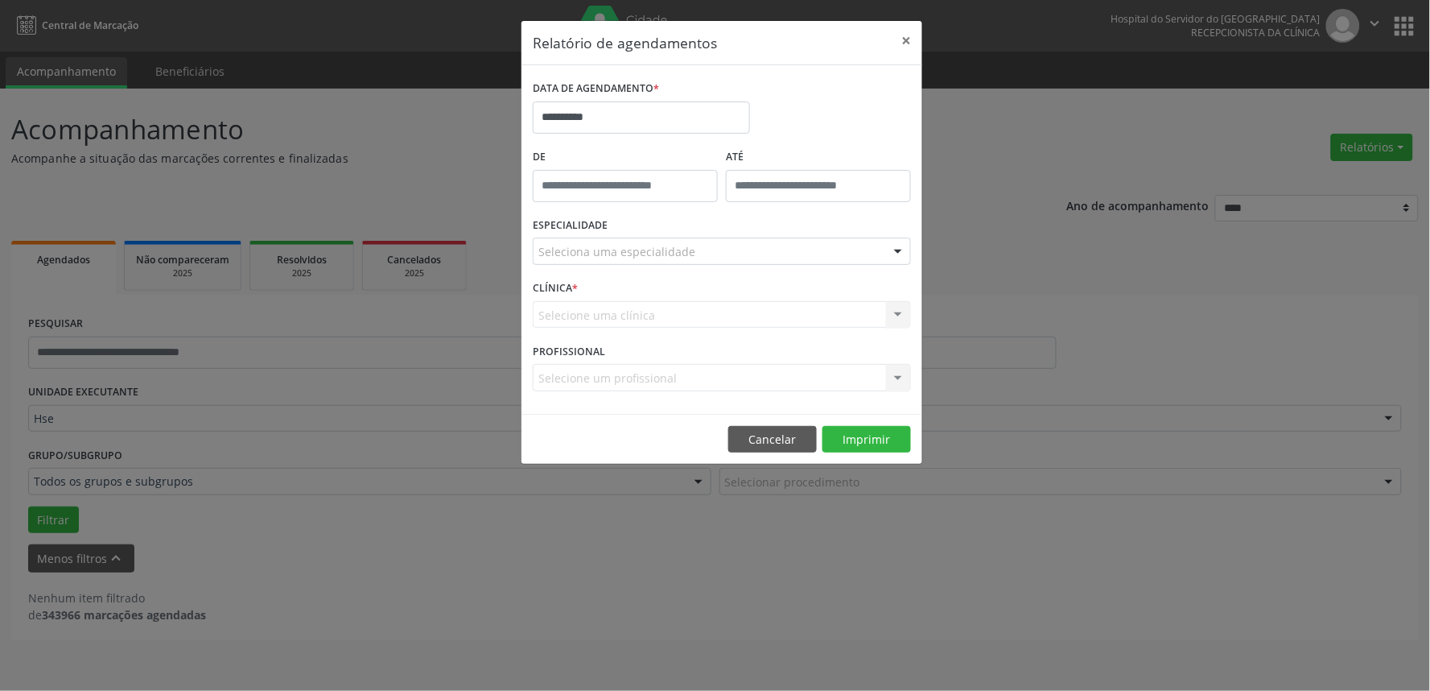
type input "*****"
click at [612, 185] on input "*****" at bounding box center [625, 186] width 185 height 32
click at [612, 221] on input "**" at bounding box center [594, 221] width 122 height 32
drag, startPoint x: 1218, startPoint y: 328, endPoint x: 1011, endPoint y: 291, distance: 210.1
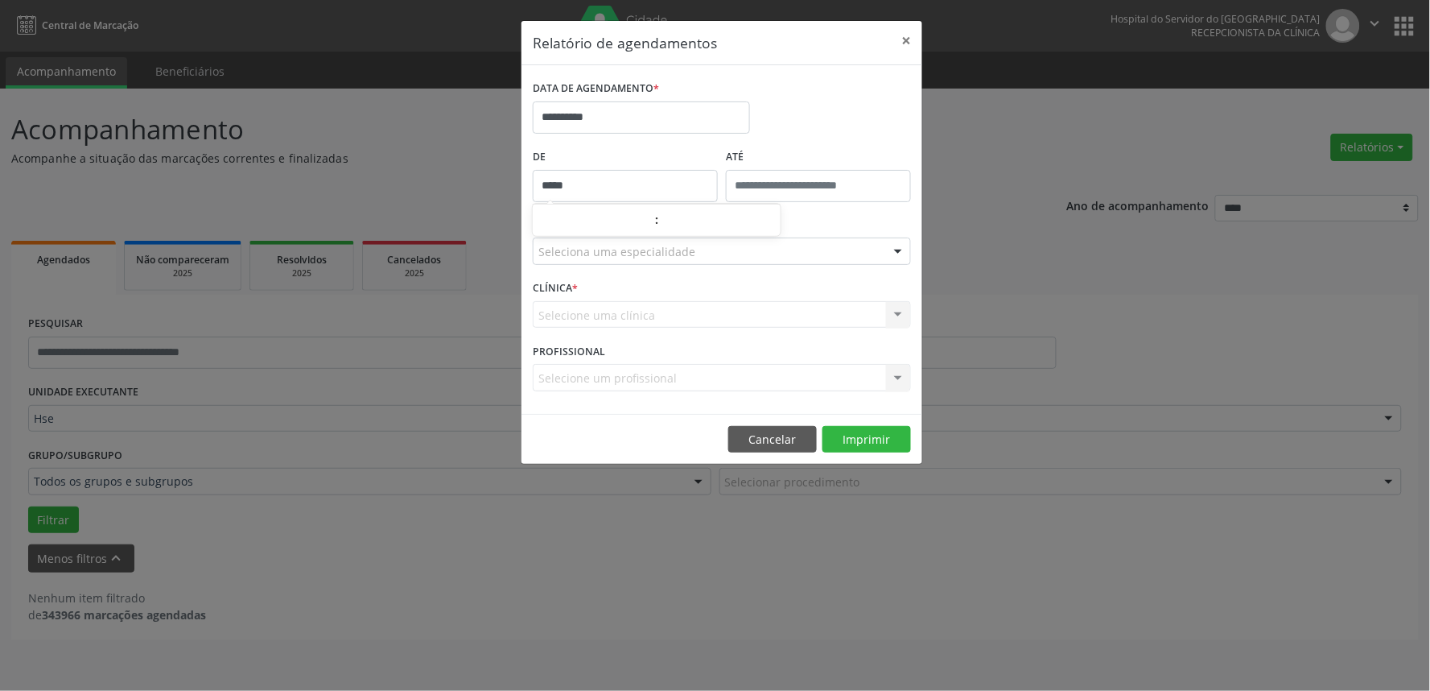
click at [1190, 331] on div "**********" at bounding box center [715, 345] width 1430 height 691
click at [881, 251] on div "Seleciona uma especialidade" at bounding box center [722, 250] width 378 height 27
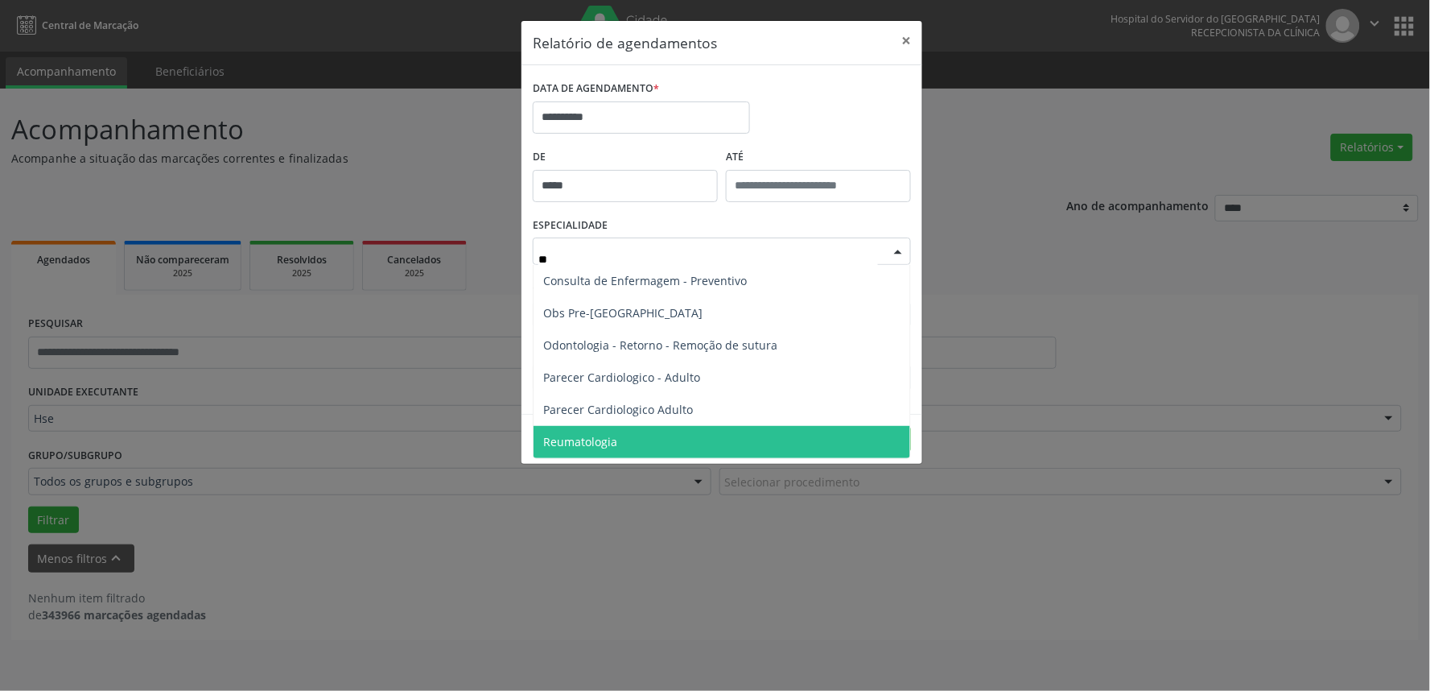
type input "***"
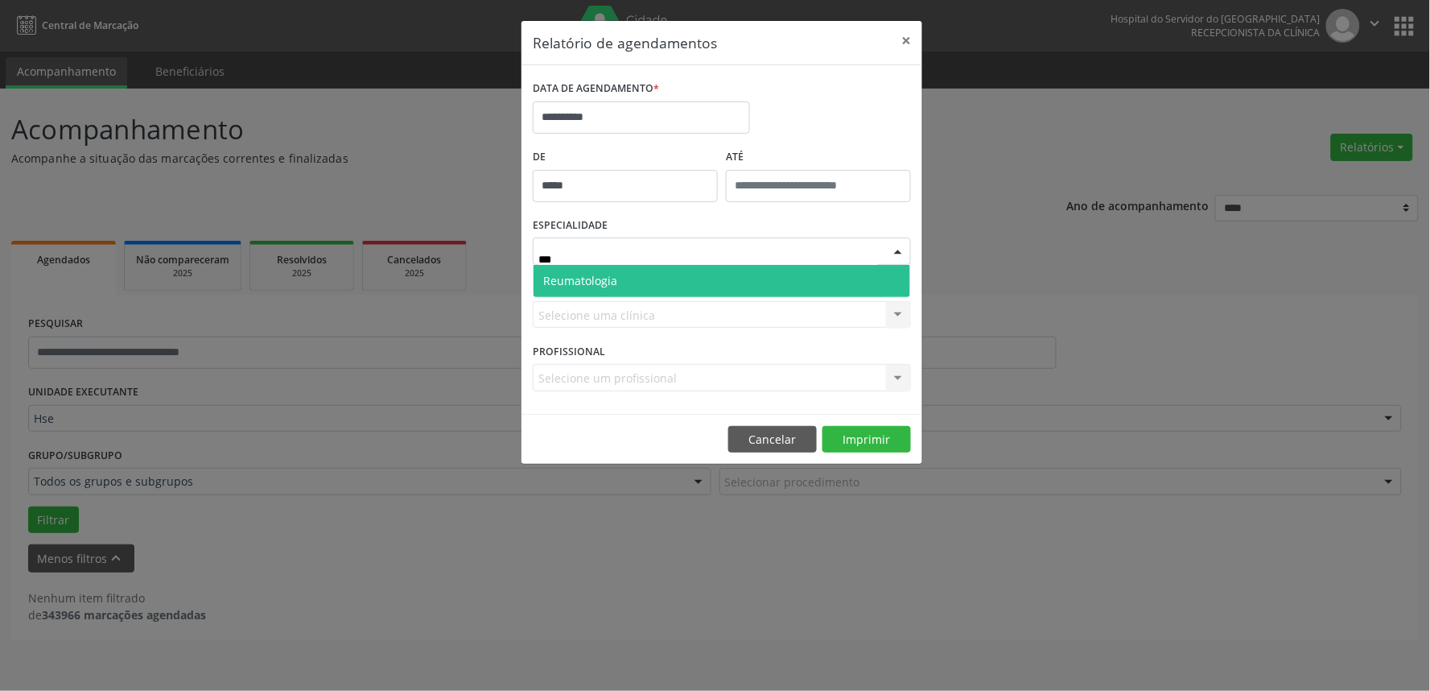
click at [740, 280] on span "Reumatologia" at bounding box center [722, 281] width 377 height 32
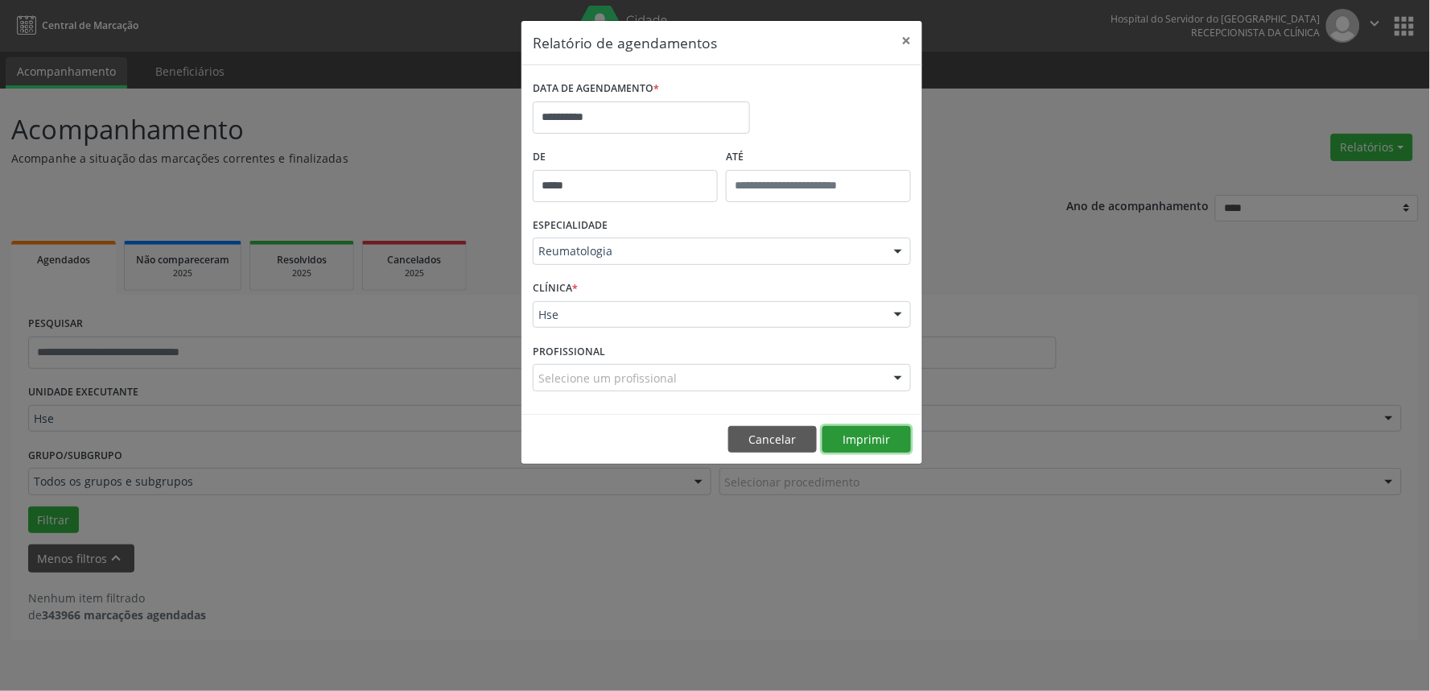
click at [858, 432] on button "Imprimir" at bounding box center [867, 439] width 89 height 27
click at [645, 111] on input "**********" at bounding box center [641, 117] width 217 height 32
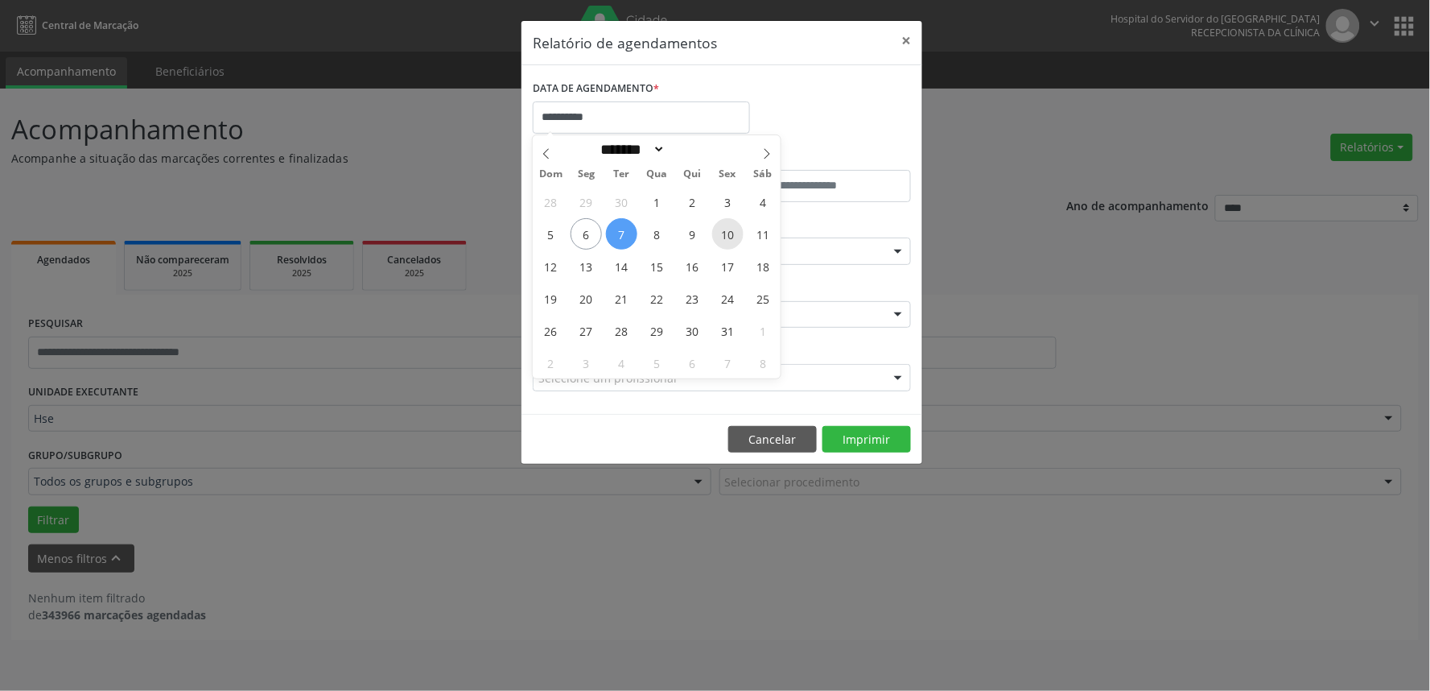
click at [725, 237] on span "10" at bounding box center [727, 233] width 31 height 31
type input "**********"
click at [725, 237] on span "10" at bounding box center [727, 233] width 31 height 31
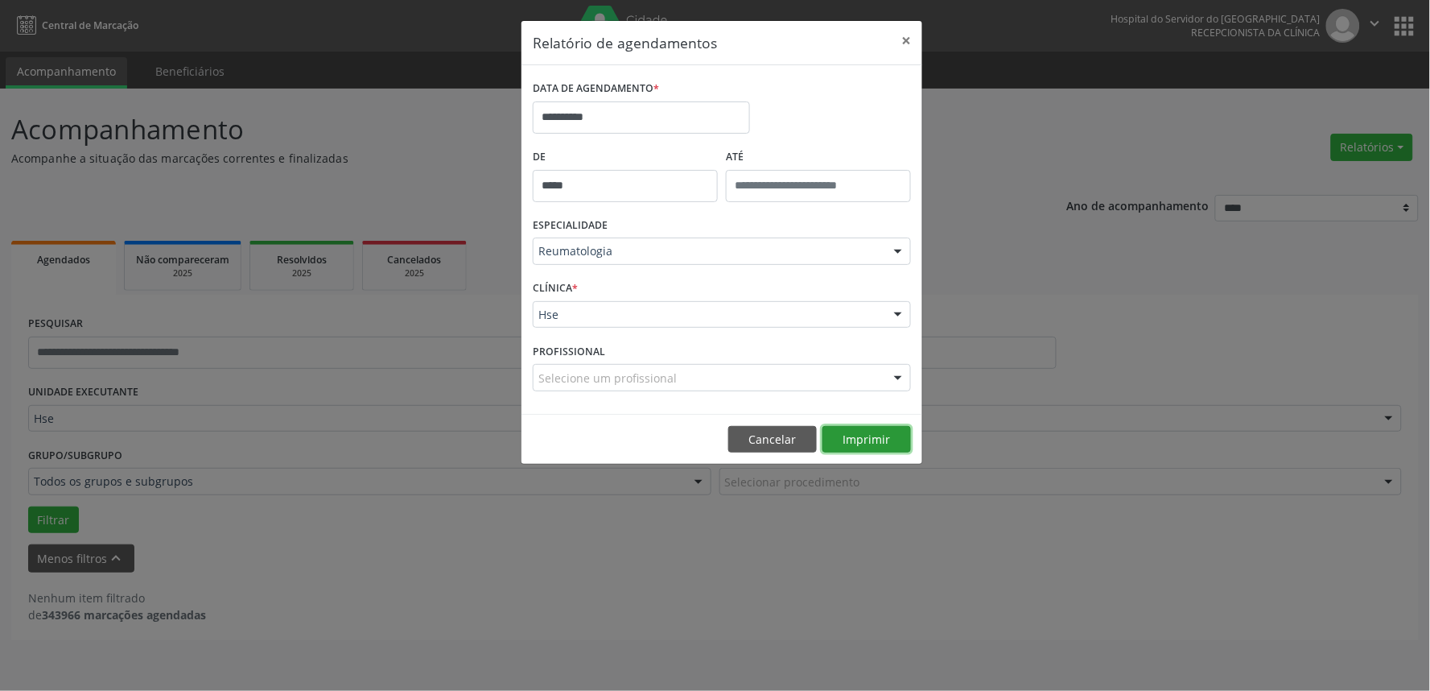
click at [874, 440] on button "Imprimir" at bounding box center [867, 439] width 89 height 27
drag, startPoint x: 577, startPoint y: 113, endPoint x: 579, endPoint y: 132, distance: 18.7
click at [576, 119] on input "**********" at bounding box center [641, 117] width 217 height 32
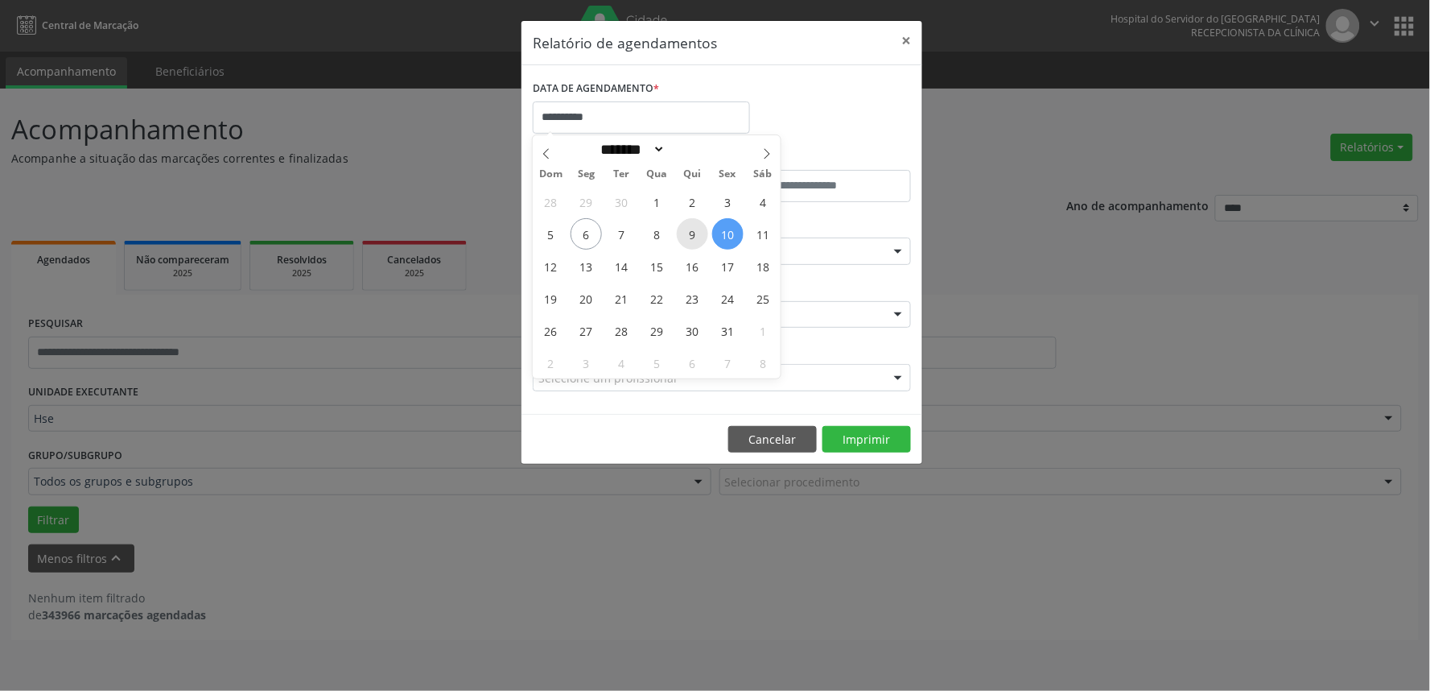
click at [688, 237] on span "9" at bounding box center [692, 233] width 31 height 31
type input "**********"
click at [688, 237] on span "9" at bounding box center [692, 233] width 31 height 31
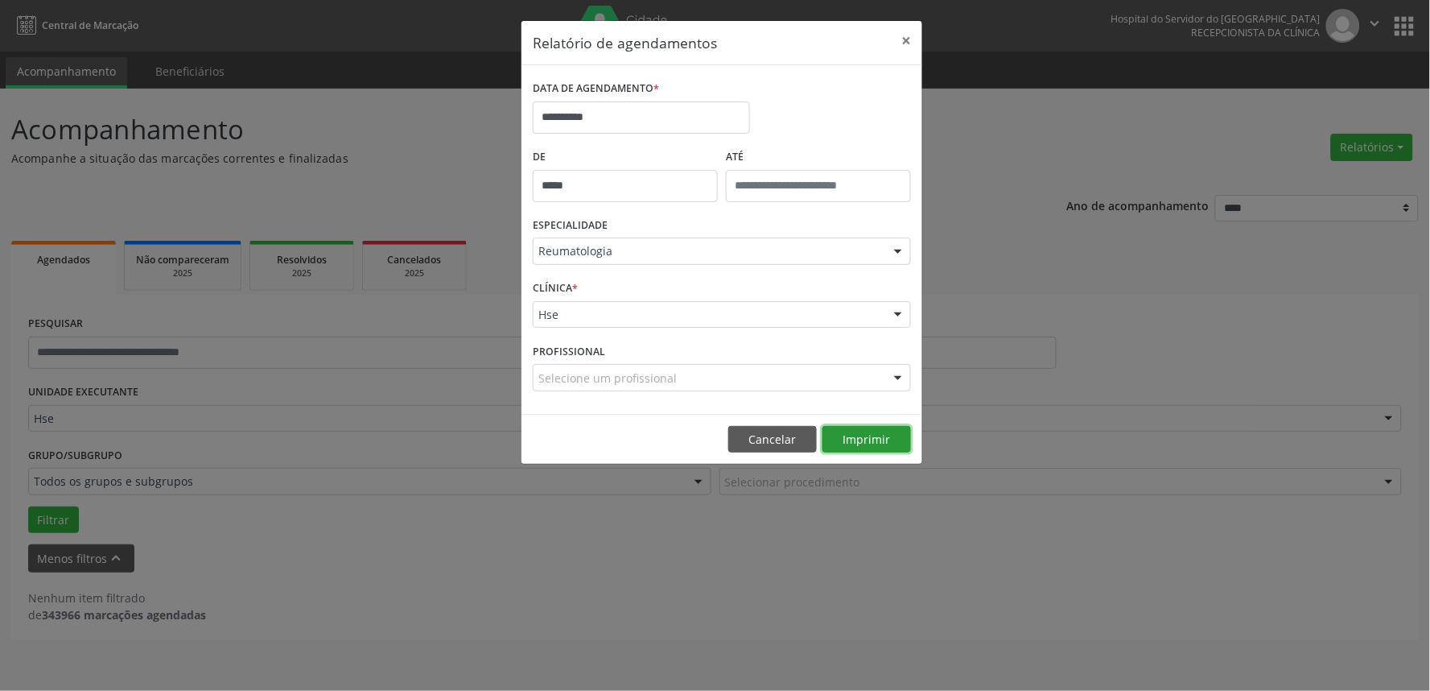
click at [889, 439] on button "Imprimir" at bounding box center [867, 439] width 89 height 27
click at [905, 43] on button "×" at bounding box center [906, 40] width 32 height 39
